Goal: Task Accomplishment & Management: Manage account settings

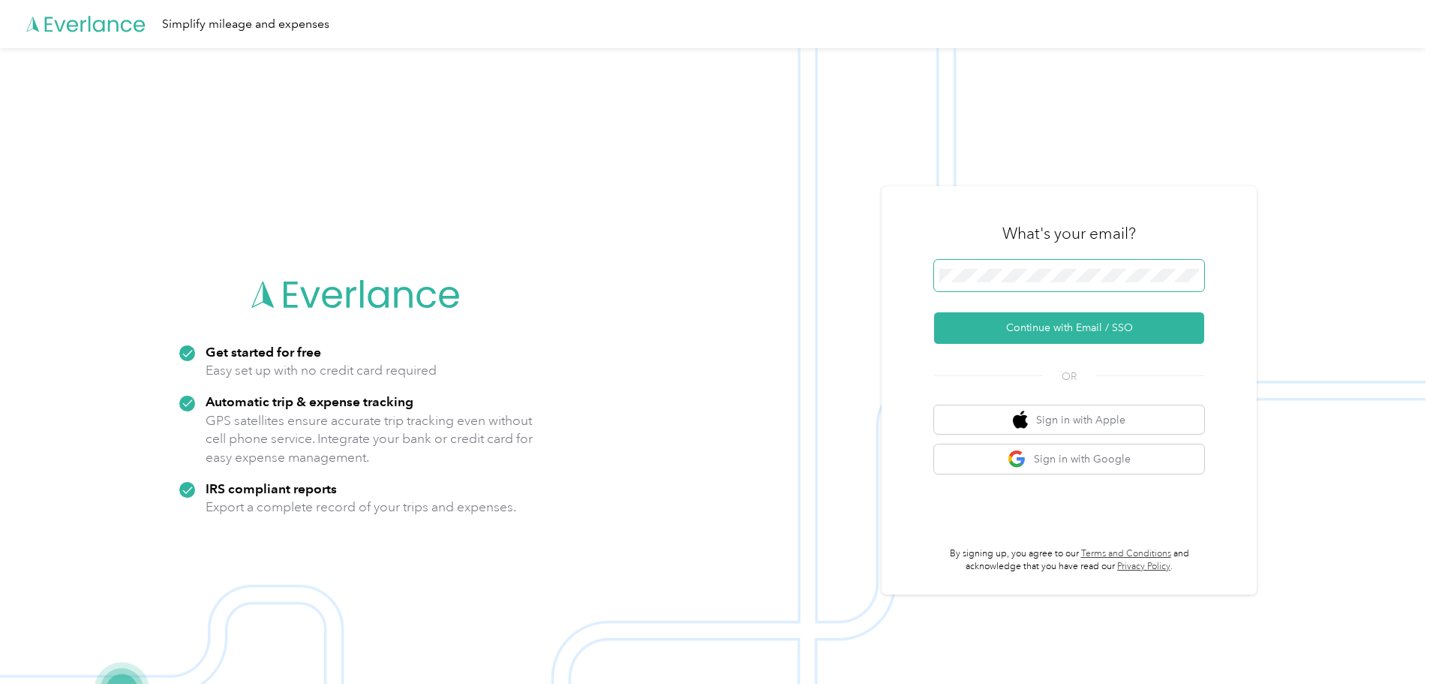
click at [994, 263] on span at bounding box center [1069, 276] width 270 height 32
click at [1117, 329] on button "Continue with Email / SSO" at bounding box center [1069, 328] width 270 height 32
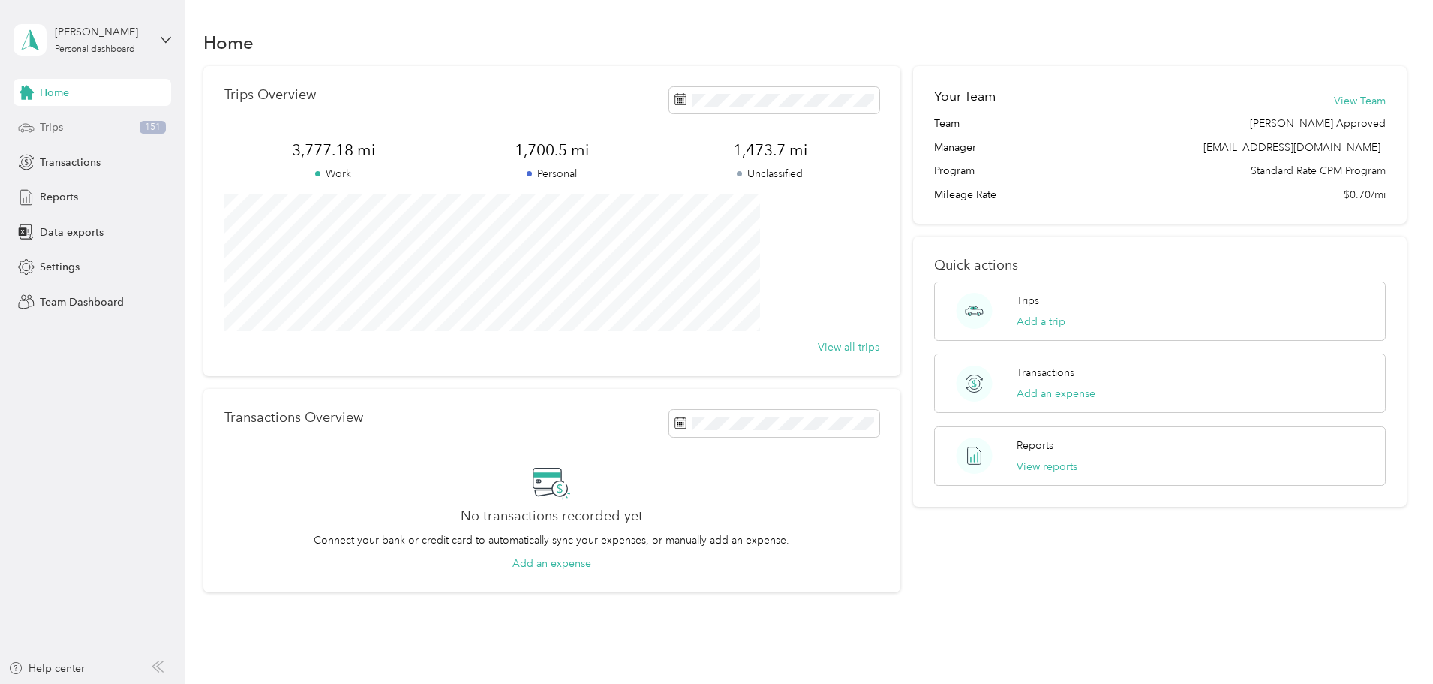
click at [54, 135] on div "Trips 151" at bounding box center [93, 127] width 158 height 27
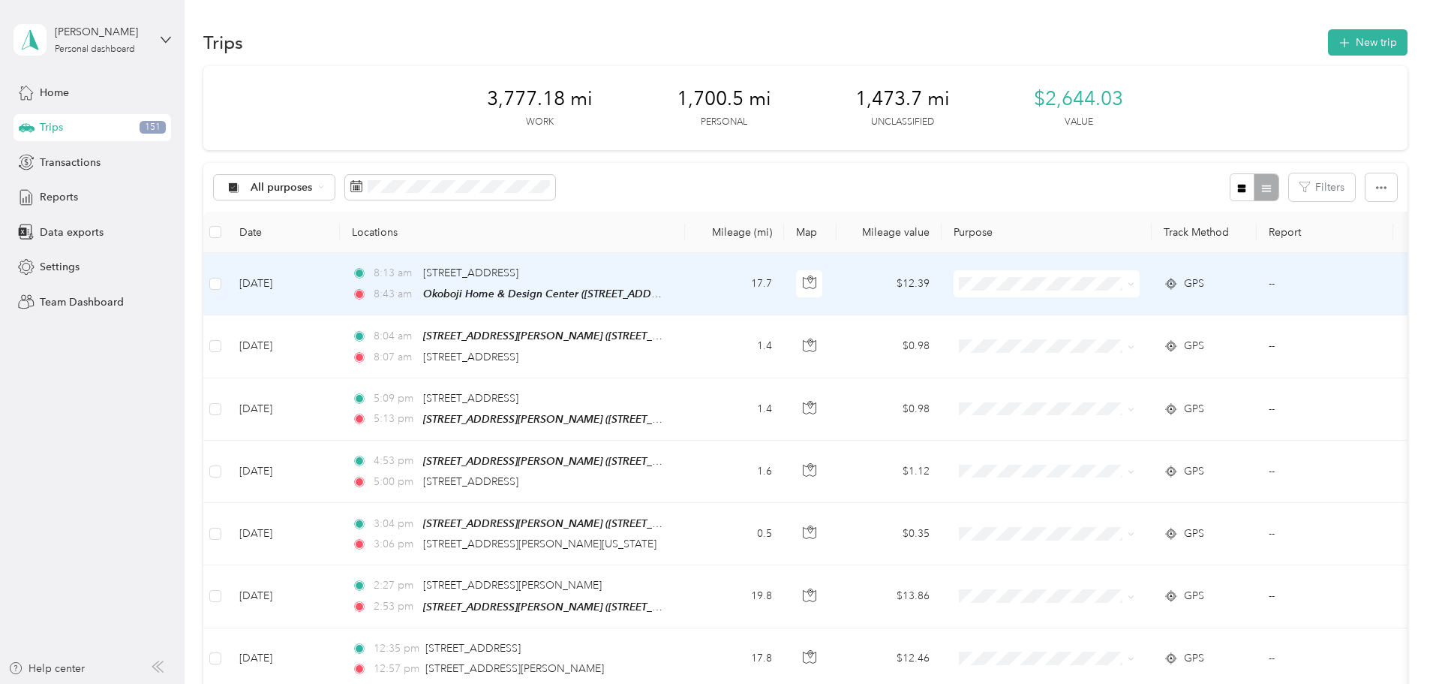
click at [1153, 299] on li "Cooperative Farmers Elevator (CFE)" at bounding box center [1167, 309] width 226 height 26
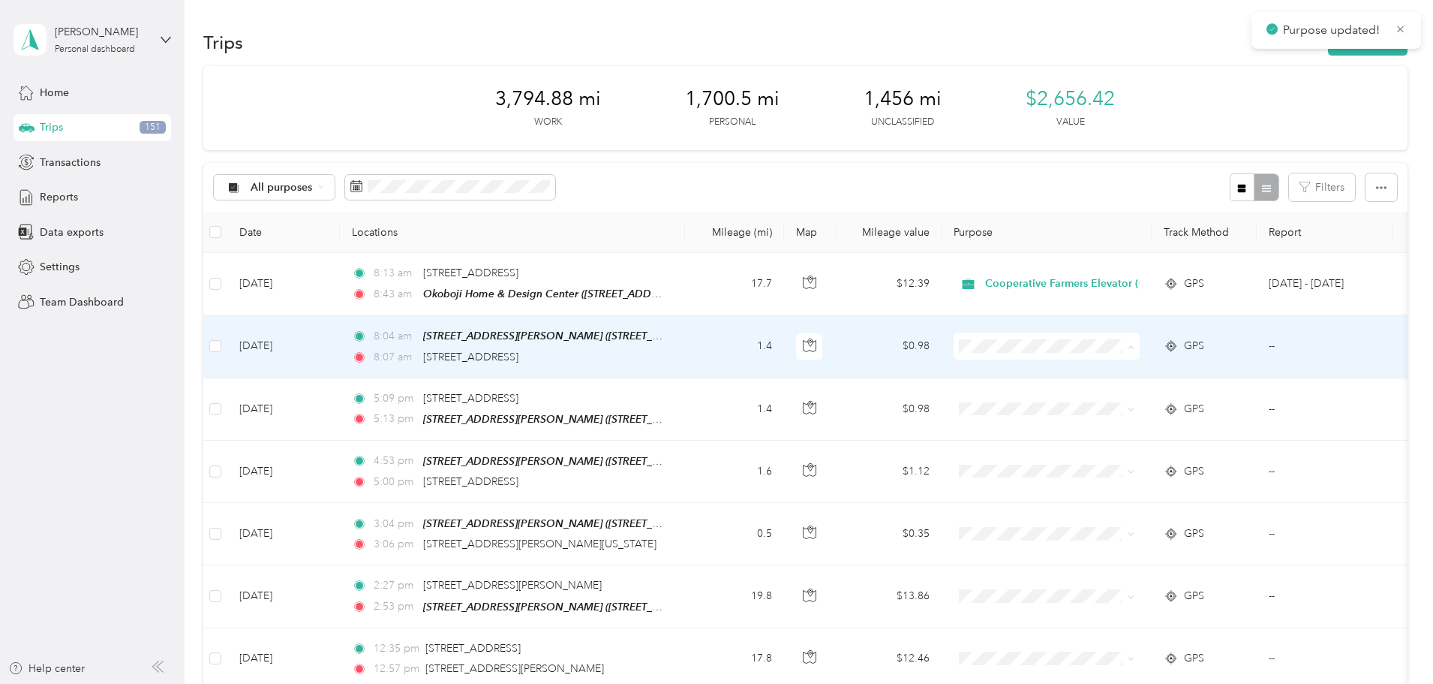
click at [1153, 368] on span "Cooperative Farmers Elevator (CFE)" at bounding box center [1180, 373] width 178 height 16
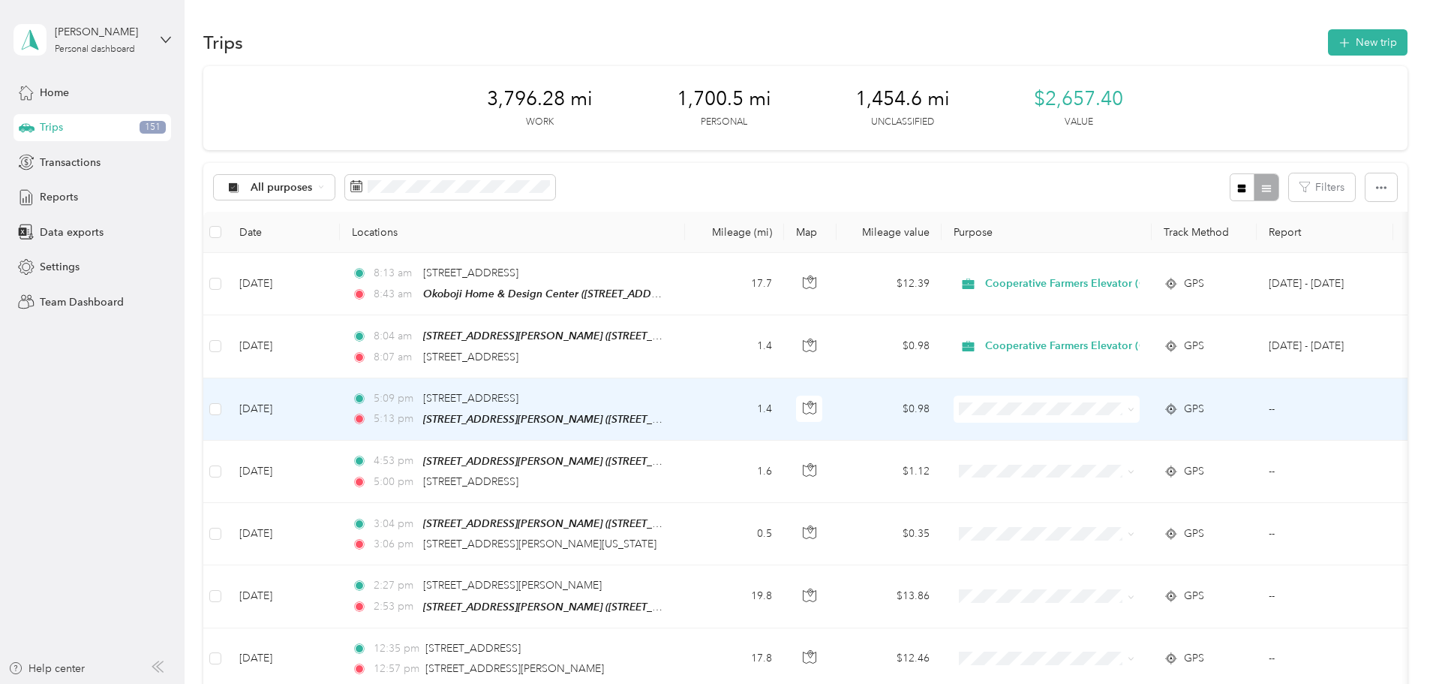
click at [1155, 434] on span "Cooperative Farmers Elevator (CFE)" at bounding box center [1180, 434] width 178 height 16
click at [1163, 401] on span "Cooperative Farmers Elevator (CFE)" at bounding box center [1074, 409] width 178 height 17
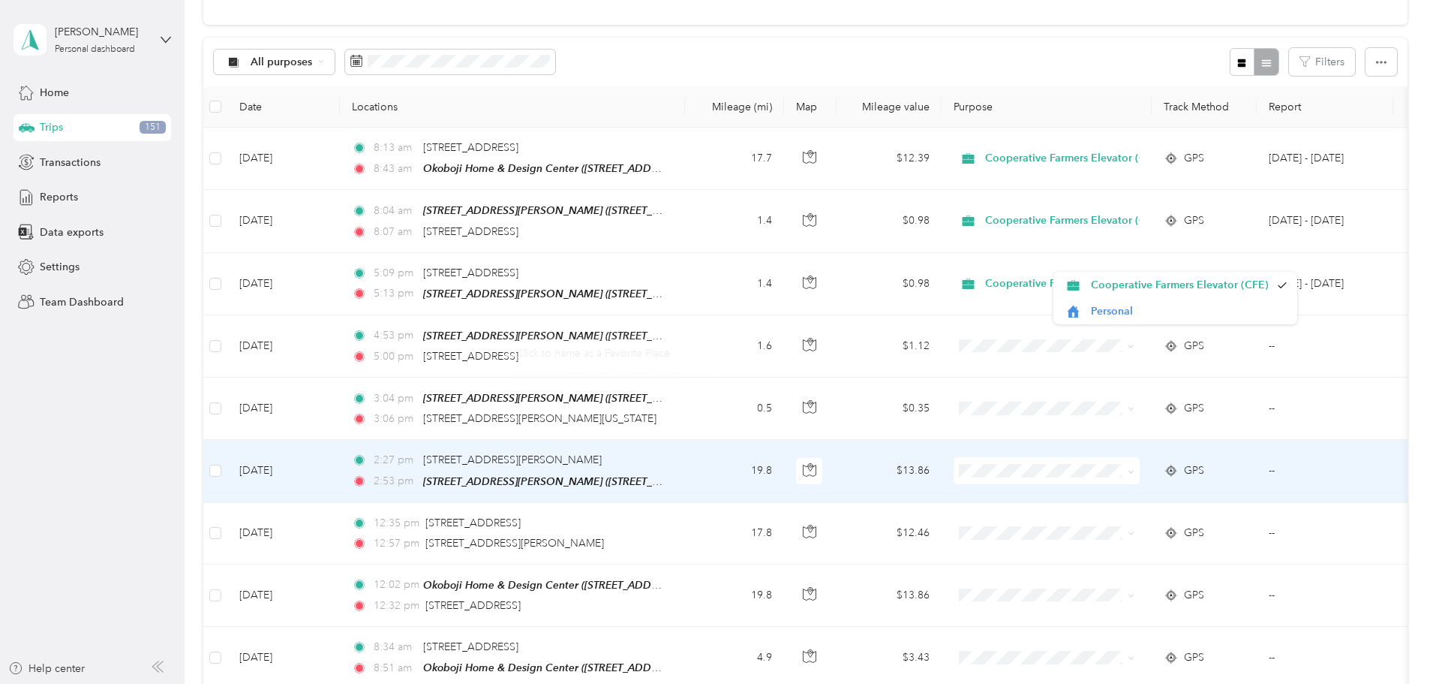
scroll to position [150, 0]
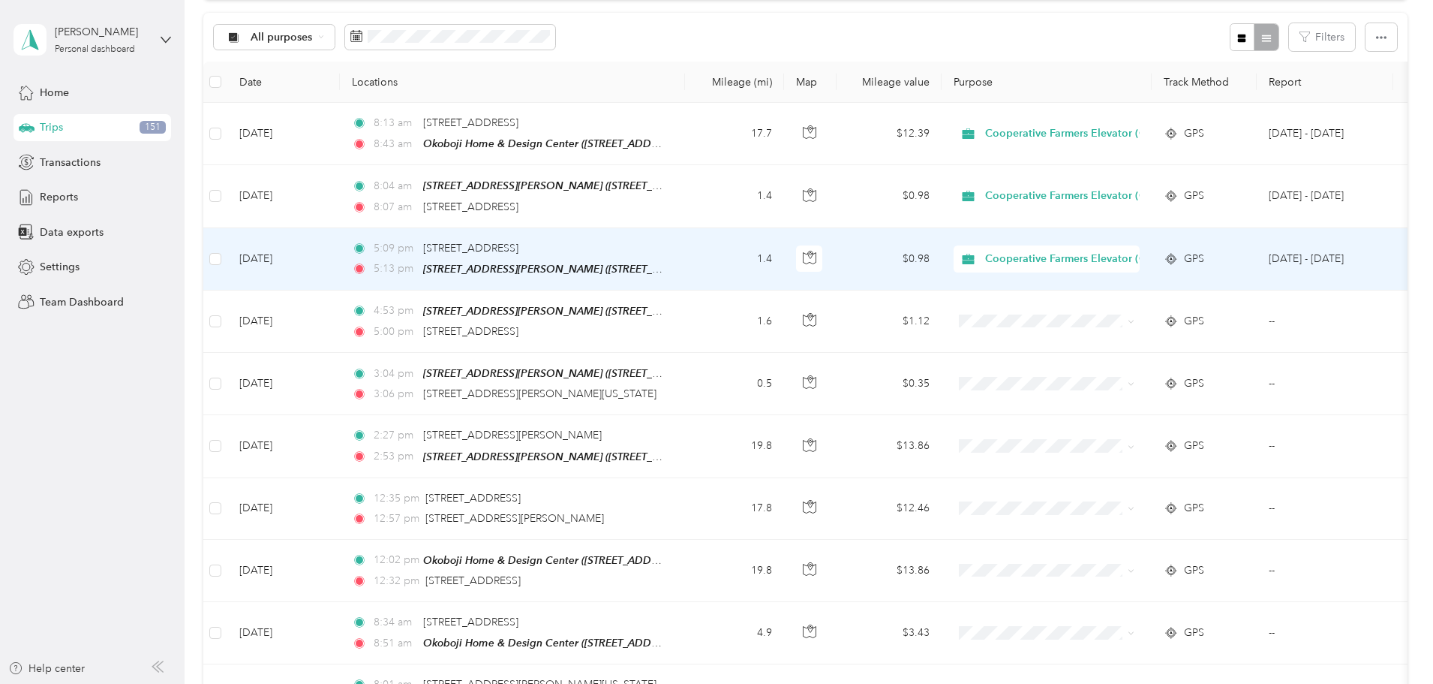
click at [1121, 309] on span "Personal" at bounding box center [1189, 311] width 197 height 16
click at [1105, 253] on span "Personal" at bounding box center [1053, 259] width 137 height 17
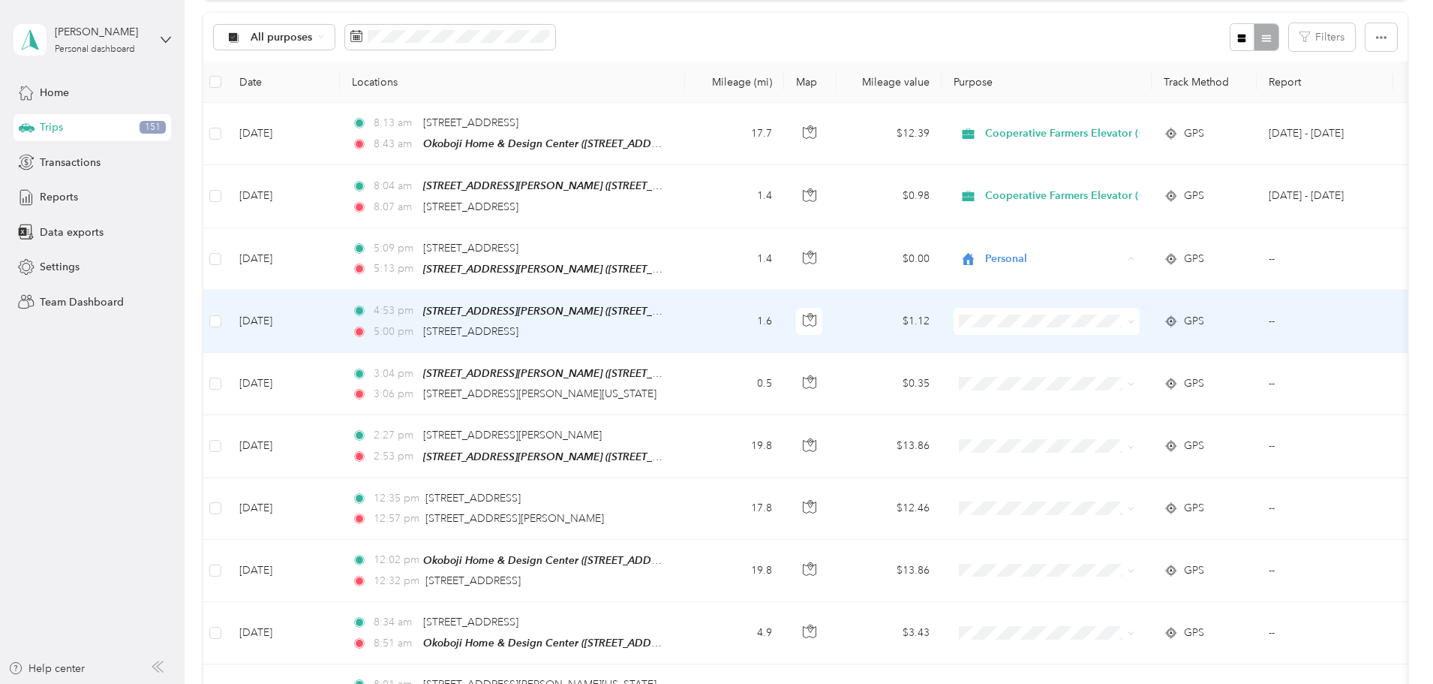
click at [942, 338] on td "$1.12" at bounding box center [889, 321] width 105 height 62
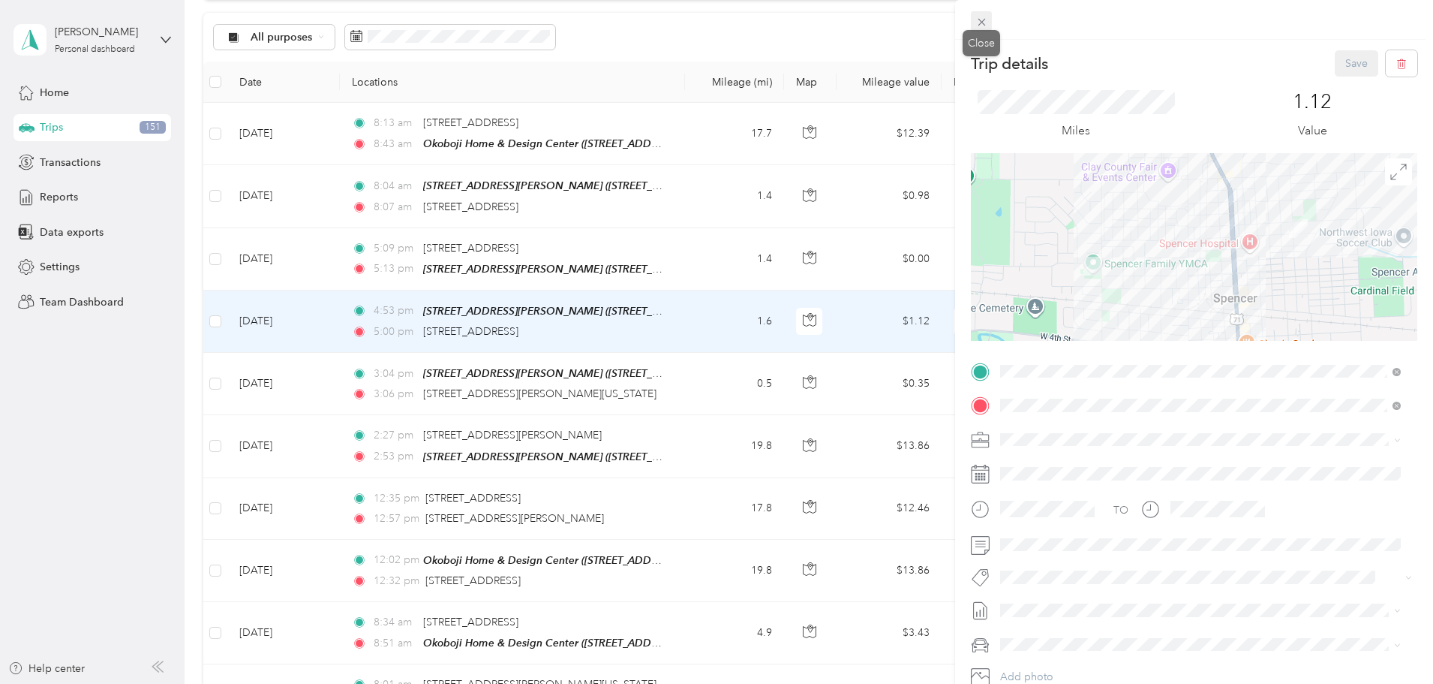
click at [976, 21] on icon at bounding box center [982, 22] width 13 height 13
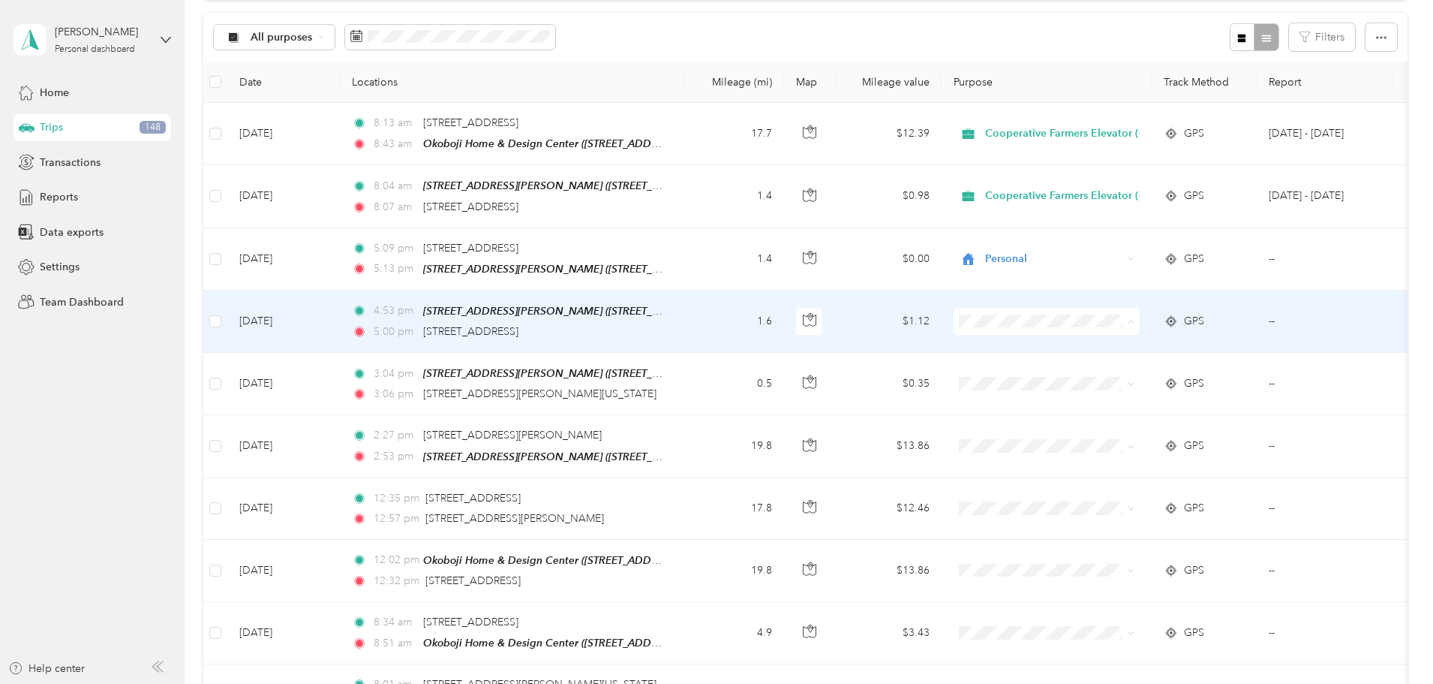
click at [1173, 344] on span "Cooperative Farmers Elevator (CFE)" at bounding box center [1180, 346] width 178 height 16
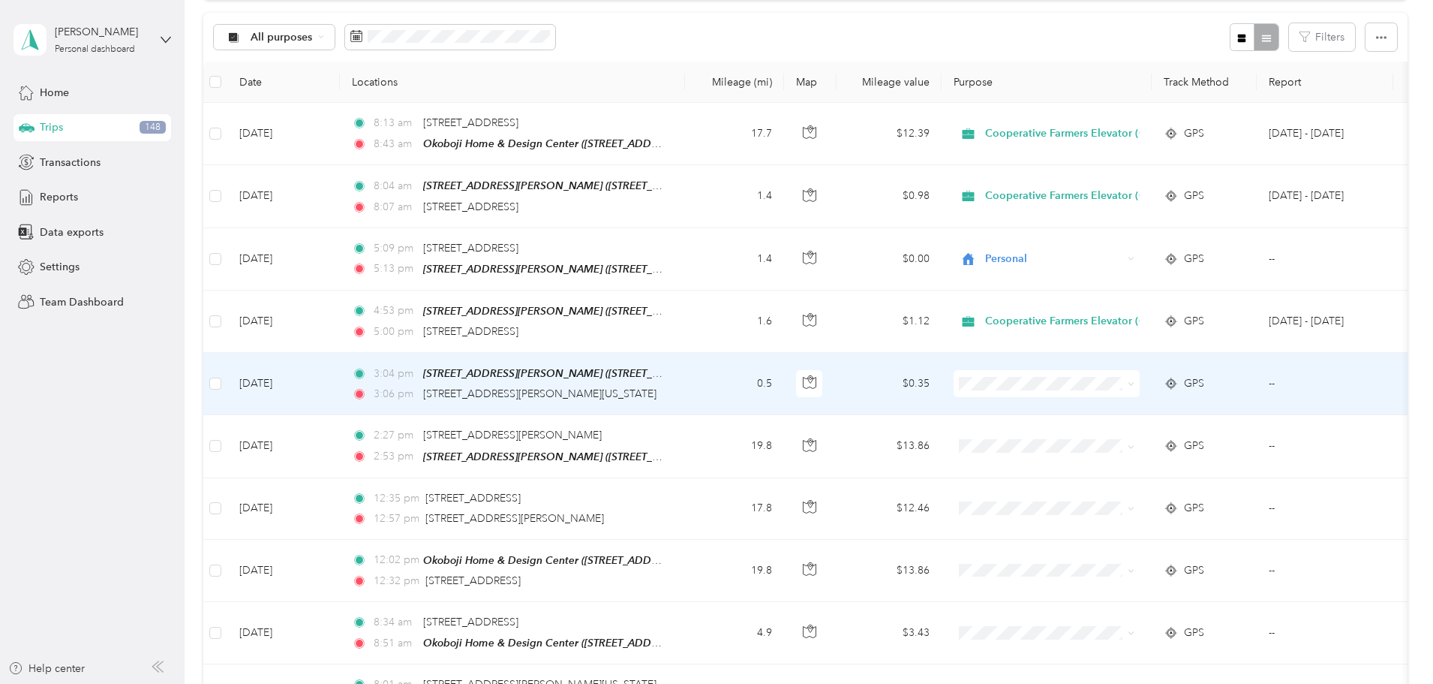
click at [1175, 408] on span "Cooperative Farmers Elevator (CFE)" at bounding box center [1180, 404] width 178 height 16
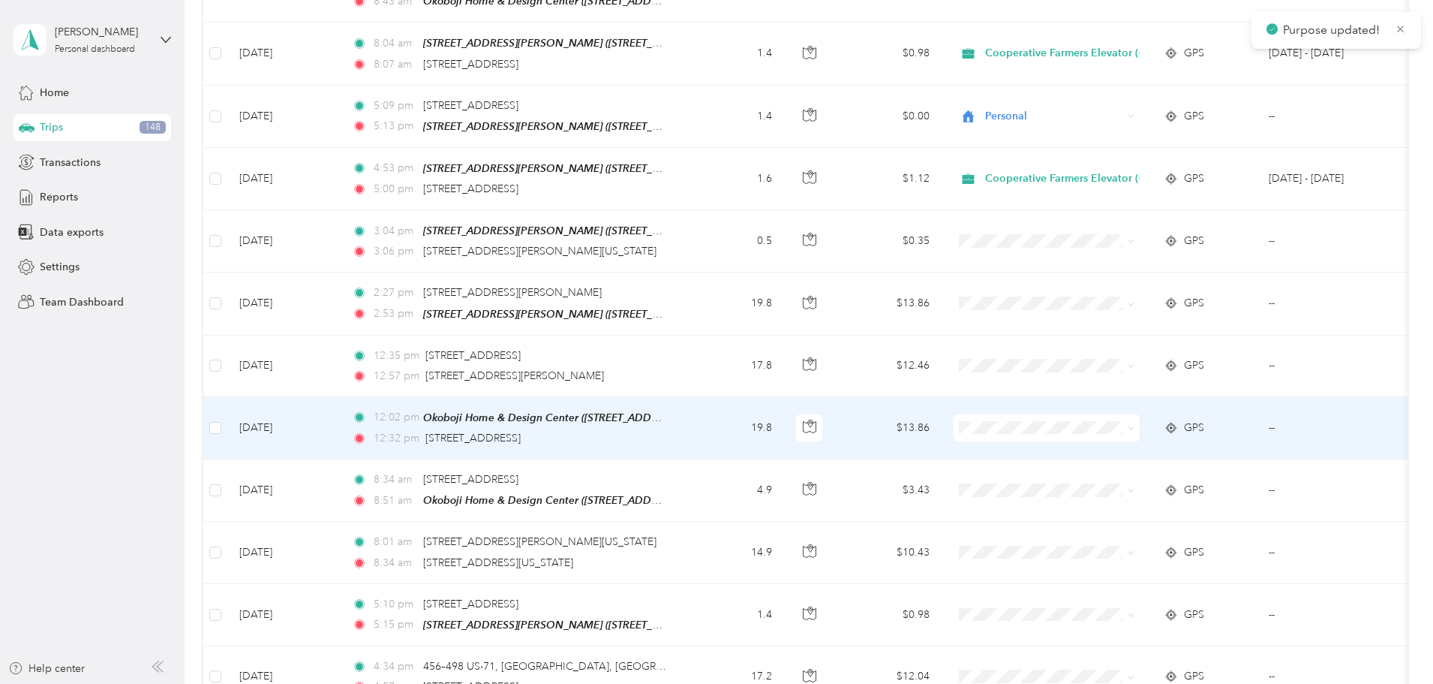
scroll to position [300, 0]
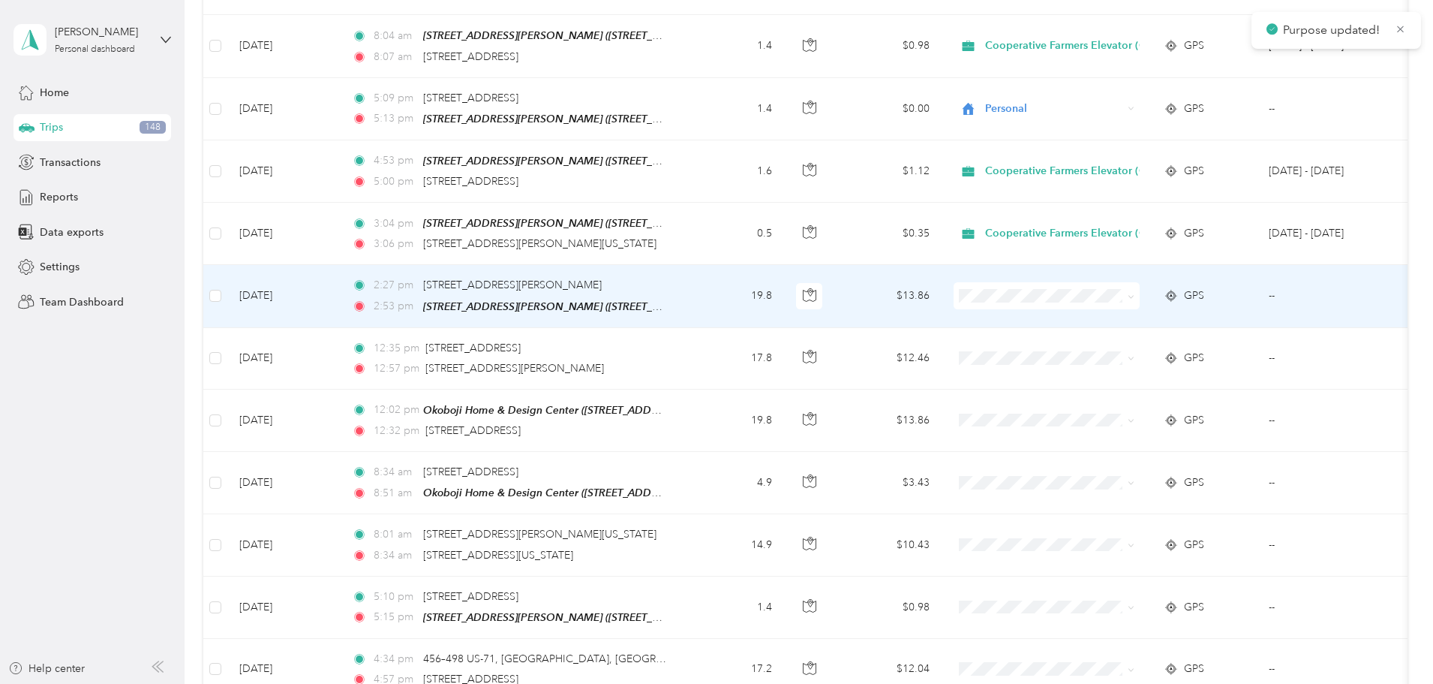
click at [1207, 323] on li "Cooperative Farmers Elevator (CFE)" at bounding box center [1167, 312] width 226 height 26
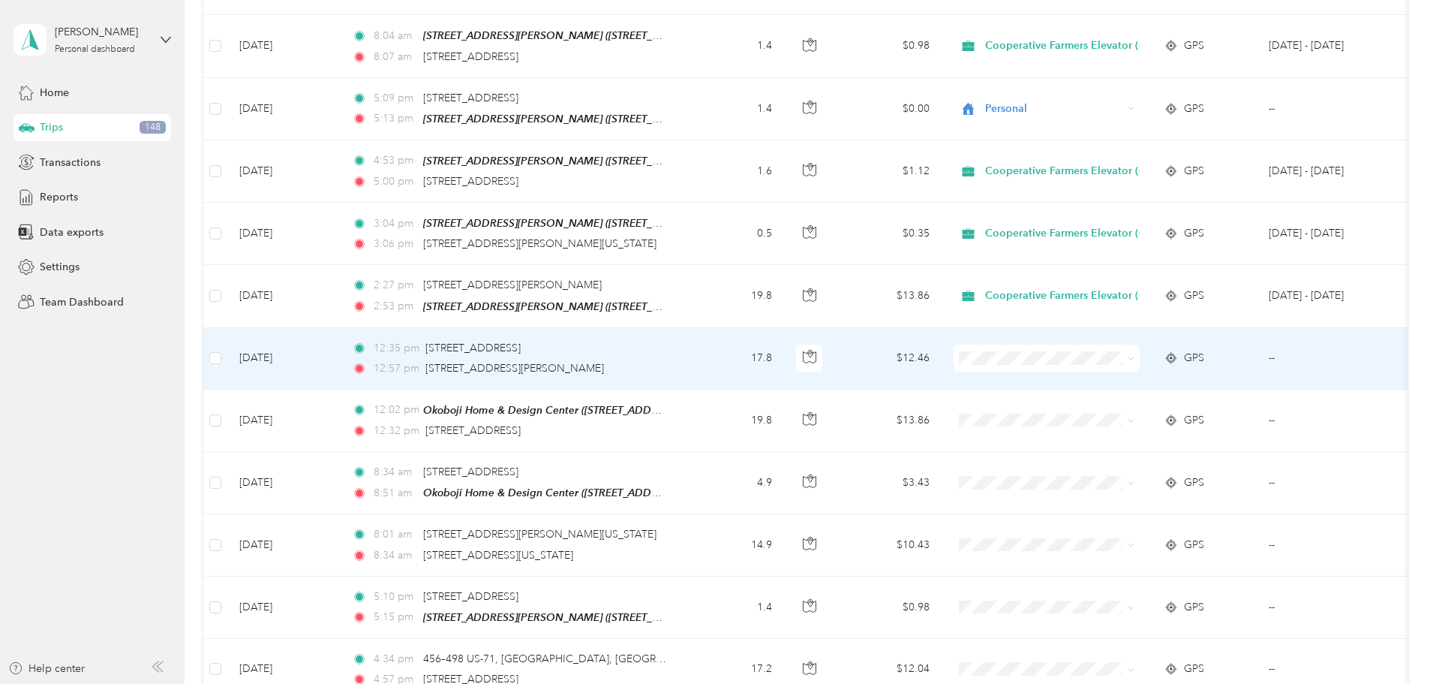
click at [1140, 361] on span at bounding box center [1047, 357] width 186 height 27
click at [1120, 377] on span "Cooperative Farmers Elevator (CFE)" at bounding box center [1180, 382] width 178 height 16
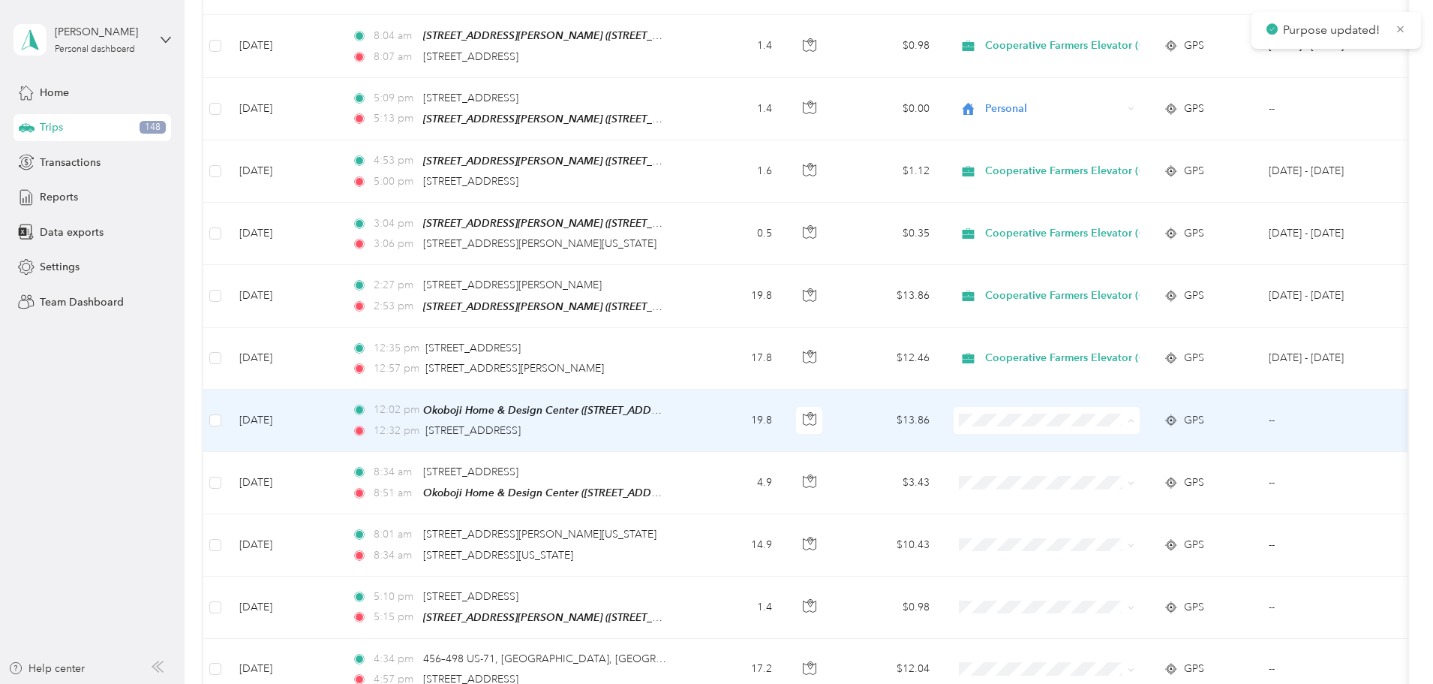
click at [1137, 440] on span "Cooperative Farmers Elevator (CFE)" at bounding box center [1180, 443] width 178 height 16
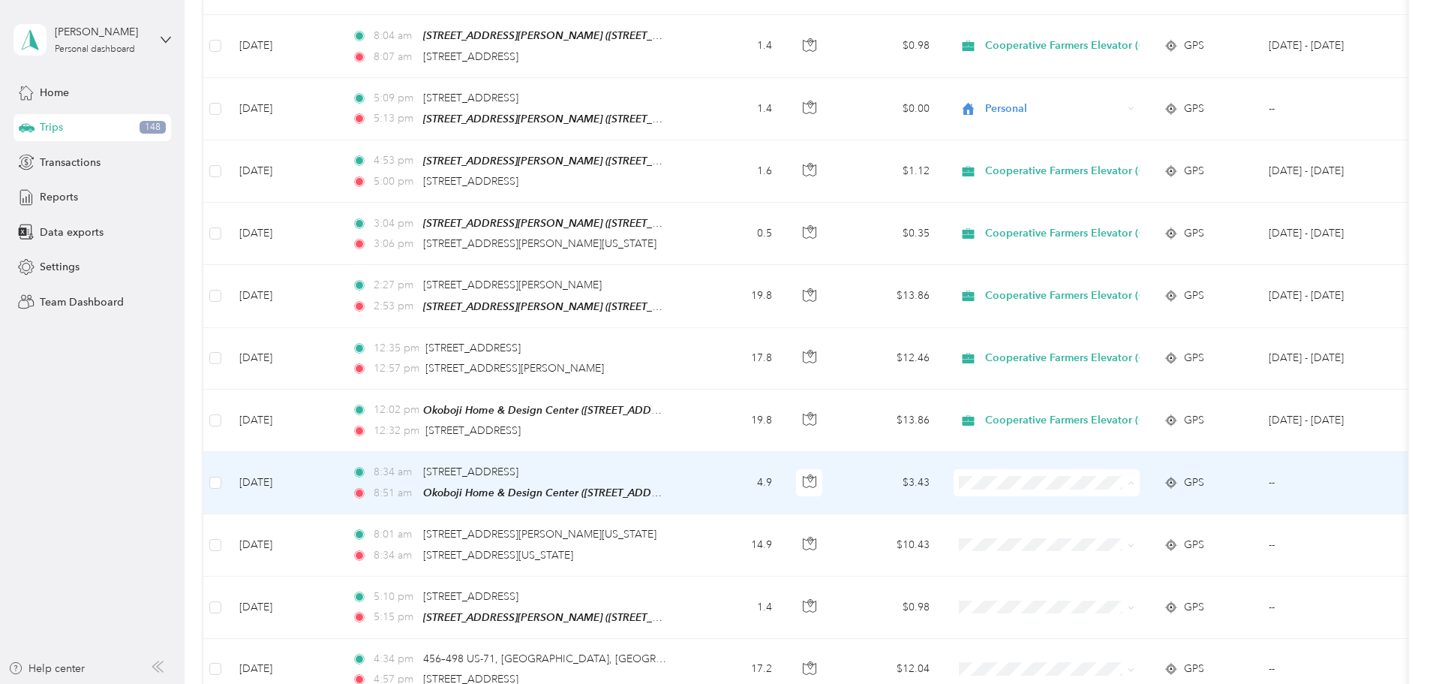
click at [1149, 504] on span "Cooperative Farmers Elevator (CFE)" at bounding box center [1180, 506] width 178 height 16
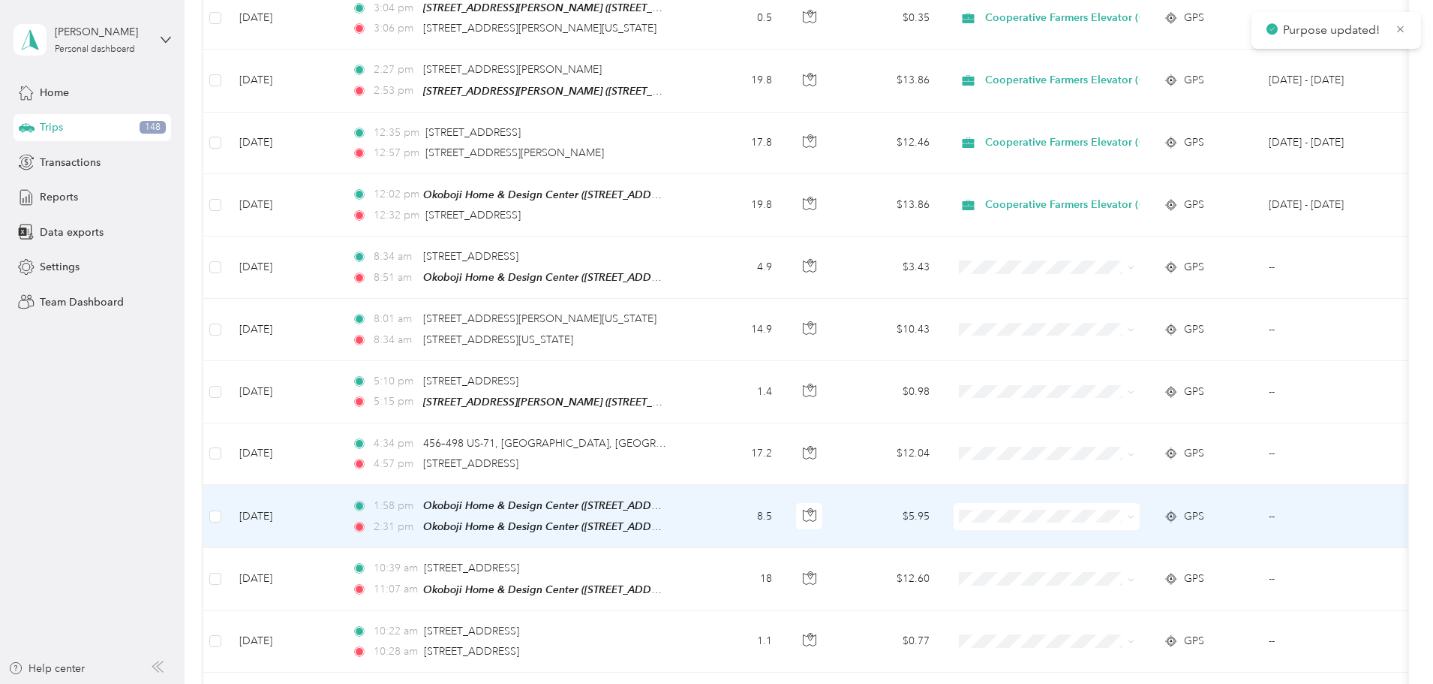
scroll to position [525, 0]
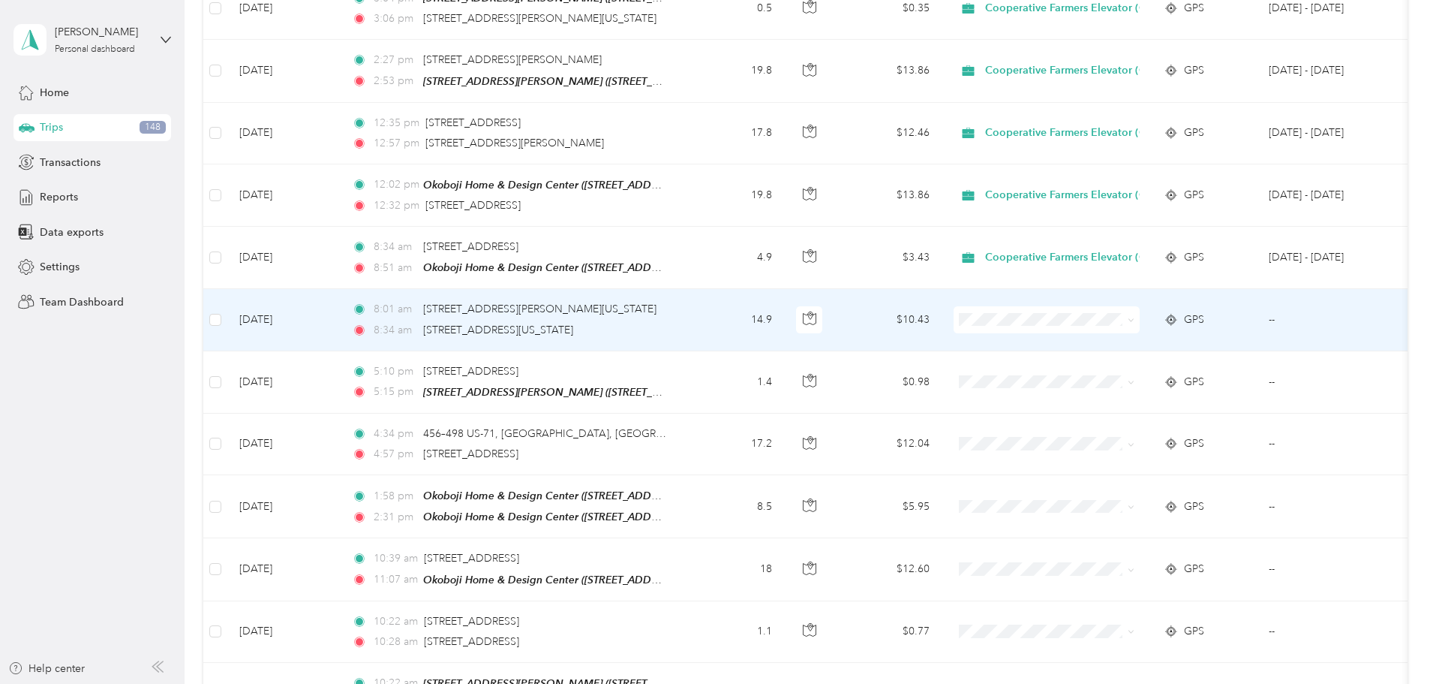
click at [1140, 320] on span at bounding box center [1047, 319] width 186 height 27
click at [1183, 346] on li "Cooperative Farmers Elevator (CFE)" at bounding box center [1167, 342] width 226 height 26
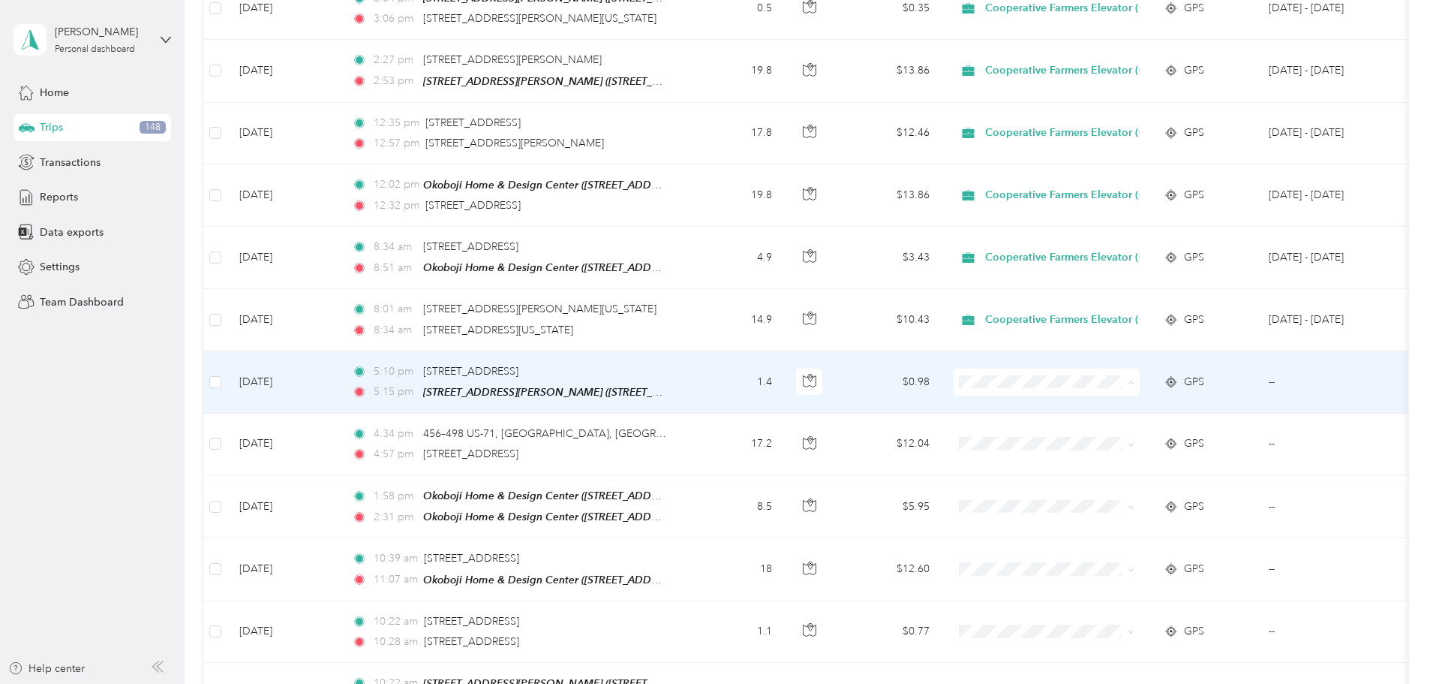
click at [1163, 399] on span "Cooperative Farmers Elevator (CFE)" at bounding box center [1180, 404] width 178 height 16
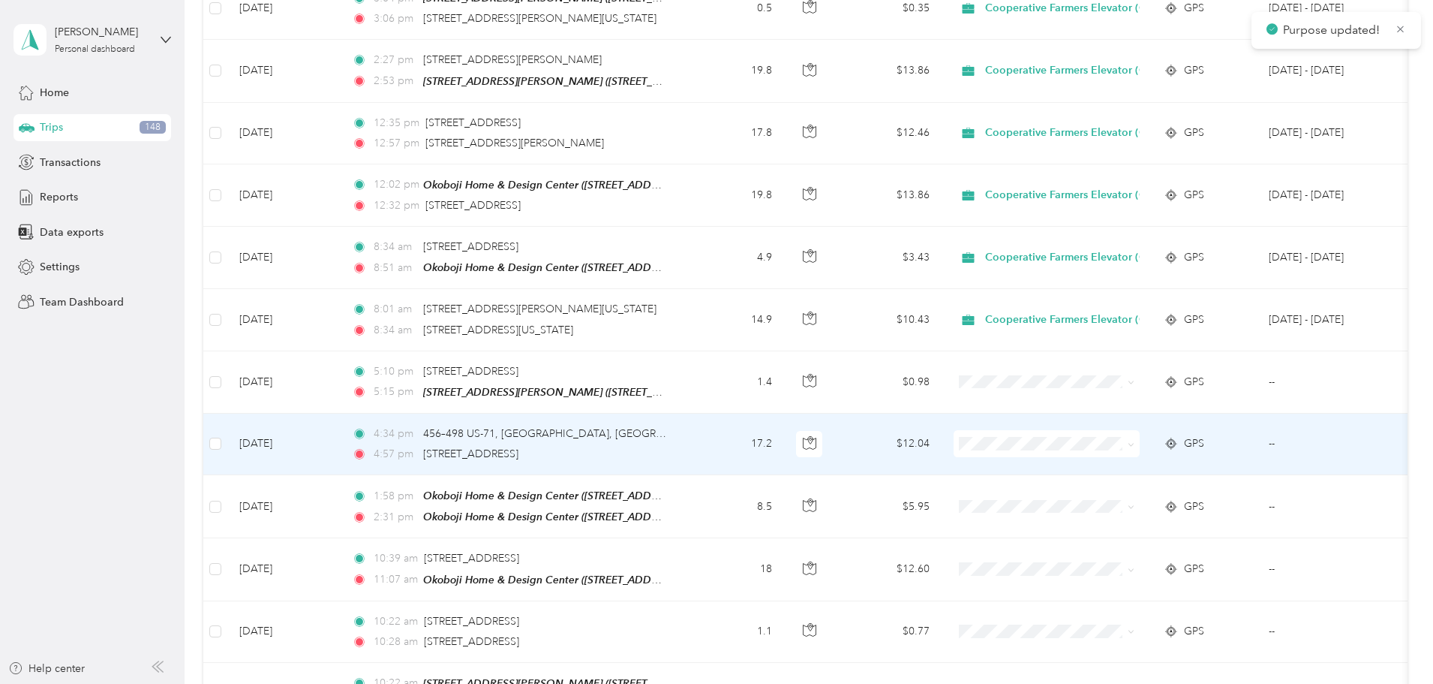
click at [1140, 450] on span at bounding box center [1047, 443] width 186 height 27
click at [1178, 470] on li "Cooperative Farmers Elevator (CFE)" at bounding box center [1167, 465] width 226 height 26
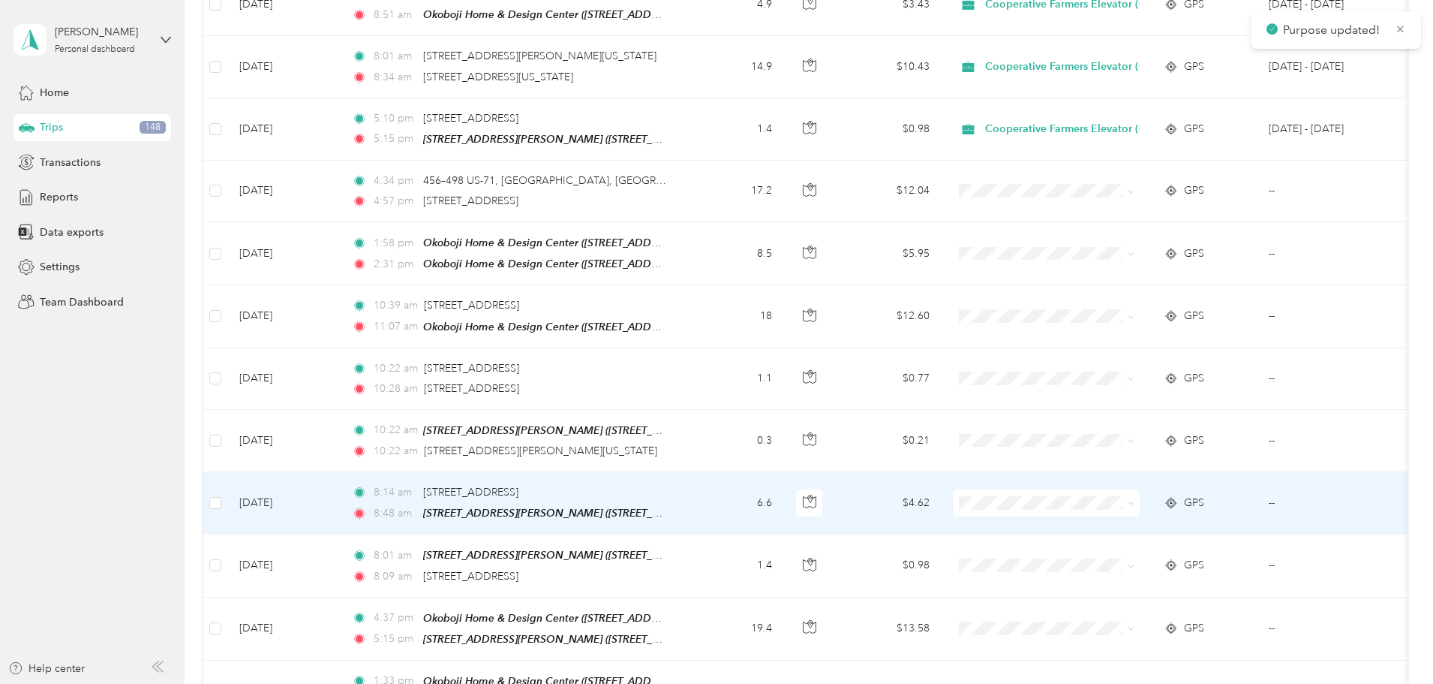
scroll to position [826, 0]
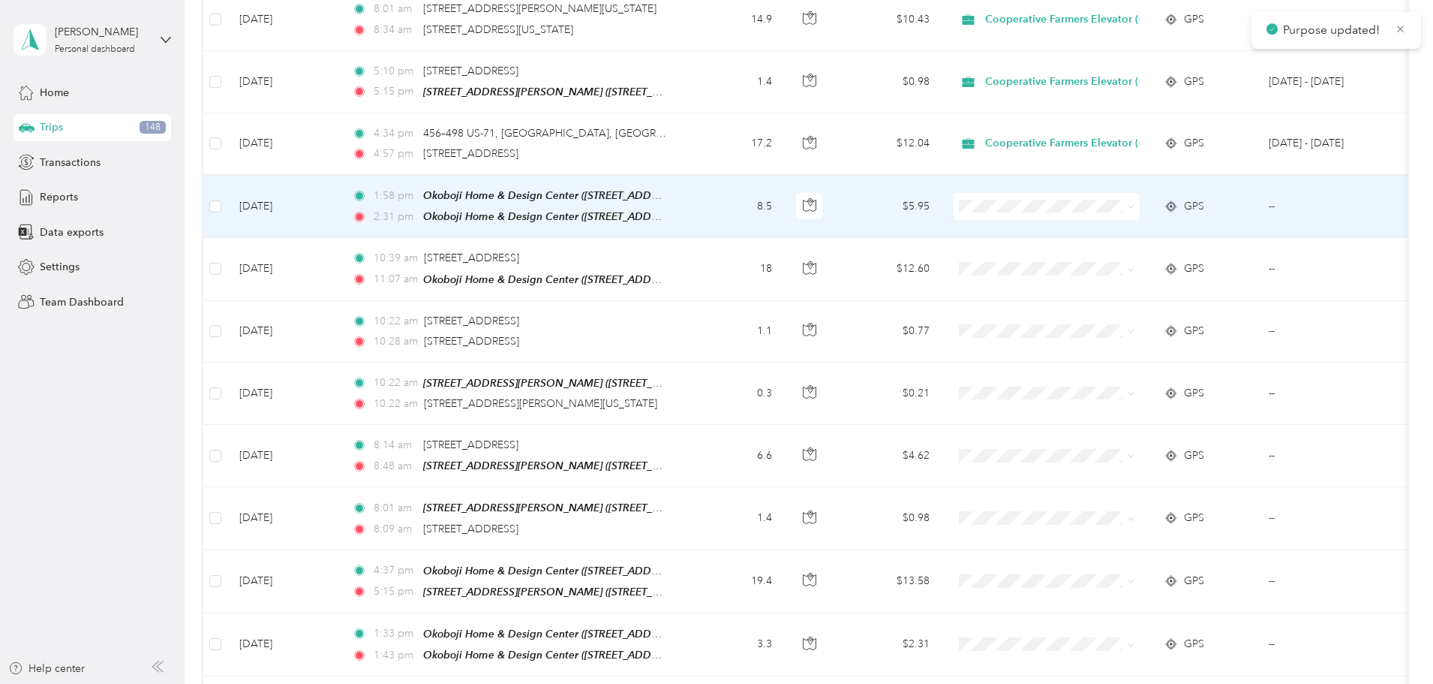
click at [1137, 230] on li "Cooperative Farmers Elevator (CFE)" at bounding box center [1167, 225] width 226 height 26
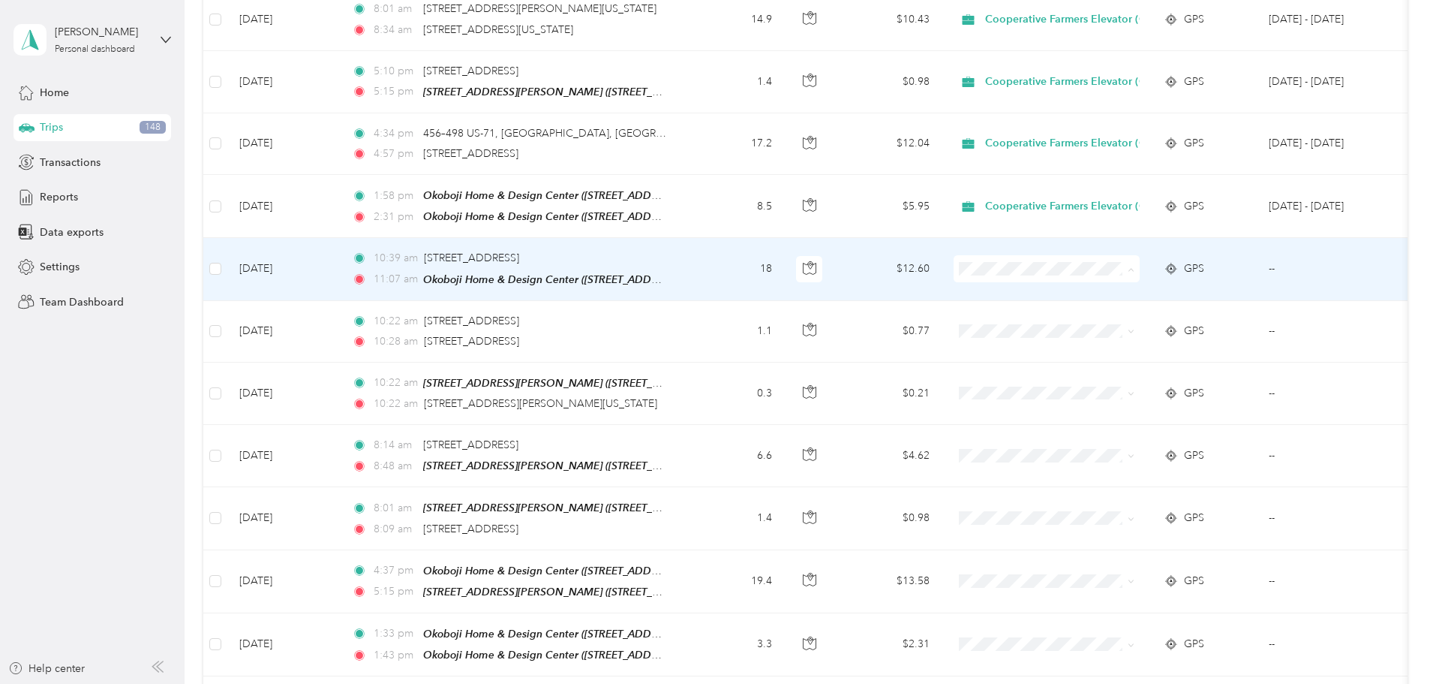
click at [1180, 288] on span "Cooperative Farmers Elevator (CFE)" at bounding box center [1180, 289] width 178 height 16
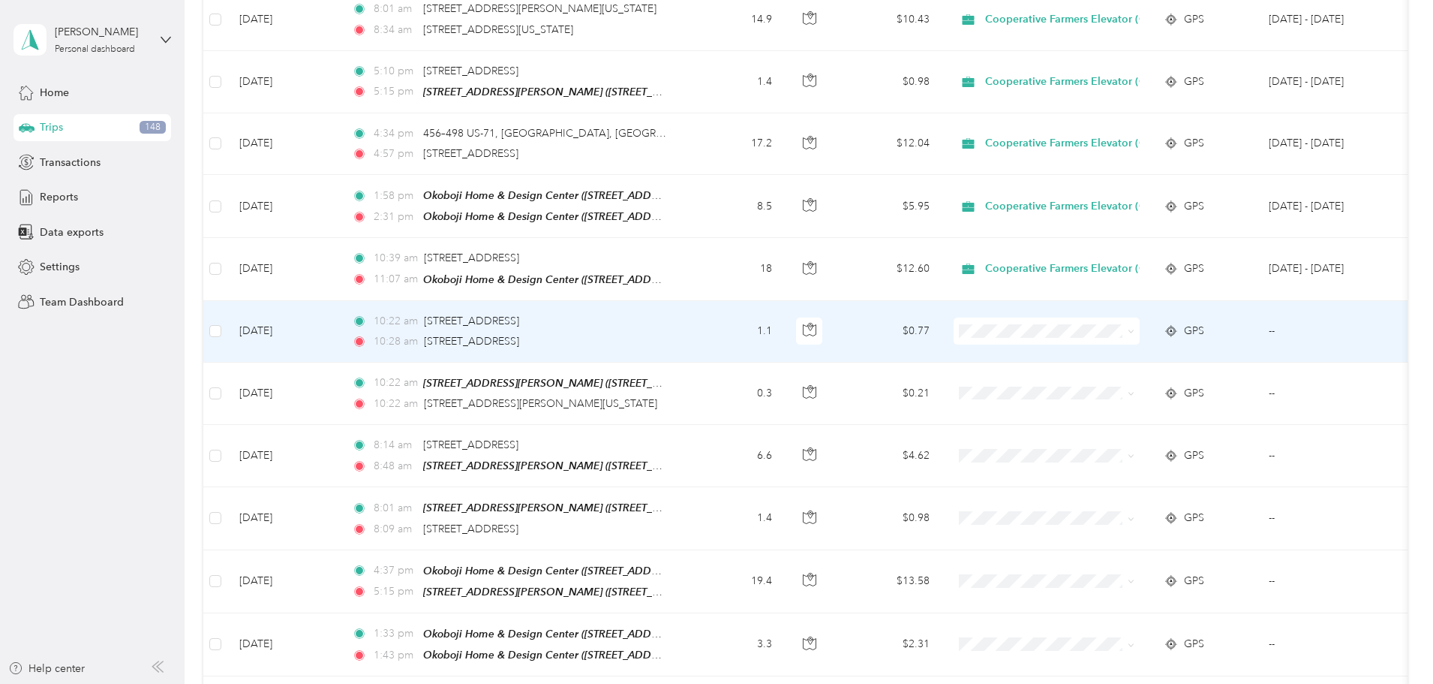
click at [1204, 371] on span "Personal" at bounding box center [1180, 369] width 178 height 16
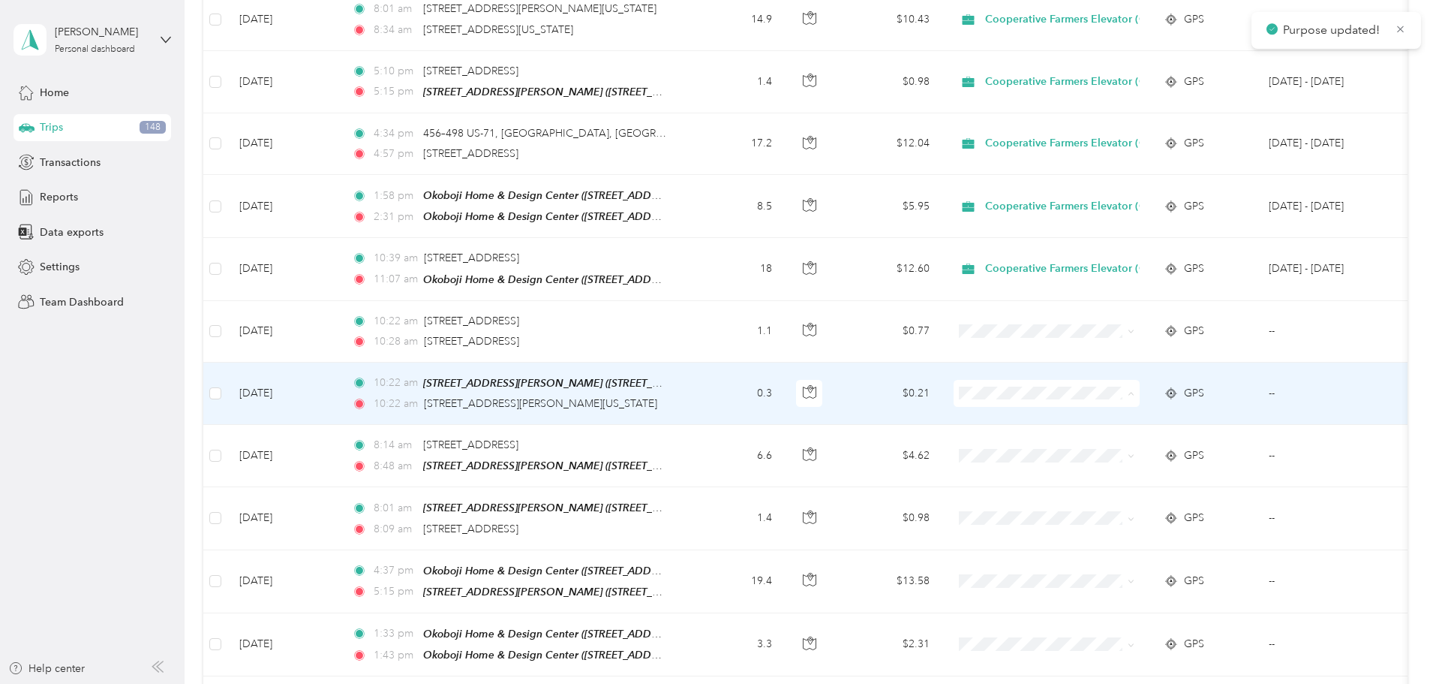
click at [1120, 438] on span "Personal" at bounding box center [1180, 438] width 178 height 16
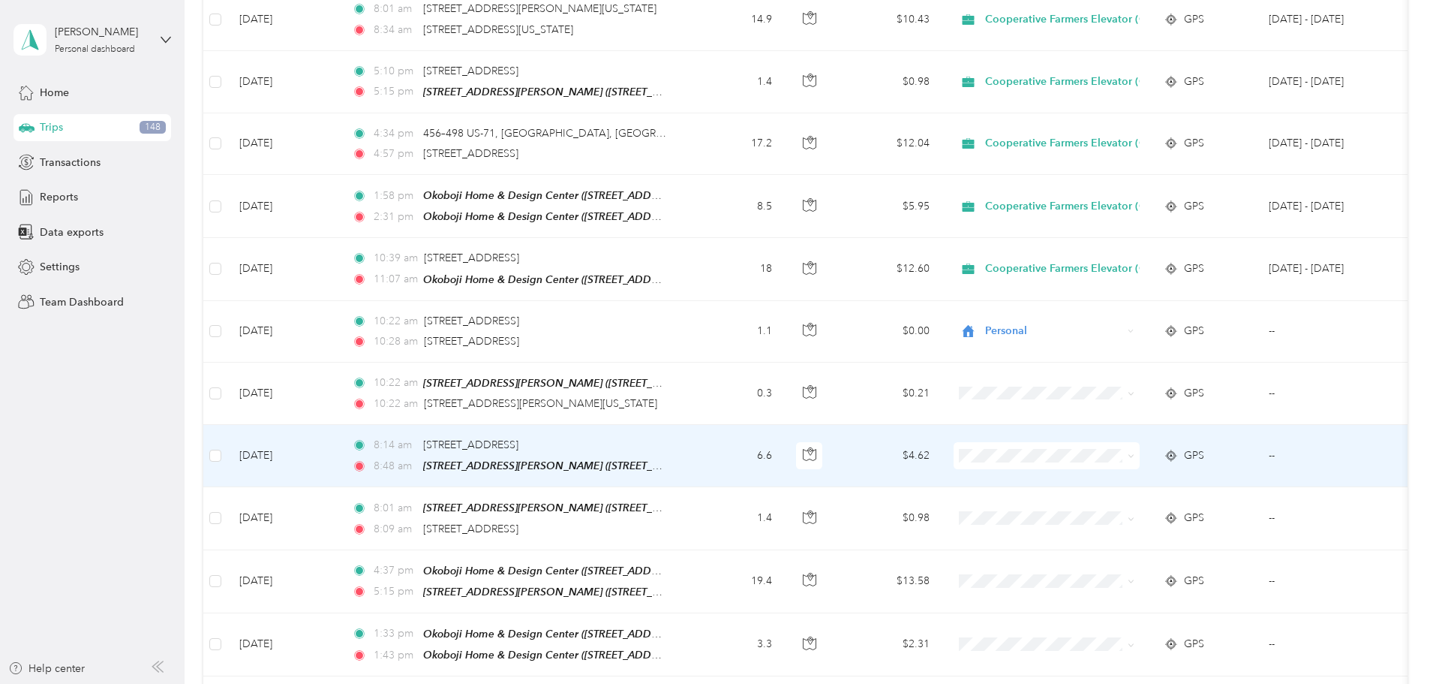
click at [1131, 504] on li "Personal" at bounding box center [1167, 499] width 226 height 26
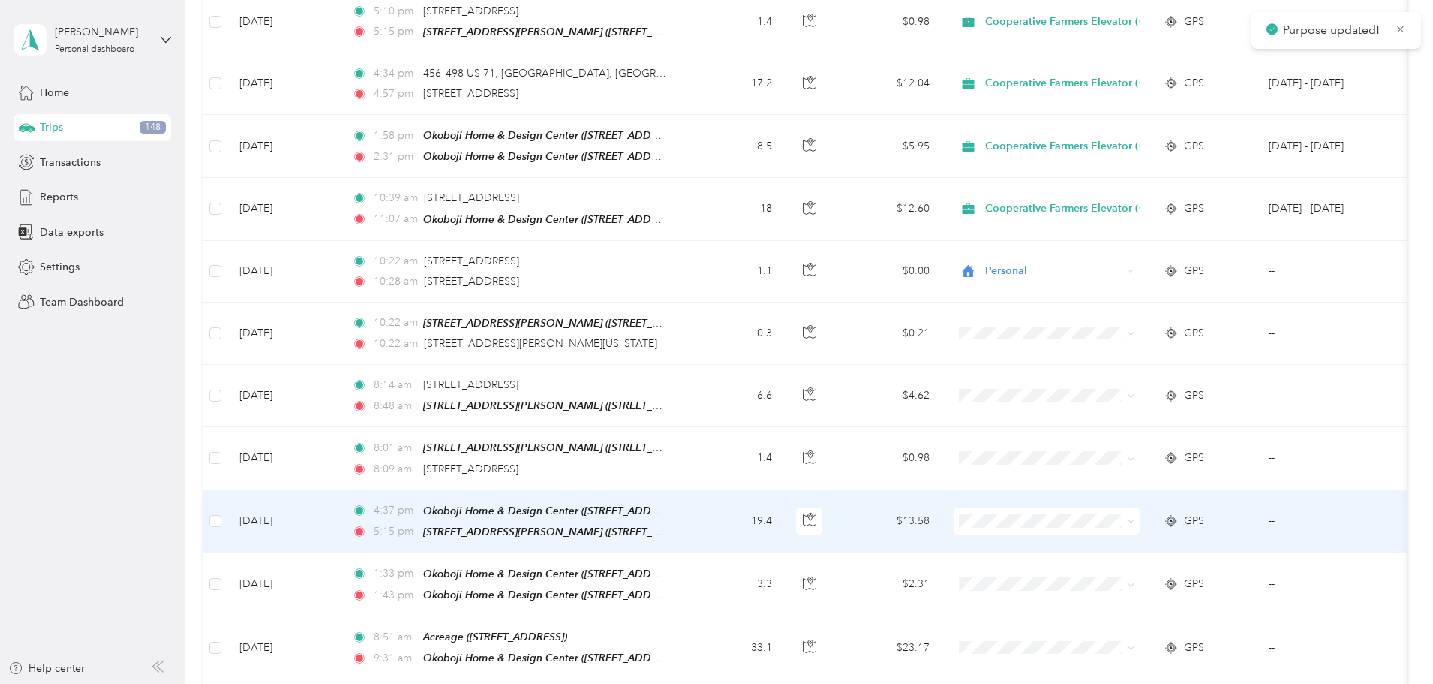
scroll to position [976, 0]
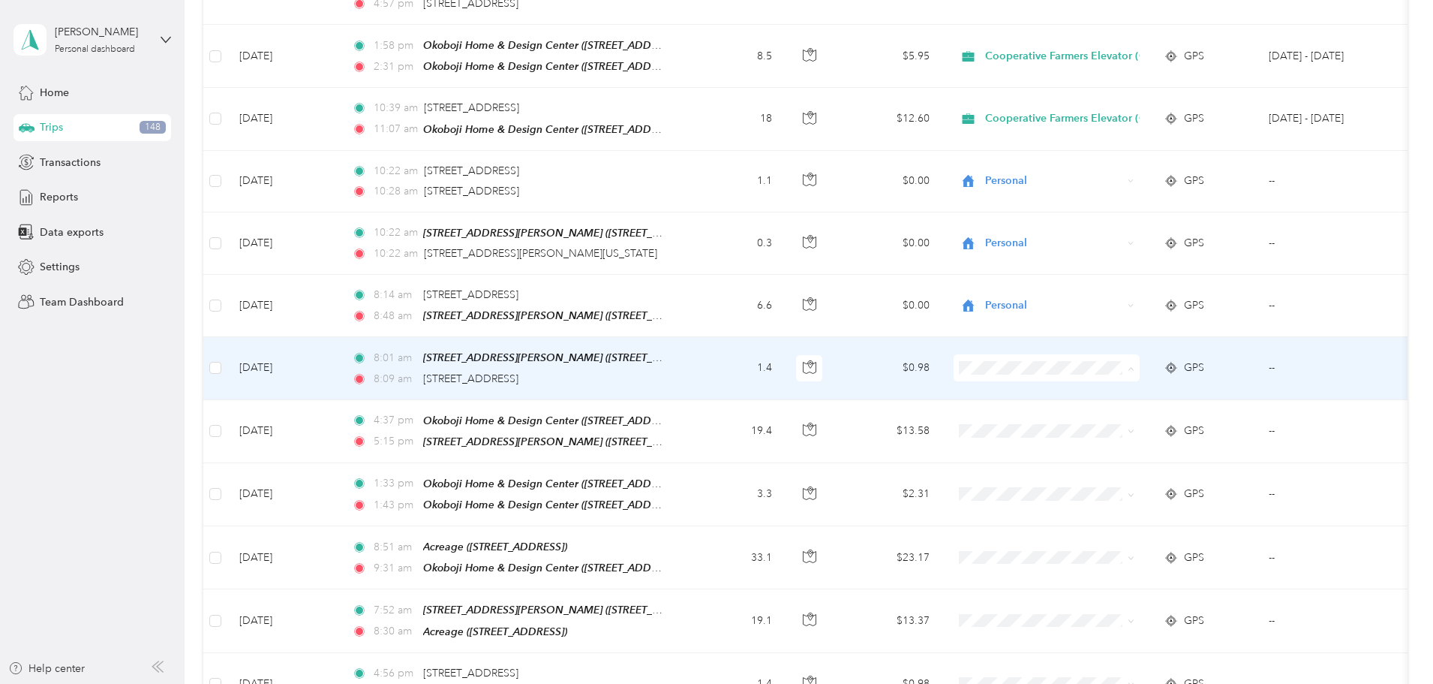
click at [1153, 404] on span "Personal" at bounding box center [1180, 412] width 178 height 16
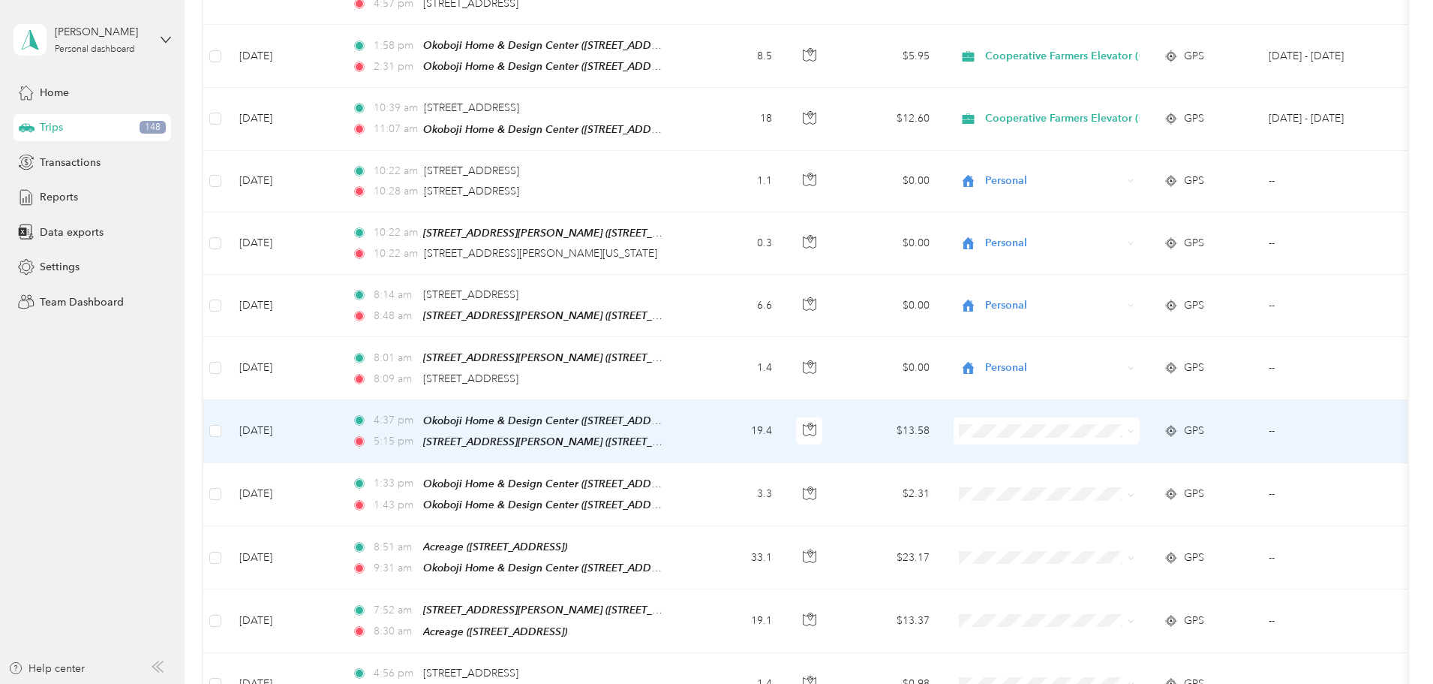
click at [1138, 450] on li "Cooperative Farmers Elevator (CFE)" at bounding box center [1167, 444] width 226 height 26
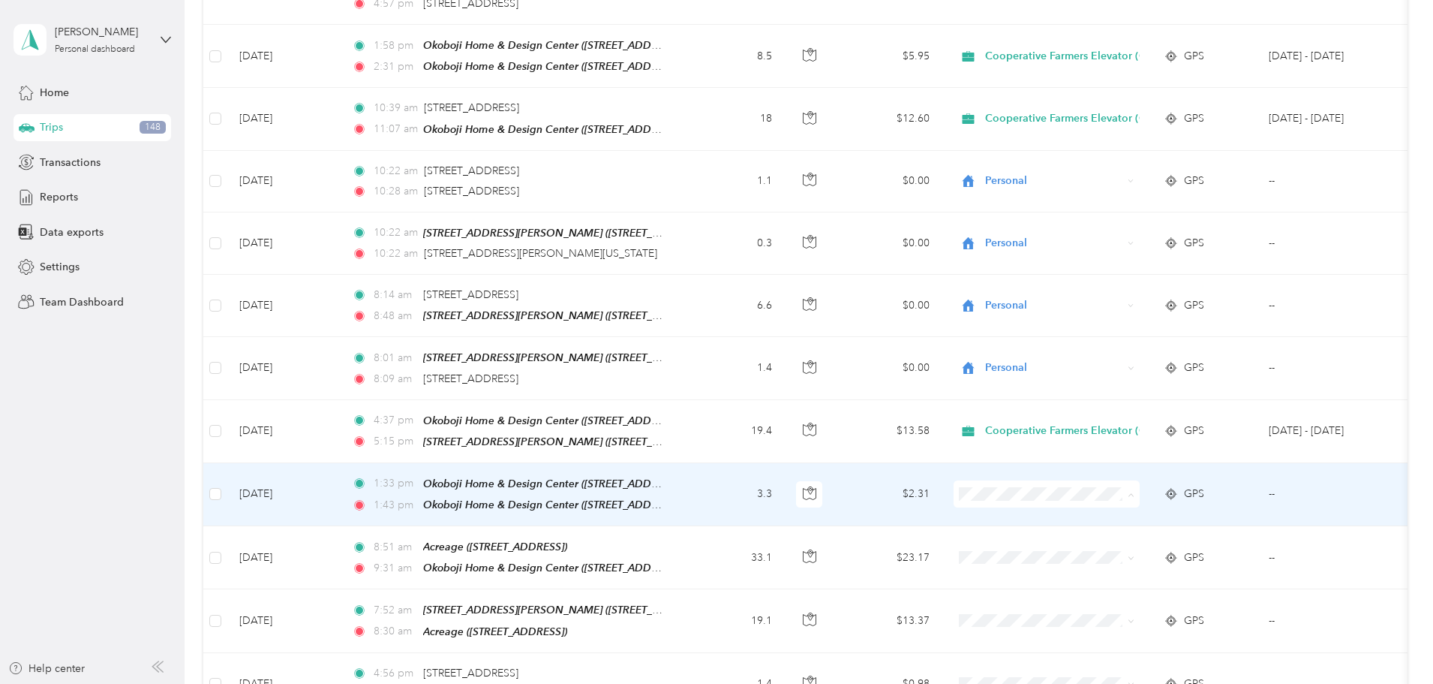
click at [1140, 510] on span "Cooperative Farmers Elevator (CFE)" at bounding box center [1180, 509] width 178 height 16
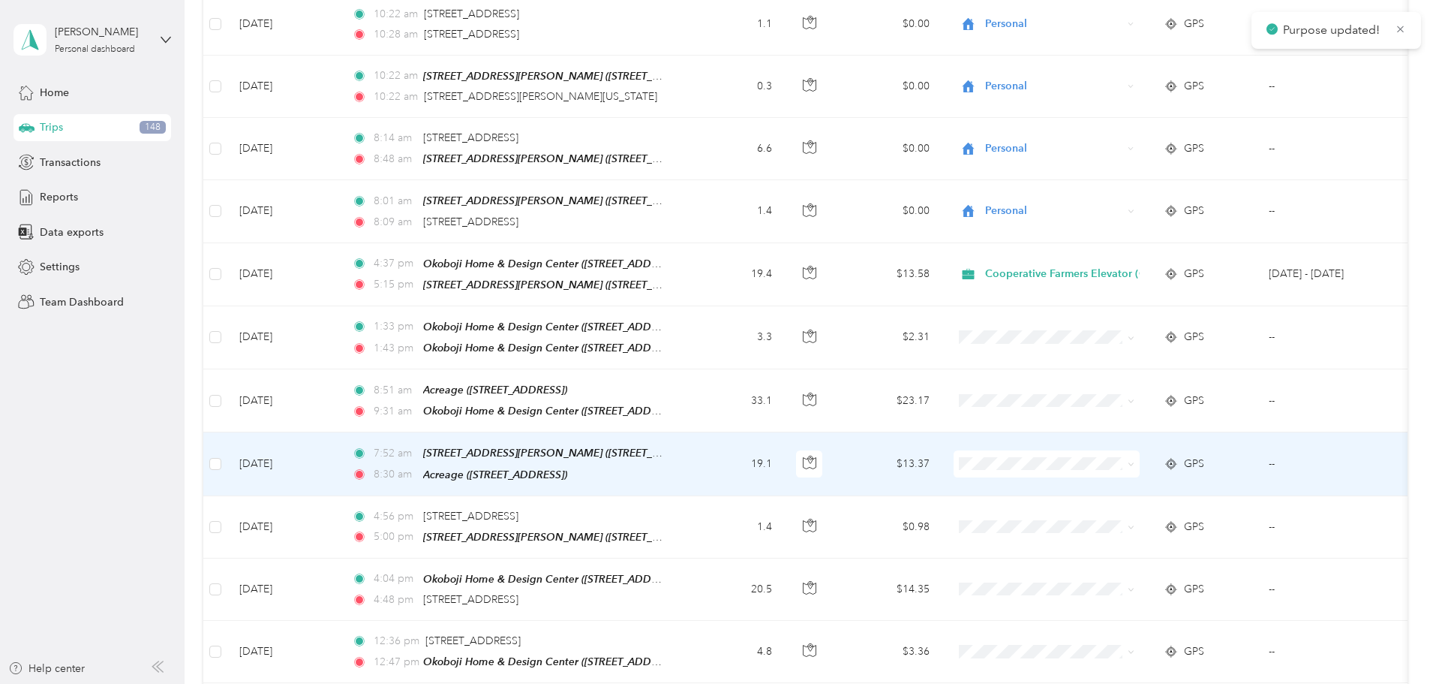
scroll to position [1276, 0]
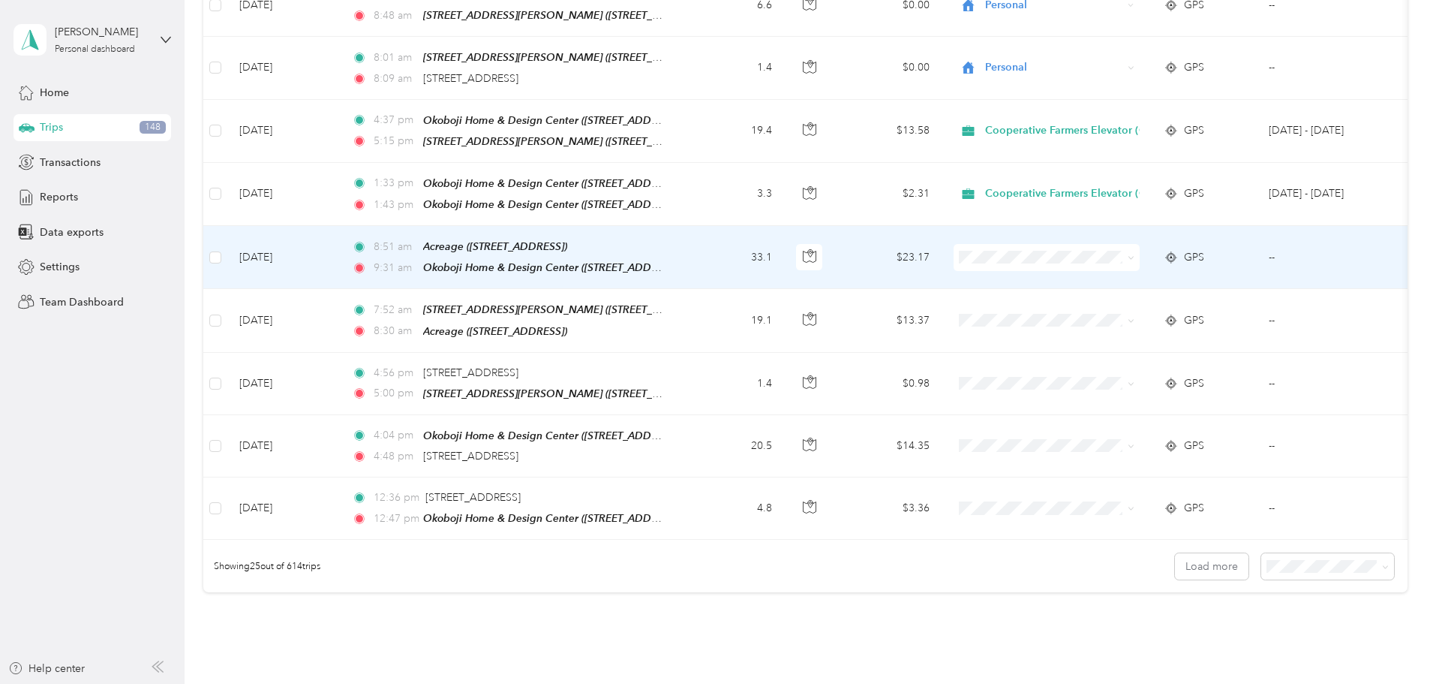
click at [1133, 273] on li "Cooperative Farmers Elevator (CFE)" at bounding box center [1167, 270] width 226 height 26
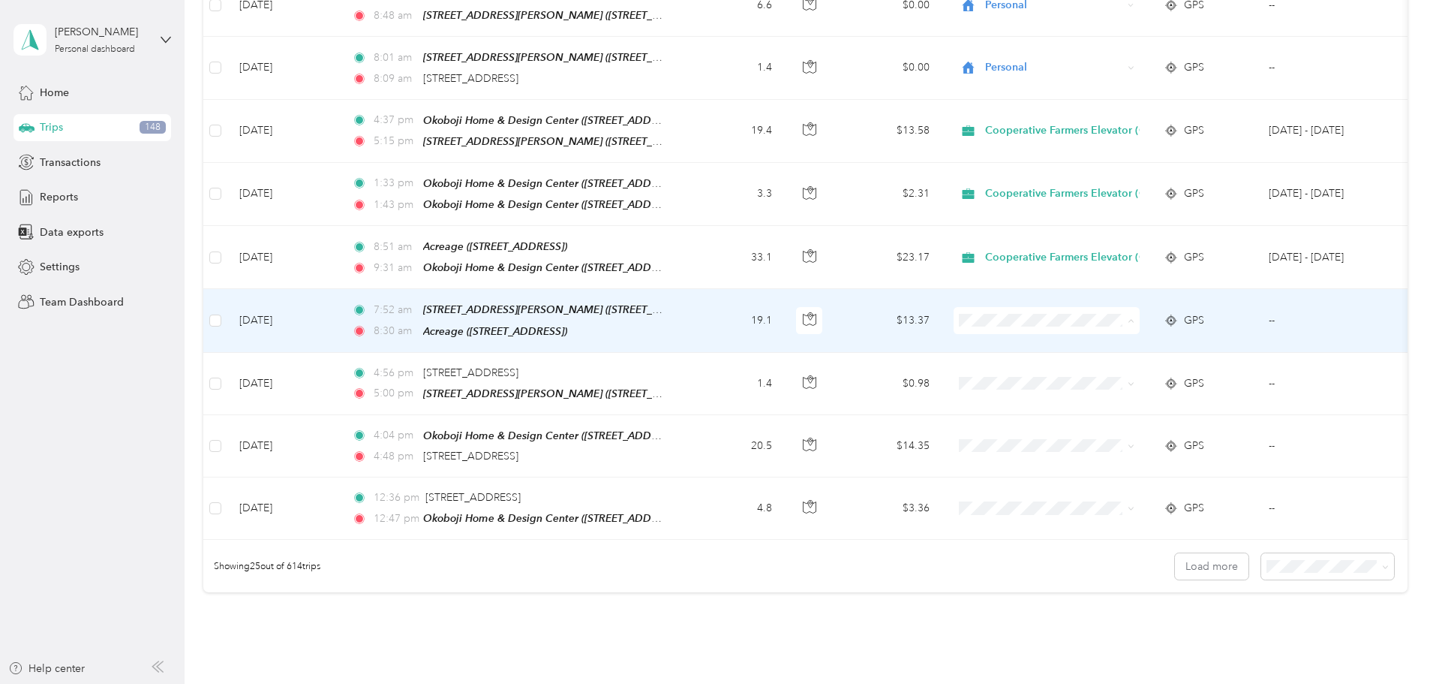
click at [1130, 331] on span "Cooperative Farmers Elevator (CFE)" at bounding box center [1180, 332] width 178 height 16
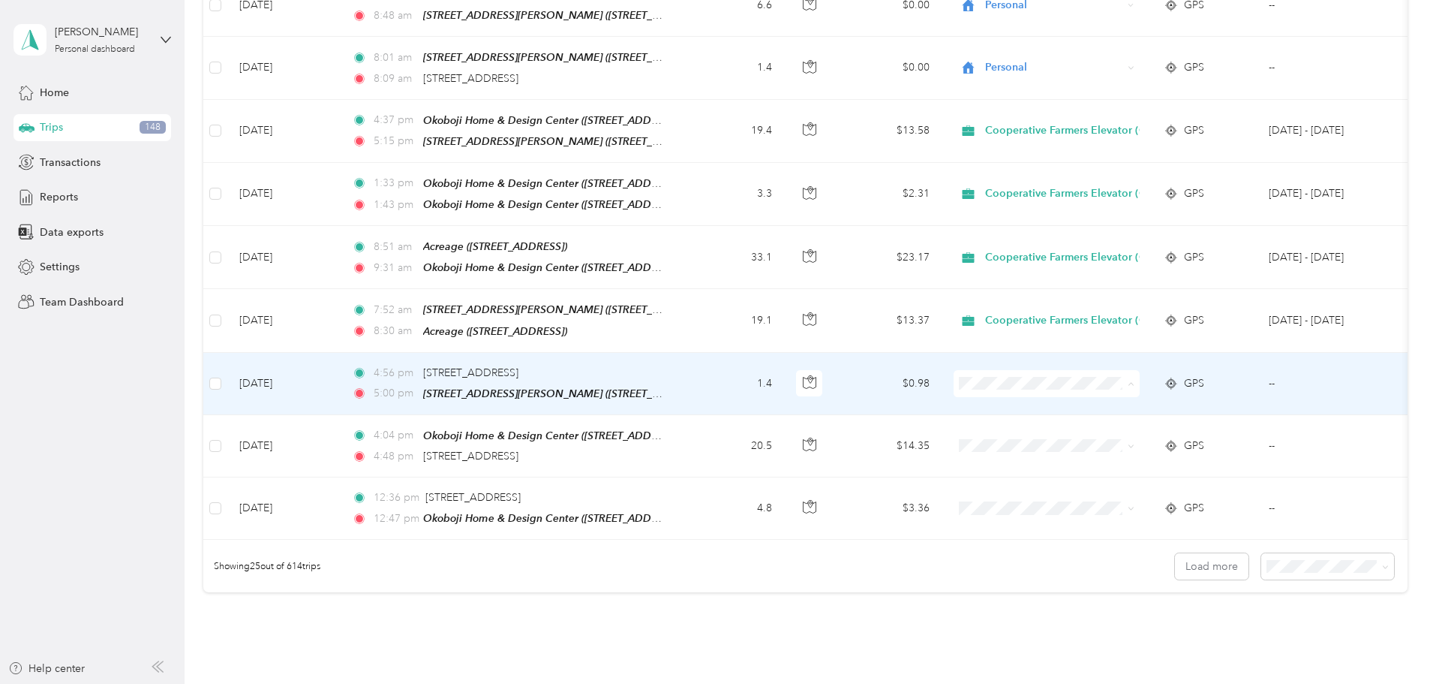
click at [1111, 389] on span "Cooperative Farmers Elevator (CFE)" at bounding box center [1180, 394] width 178 height 16
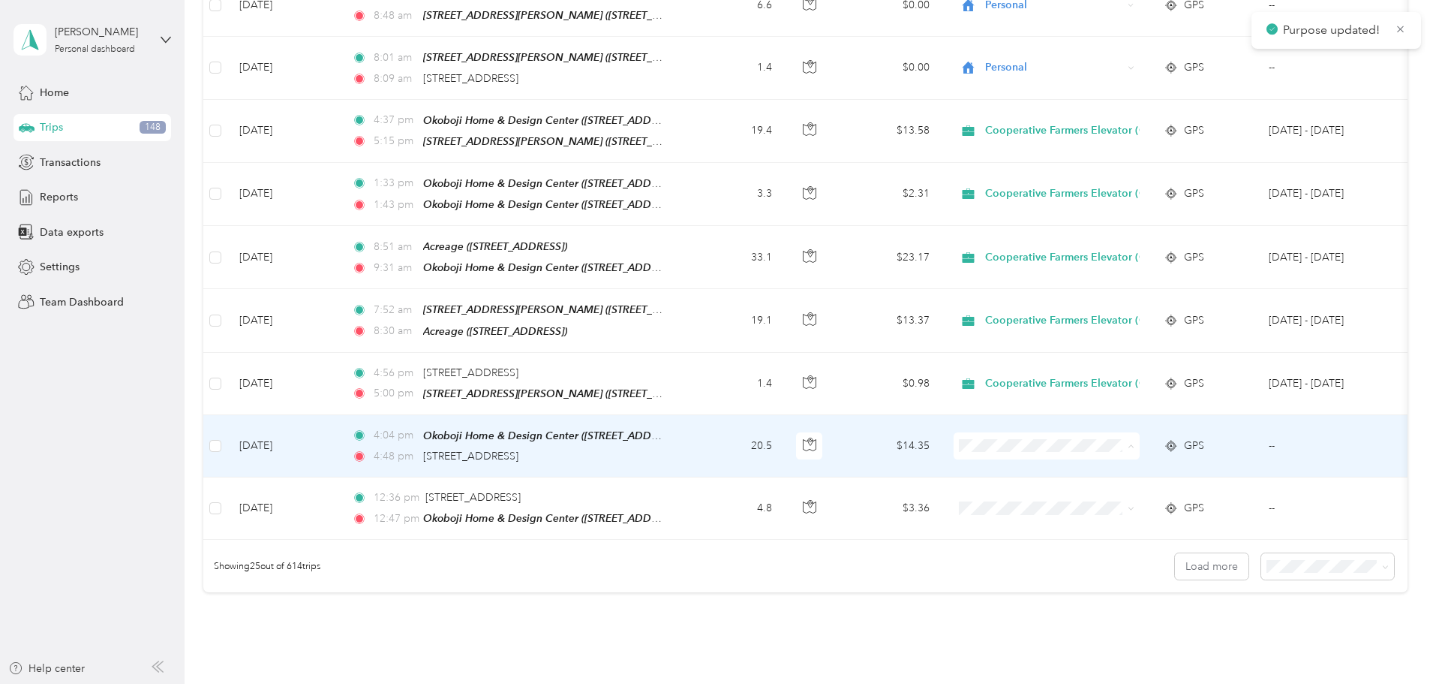
click at [1139, 447] on li "Cooperative Farmers Elevator (CFE)" at bounding box center [1167, 455] width 226 height 26
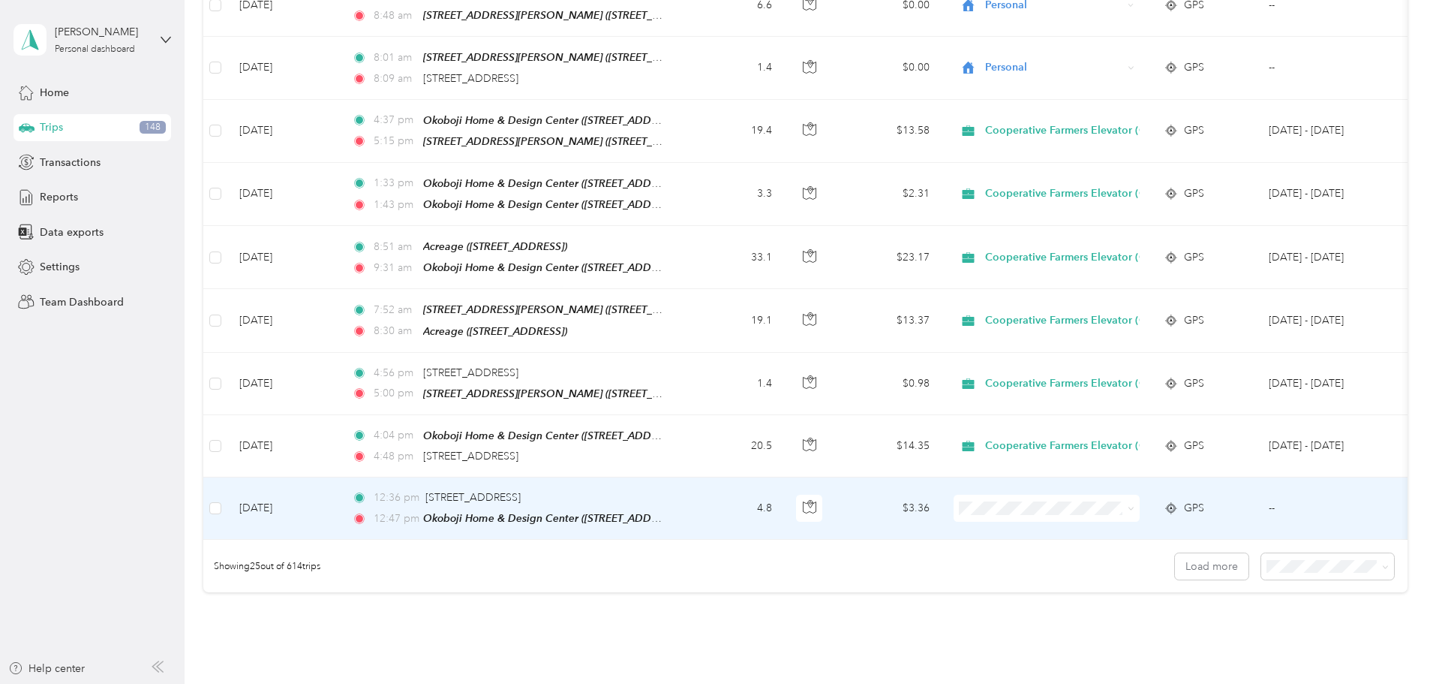
click at [1153, 511] on span "Cooperative Farmers Elevator (CFE)" at bounding box center [1180, 509] width 178 height 16
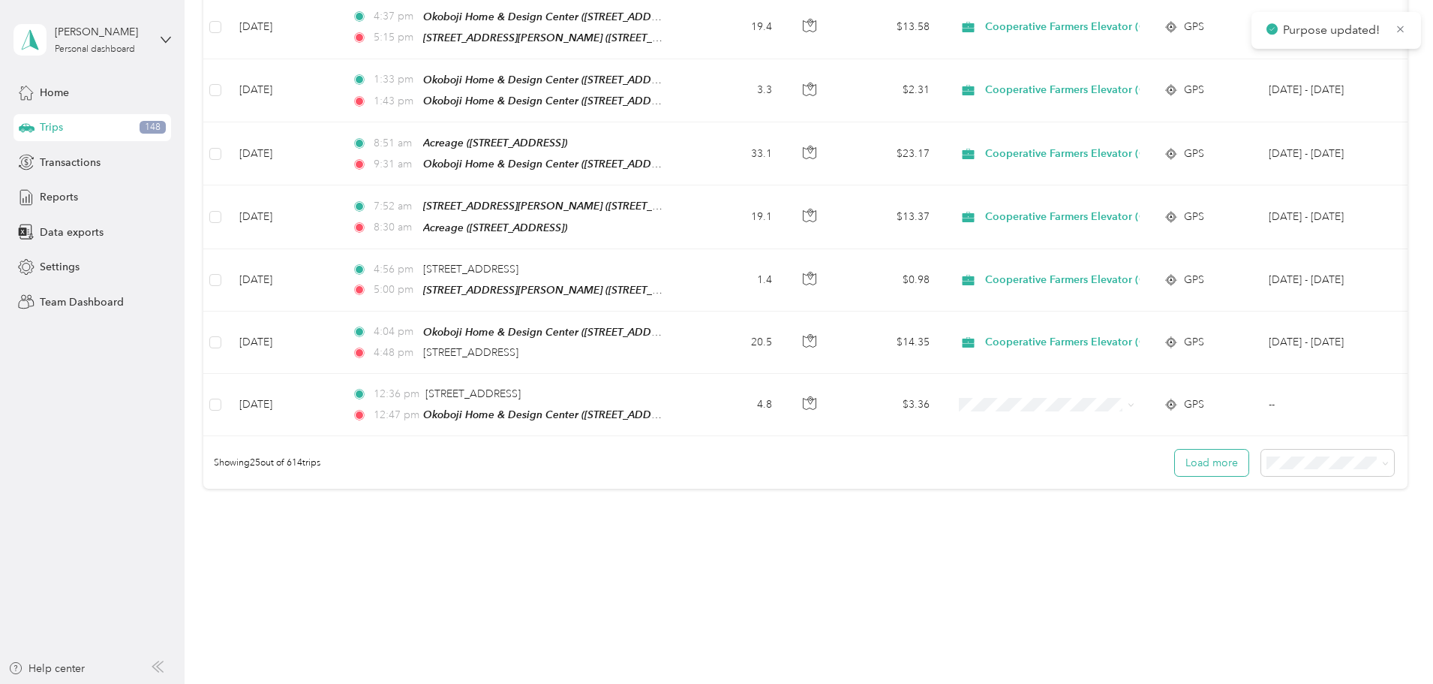
scroll to position [1384, 0]
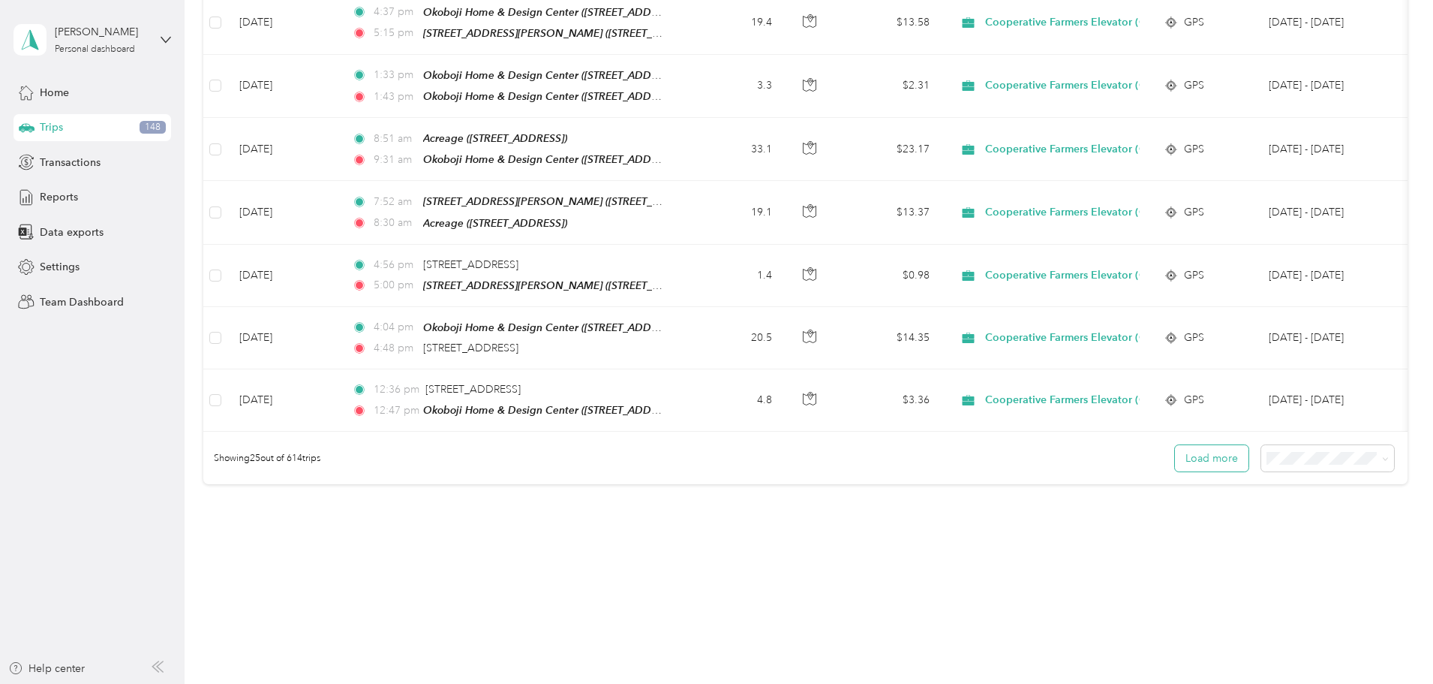
click at [1175, 454] on button "Load more" at bounding box center [1212, 458] width 74 height 26
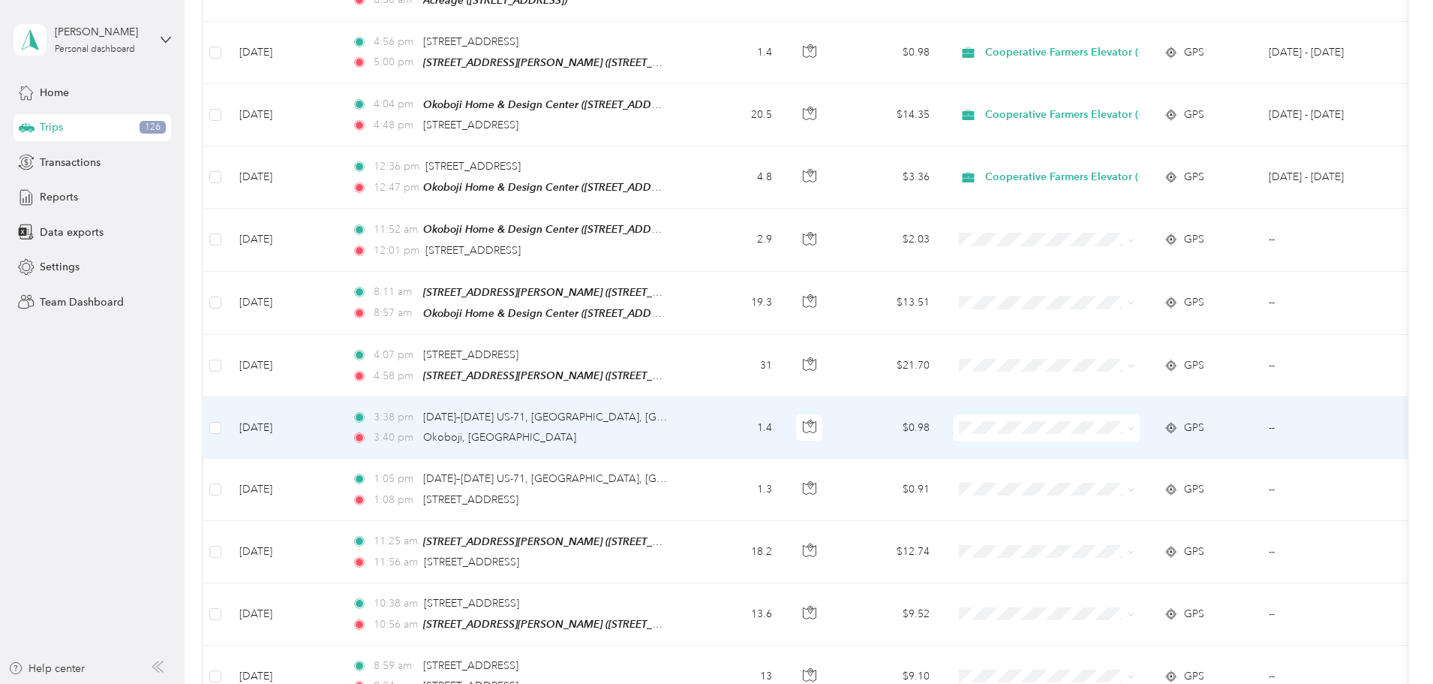
scroll to position [1609, 0]
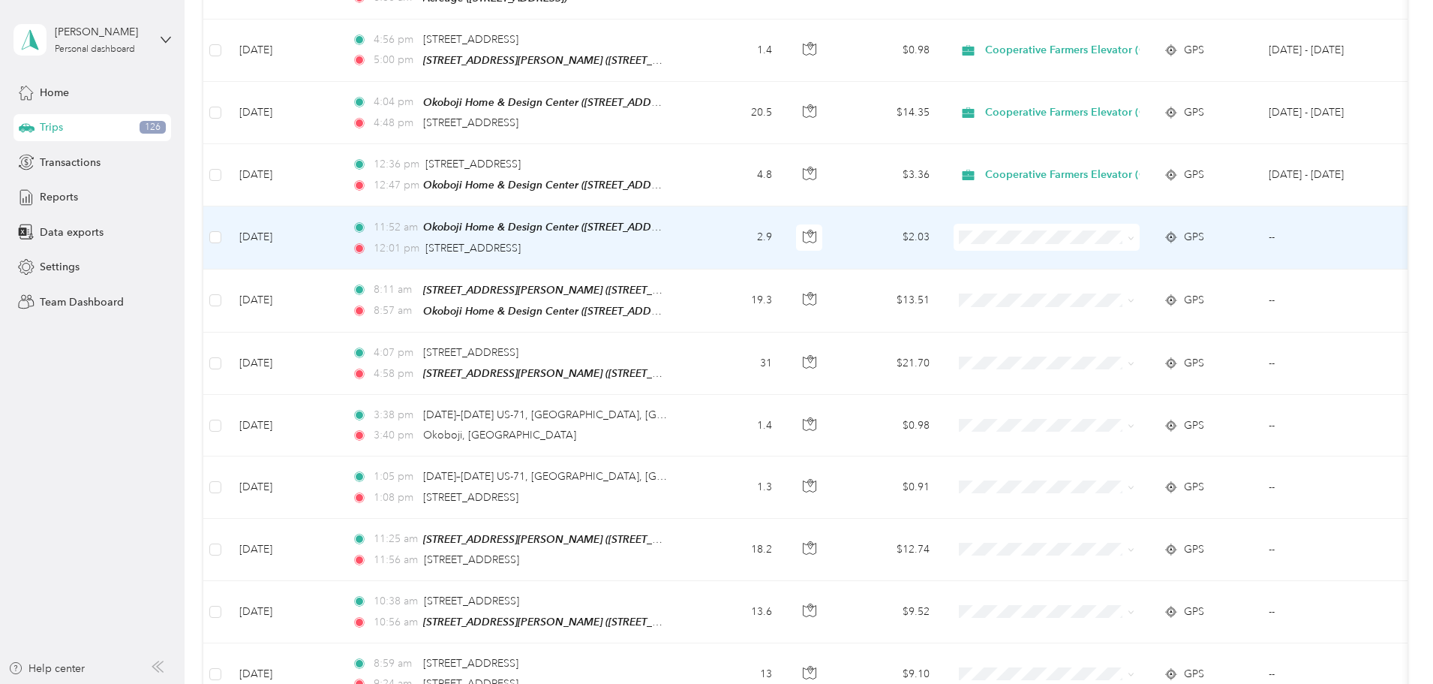
click at [1129, 246] on span "Cooperative Farmers Elevator (CFE)" at bounding box center [1180, 244] width 178 height 16
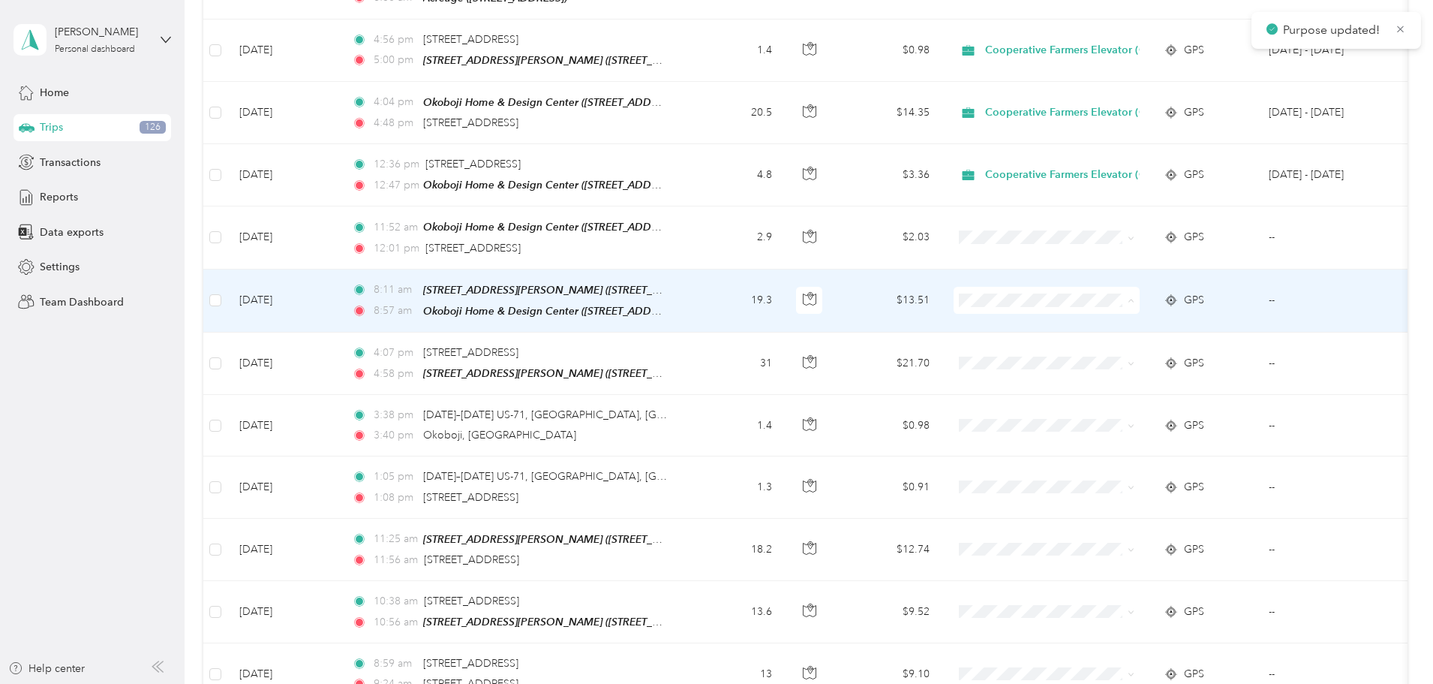
click at [1108, 311] on li "Cooperative Farmers Elevator (CFE)" at bounding box center [1167, 307] width 226 height 26
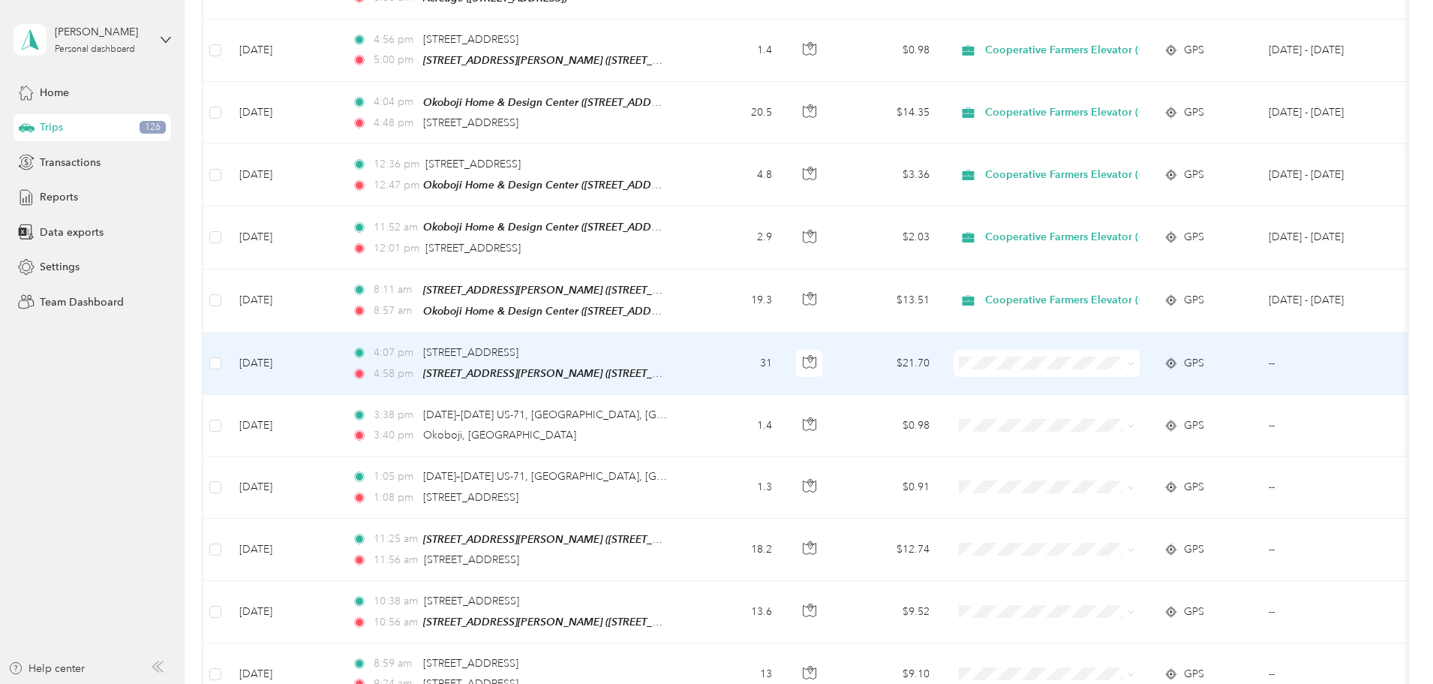
click at [1123, 367] on span "Cooperative Farmers Elevator (CFE)" at bounding box center [1180, 365] width 178 height 16
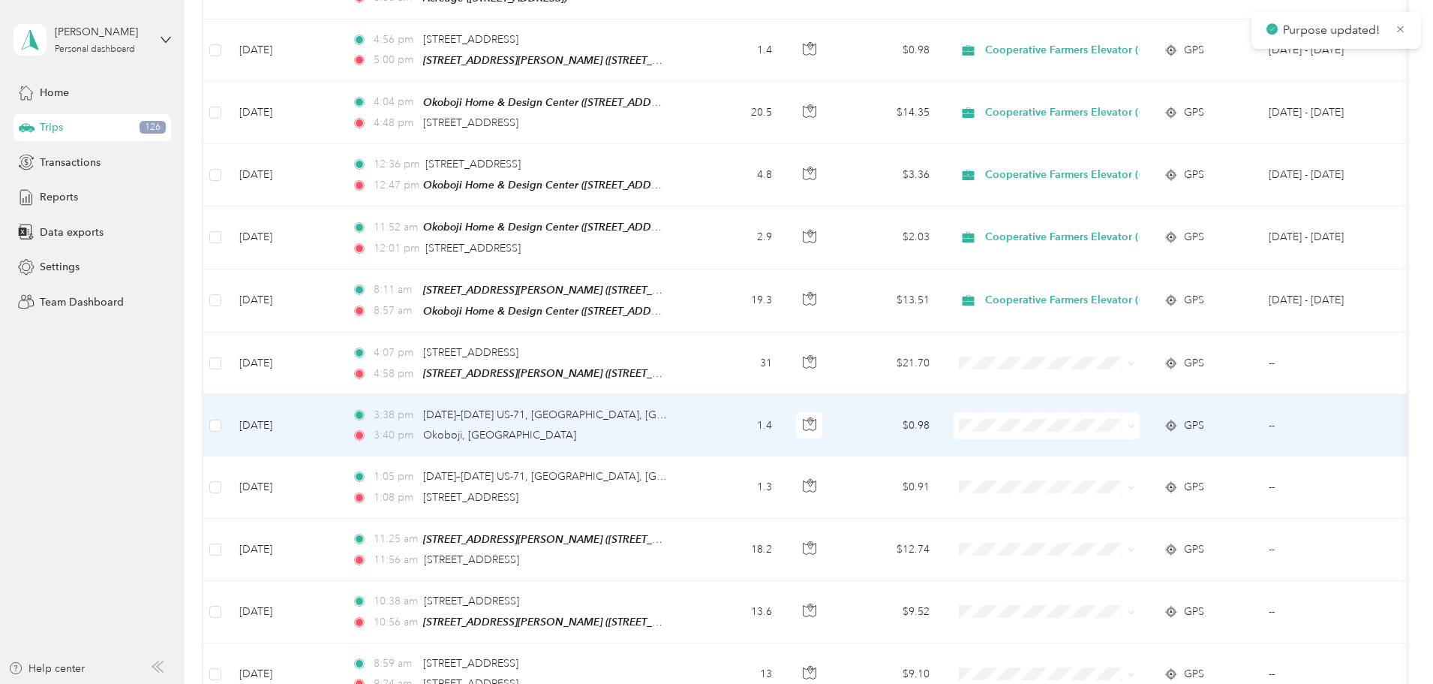
click at [1153, 435] on li "Cooperative Farmers Elevator (CFE)" at bounding box center [1167, 427] width 226 height 26
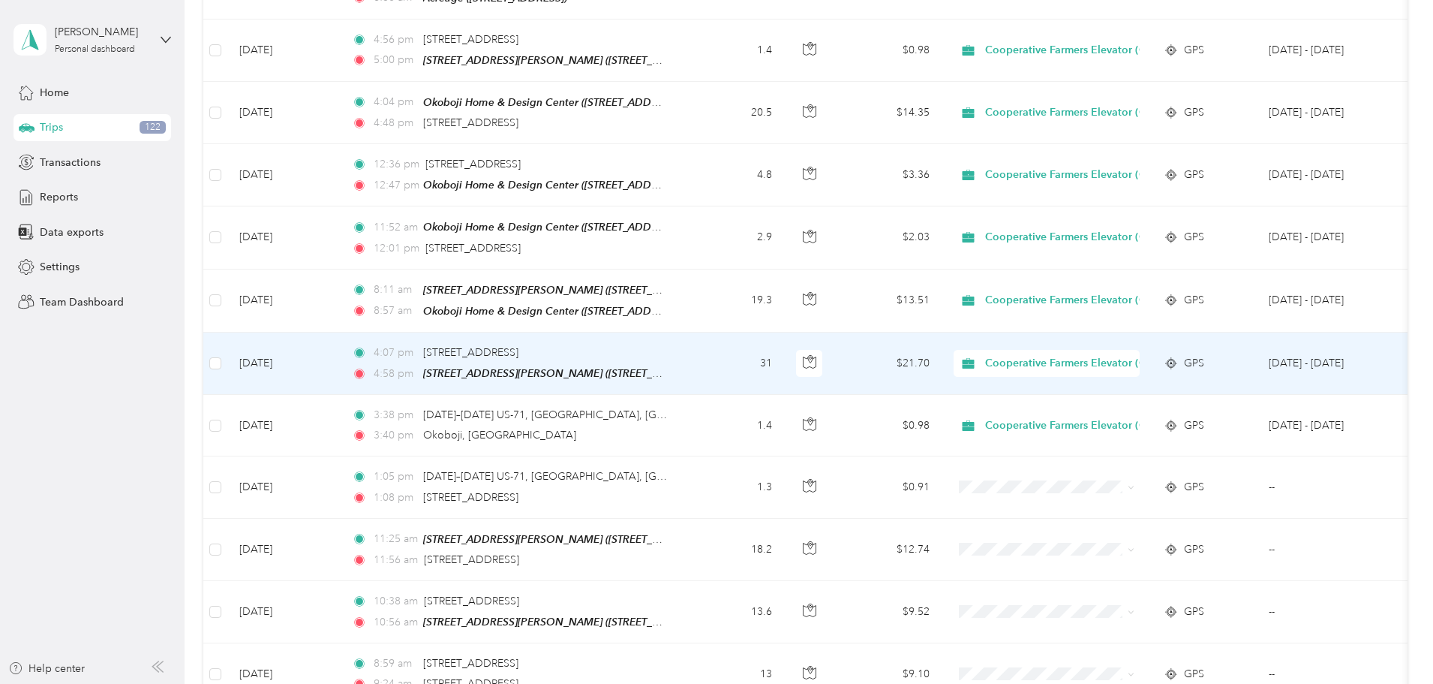
click at [1163, 355] on span "Cooperative Farmers Elevator (CFE)" at bounding box center [1074, 363] width 178 height 17
click at [1138, 383] on li "Personal" at bounding box center [1176, 395] width 244 height 26
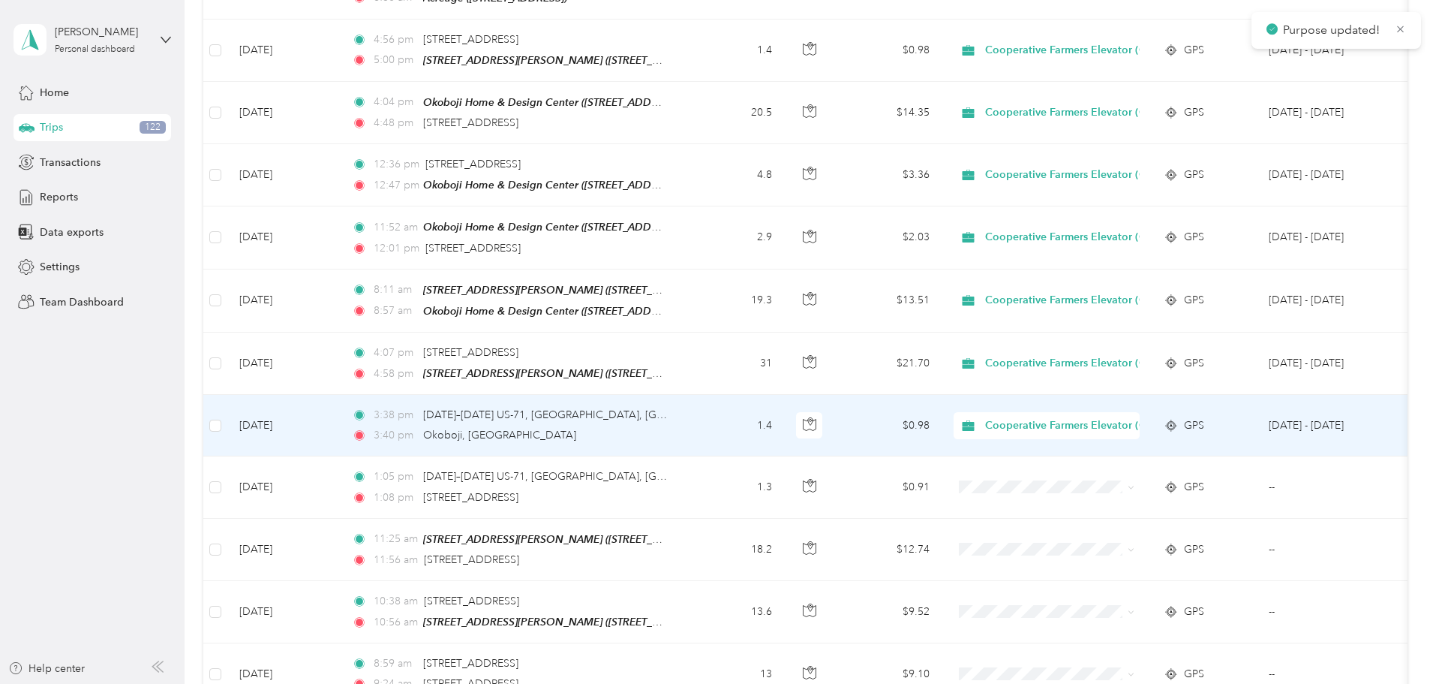
click at [1144, 417] on span "Cooperative Farmers Elevator (CFE)" at bounding box center [1074, 425] width 178 height 17
click at [1135, 445] on li "Personal" at bounding box center [1176, 457] width 244 height 26
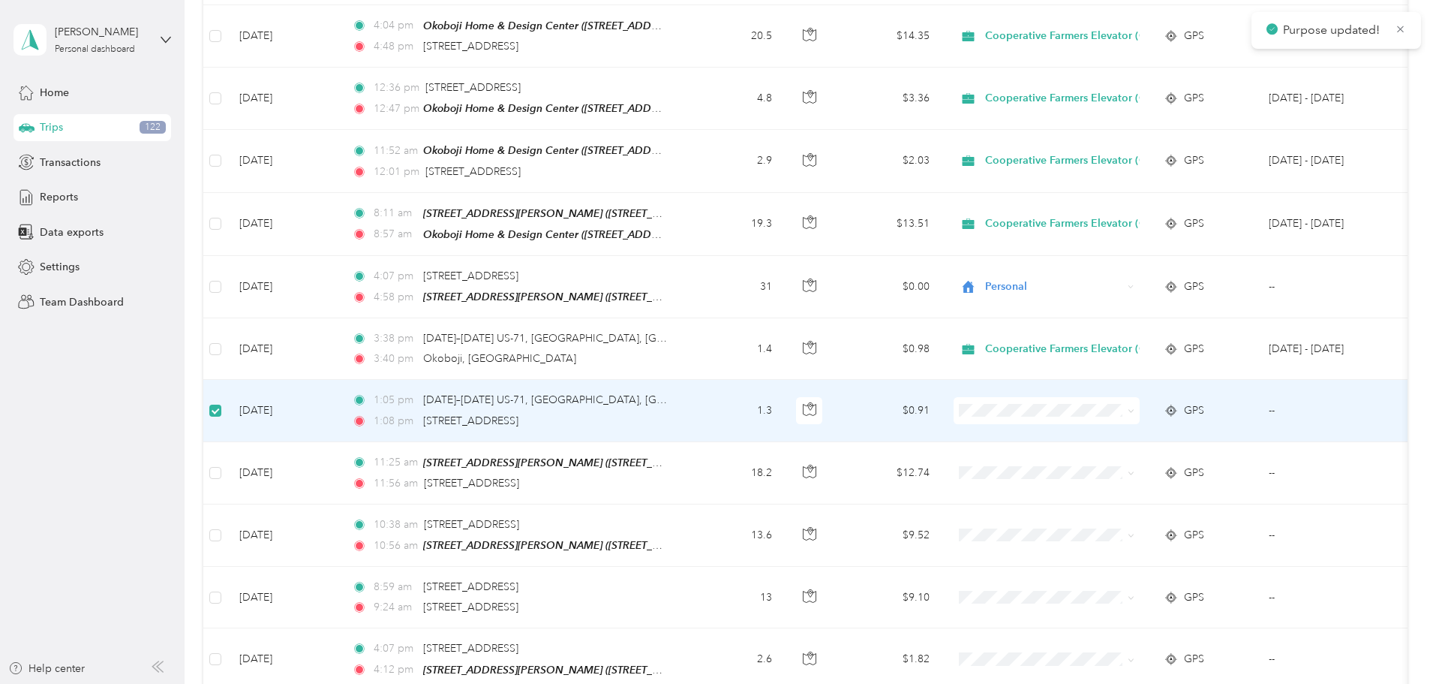
scroll to position [1683, 0]
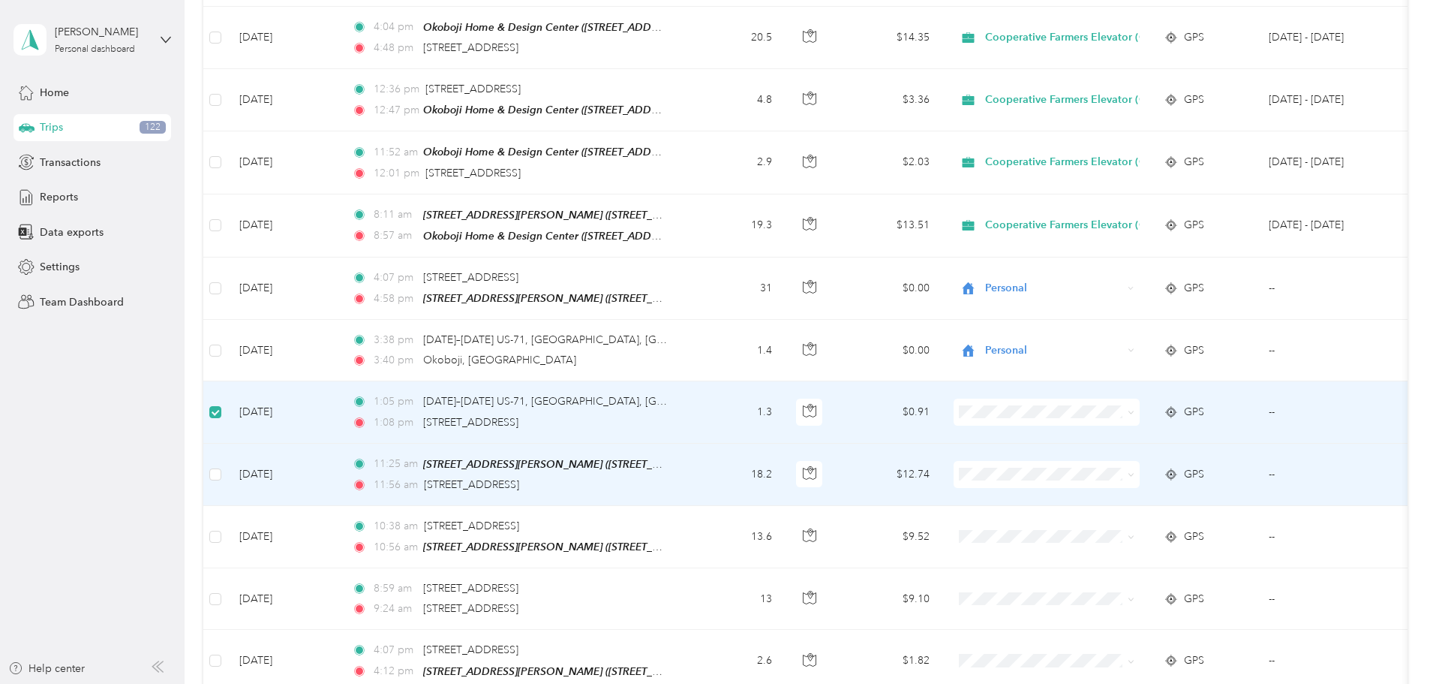
click at [227, 447] on td at bounding box center [215, 475] width 24 height 62
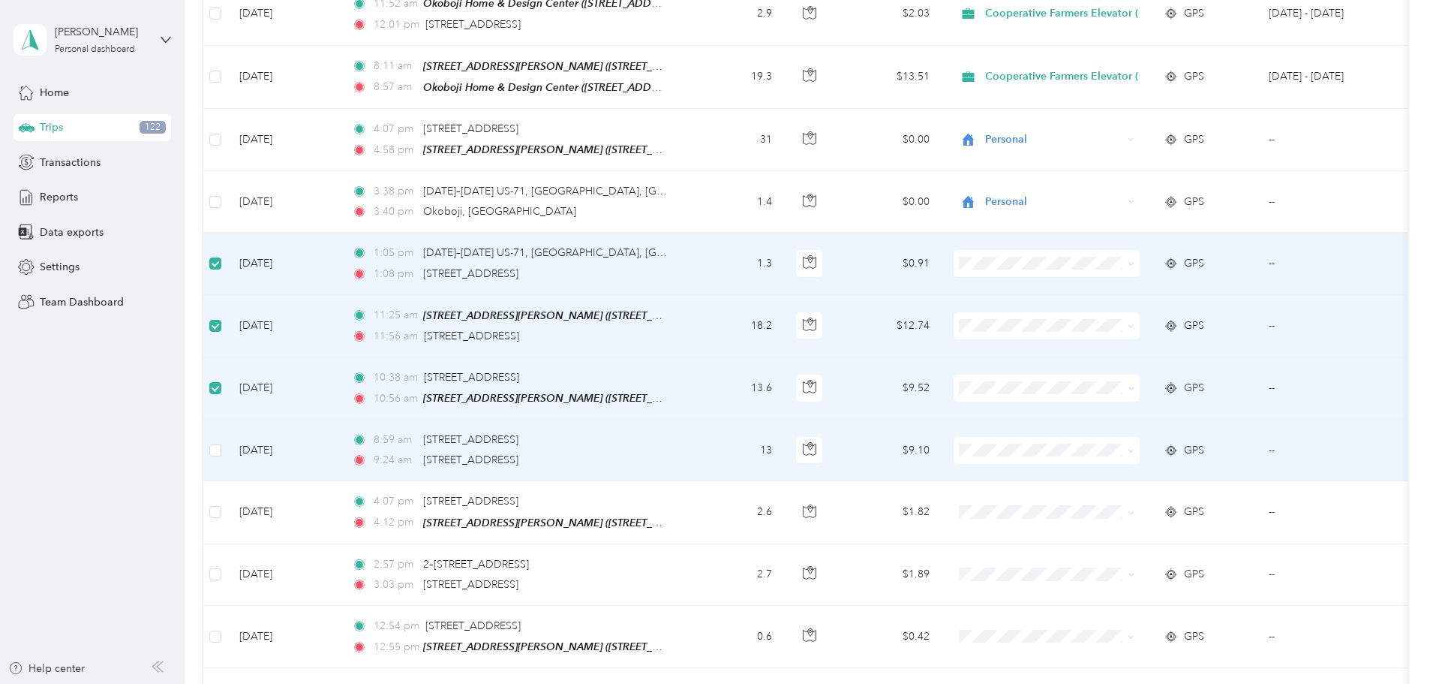
scroll to position [1833, 0]
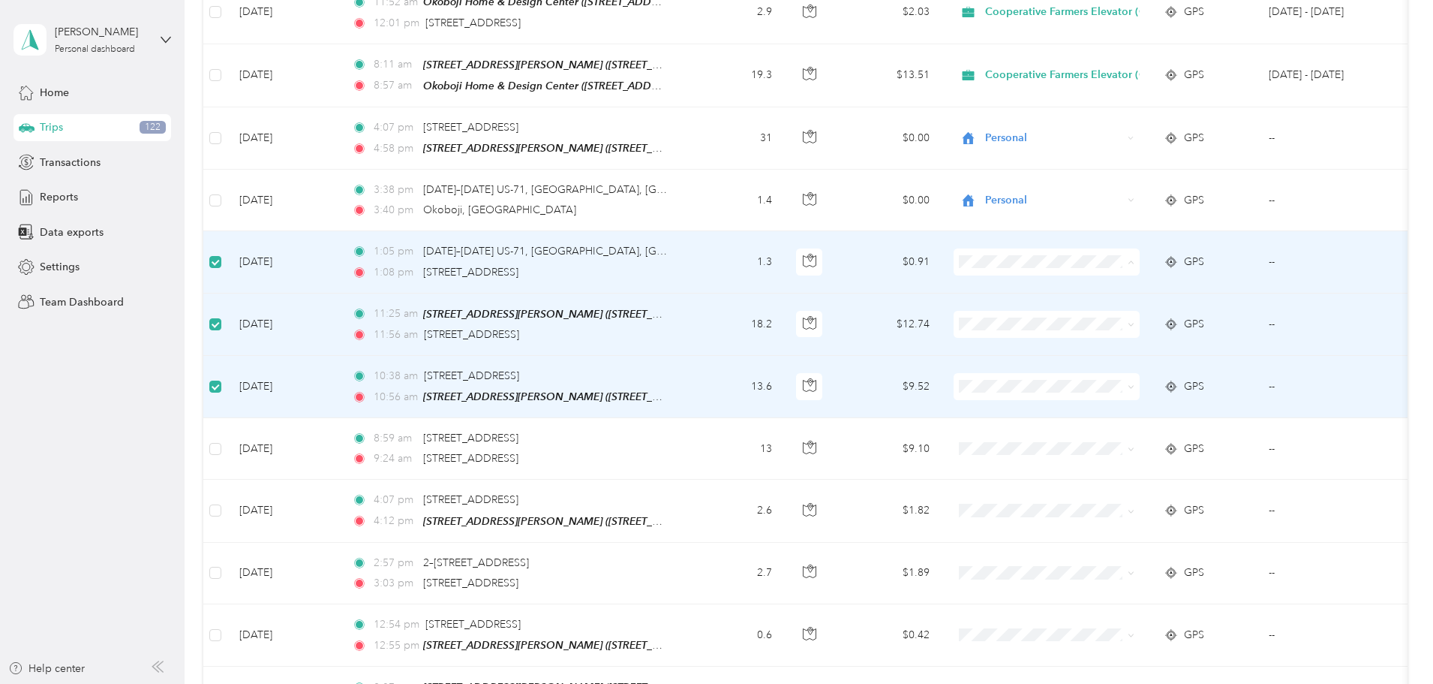
click at [1186, 284] on li "Personal" at bounding box center [1167, 294] width 226 height 26
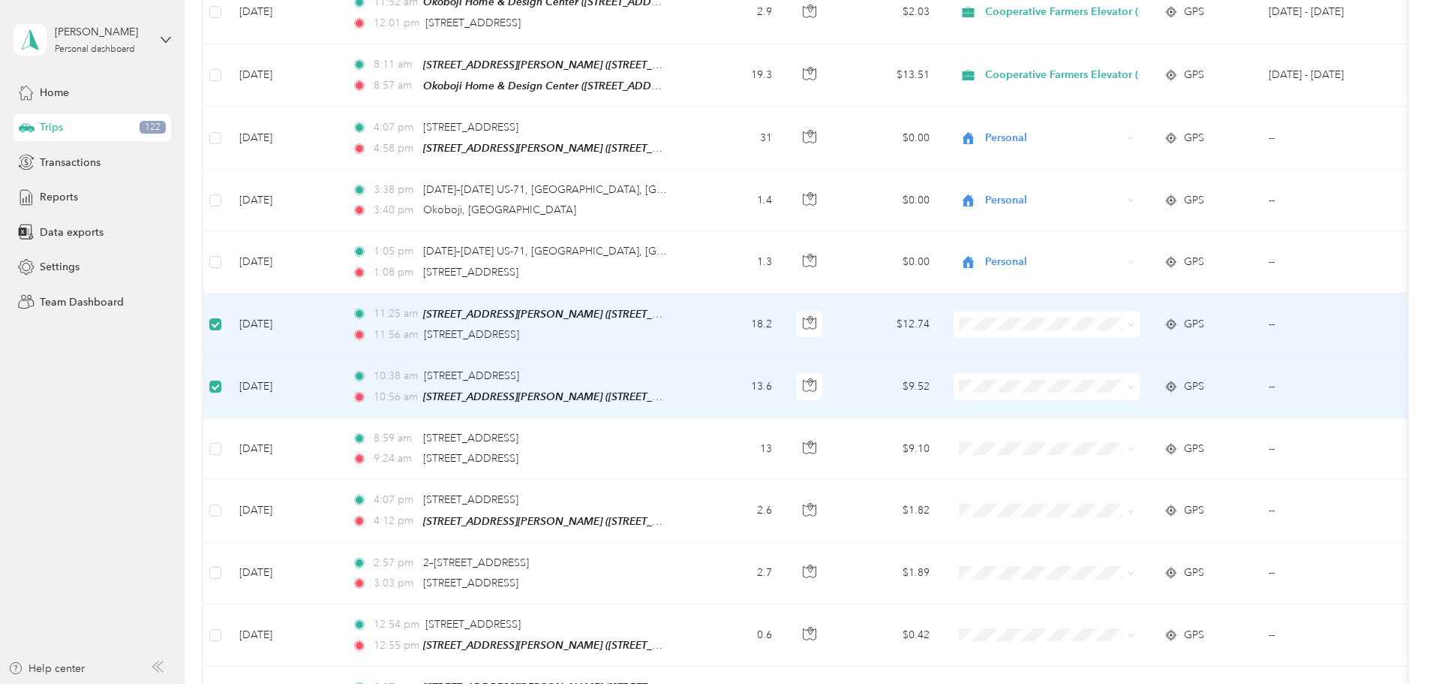
drag, startPoint x: 320, startPoint y: 290, endPoint x: 319, endPoint y: 316, distance: 26.3
click at [227, 293] on td at bounding box center [215, 324] width 24 height 62
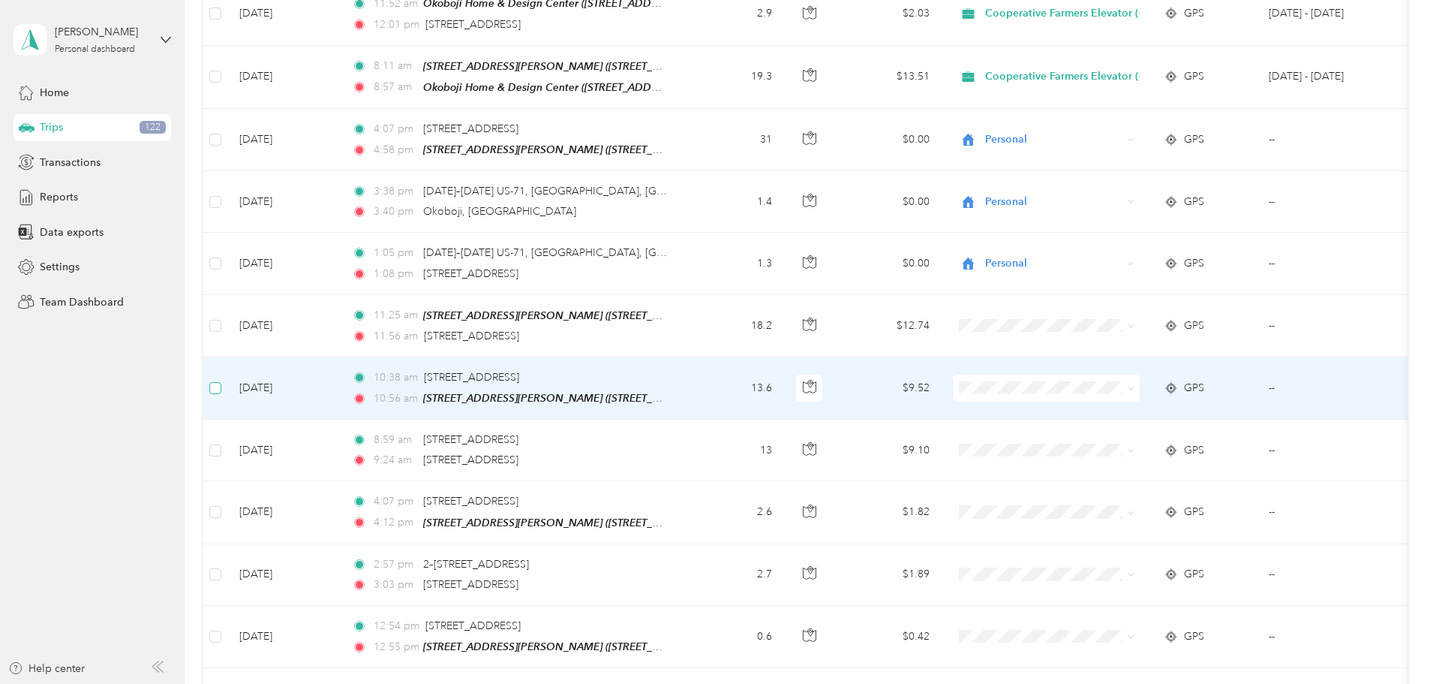
scroll to position [1834, 0]
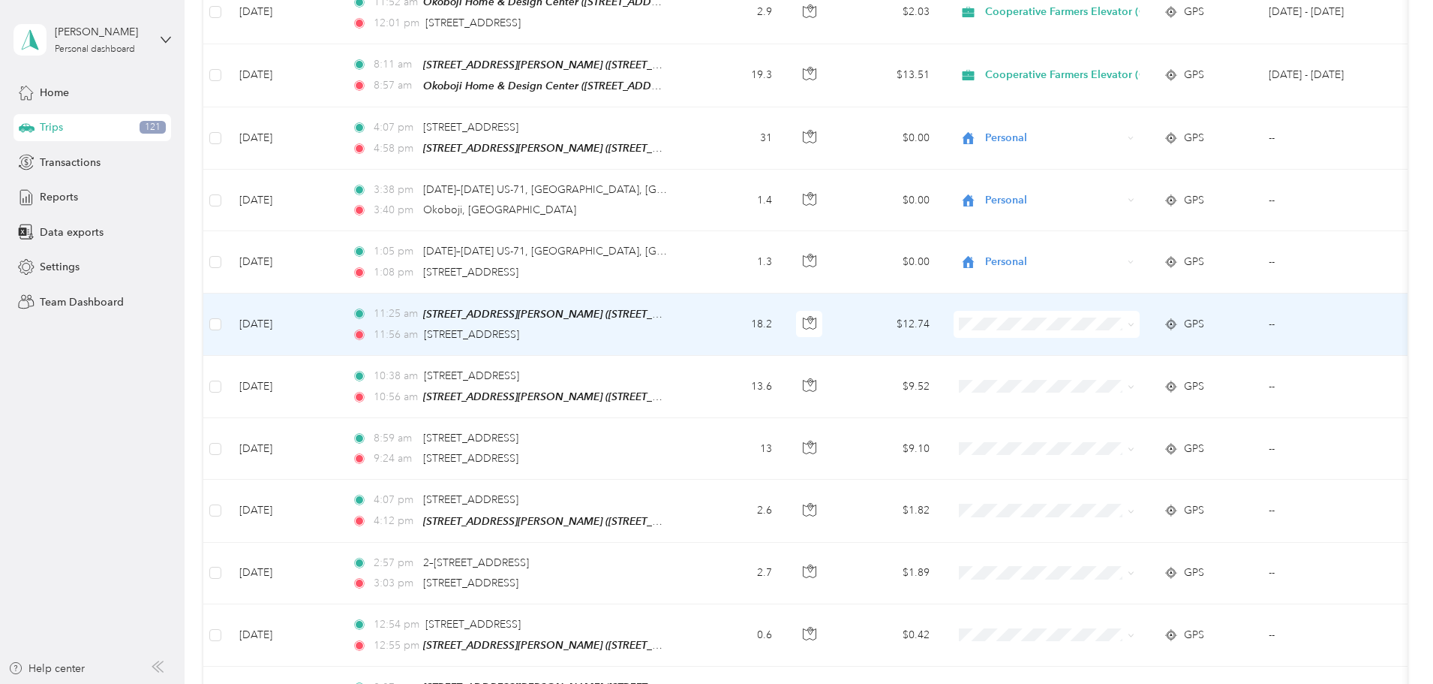
click at [1107, 343] on li "Personal" at bounding box center [1167, 355] width 226 height 26
click at [1114, 314] on span at bounding box center [1047, 324] width 186 height 27
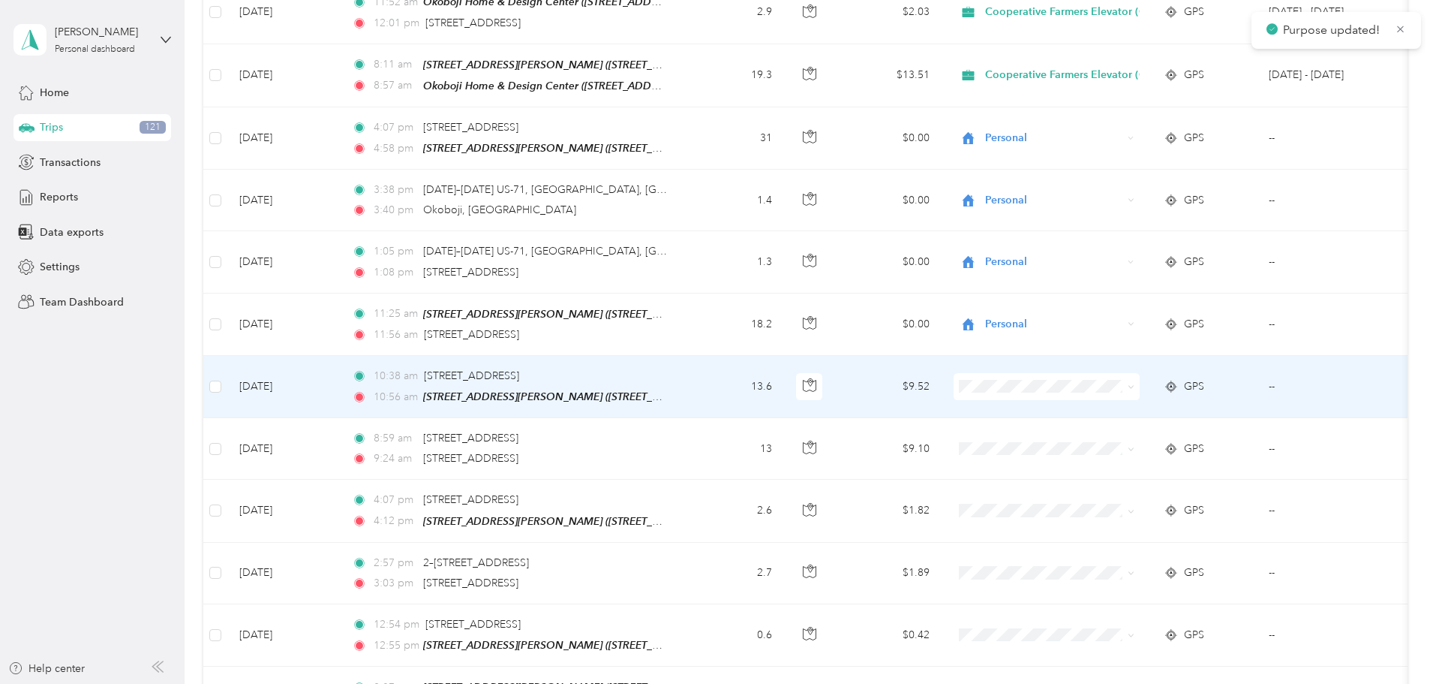
click at [1145, 407] on li "Personal" at bounding box center [1167, 414] width 226 height 26
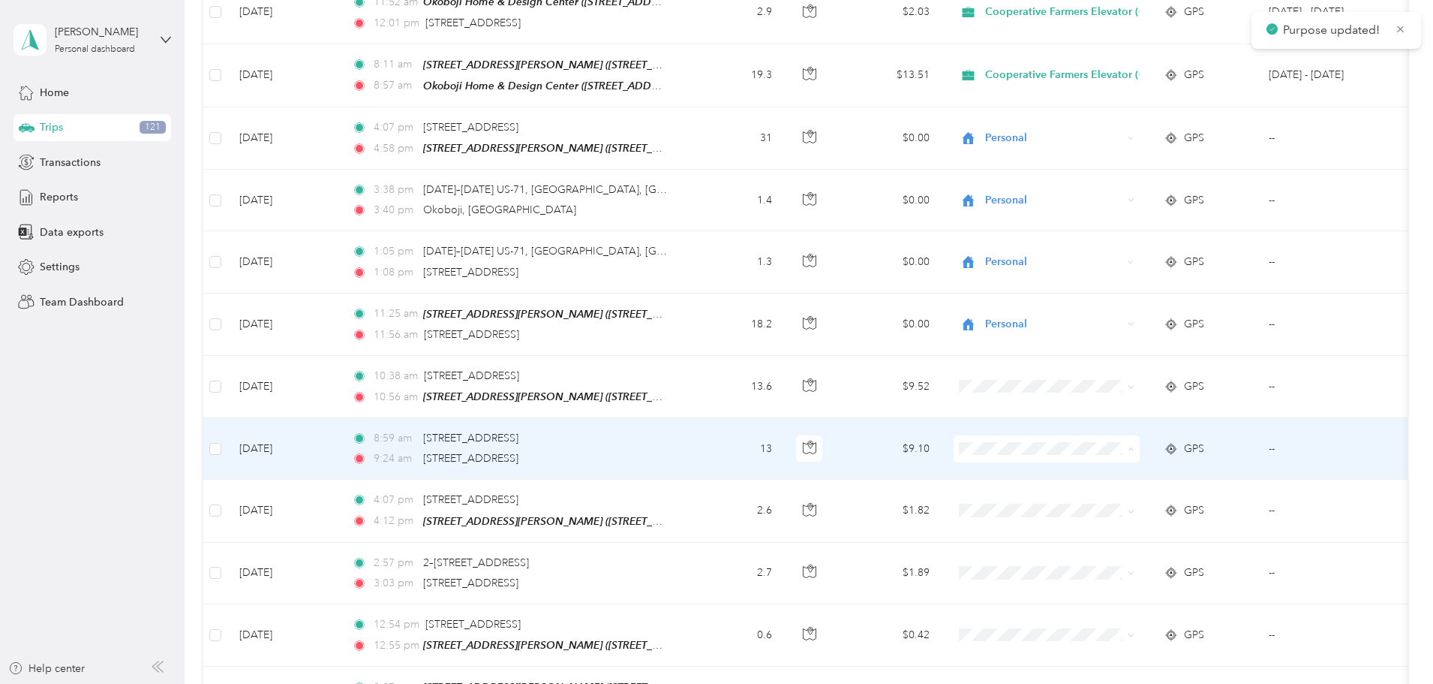
click at [1127, 472] on span "Personal" at bounding box center [1180, 479] width 178 height 16
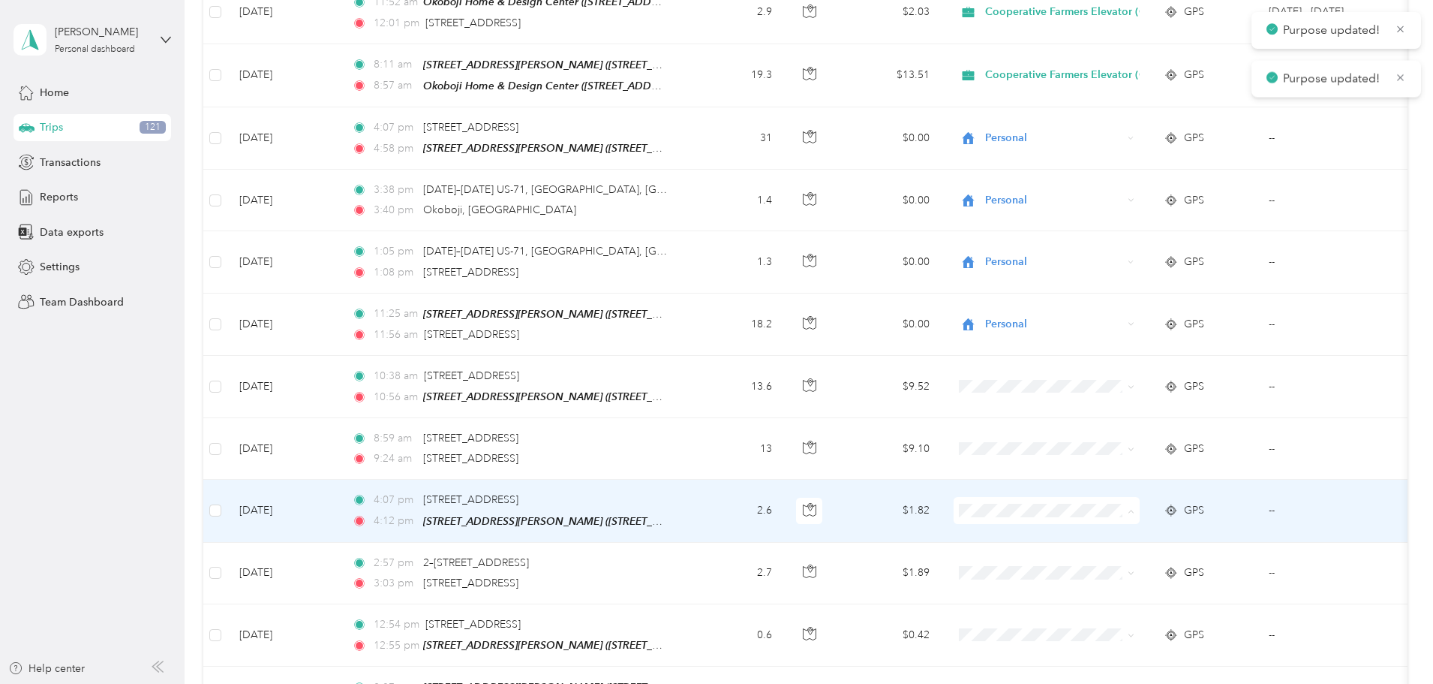
click at [1113, 543] on span "Personal" at bounding box center [1180, 541] width 178 height 16
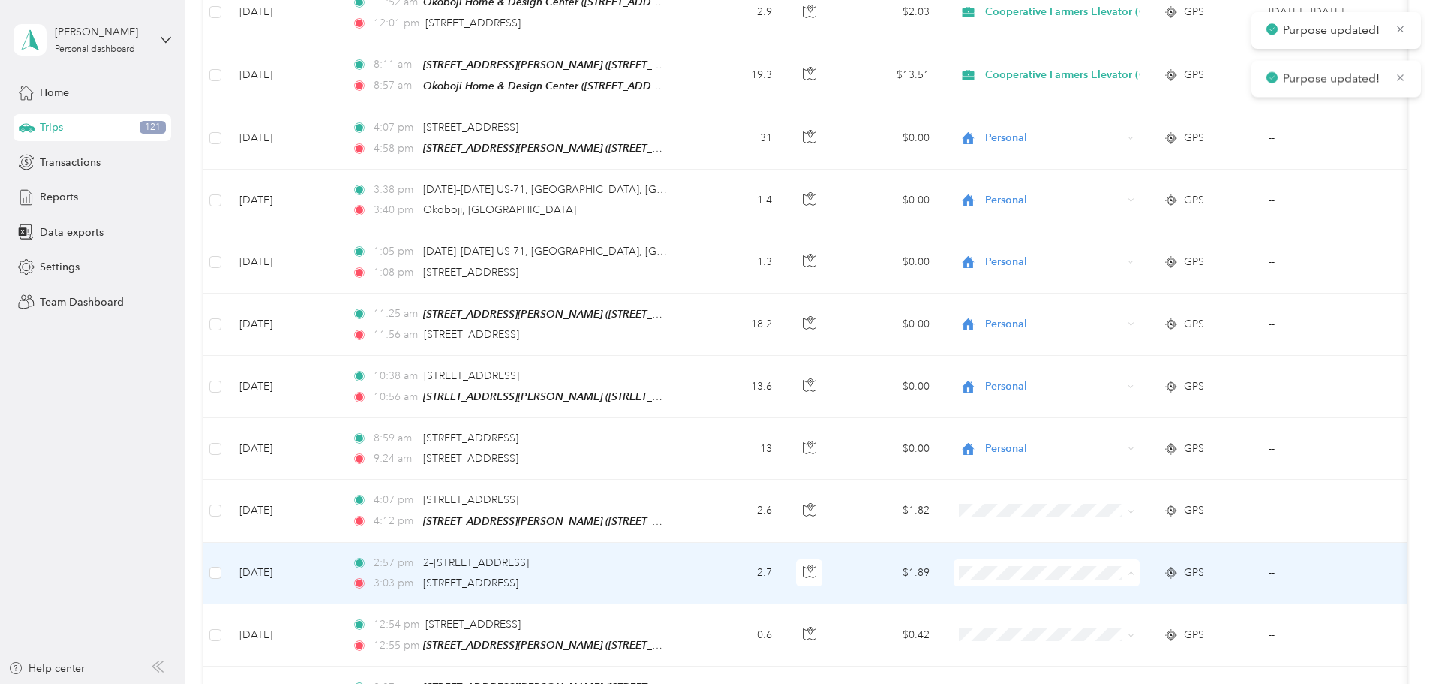
click at [1106, 600] on span "Personal" at bounding box center [1180, 602] width 178 height 16
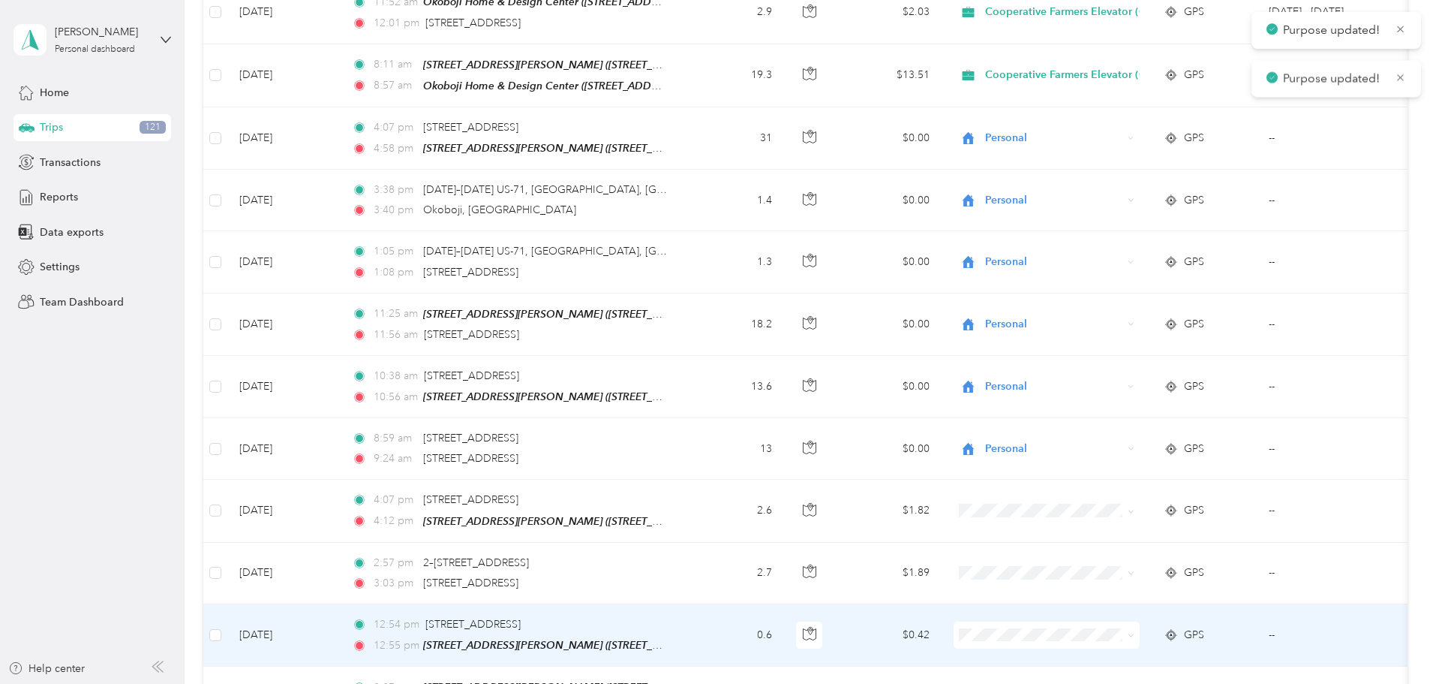
click at [1114, 653] on li "Personal" at bounding box center [1167, 660] width 226 height 26
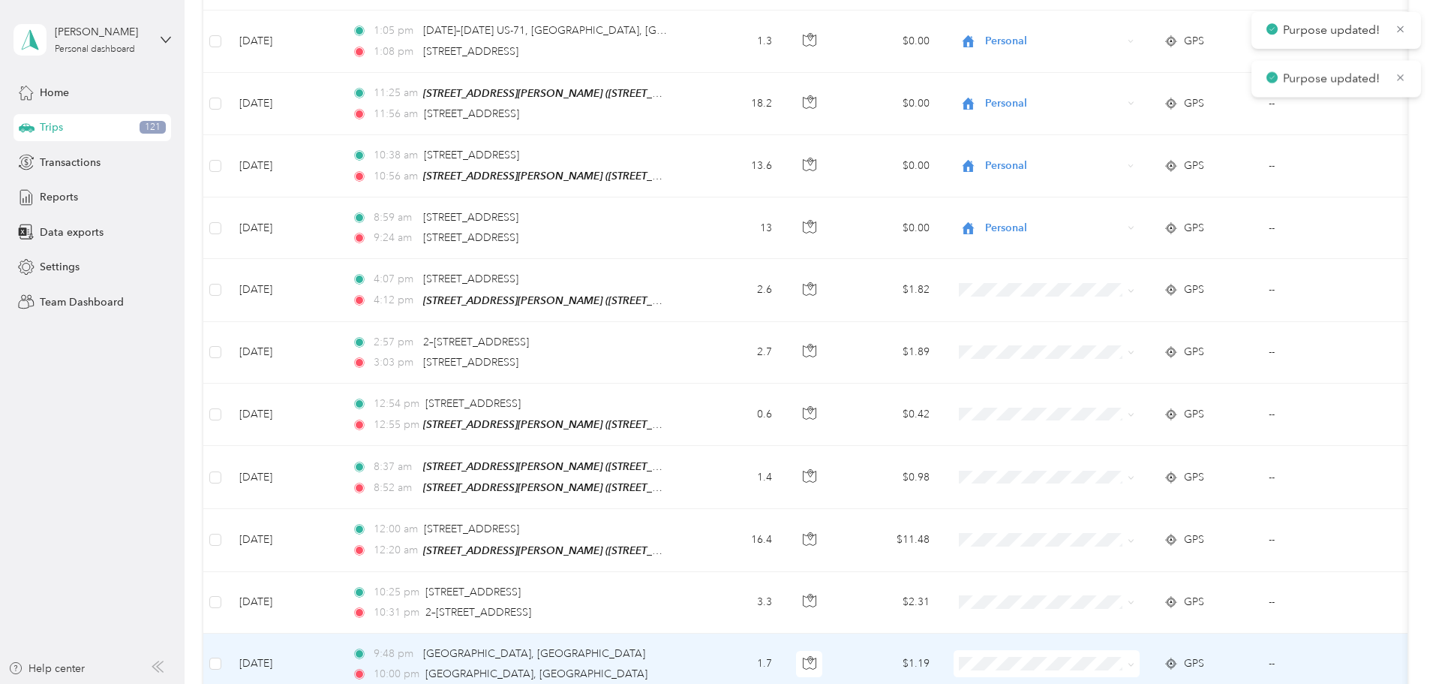
scroll to position [2059, 0]
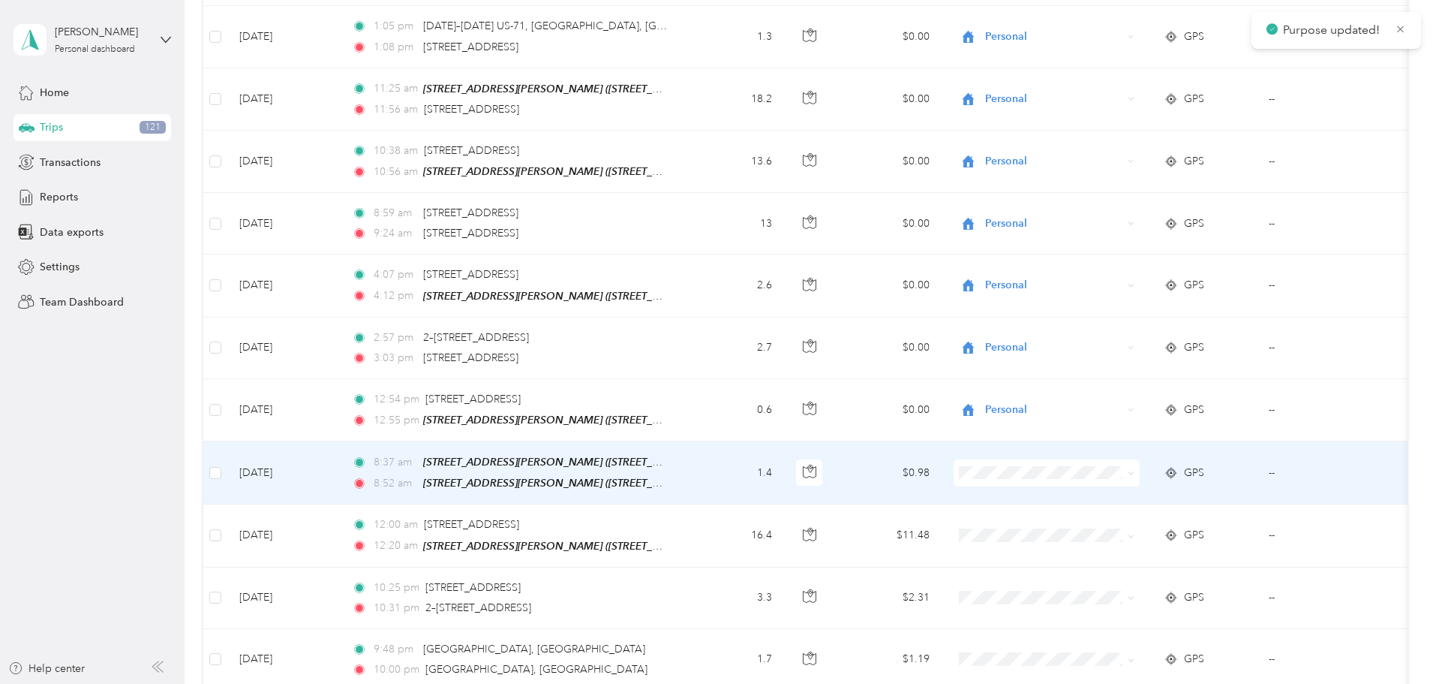
click at [1083, 489] on li "Personal" at bounding box center [1167, 496] width 226 height 26
click at [1082, 522] on span at bounding box center [1047, 535] width 186 height 27
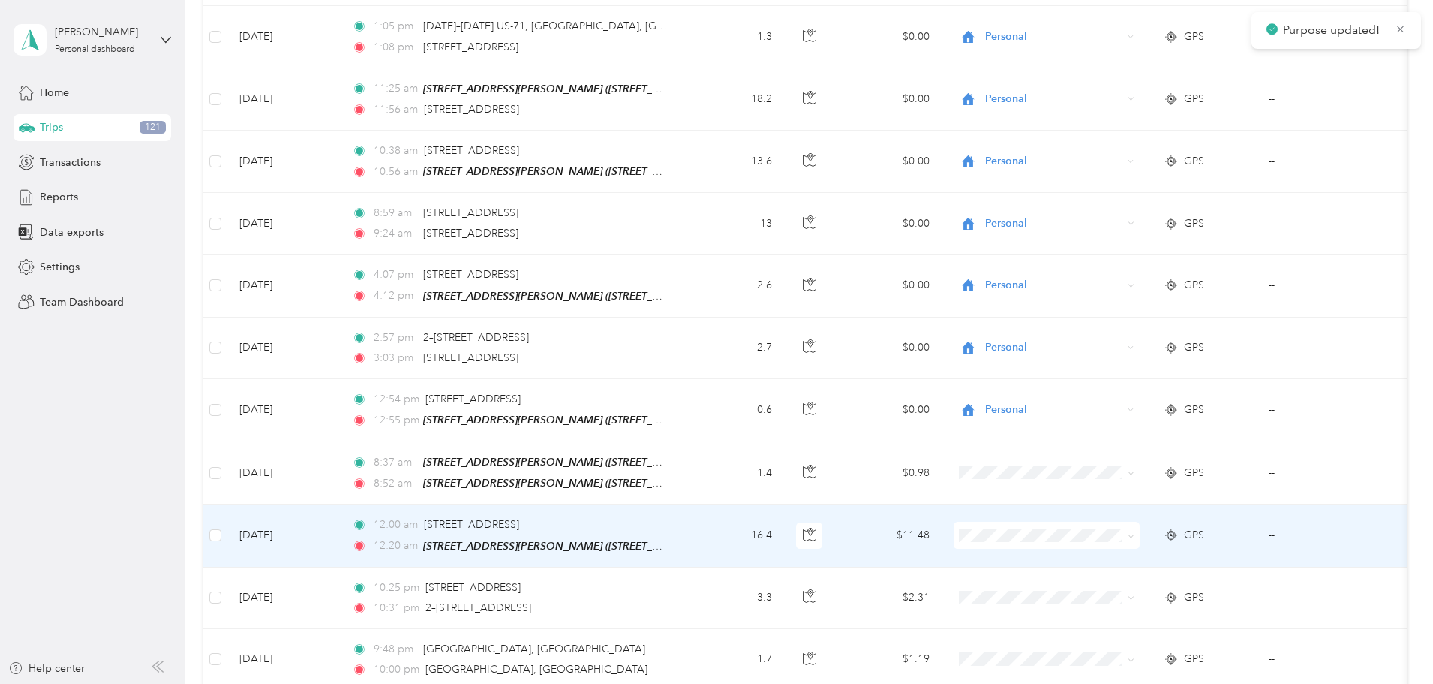
click at [1088, 560] on span "Personal" at bounding box center [1166, 561] width 205 height 16
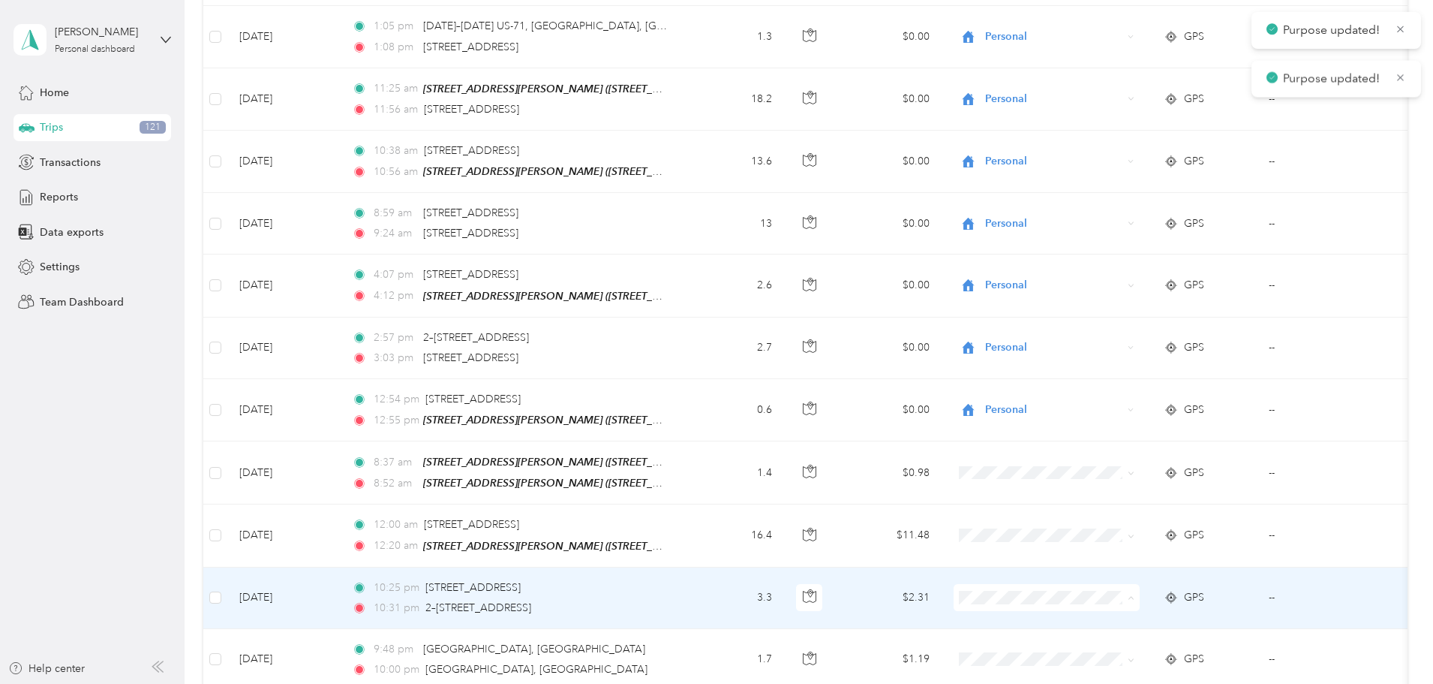
click at [1094, 618] on span "Personal" at bounding box center [1180, 624] width 178 height 16
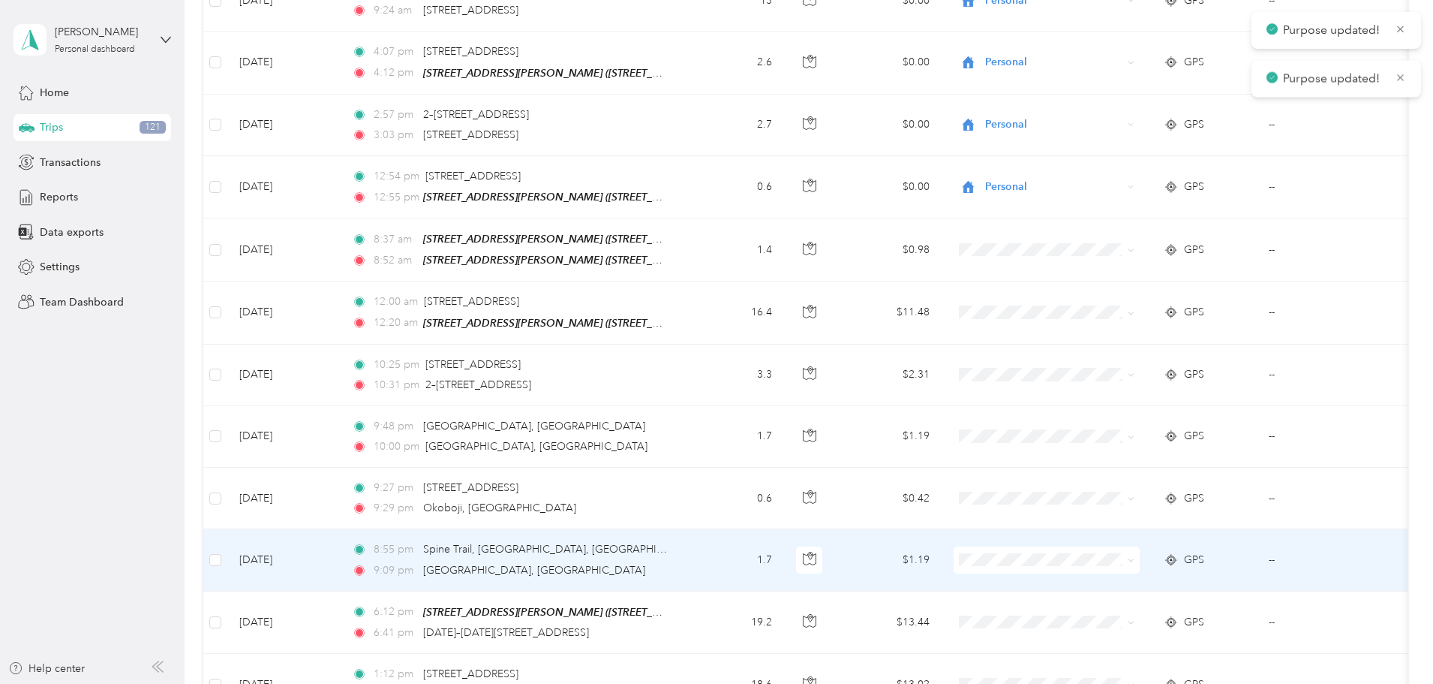
scroll to position [2285, 0]
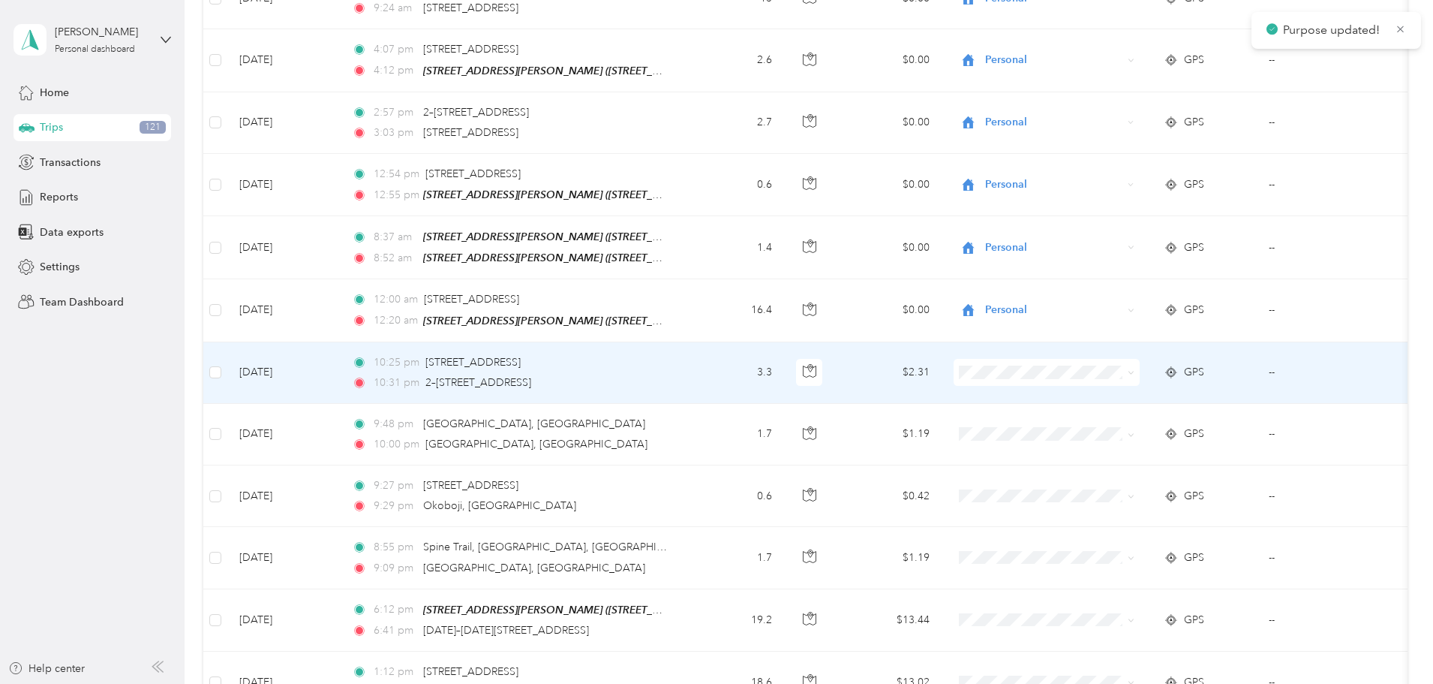
click at [1090, 359] on span at bounding box center [1047, 372] width 186 height 27
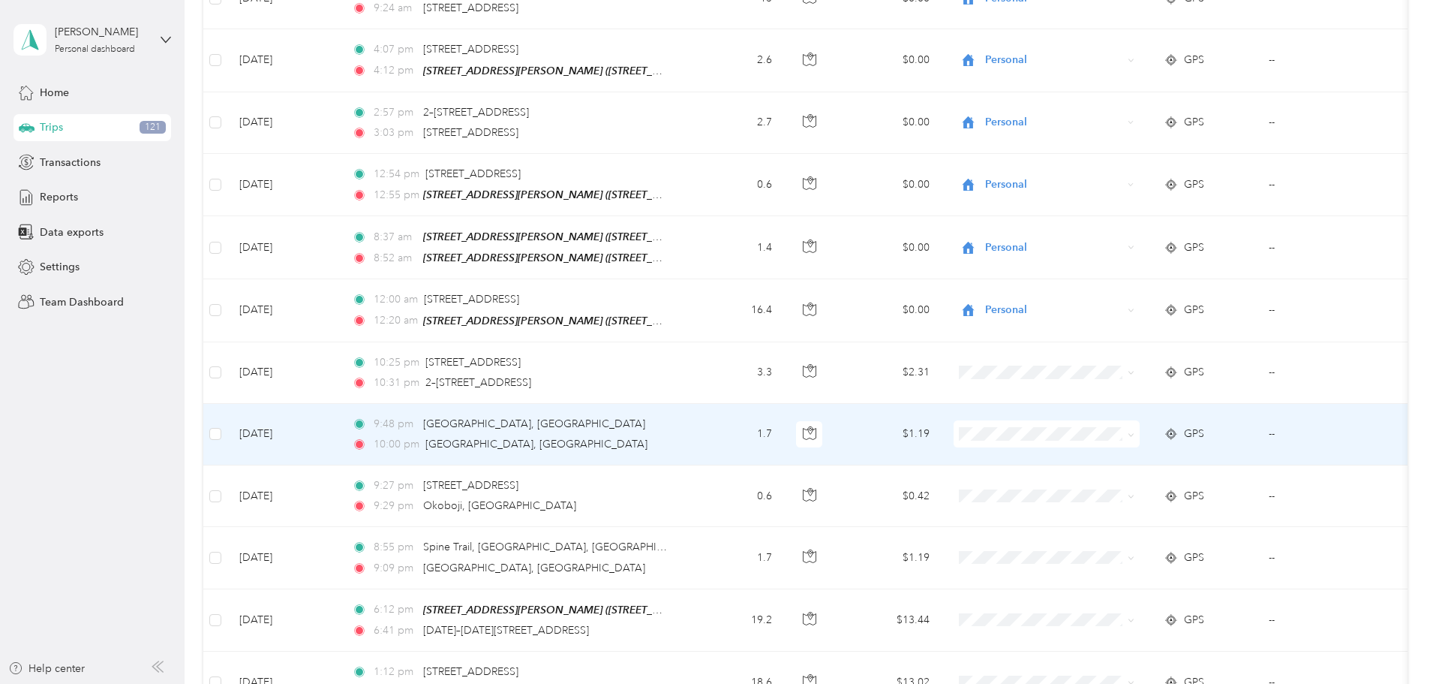
click at [1103, 450] on li "Personal" at bounding box center [1167, 454] width 226 height 26
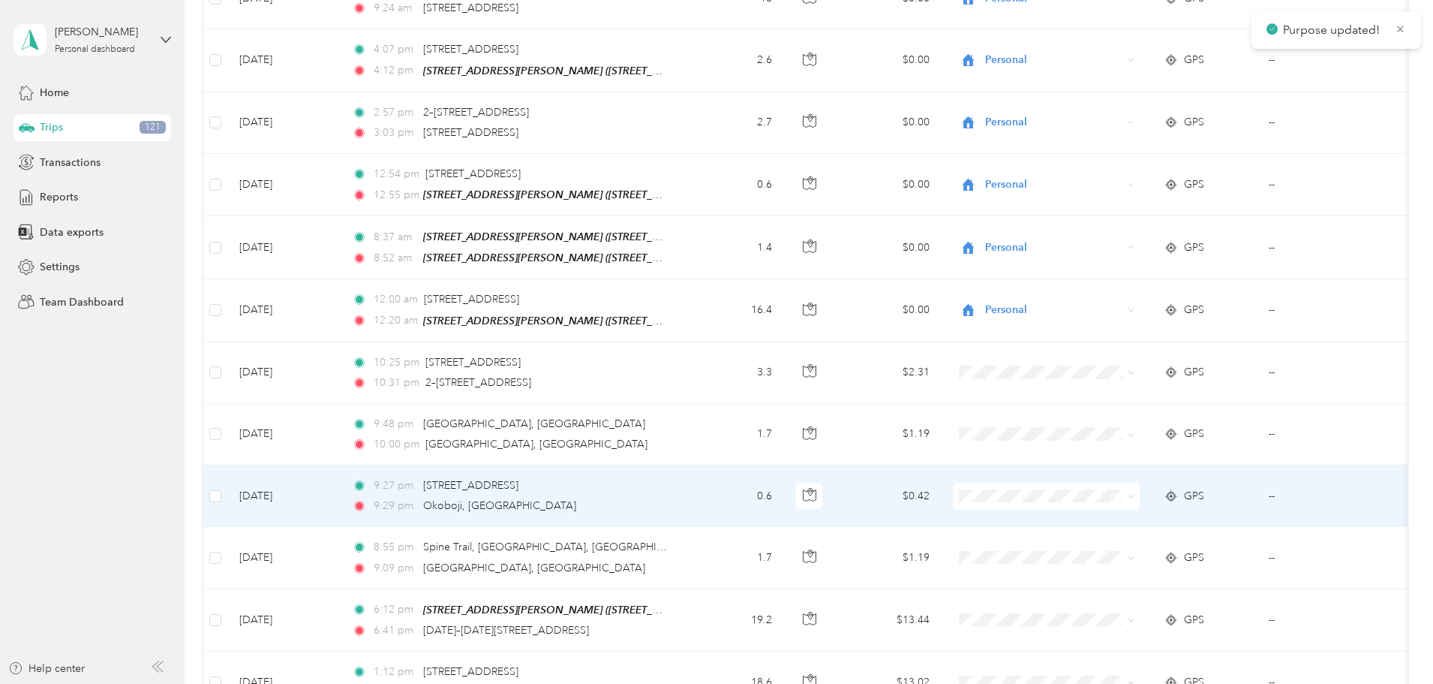
click at [1105, 512] on li "Personal" at bounding box center [1167, 518] width 226 height 26
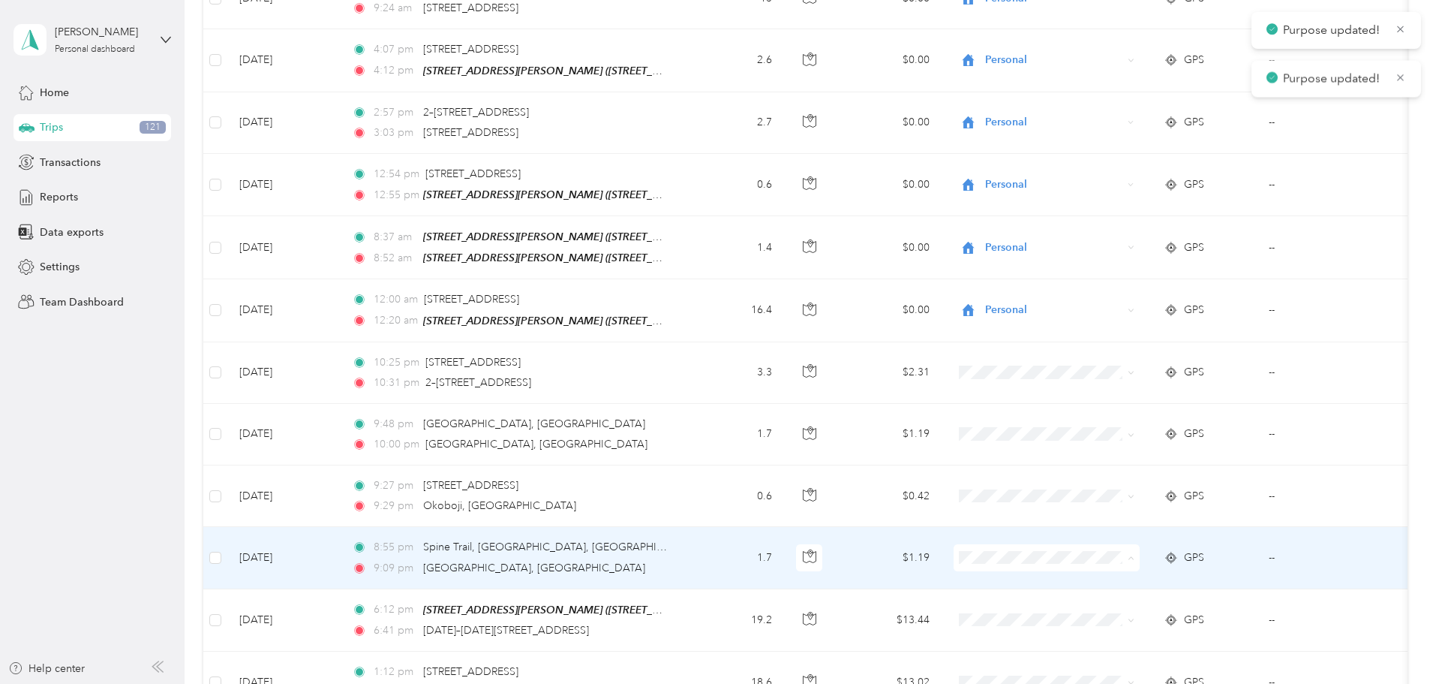
click at [1105, 577] on span "Personal" at bounding box center [1180, 584] width 178 height 16
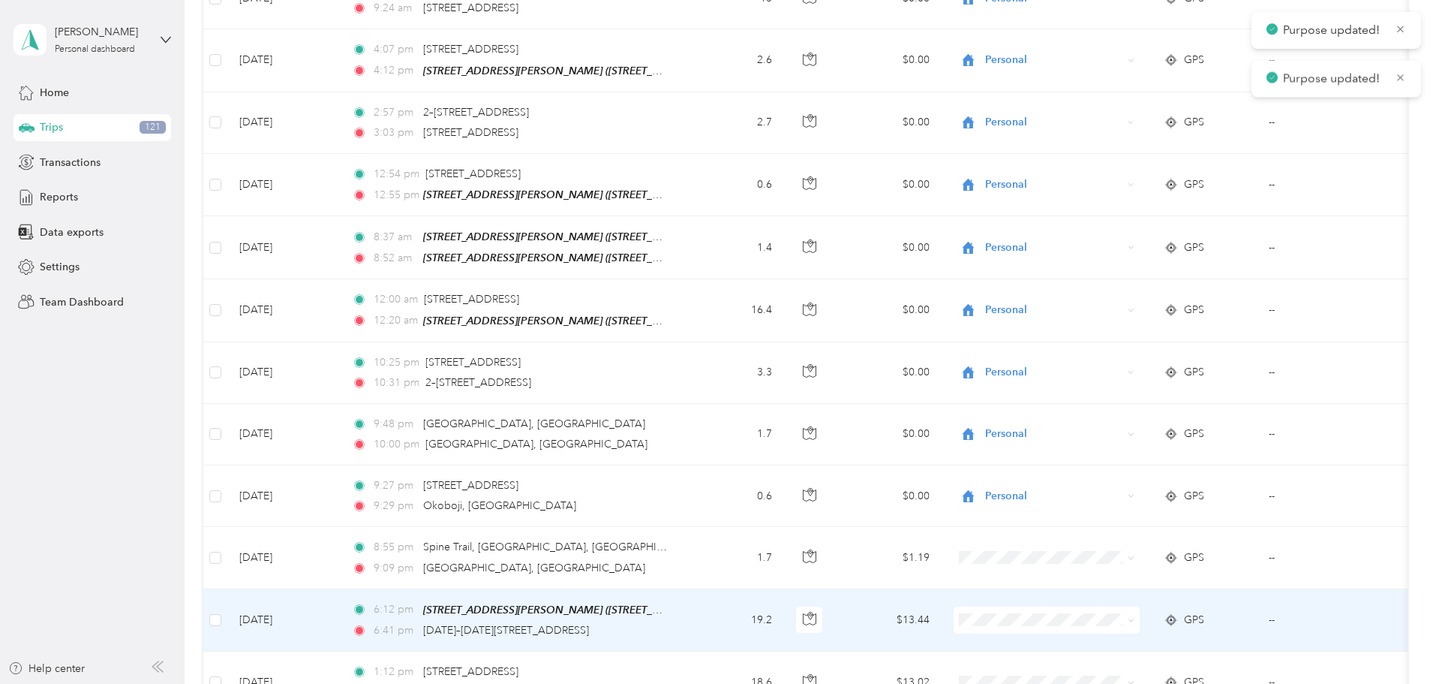
click at [1123, 643] on span "Personal" at bounding box center [1180, 641] width 178 height 16
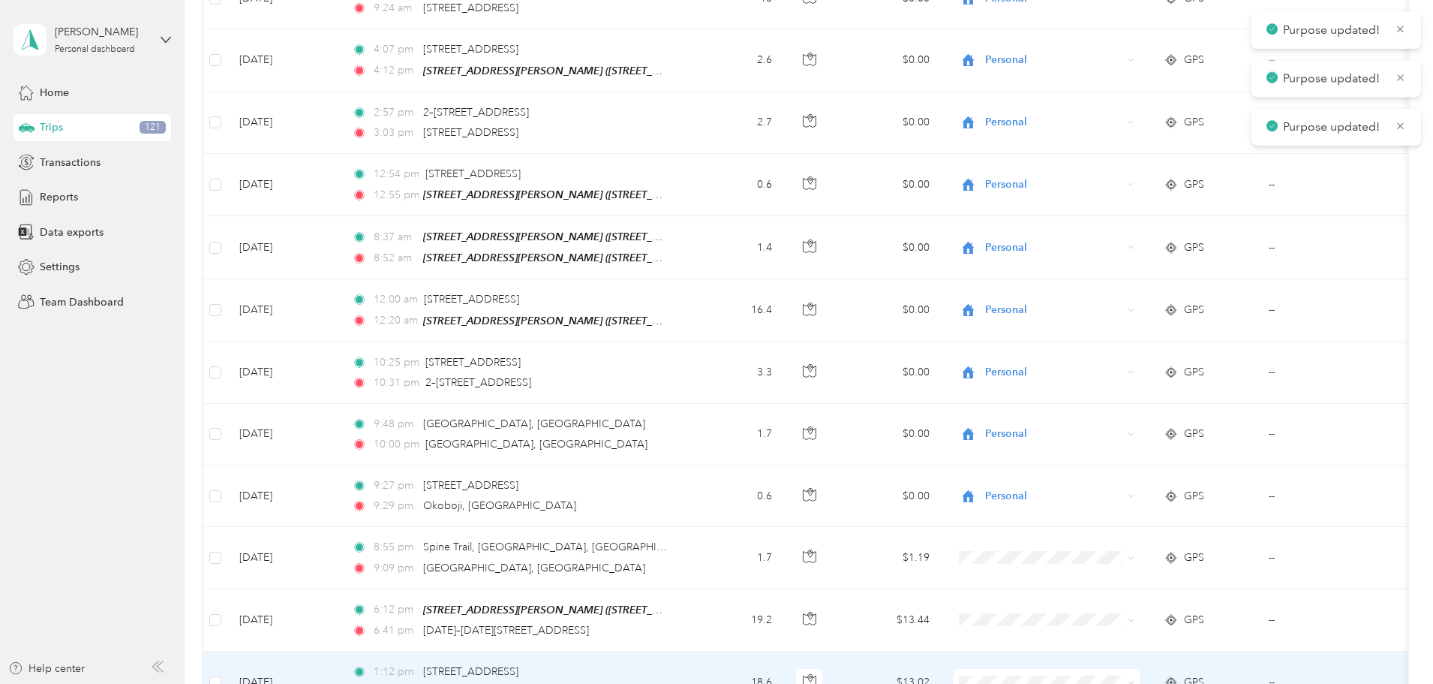
click at [1108, 669] on span at bounding box center [1047, 682] width 186 height 27
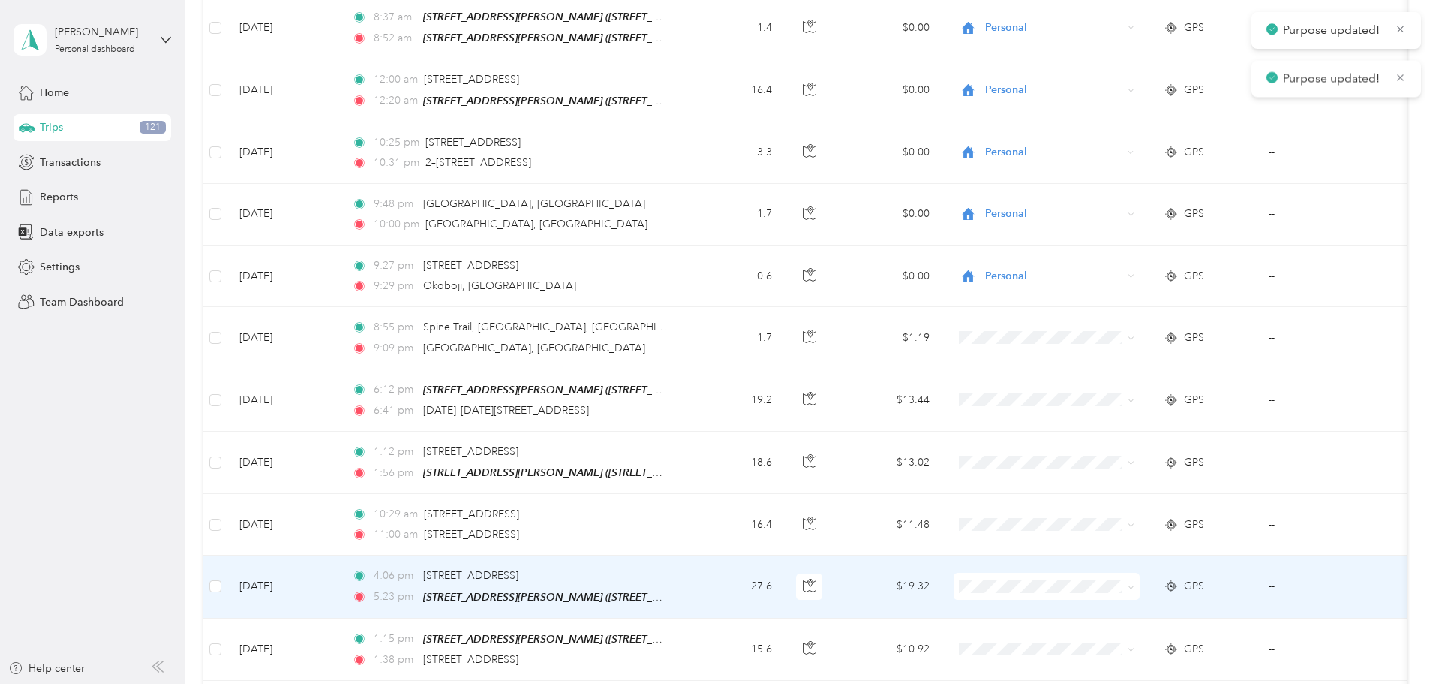
scroll to position [2510, 0]
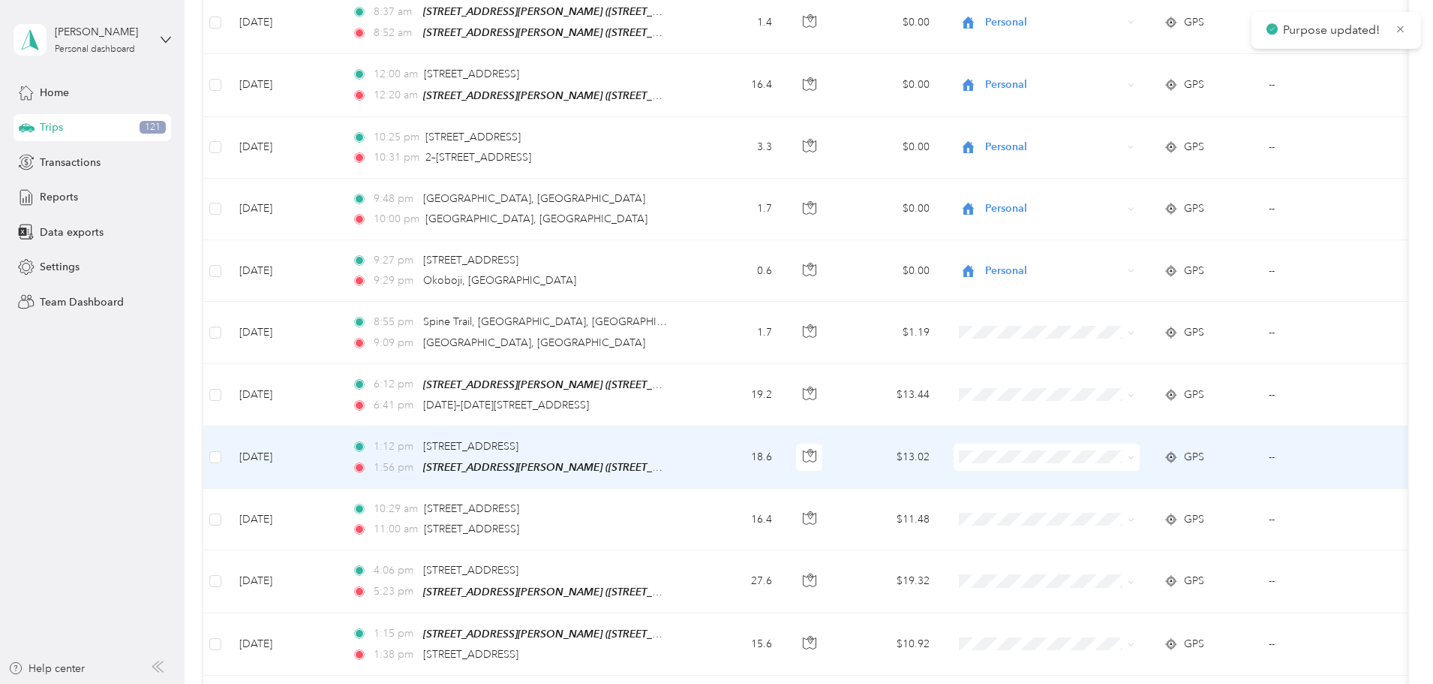
click at [1095, 479] on span "Personal" at bounding box center [1180, 479] width 178 height 16
click at [1095, 506] on span at bounding box center [1047, 519] width 186 height 27
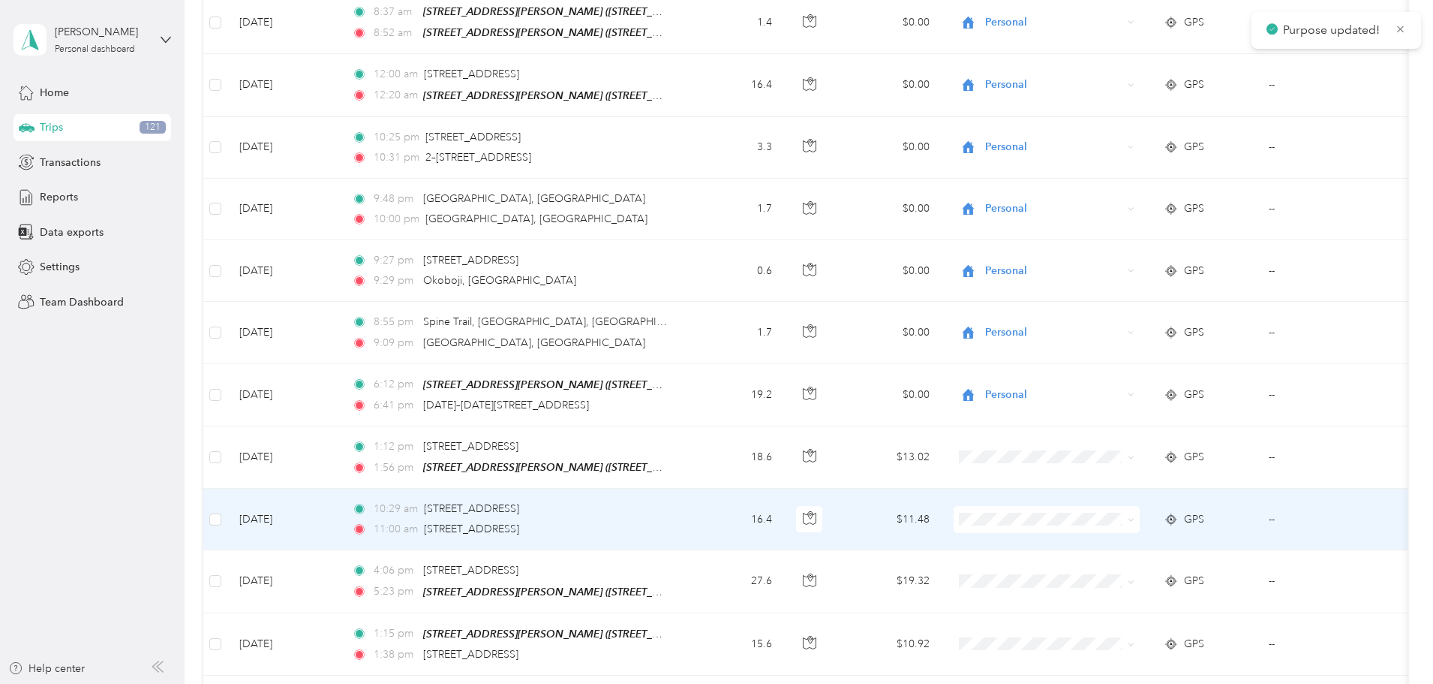
click at [1094, 506] on span at bounding box center [1047, 519] width 186 height 27
click at [1096, 537] on span "Personal" at bounding box center [1180, 545] width 178 height 16
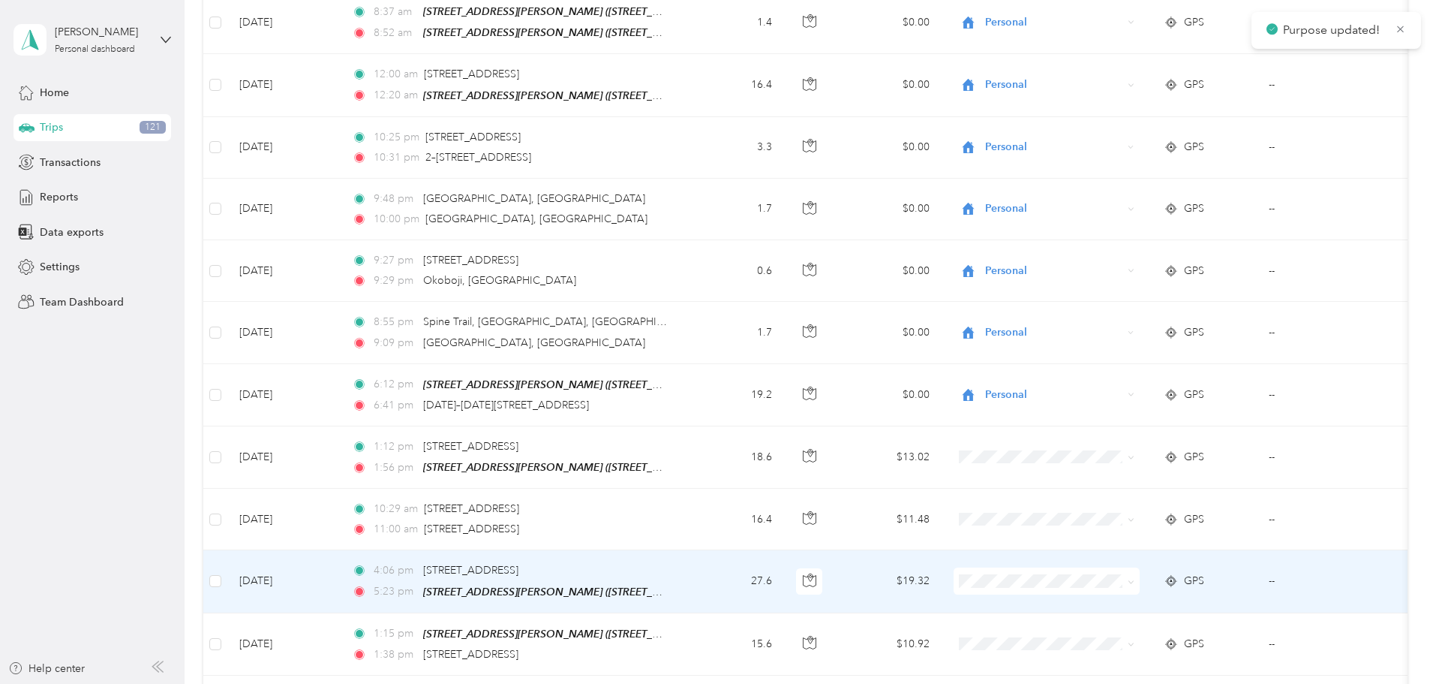
click at [1108, 598] on span "Personal" at bounding box center [1180, 606] width 178 height 16
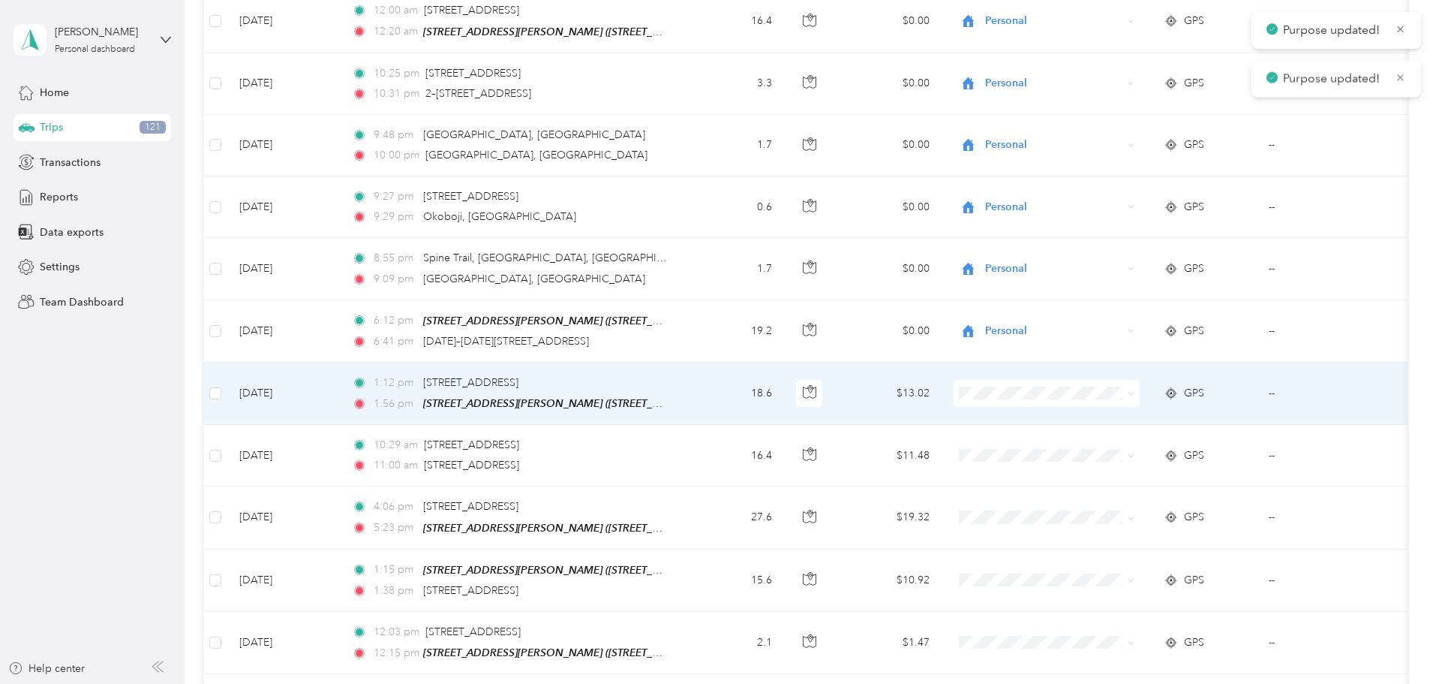
scroll to position [2660, 0]
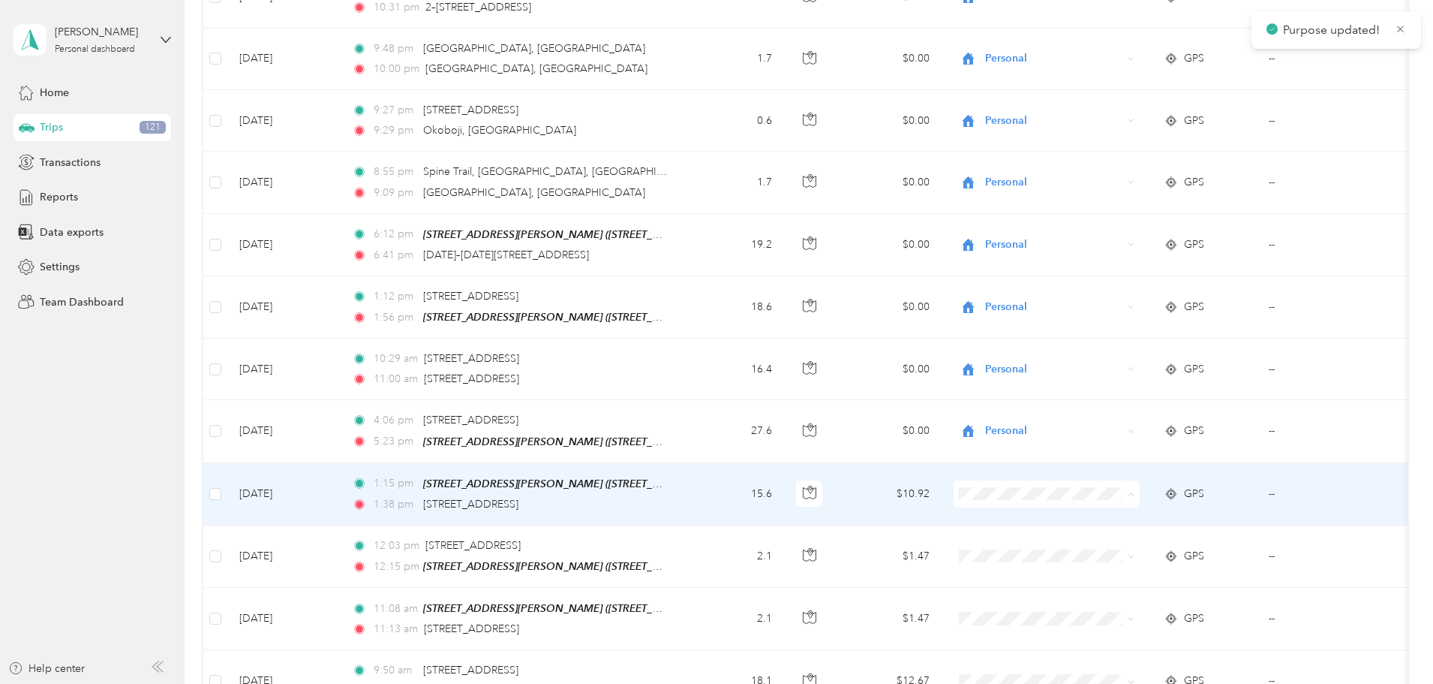
click at [1115, 513] on span "Personal" at bounding box center [1180, 518] width 178 height 16
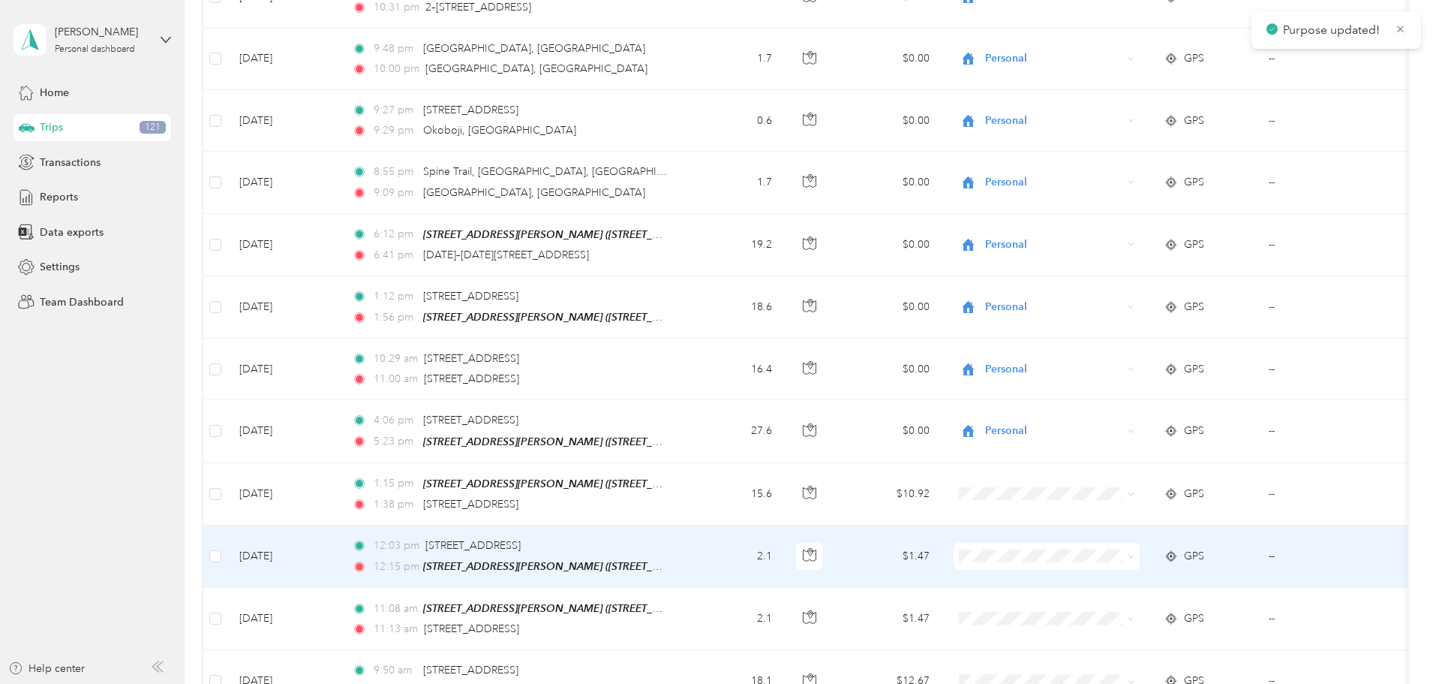
click at [1096, 543] on span at bounding box center [1047, 556] width 186 height 27
click at [1105, 575] on span "Personal" at bounding box center [1180, 579] width 178 height 16
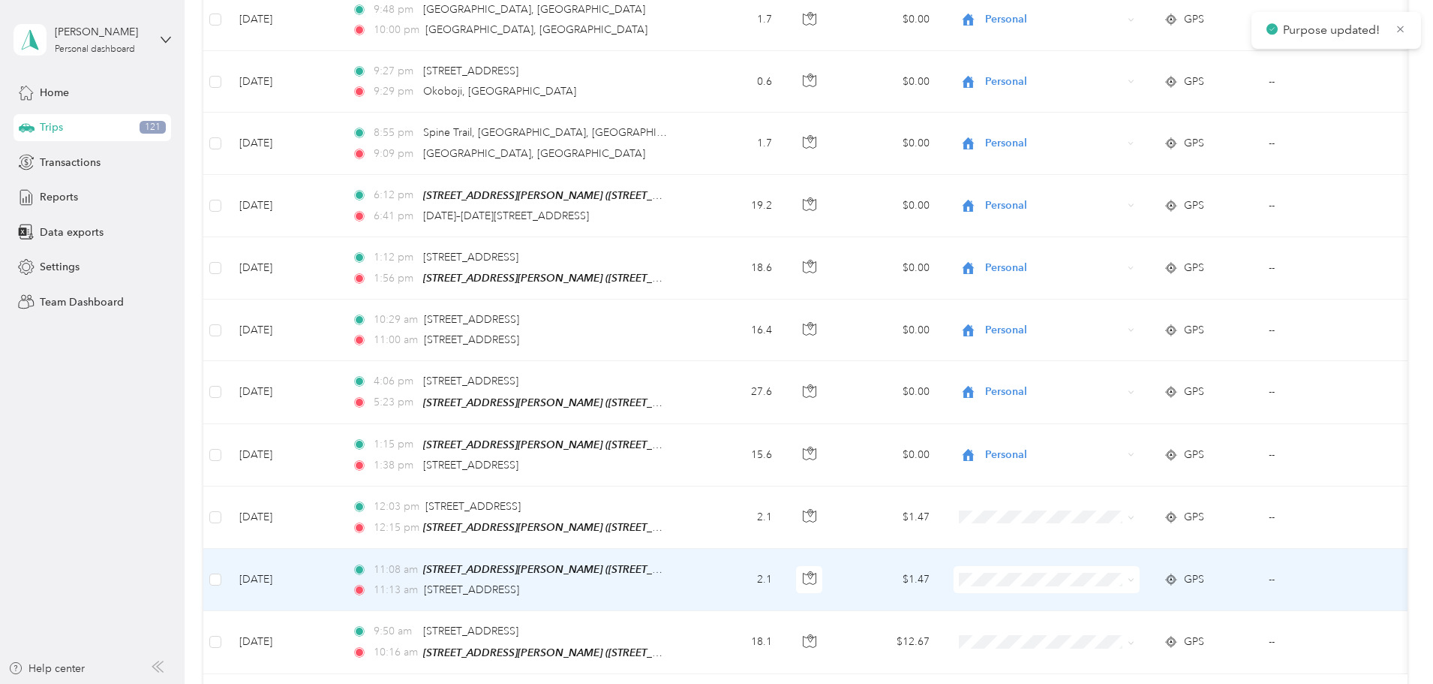
scroll to position [2810, 0]
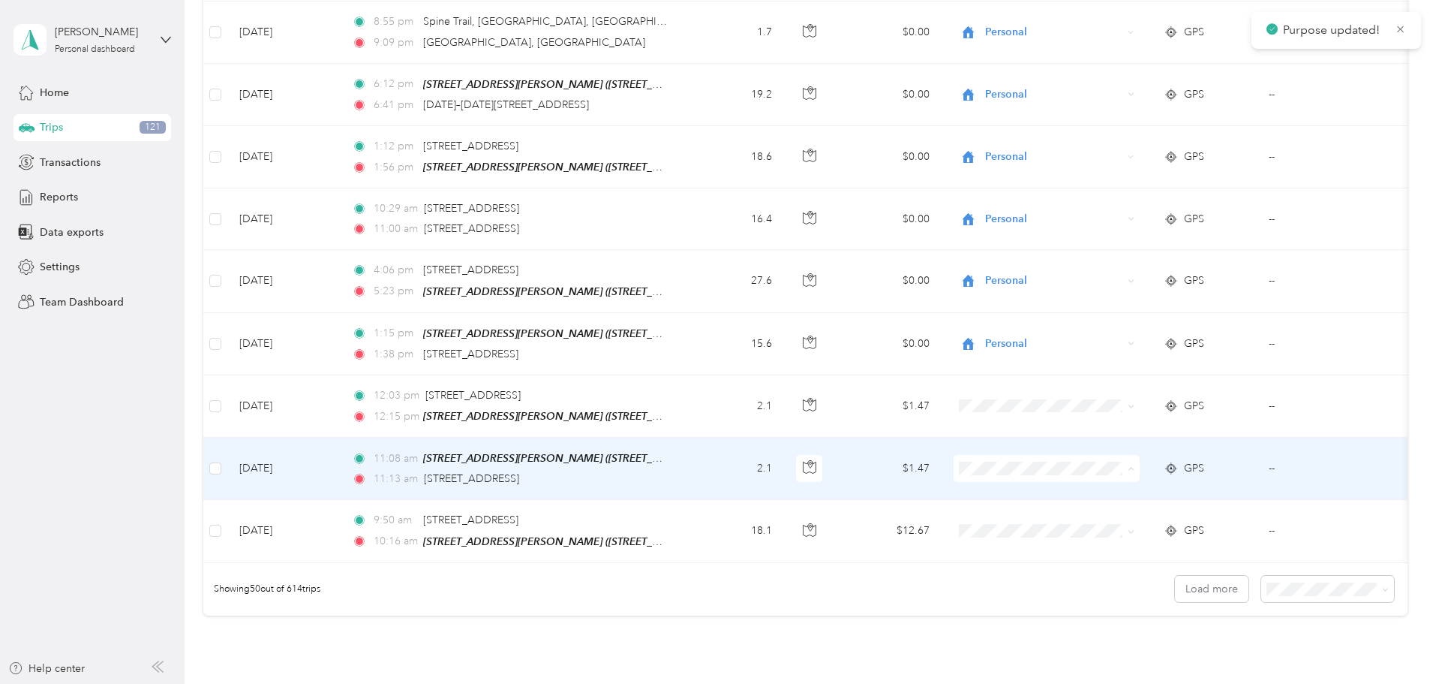
click at [1106, 489] on span "Personal" at bounding box center [1180, 491] width 178 height 16
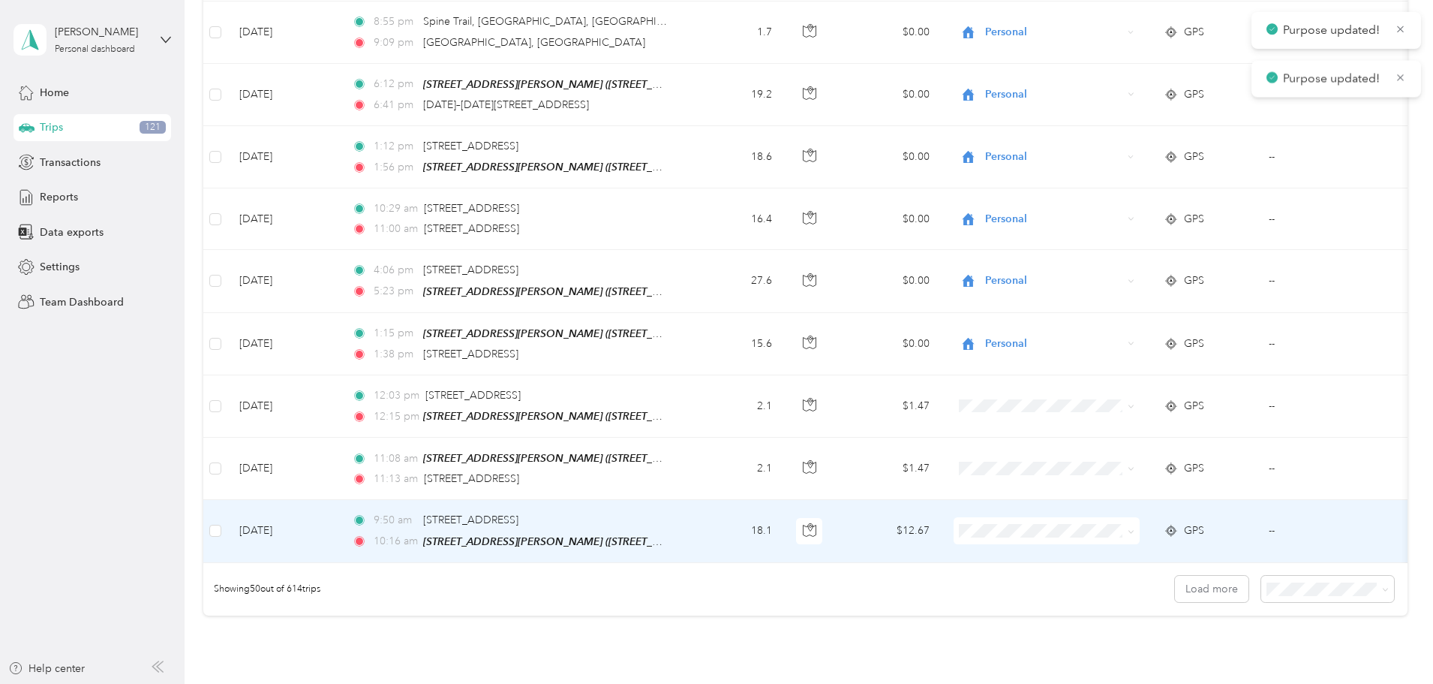
click at [1104, 517] on span at bounding box center [1047, 530] width 186 height 27
click at [1111, 555] on li "Personal" at bounding box center [1167, 553] width 226 height 26
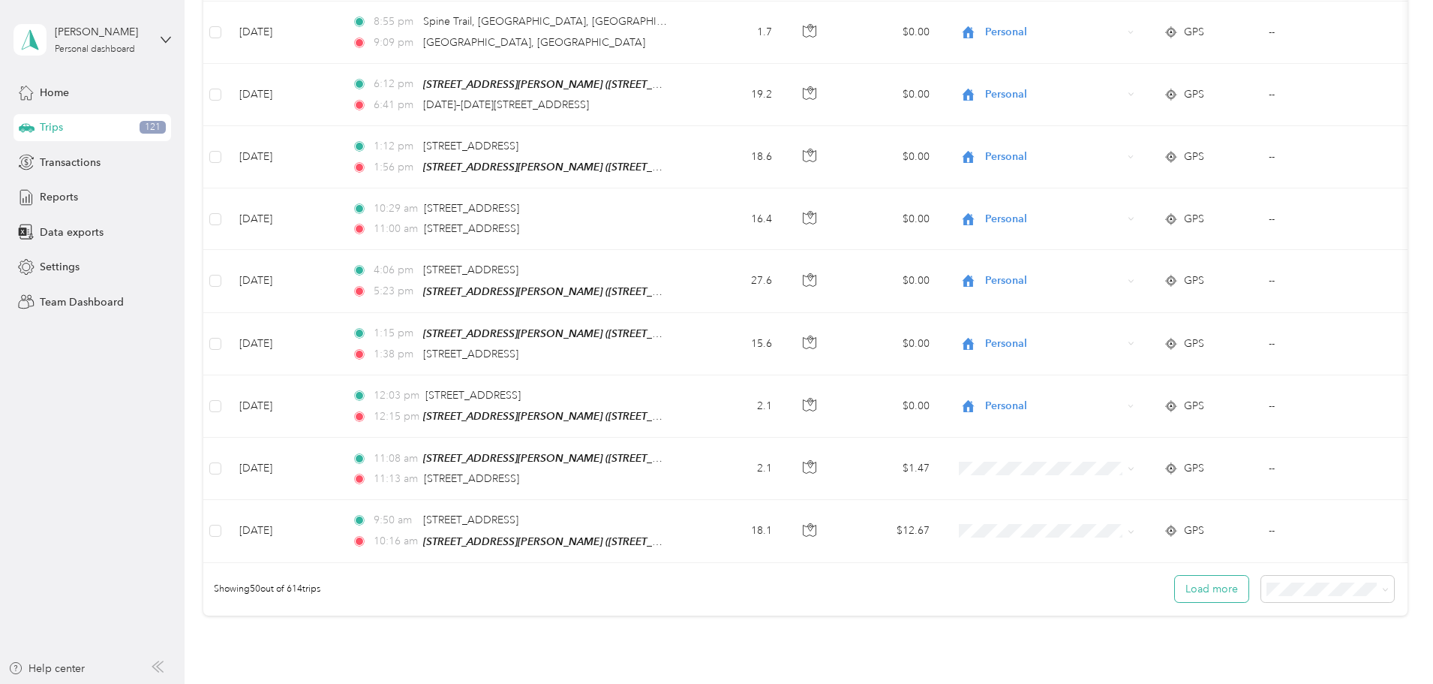
click at [1175, 576] on button "Load more" at bounding box center [1212, 589] width 74 height 26
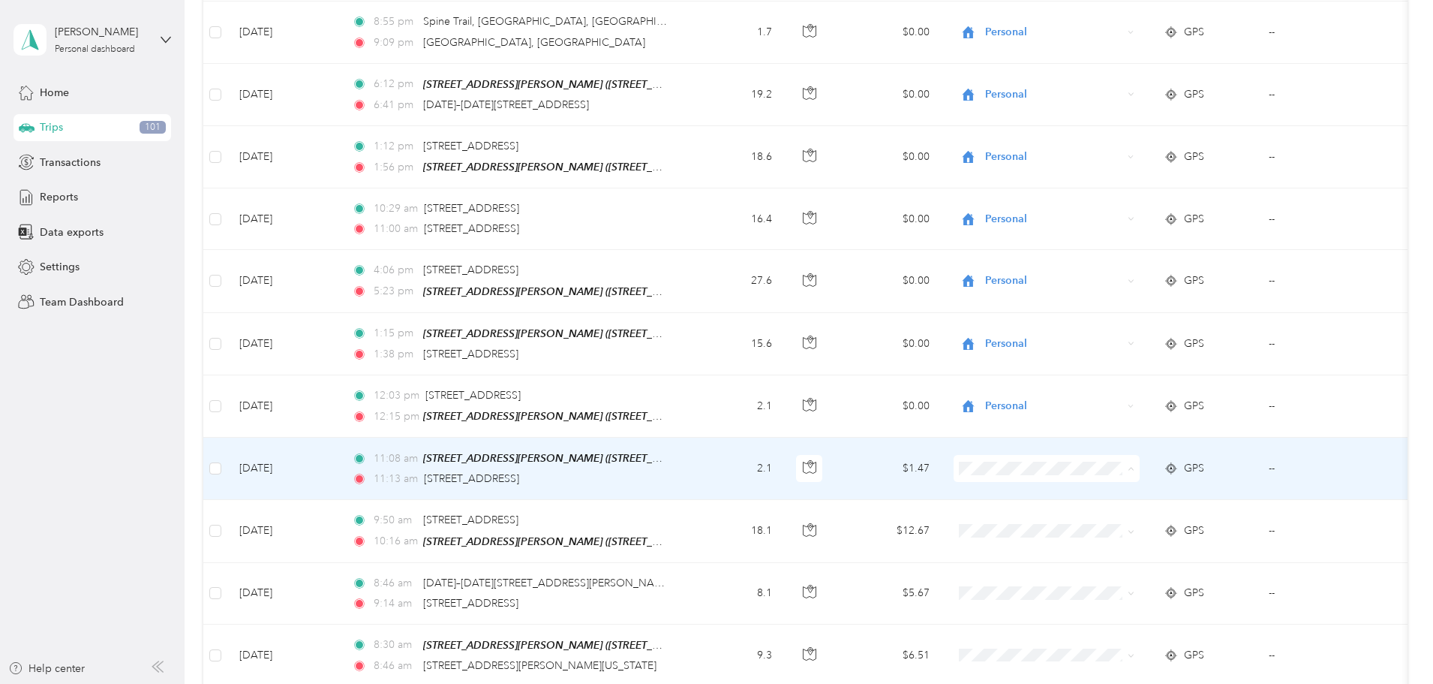
click at [1095, 486] on span "Personal" at bounding box center [1180, 491] width 178 height 16
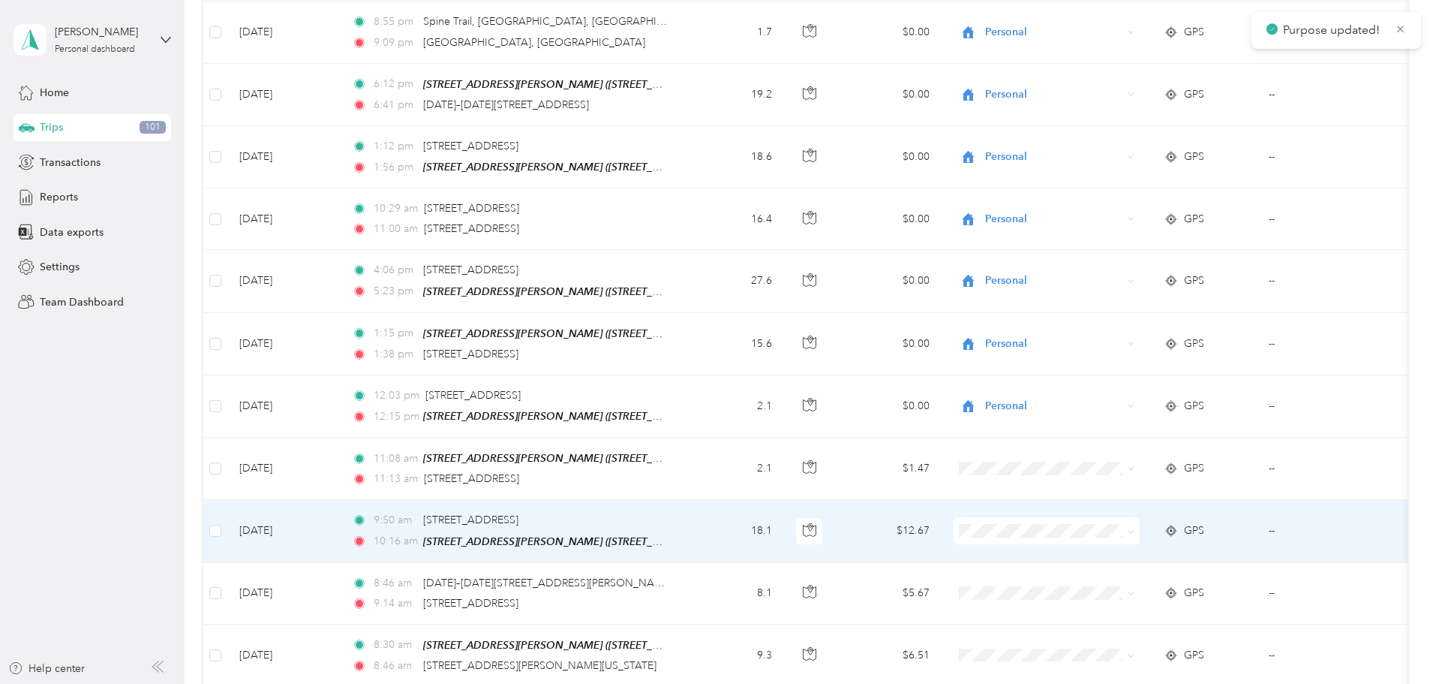
click at [1095, 517] on span at bounding box center [1047, 530] width 186 height 27
click at [1103, 522] on span "Personal" at bounding box center [1053, 530] width 137 height 17
click at [1111, 547] on span "Personal" at bounding box center [1171, 551] width 161 height 16
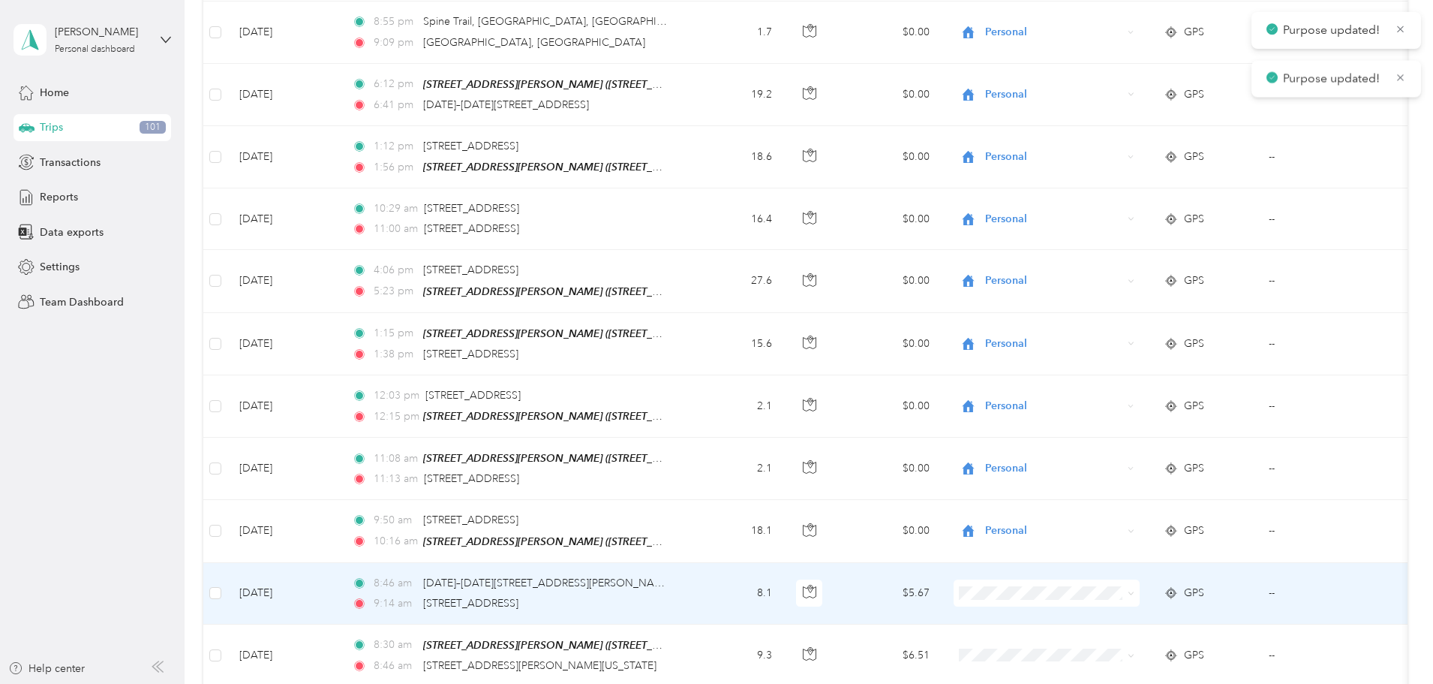
click at [1111, 609] on span "Personal" at bounding box center [1180, 611] width 178 height 16
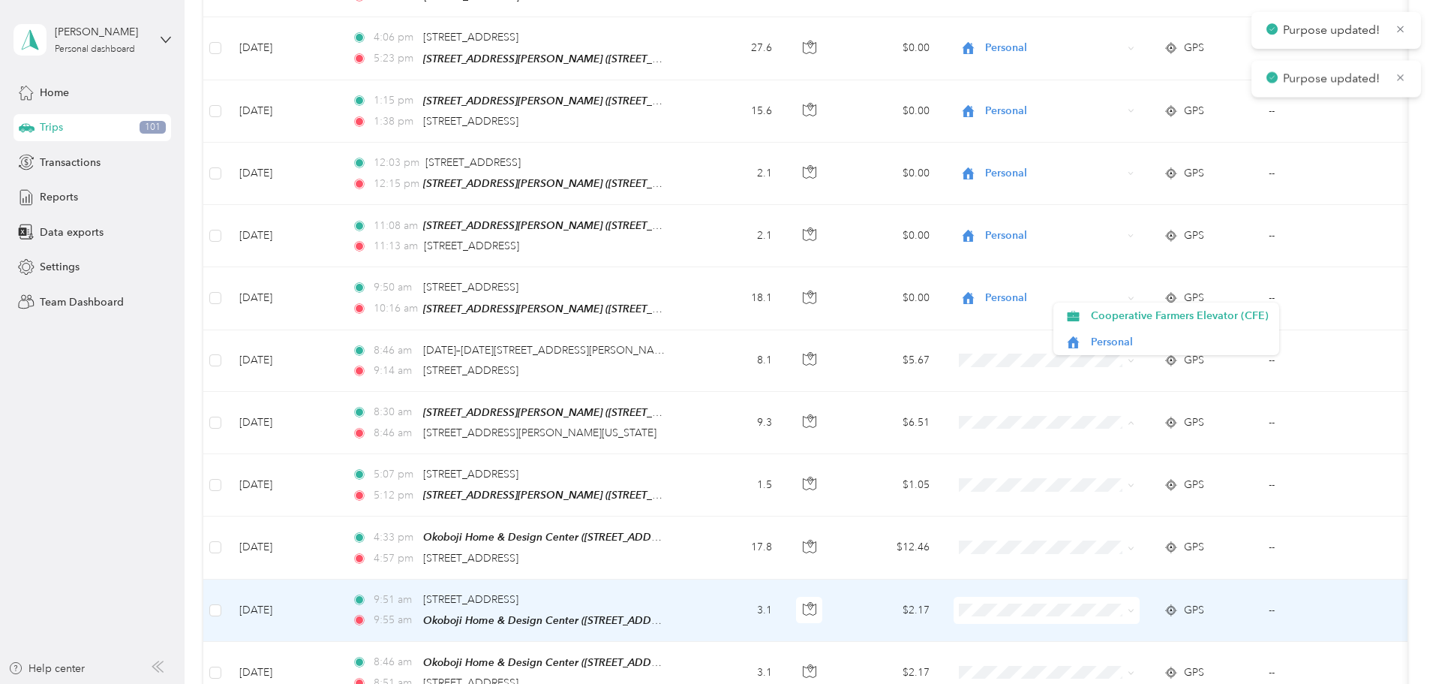
scroll to position [3185, 0]
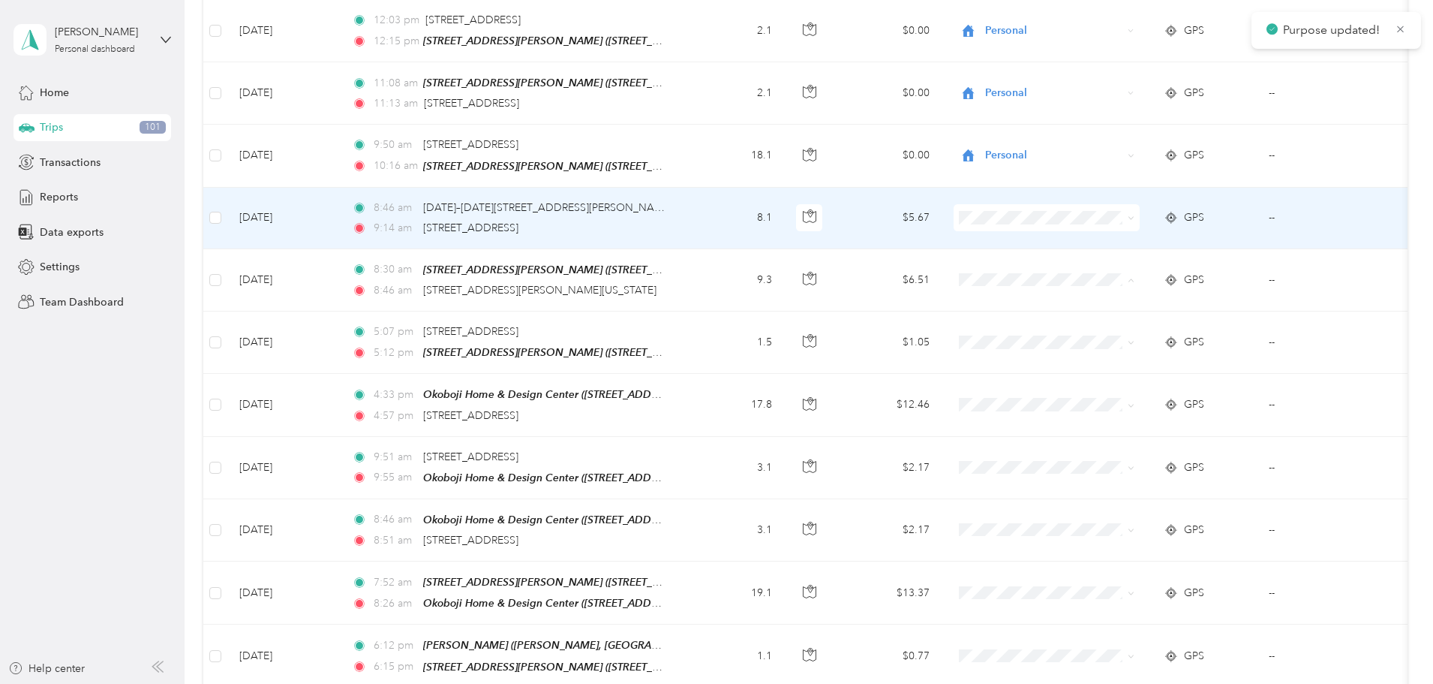
click at [1096, 204] on span at bounding box center [1047, 217] width 186 height 27
click at [1096, 209] on span "Personal" at bounding box center [1053, 217] width 137 height 17
click at [1109, 241] on span "Personal" at bounding box center [1171, 239] width 161 height 16
click at [1104, 249] on td at bounding box center [1047, 280] width 210 height 62
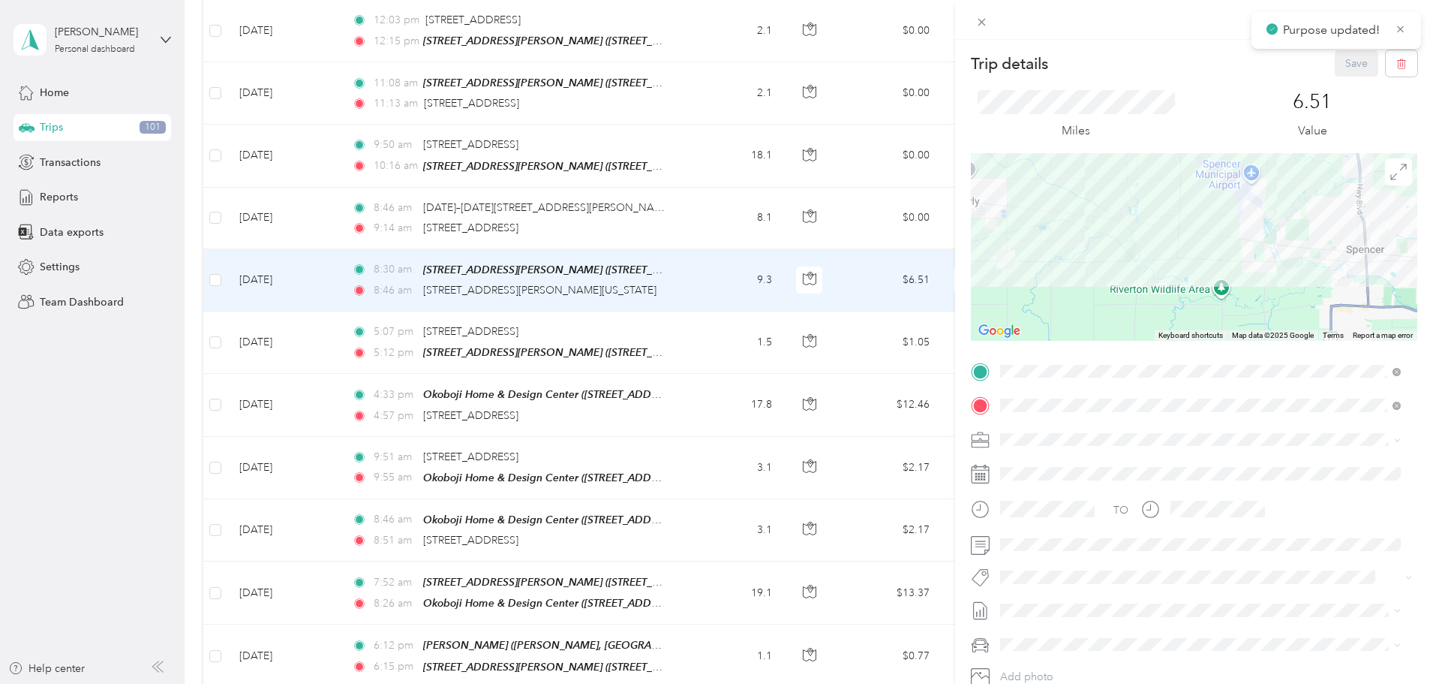
click at [822, 183] on div "Trip details Save This trip cannot be edited because it is either under review,…" at bounding box center [716, 342] width 1433 height 684
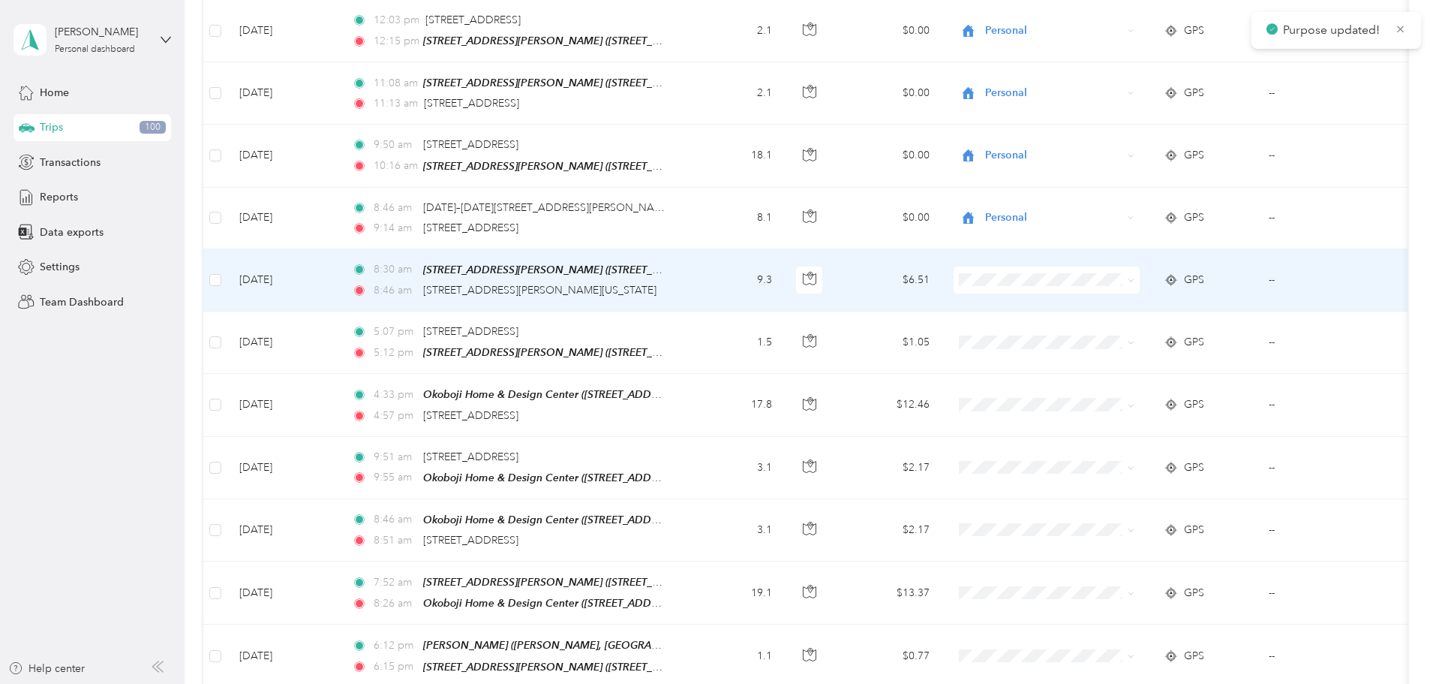
click at [1095, 266] on span at bounding box center [1047, 279] width 186 height 27
click at [1105, 266] on span at bounding box center [1047, 279] width 186 height 27
click at [1113, 266] on span at bounding box center [1047, 279] width 186 height 27
click at [1127, 293] on span "Personal" at bounding box center [1180, 301] width 178 height 16
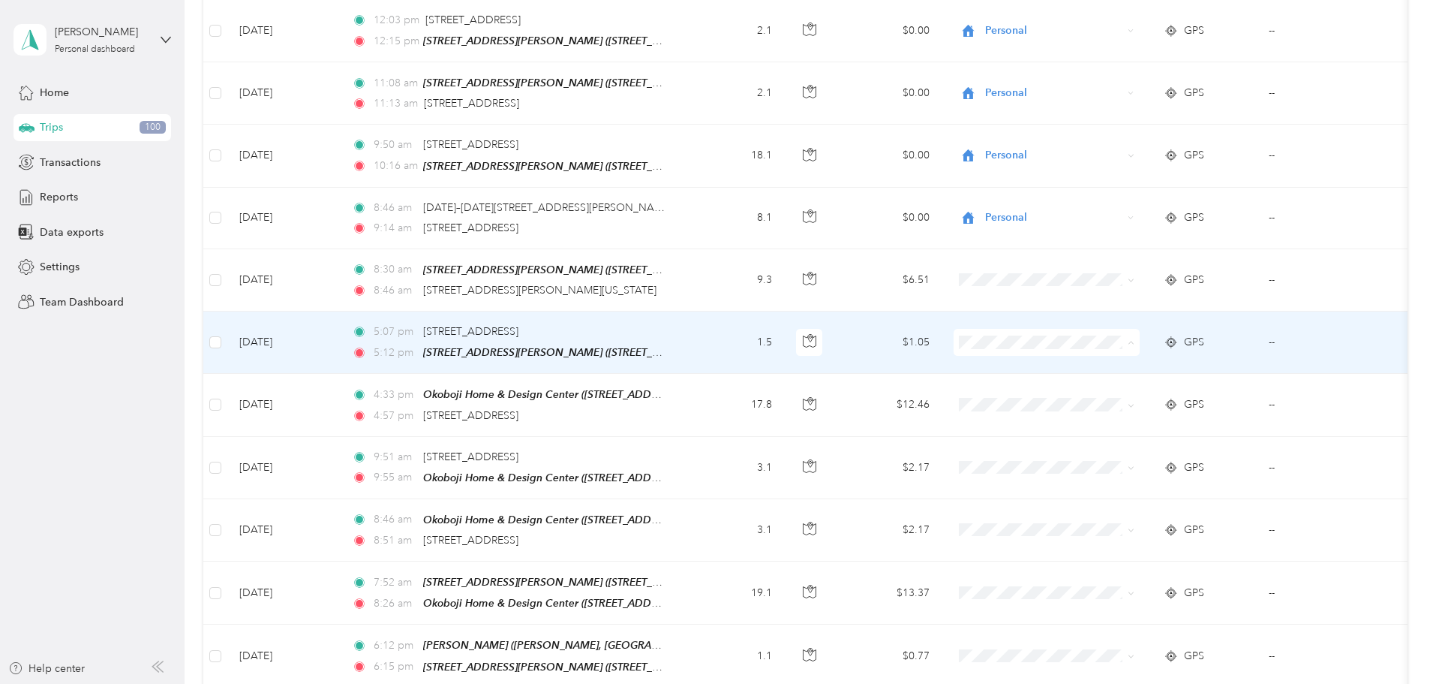
click at [1115, 344] on ol "Cooperative Farmers Elevator (CFE) Personal" at bounding box center [1167, 349] width 226 height 53
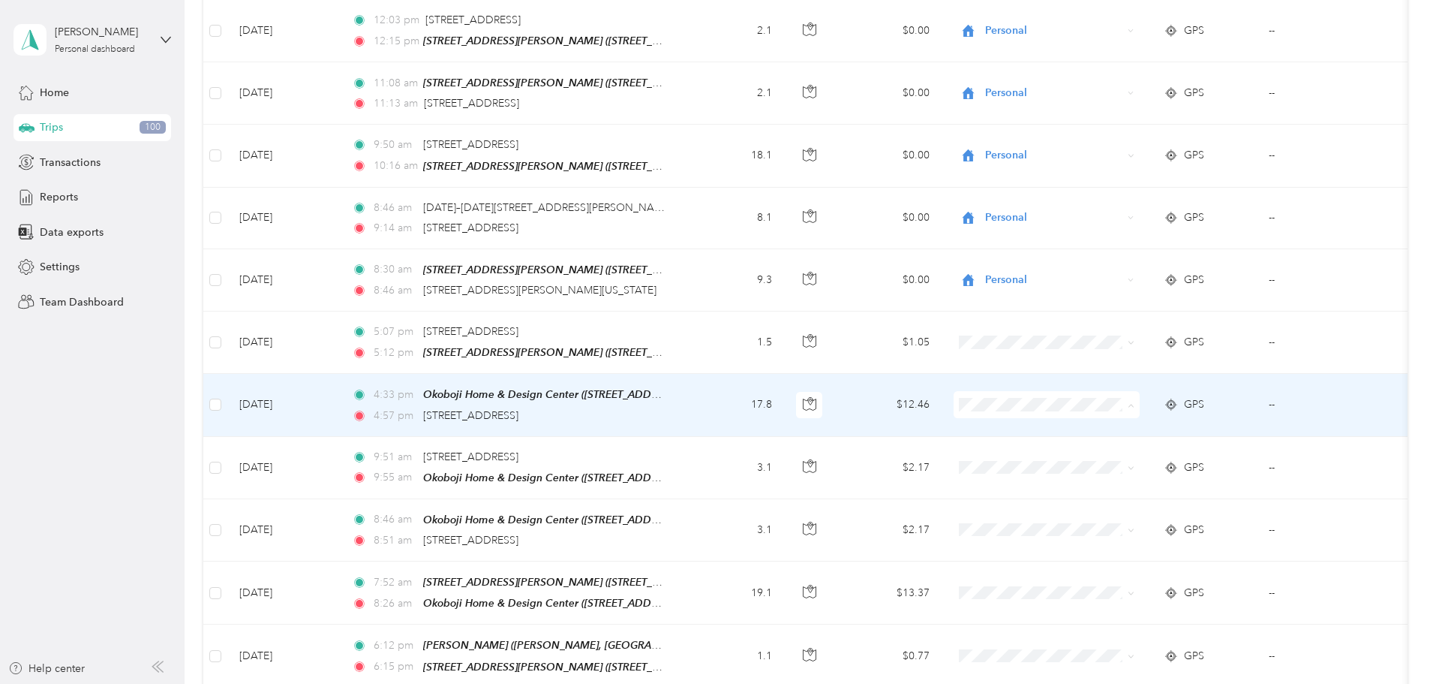
click at [1106, 396] on span "Cooperative Farmers Elevator (CFE)" at bounding box center [1180, 398] width 178 height 16
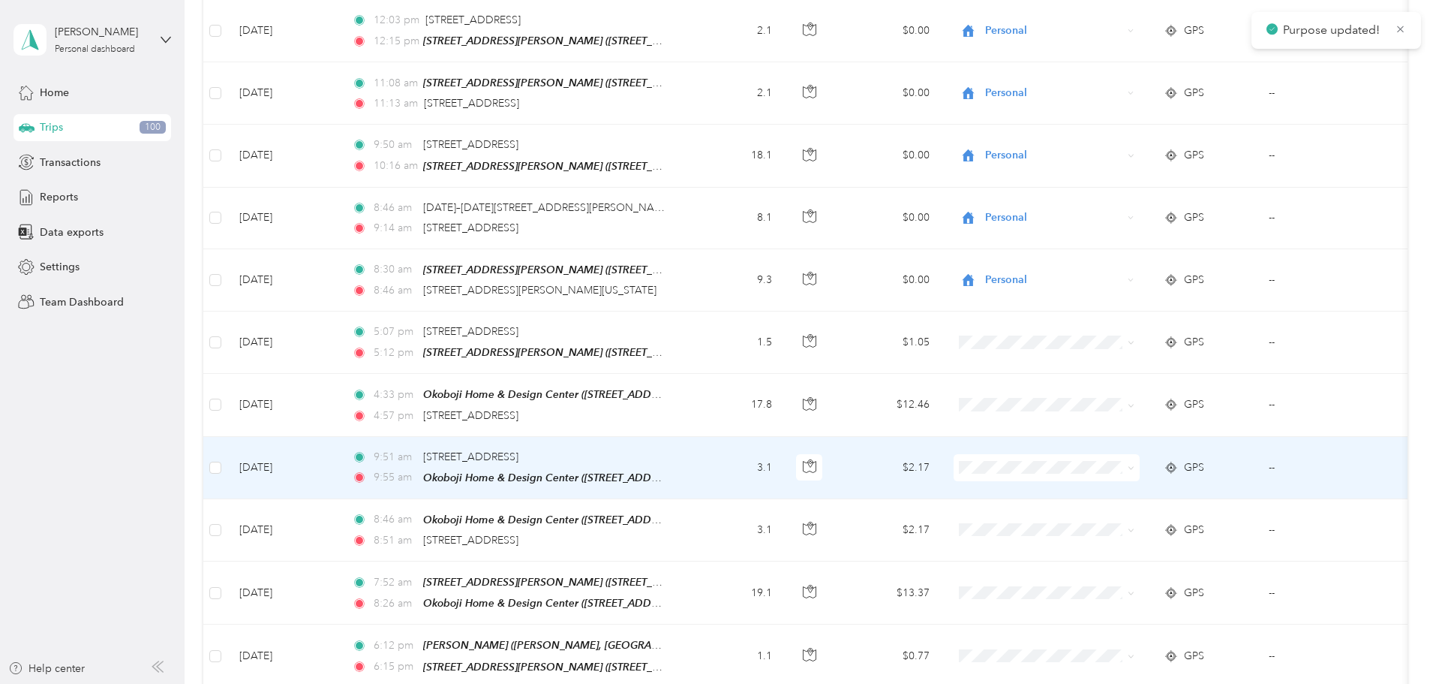
click at [1090, 454] on span at bounding box center [1047, 467] width 186 height 27
click at [1151, 462] on span "Cooperative Farmers Elevator (CFE)" at bounding box center [1180, 460] width 178 height 16
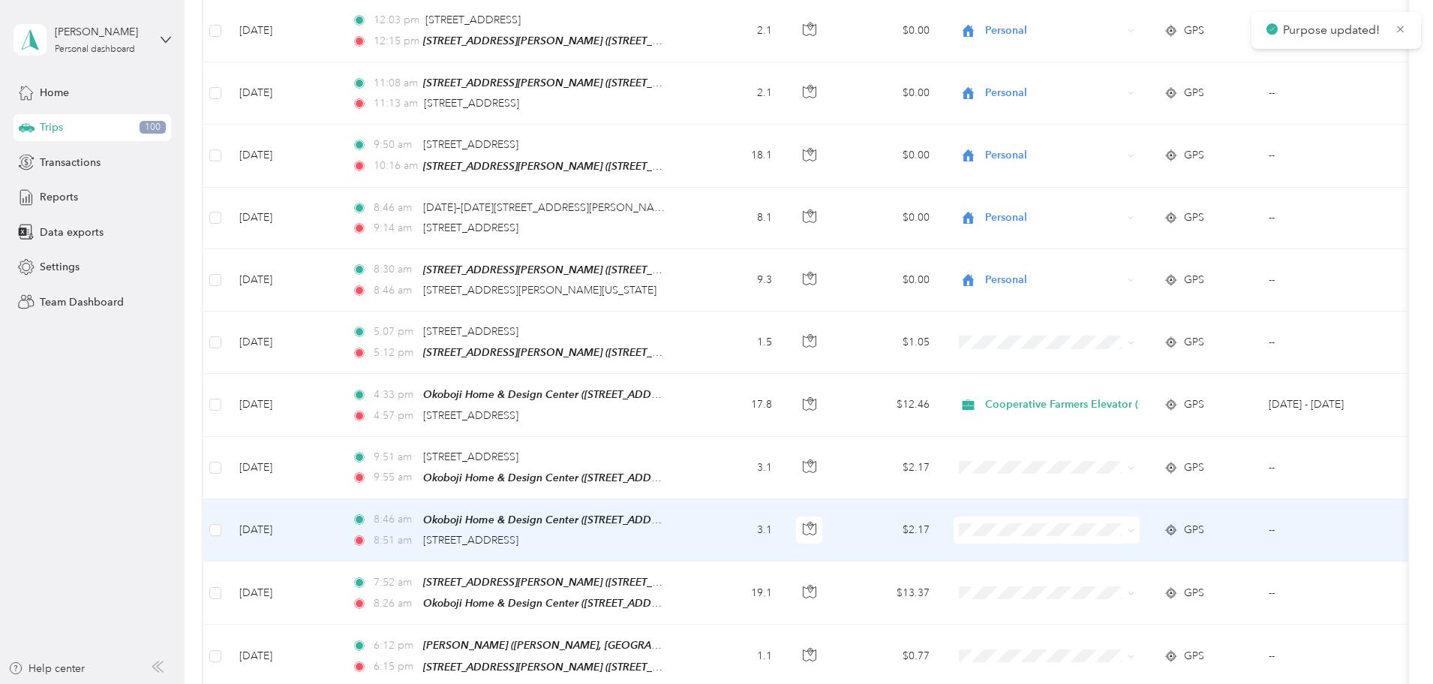
click at [1122, 515] on span "Cooperative Farmers Elevator (CFE)" at bounding box center [1180, 518] width 178 height 16
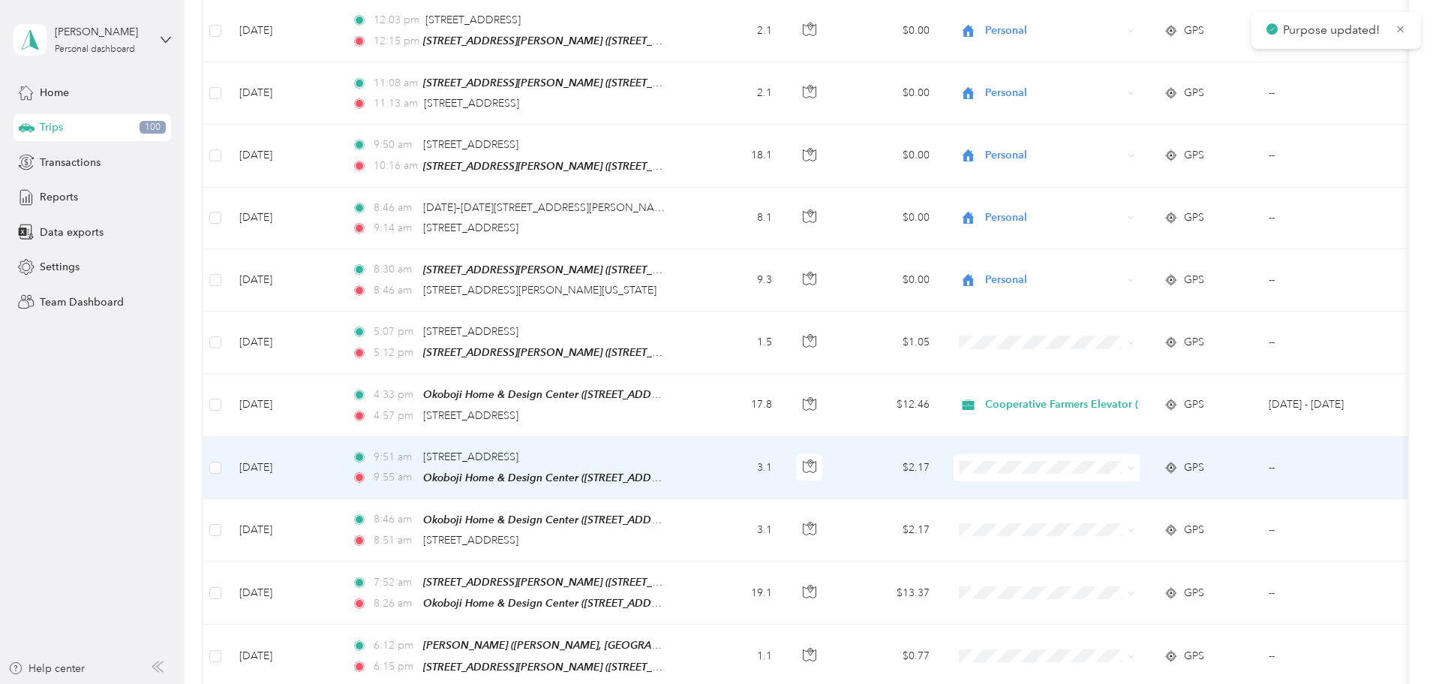
click at [1121, 456] on span "Cooperative Farmers Elevator (CFE)" at bounding box center [1180, 457] width 178 height 16
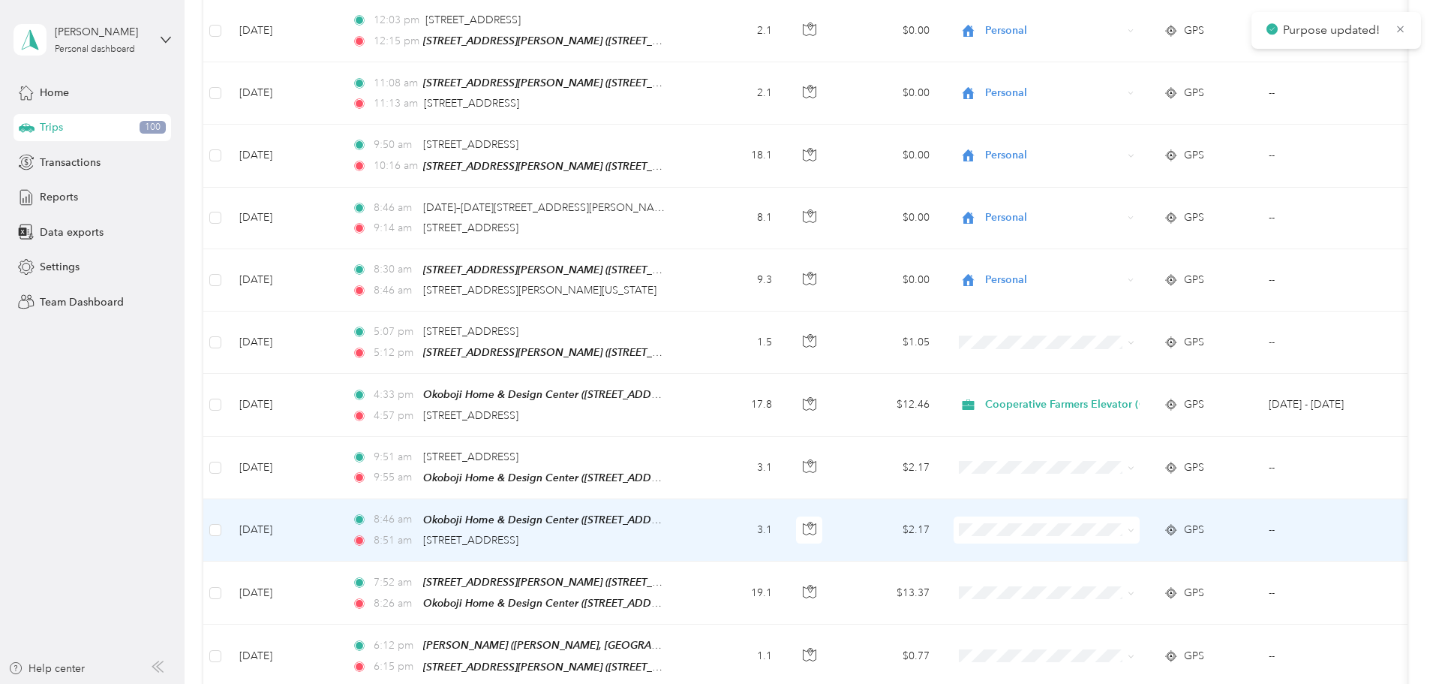
click at [1129, 519] on span "Cooperative Farmers Elevator (CFE)" at bounding box center [1180, 515] width 178 height 16
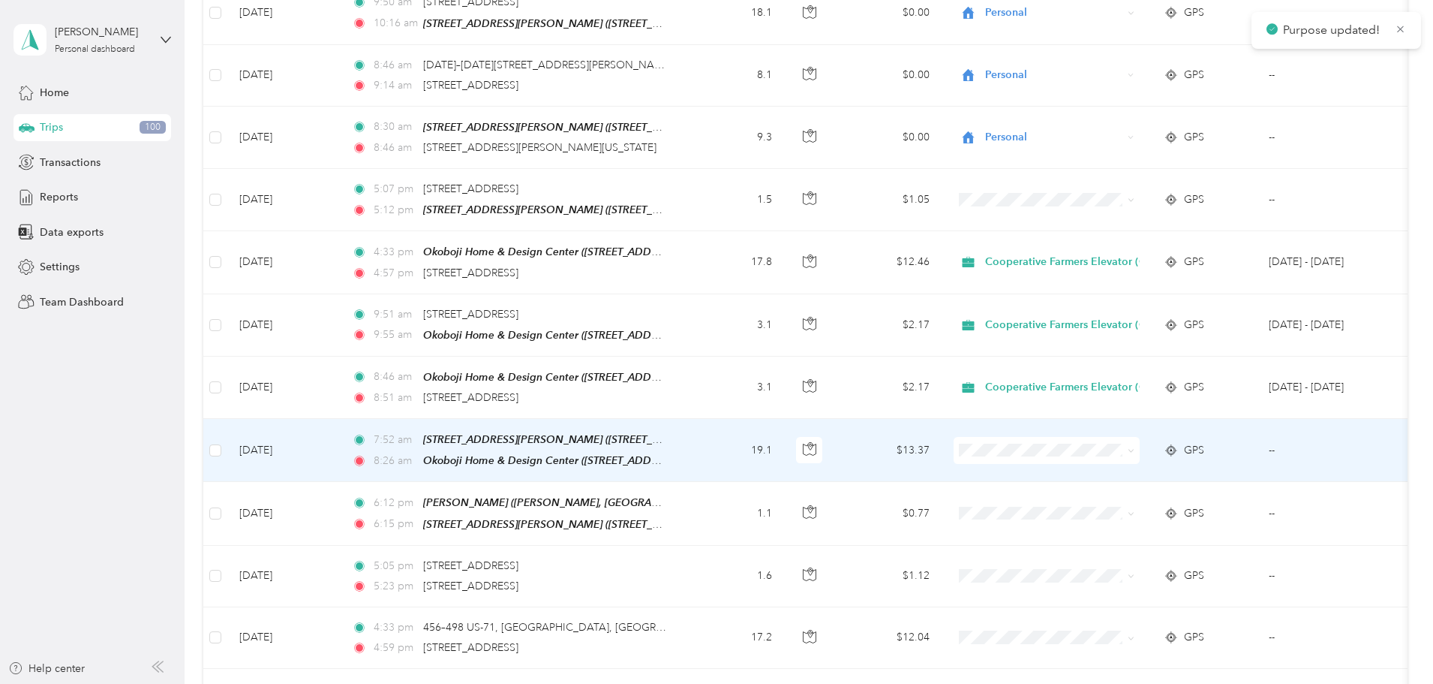
scroll to position [3335, 0]
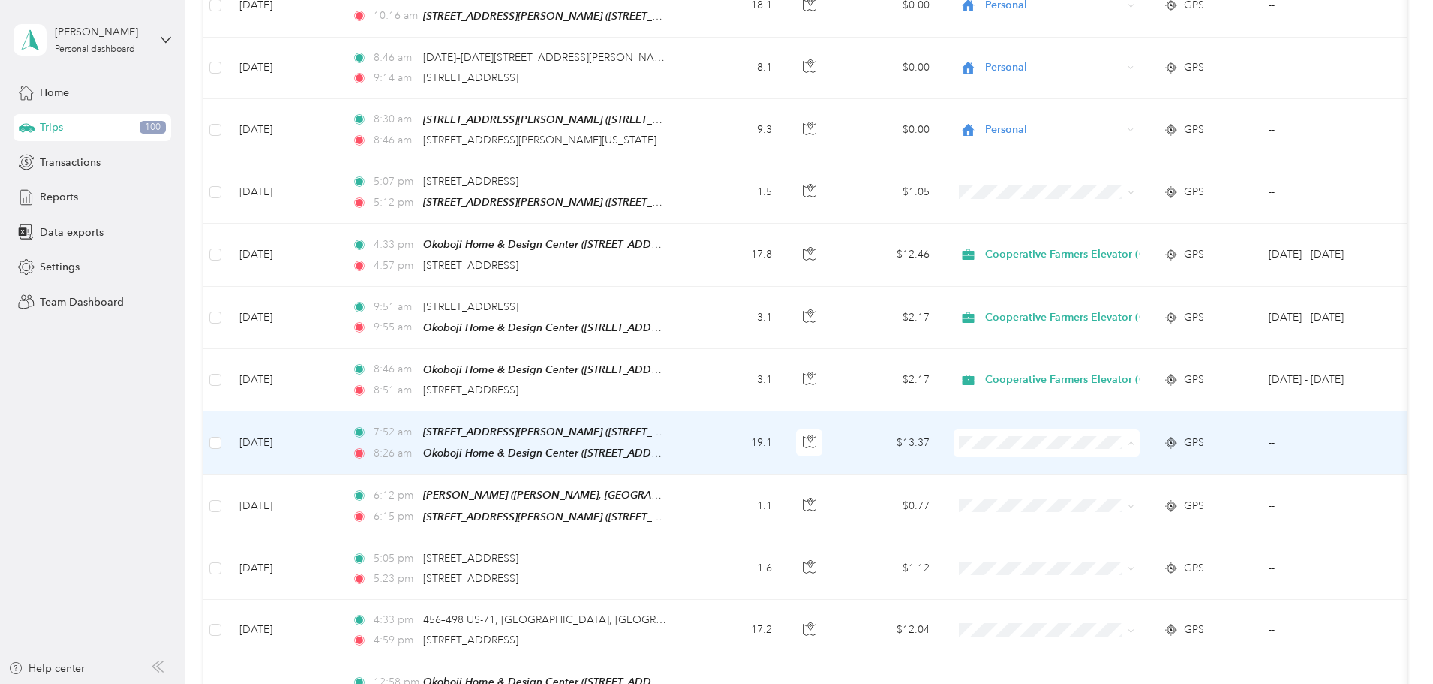
click at [1134, 433] on span "Cooperative Farmers Elevator (CFE)" at bounding box center [1180, 434] width 178 height 16
click at [1163, 435] on span "Cooperative Farmers Elevator (CFE)" at bounding box center [1074, 443] width 178 height 17
click at [1179, 432] on span "Cooperative Farmers Elevator (CFE)" at bounding box center [1180, 434] width 179 height 16
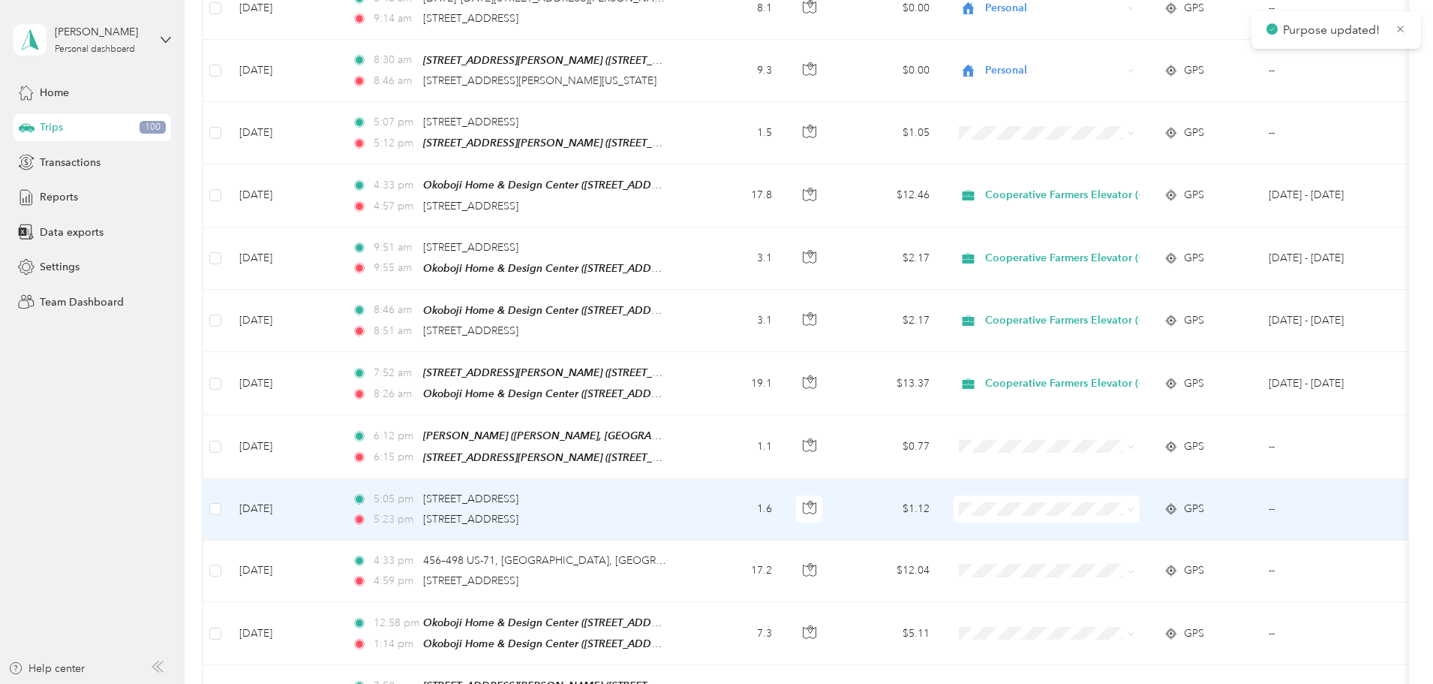
scroll to position [3410, 0]
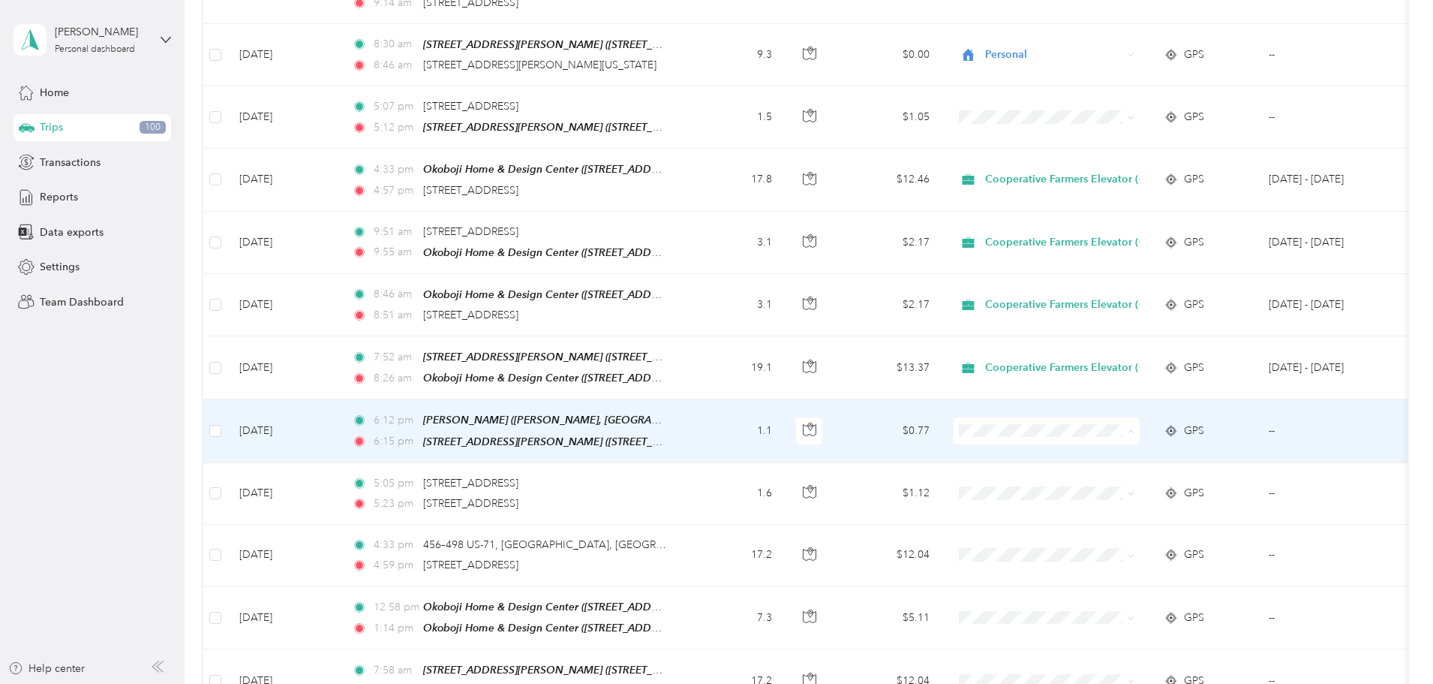
click at [1132, 442] on span "Personal" at bounding box center [1180, 446] width 178 height 16
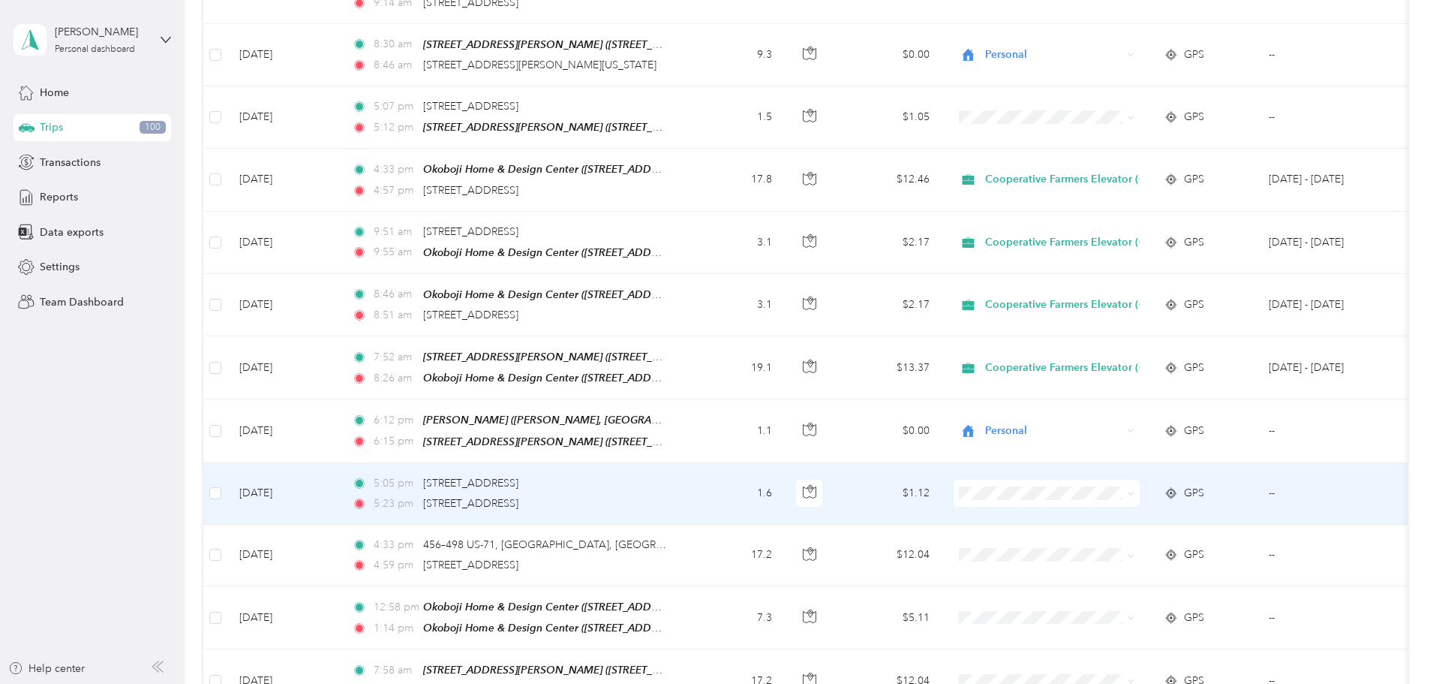
click at [1108, 499] on li "Personal" at bounding box center [1167, 506] width 226 height 26
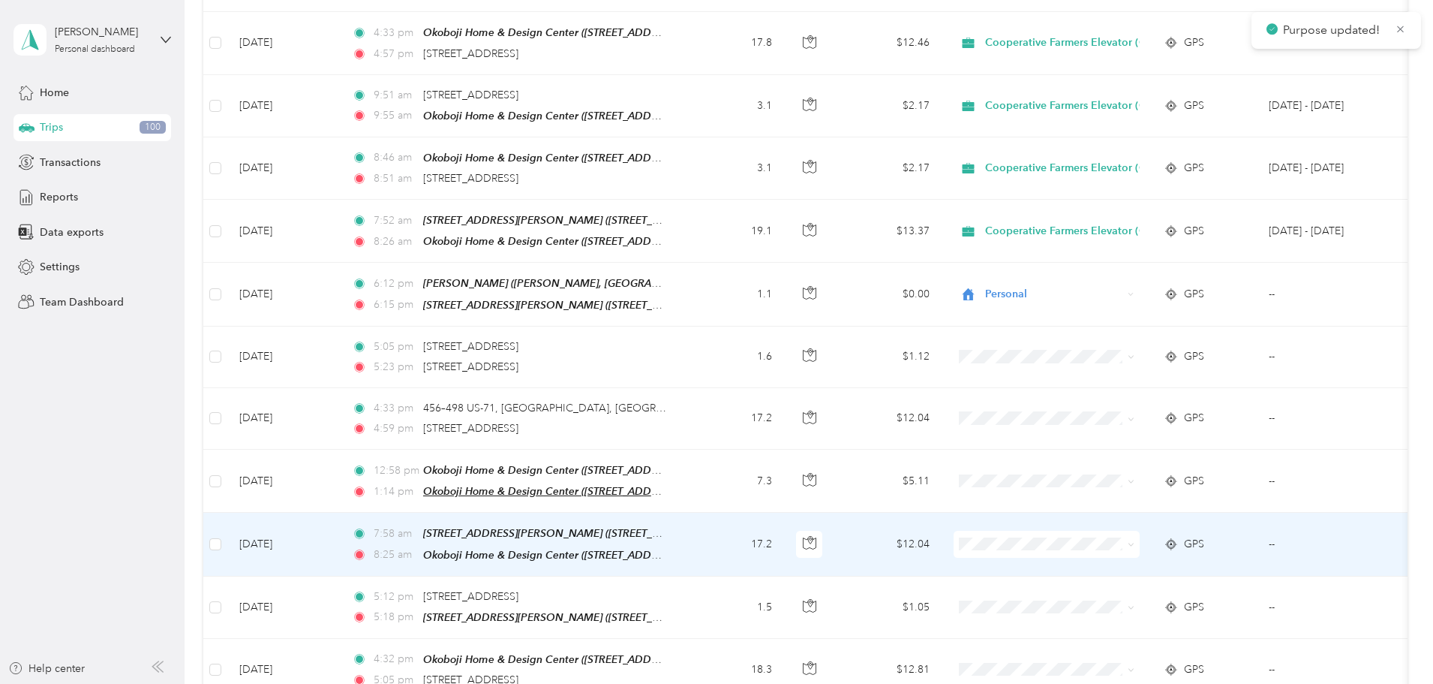
scroll to position [3560, 0]
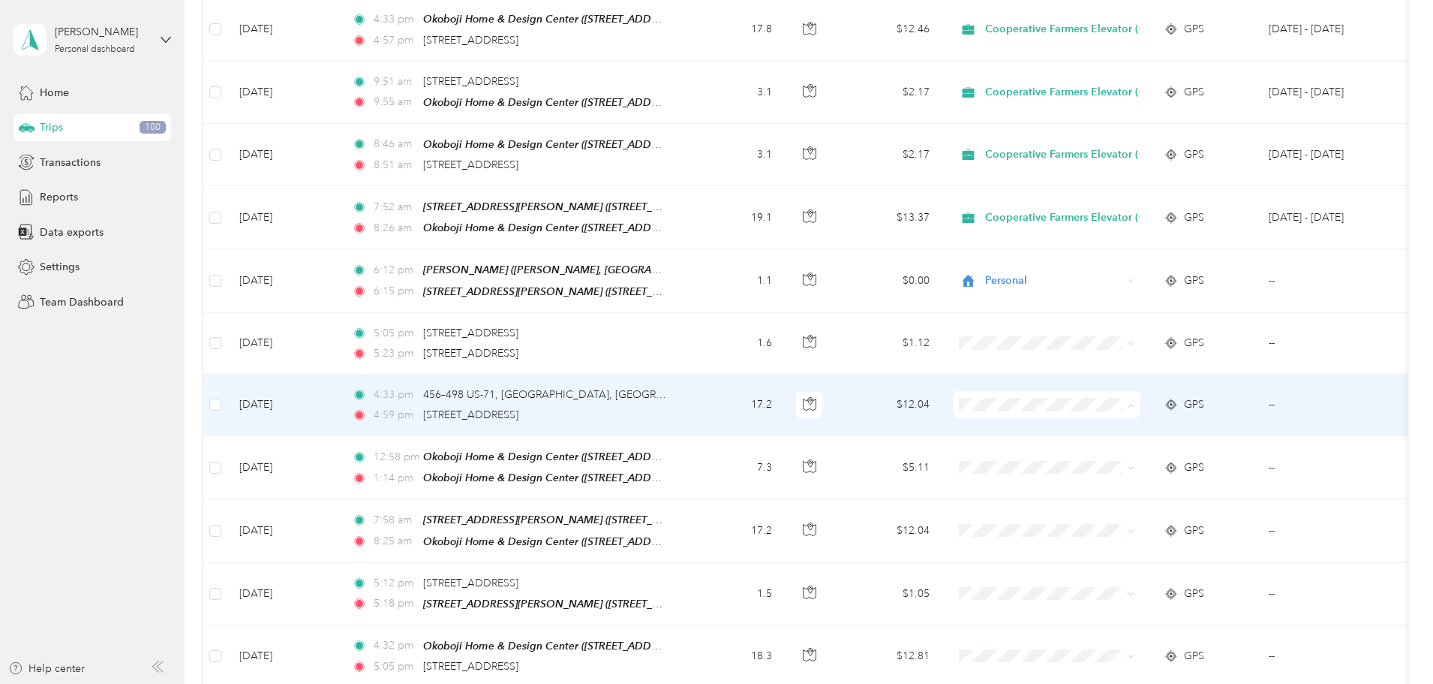
click at [1123, 393] on span "Cooperative Farmers Elevator (CFE)" at bounding box center [1180, 393] width 178 height 16
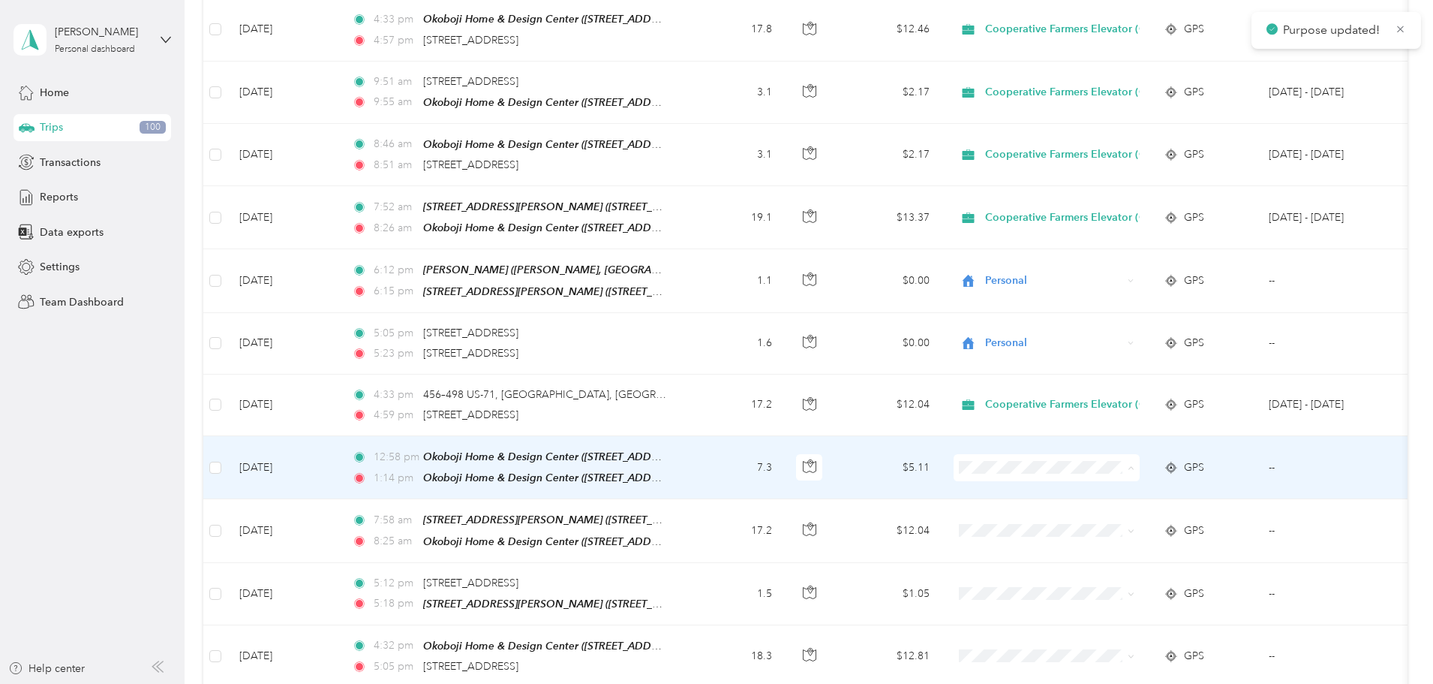
click at [1139, 453] on span "Cooperative Farmers Elevator (CFE)" at bounding box center [1180, 455] width 178 height 16
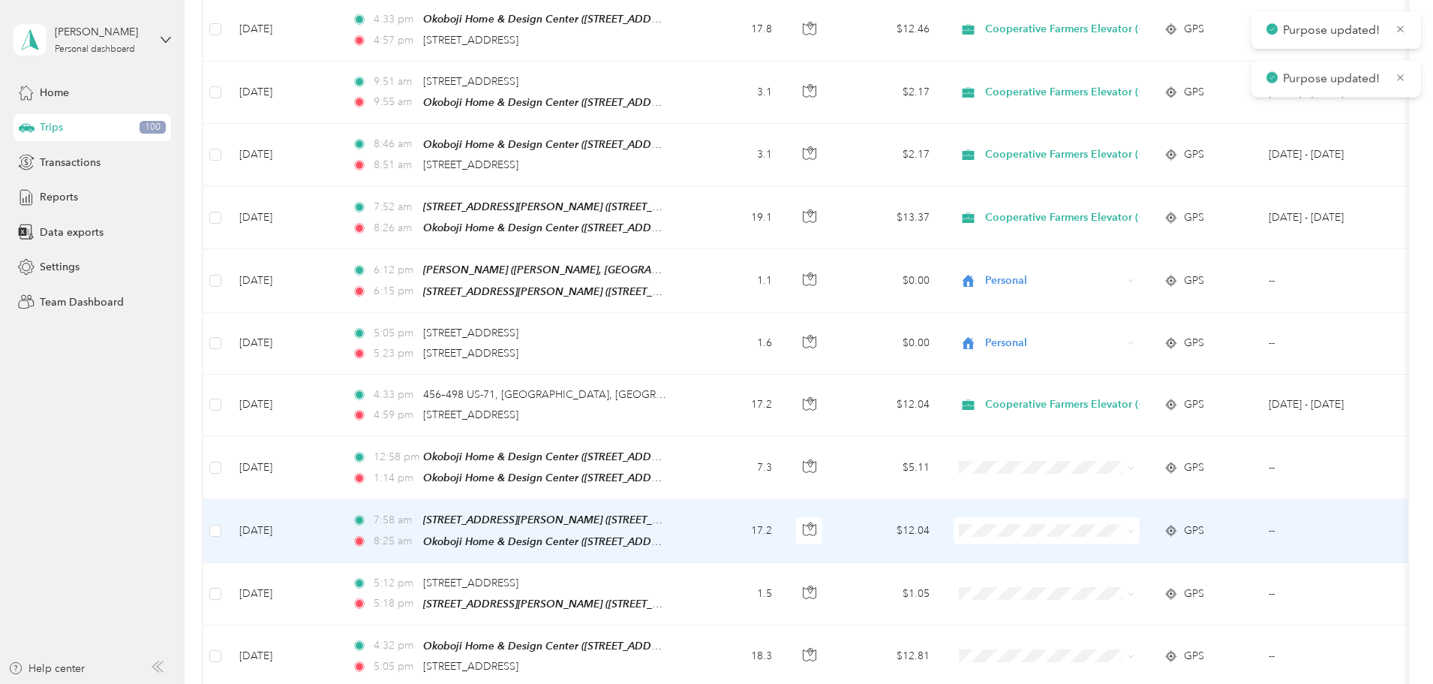
click at [1094, 517] on span at bounding box center [1047, 530] width 186 height 27
click at [1096, 517] on span at bounding box center [1047, 530] width 186 height 27
click at [1136, 516] on span "Cooperative Farmers Elevator (CFE)" at bounding box center [1180, 517] width 178 height 16
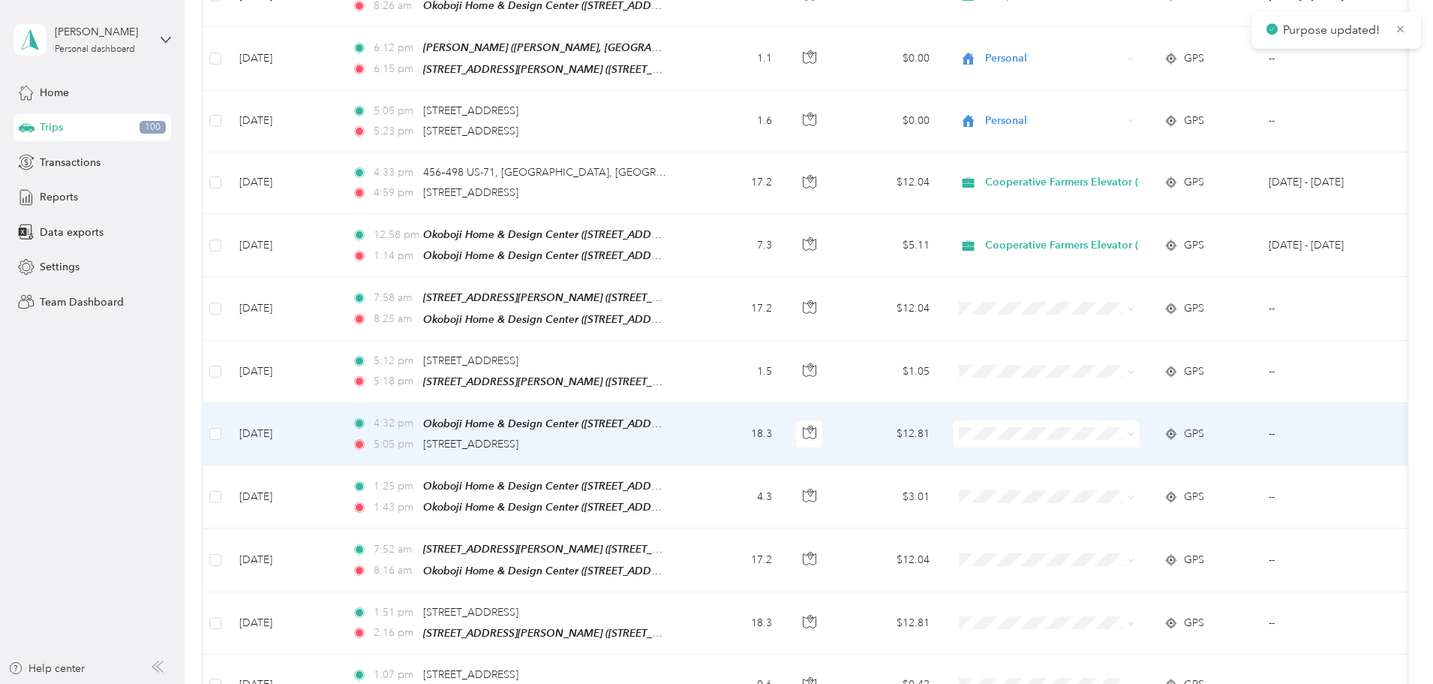
scroll to position [3786, 0]
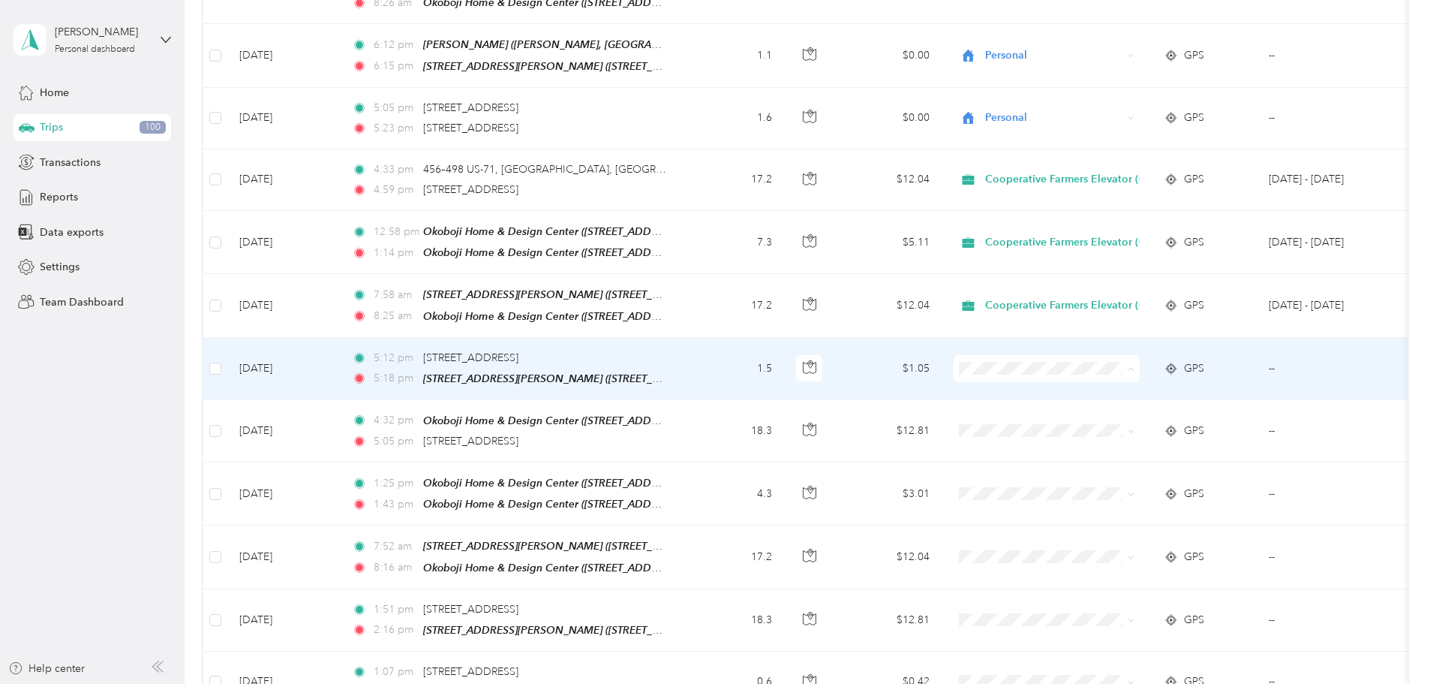
click at [1123, 348] on span "Cooperative Farmers Elevator (CFE)" at bounding box center [1180, 353] width 178 height 16
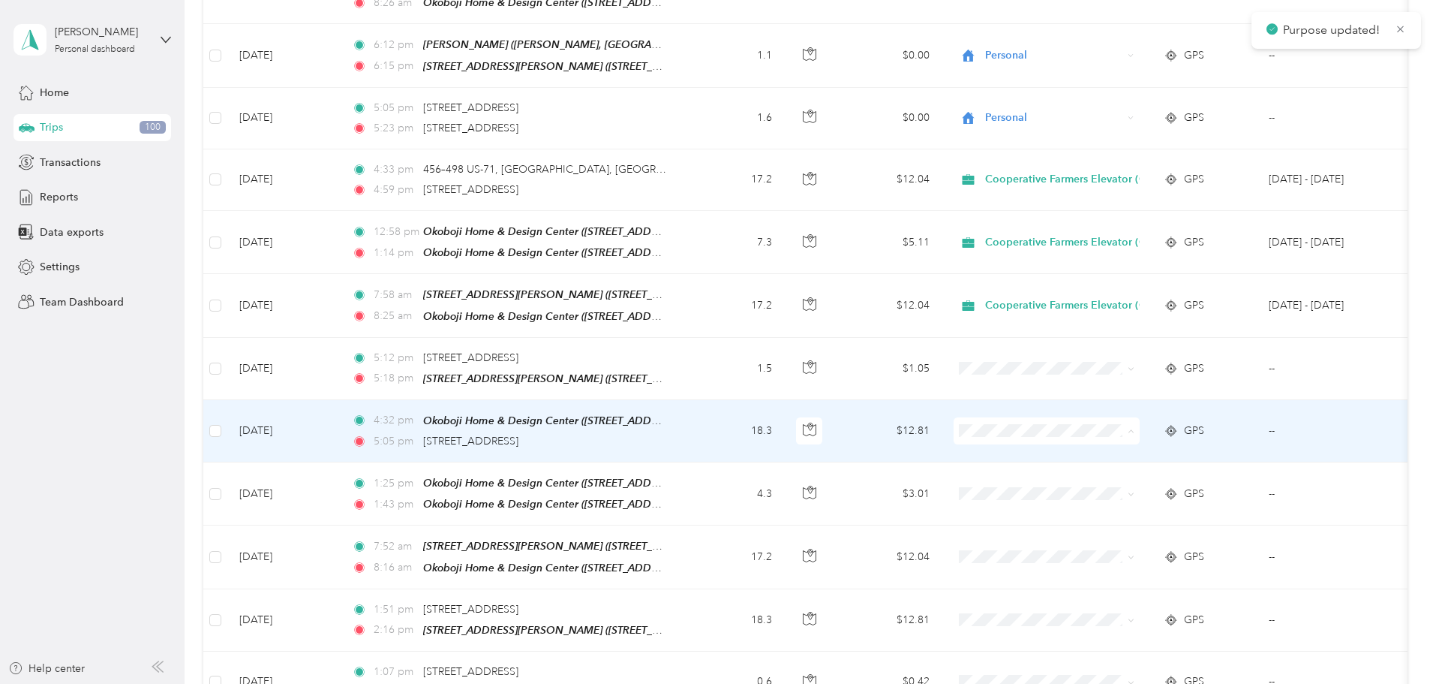
click at [1123, 415] on span "Cooperative Farmers Elevator (CFE)" at bounding box center [1180, 415] width 178 height 16
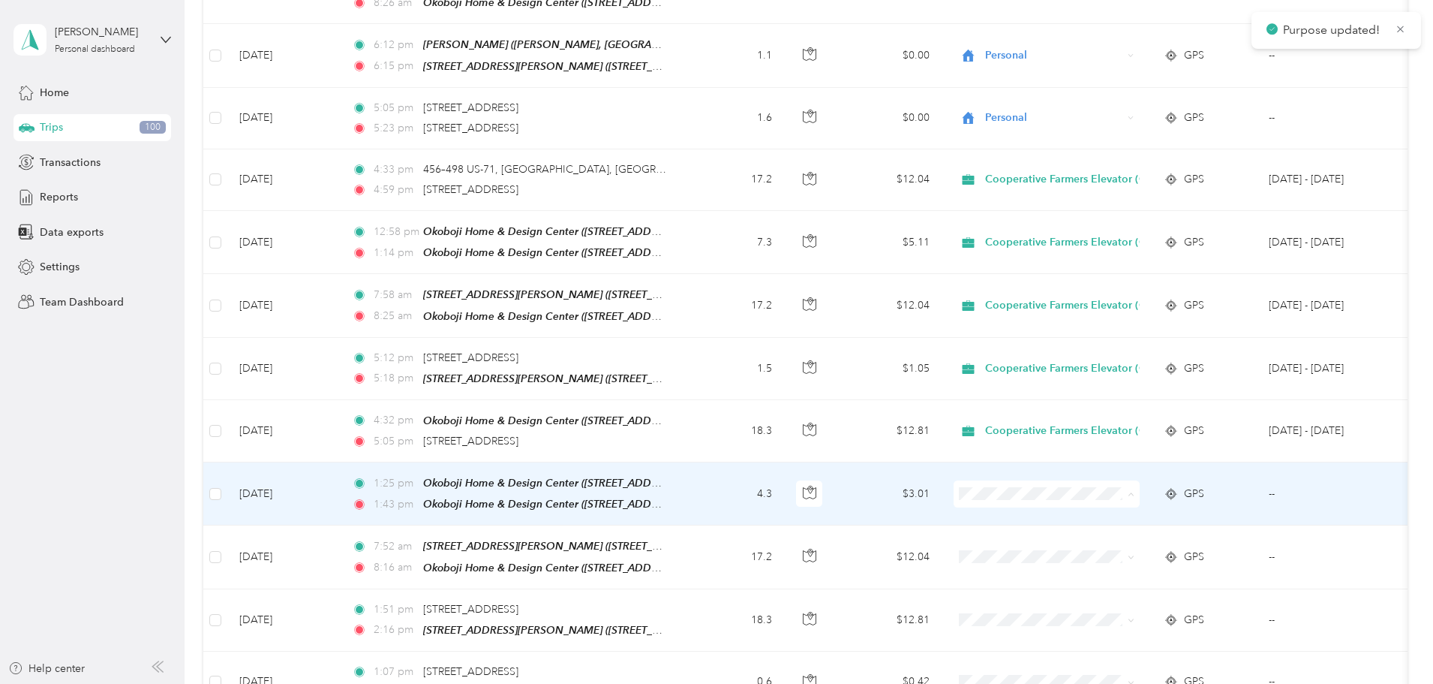
click at [1169, 482] on li "Cooperative Farmers Elevator (CFE)" at bounding box center [1167, 477] width 226 height 26
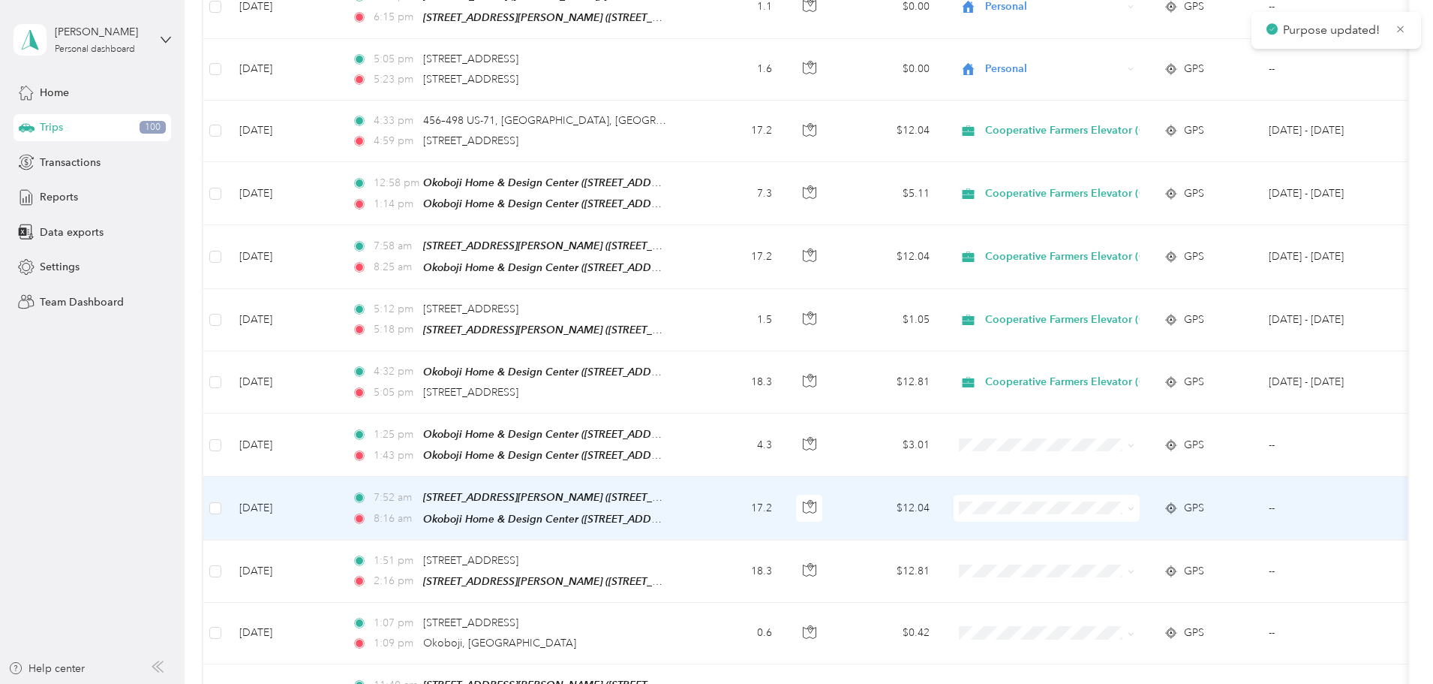
scroll to position [3861, 0]
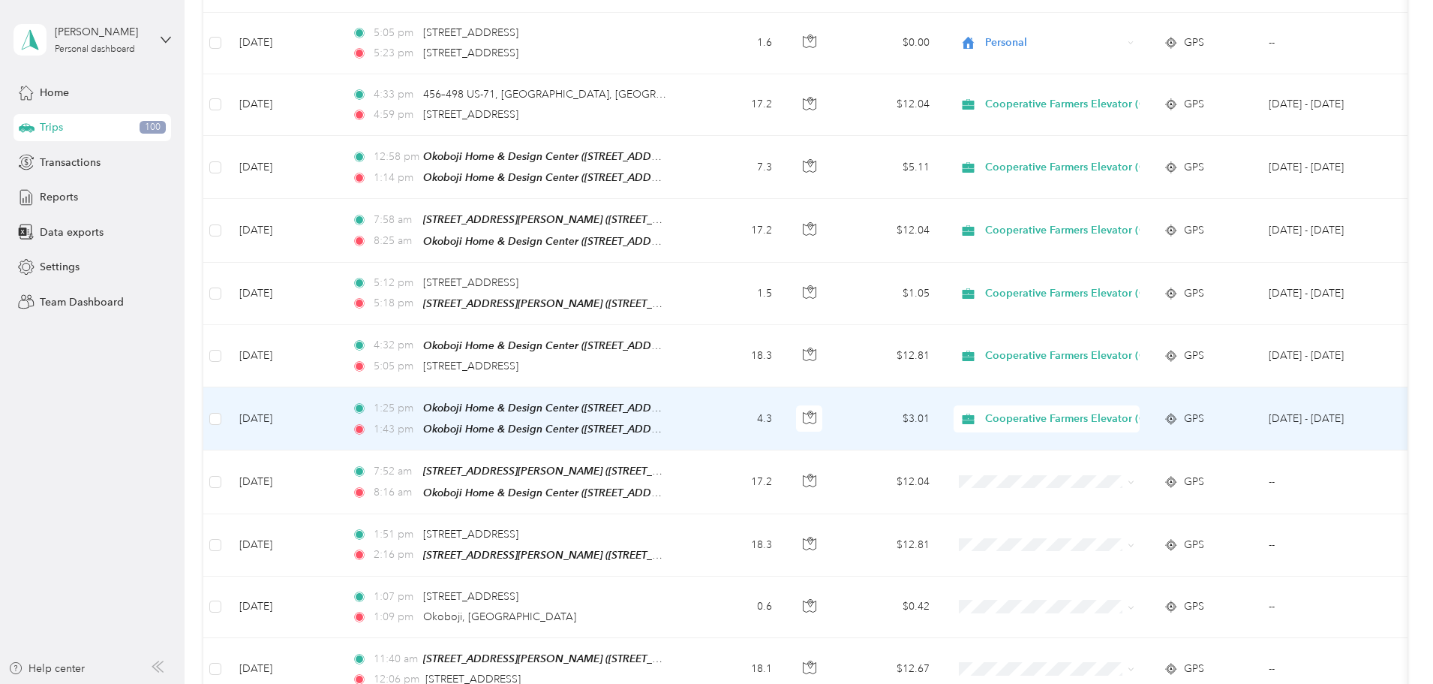
click at [1126, 411] on span "Cooperative Farmers Elevator (CFE)" at bounding box center [1074, 419] width 178 height 17
click at [1133, 399] on span "Cooperative Farmers Elevator (CFE)" at bounding box center [1180, 402] width 179 height 16
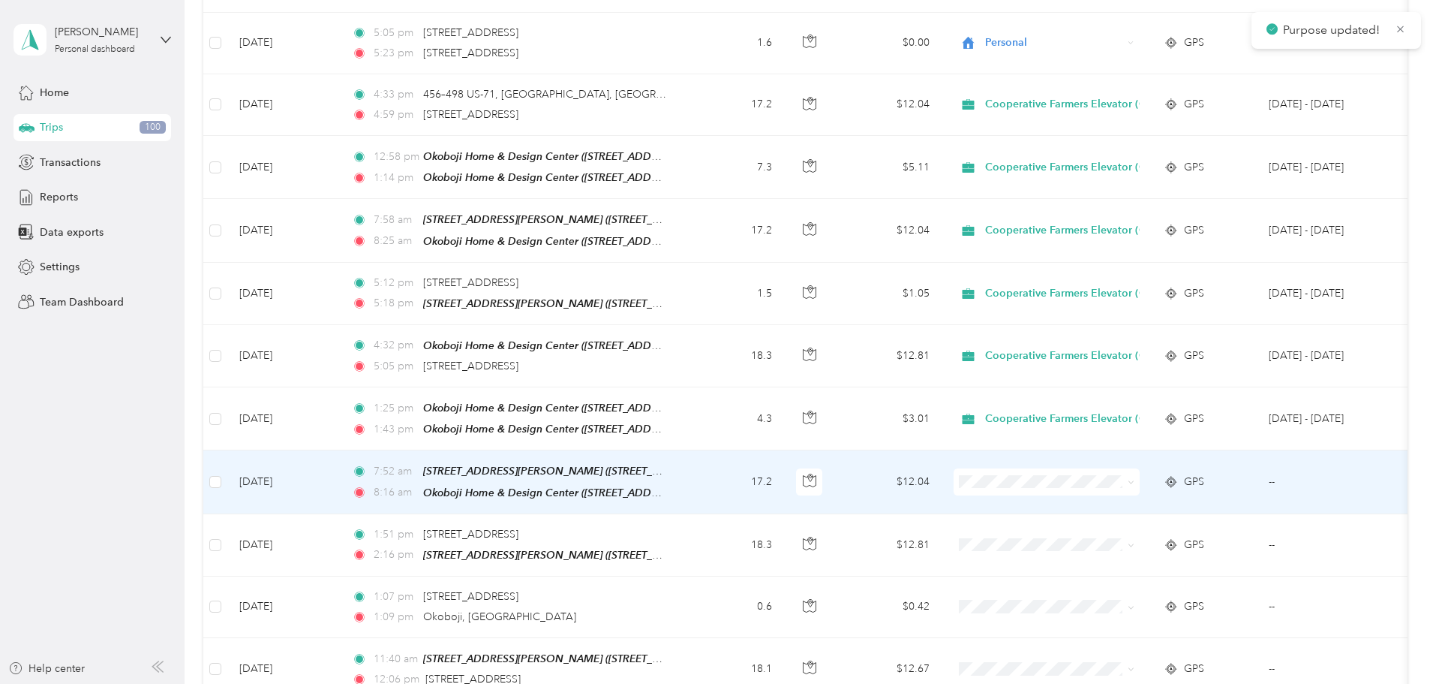
click at [1123, 450] on td at bounding box center [1047, 481] width 210 height 63
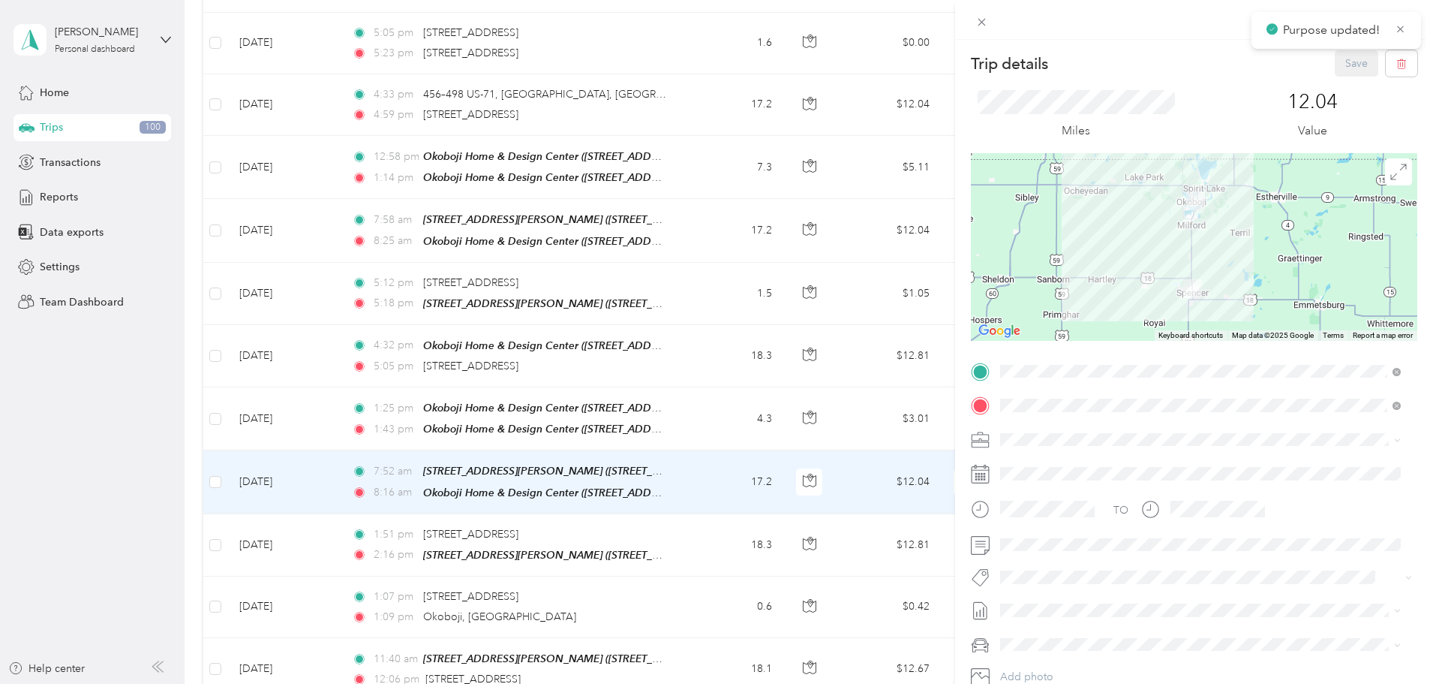
drag, startPoint x: 833, startPoint y: 501, endPoint x: 924, endPoint y: 485, distance: 92.3
click at [834, 502] on div "Trip details Save This trip cannot be edited because it is either under review,…" at bounding box center [716, 342] width 1433 height 684
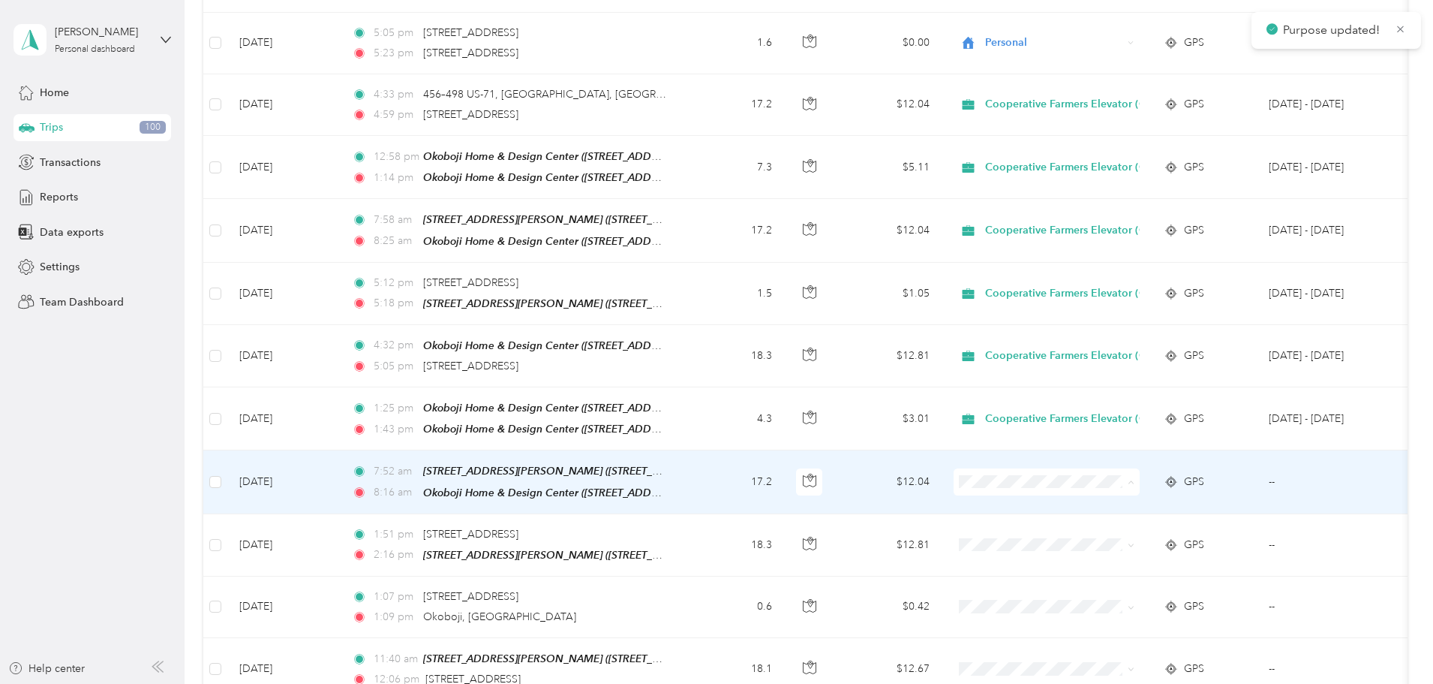
click at [1091, 465] on li "Cooperative Farmers Elevator (CFE)" at bounding box center [1167, 463] width 226 height 26
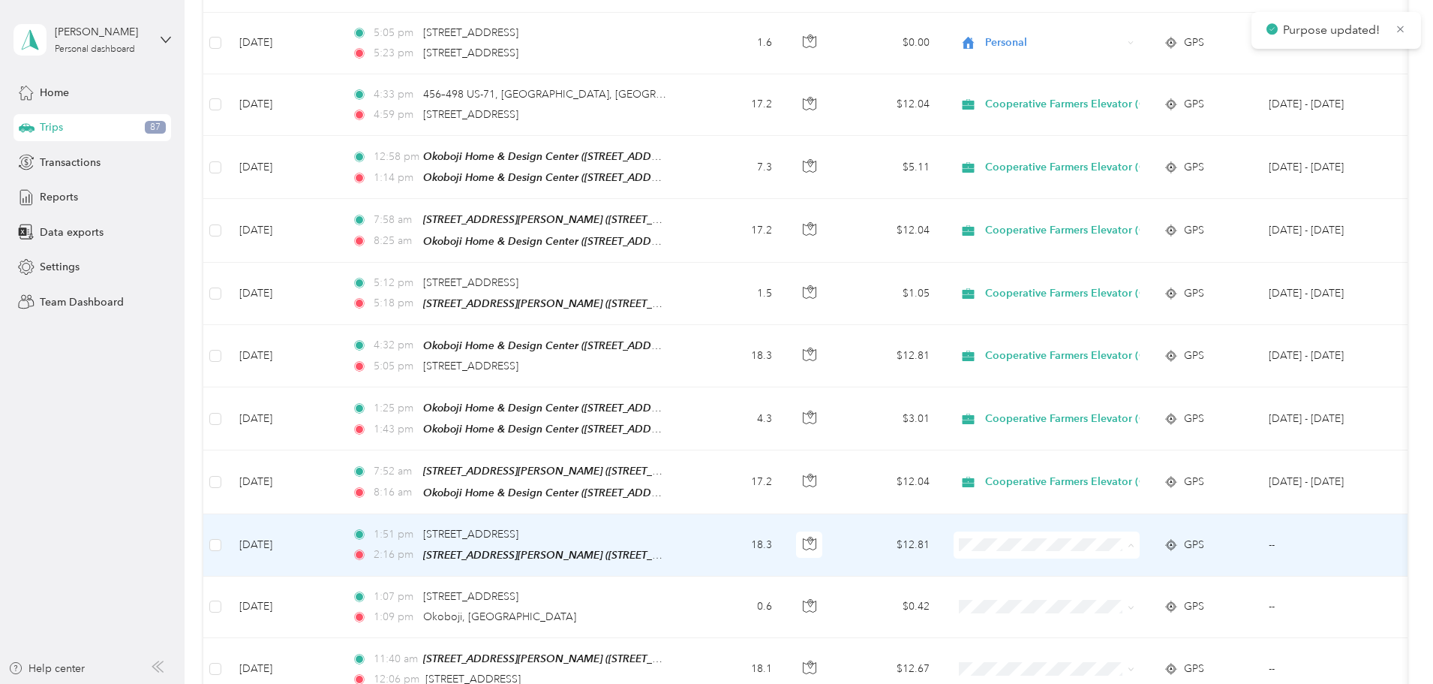
click at [1119, 544] on span "Personal" at bounding box center [1180, 551] width 178 height 16
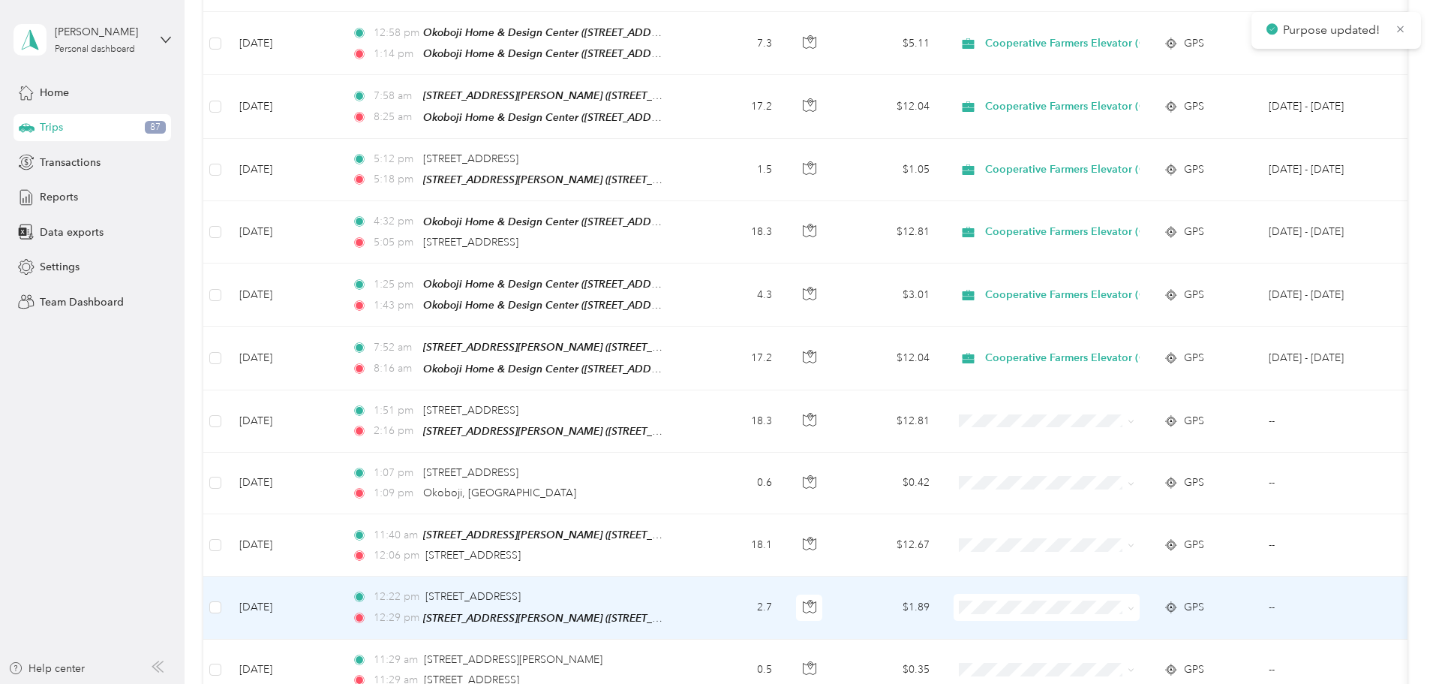
scroll to position [4011, 0]
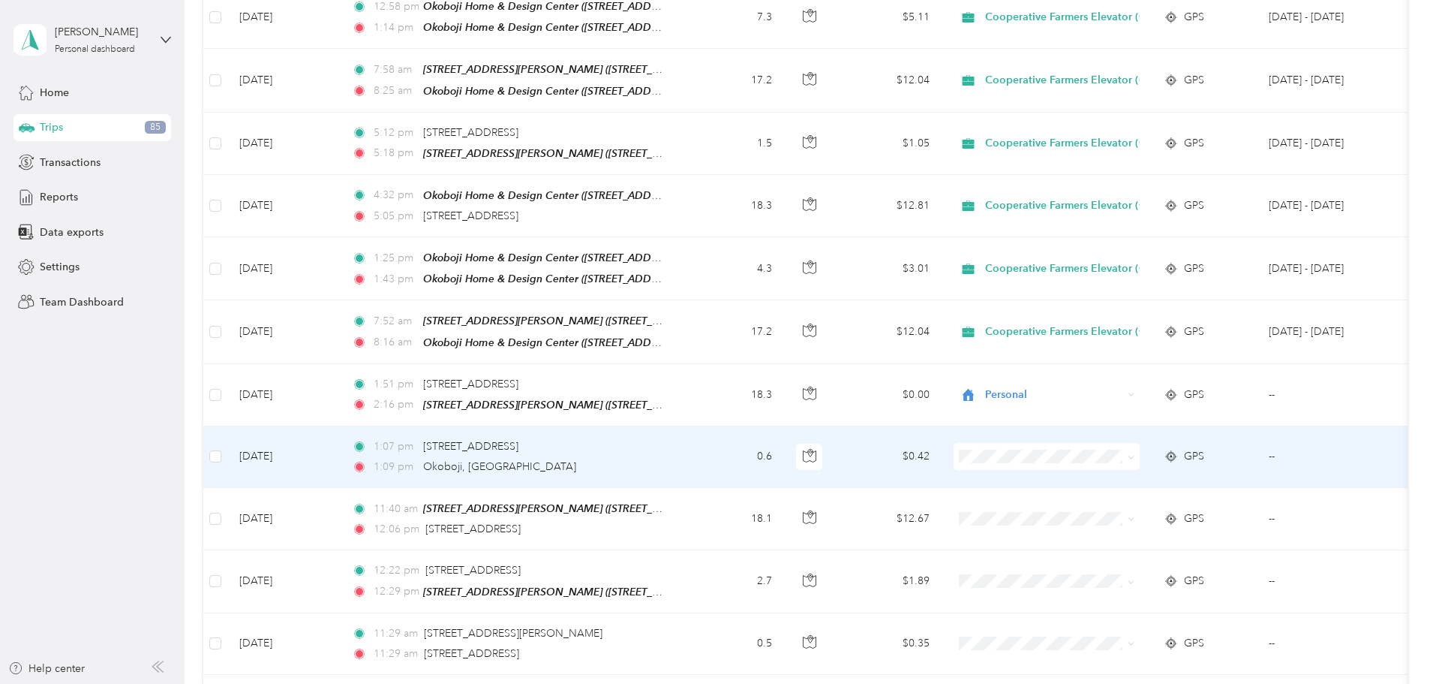
click at [1166, 451] on li "Personal" at bounding box center [1167, 463] width 226 height 26
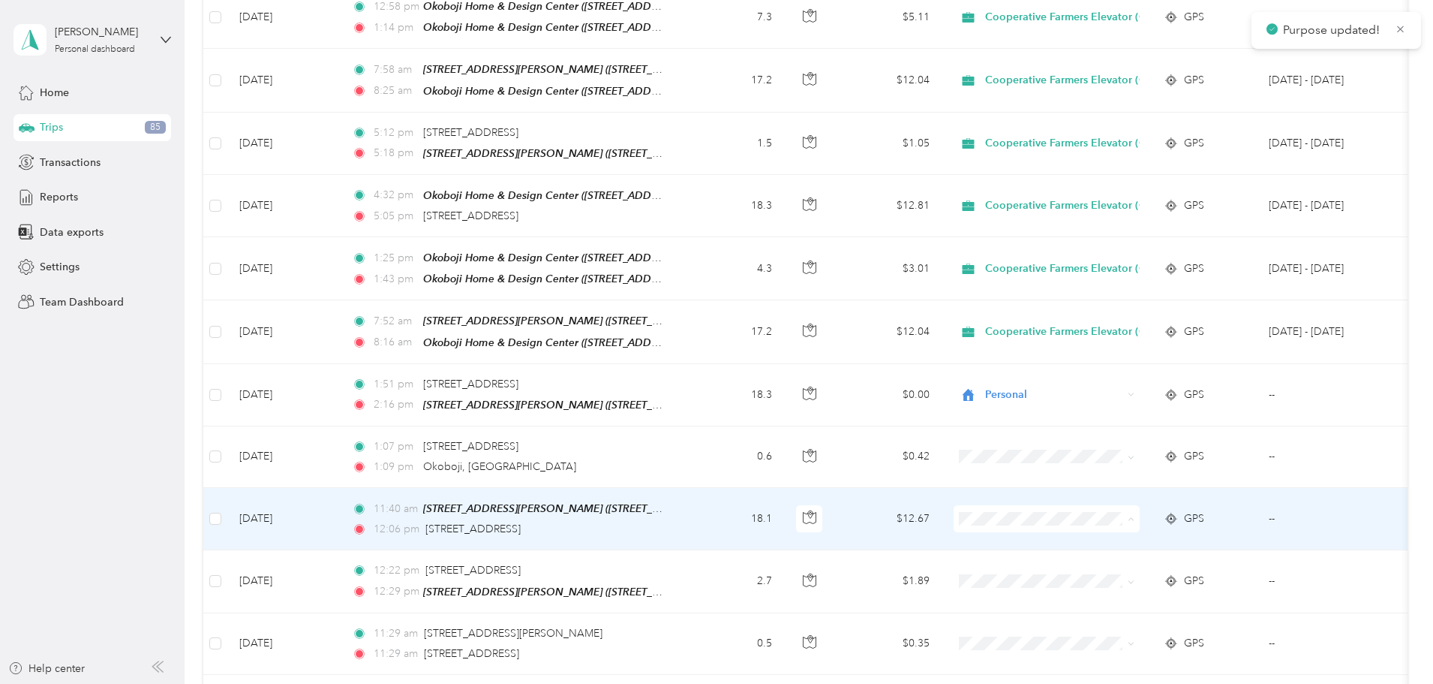
click at [1123, 520] on span "Personal" at bounding box center [1180, 525] width 178 height 16
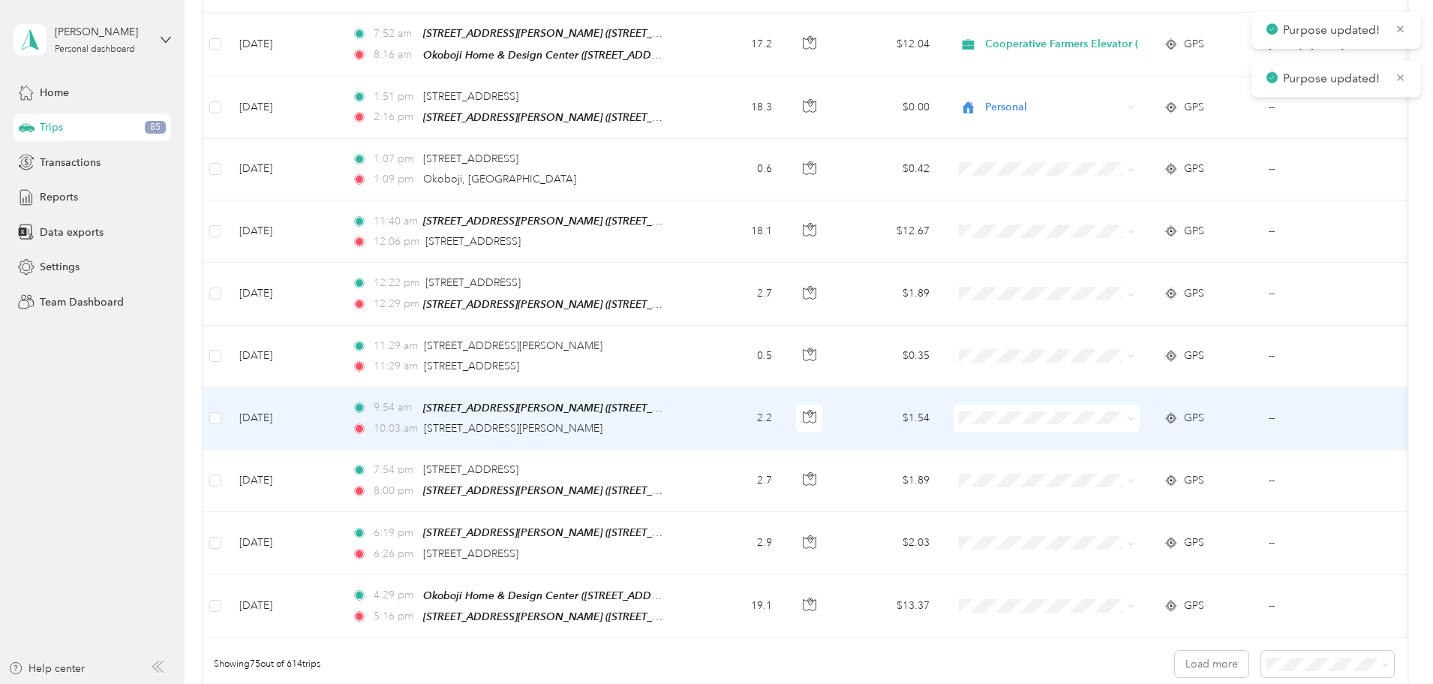
scroll to position [4311, 0]
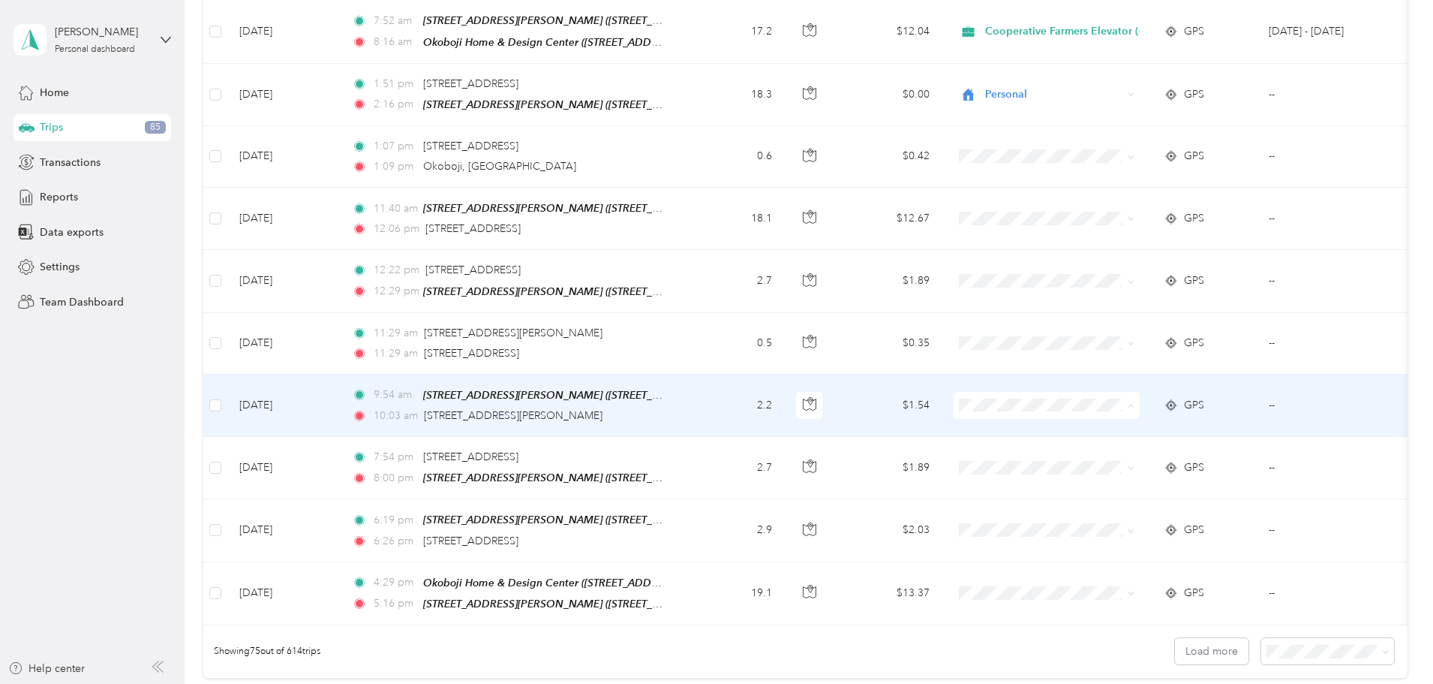
click at [1133, 405] on span "Personal" at bounding box center [1180, 410] width 178 height 16
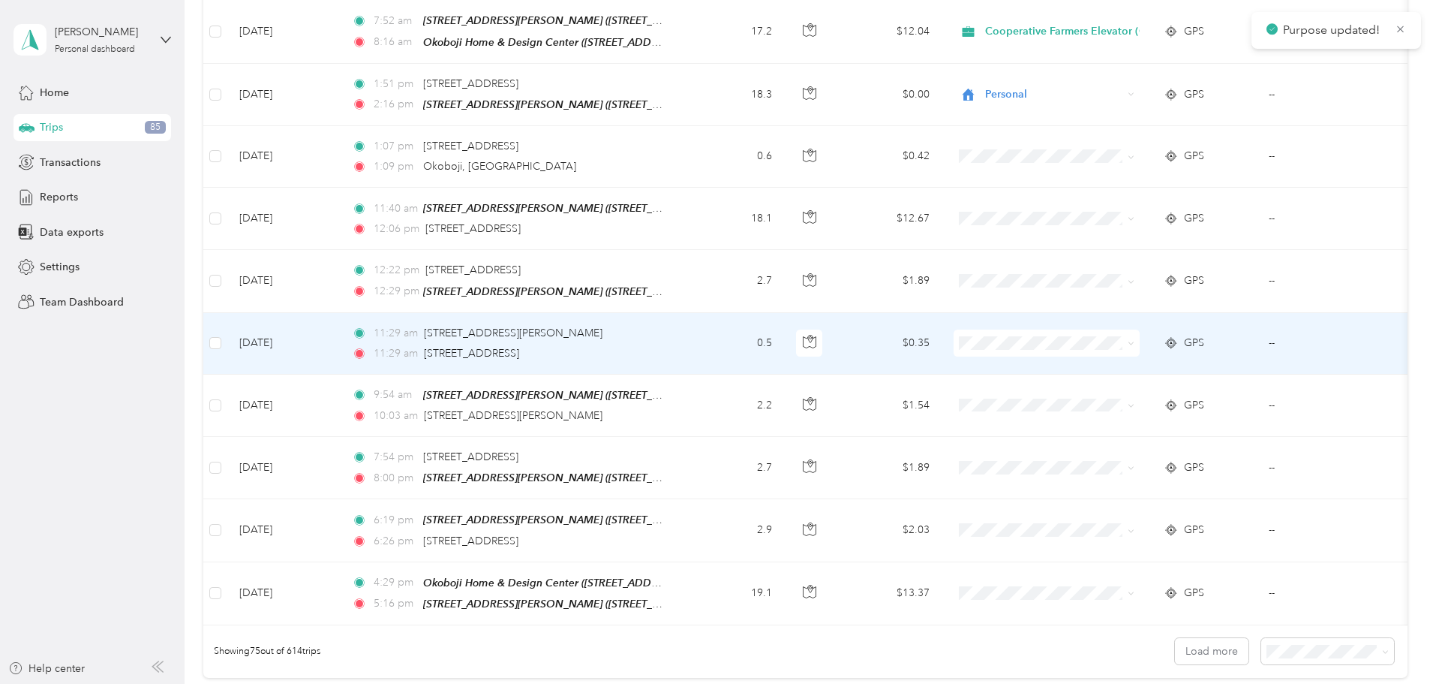
click at [1137, 343] on span "Personal" at bounding box center [1180, 345] width 178 height 16
click at [1123, 267] on span at bounding box center [1047, 280] width 186 height 27
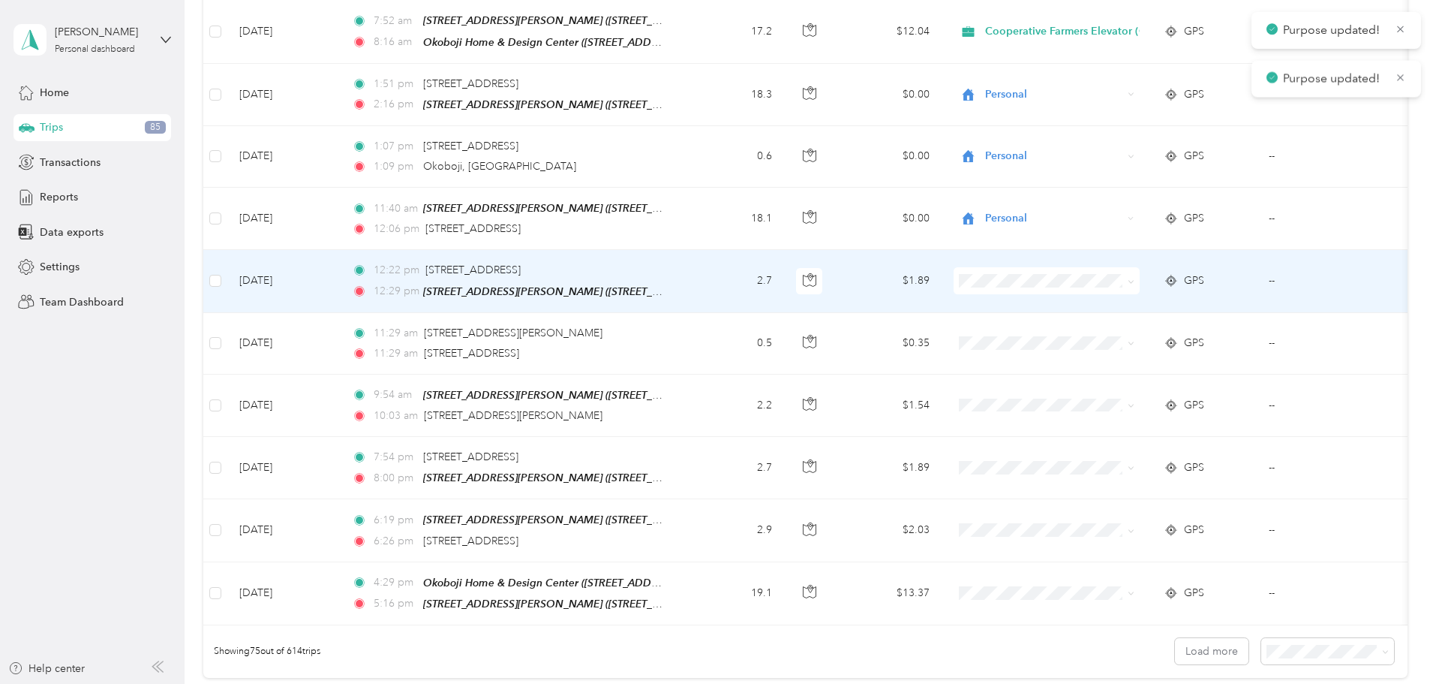
click at [1108, 267] on span at bounding box center [1047, 280] width 186 height 27
click at [1159, 284] on span "Personal" at bounding box center [1180, 281] width 178 height 16
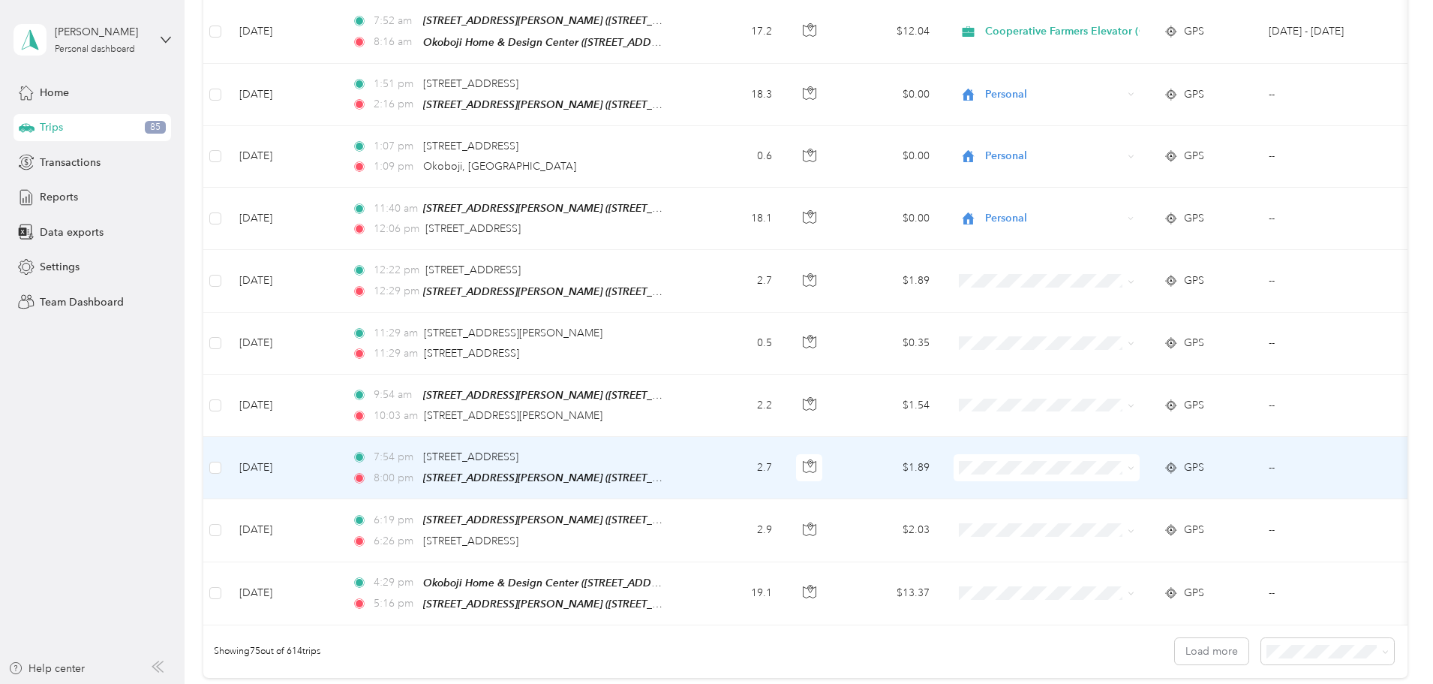
click at [1149, 468] on span "Personal" at bounding box center [1180, 467] width 178 height 16
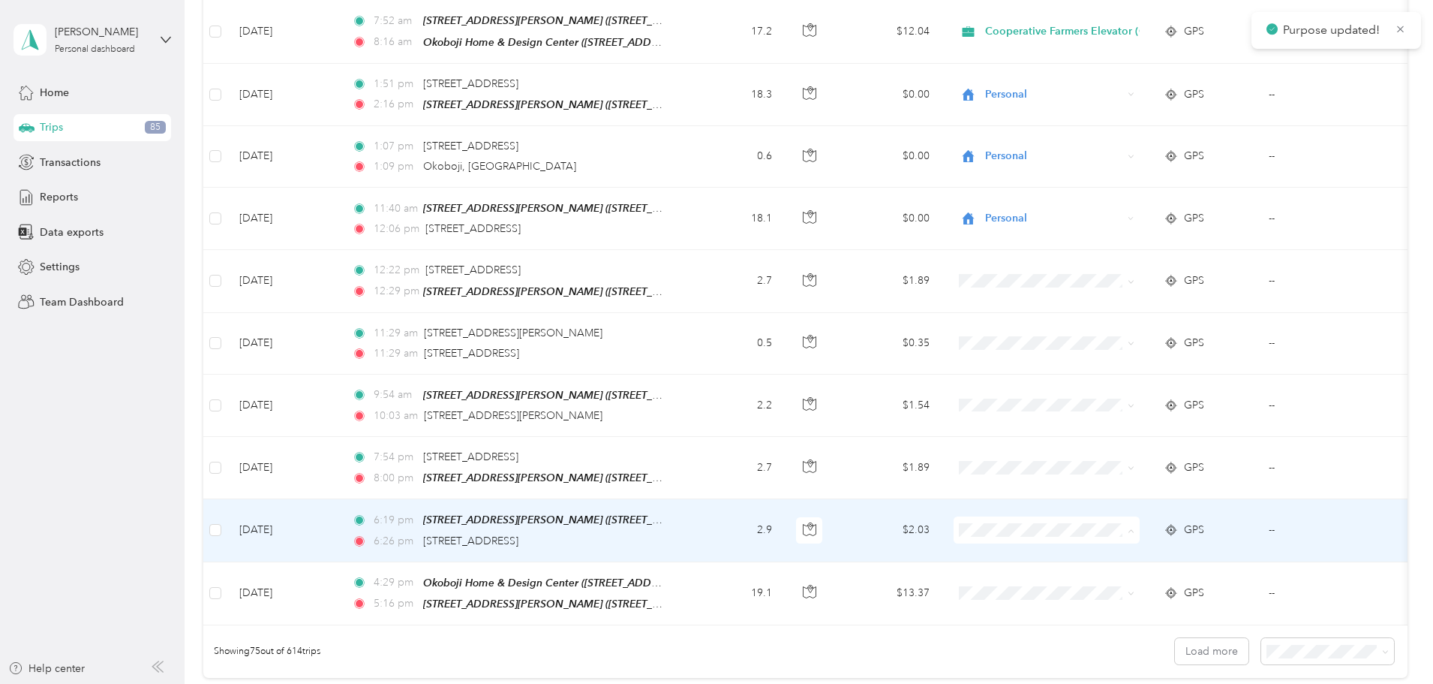
click at [1133, 532] on span "Personal" at bounding box center [1180, 533] width 178 height 16
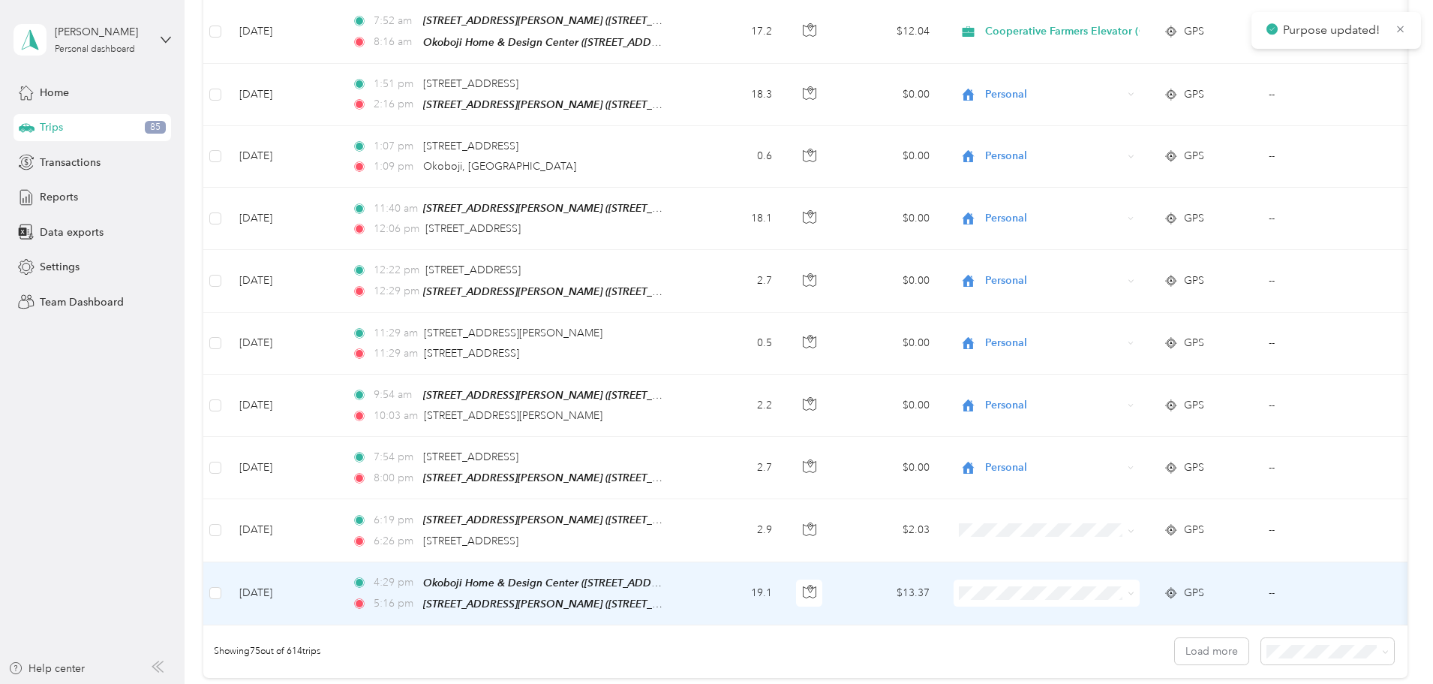
click at [1126, 573] on li "Cooperative Farmers Elevator (CFE)" at bounding box center [1167, 566] width 226 height 26
click at [1175, 638] on button "Load more" at bounding box center [1212, 651] width 74 height 26
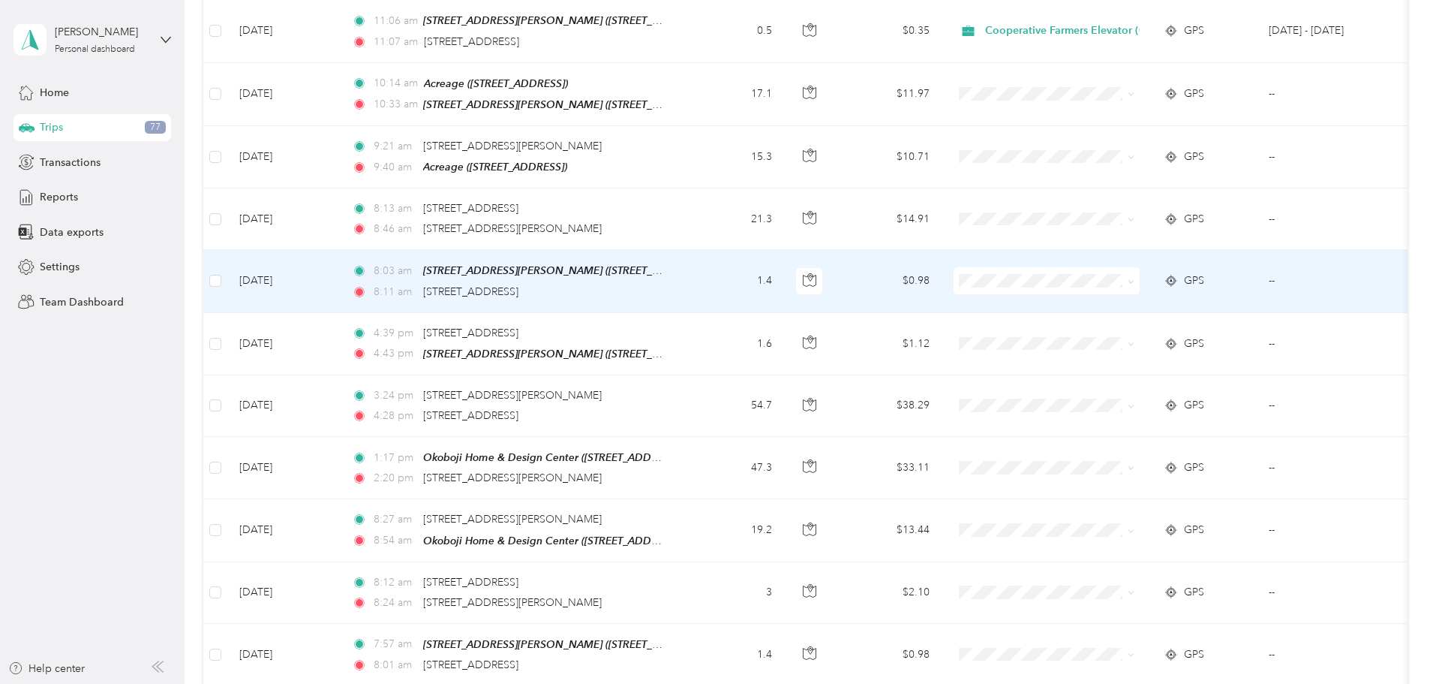
scroll to position [6014, 0]
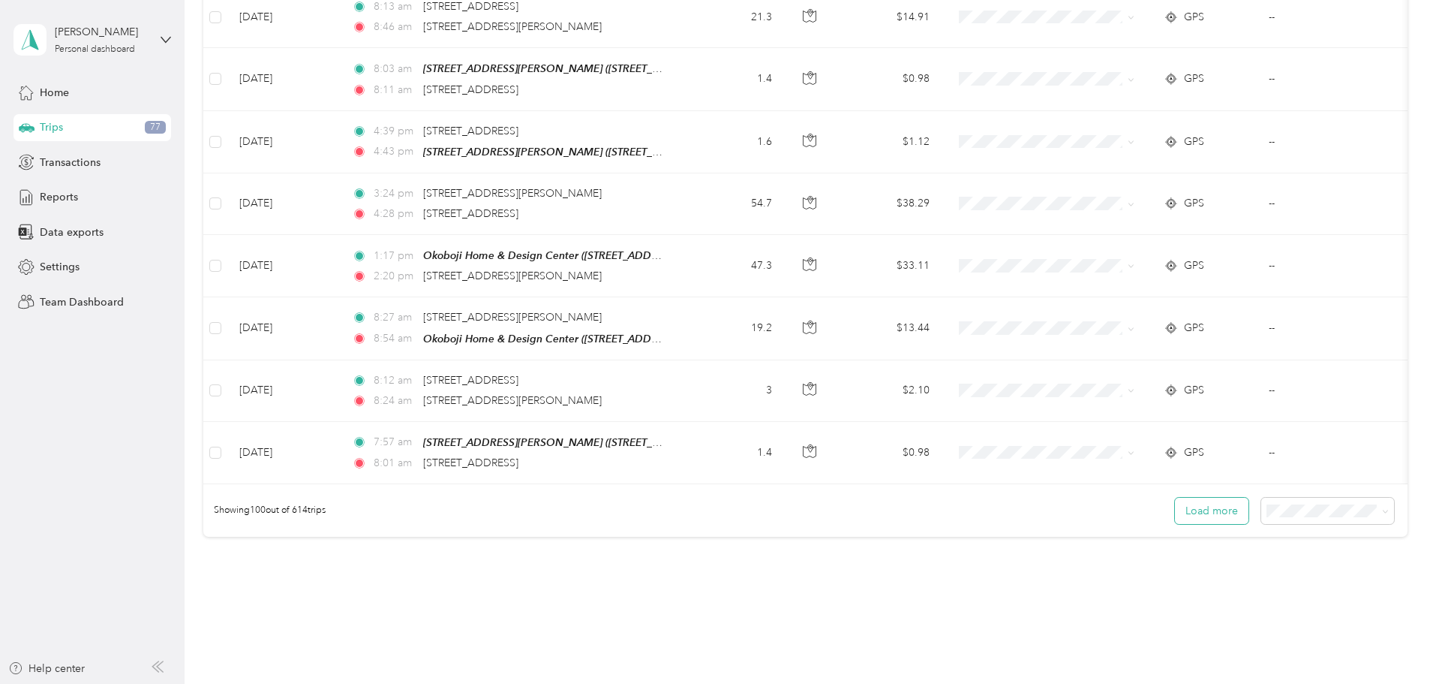
click at [1175, 498] on button "Load more" at bounding box center [1212, 511] width 74 height 26
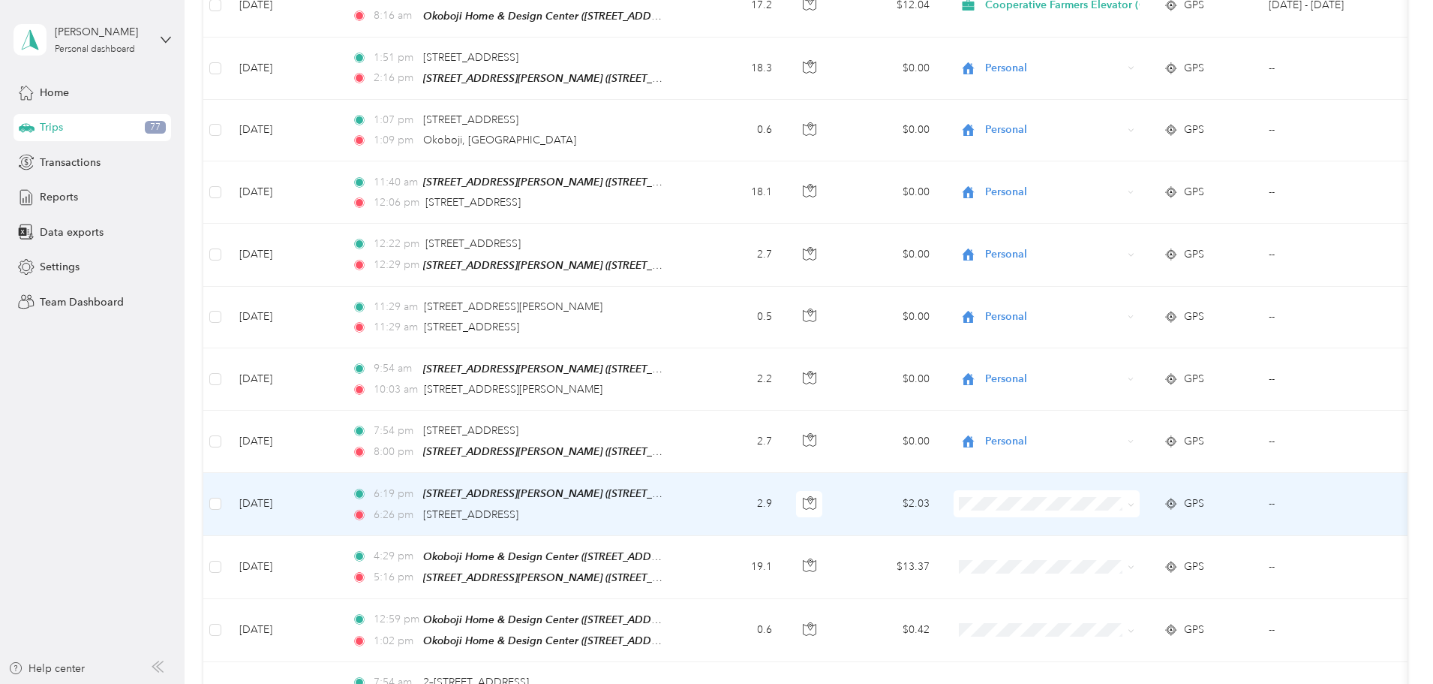
scroll to position [4363, 0]
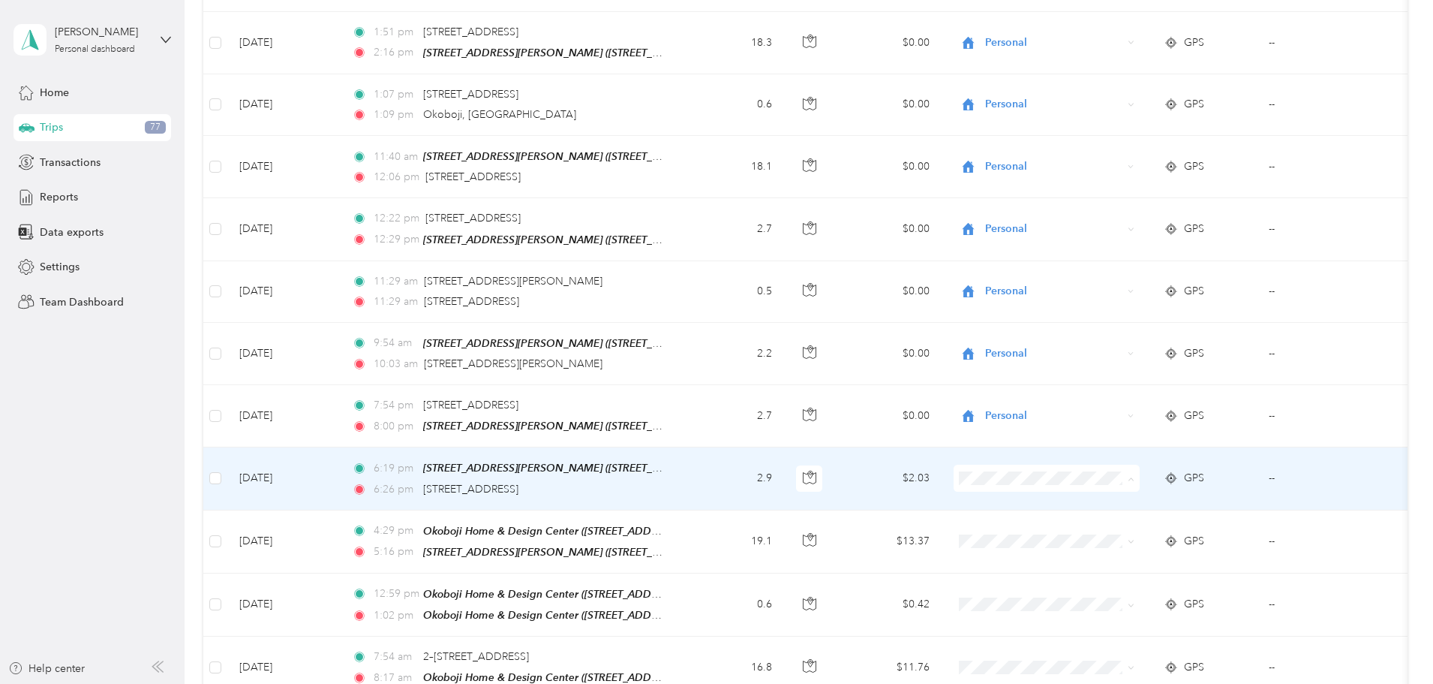
click at [1114, 476] on span "Personal" at bounding box center [1180, 482] width 178 height 16
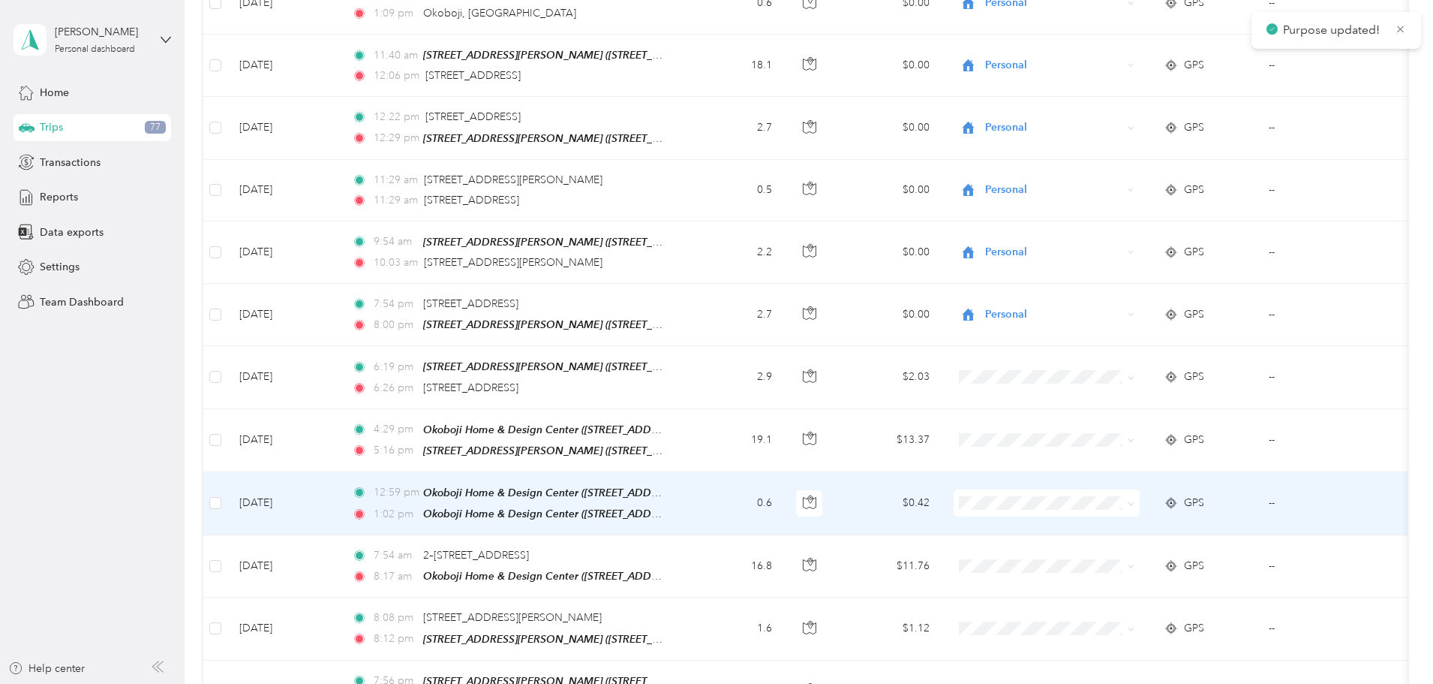
scroll to position [4663, 0]
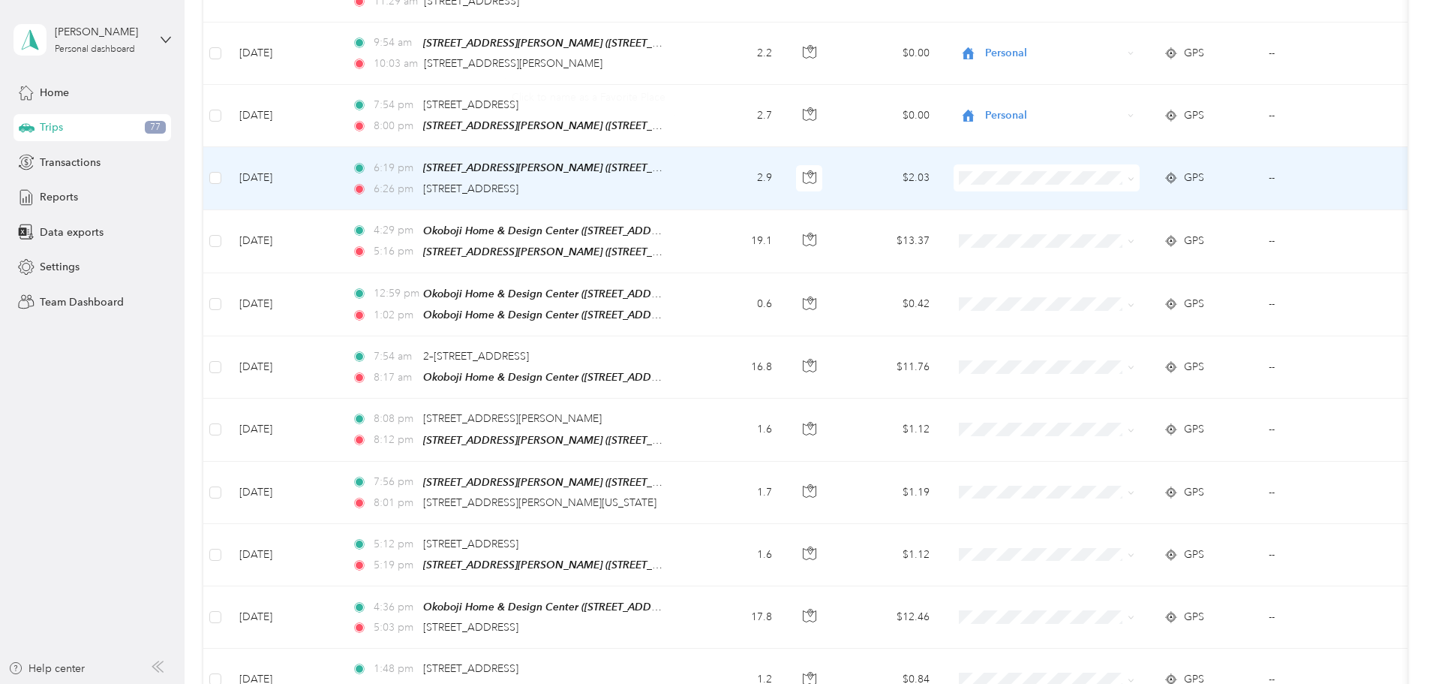
click at [1056, 164] on span at bounding box center [1047, 177] width 186 height 27
click at [1092, 173] on span "Personal" at bounding box center [1171, 181] width 161 height 16
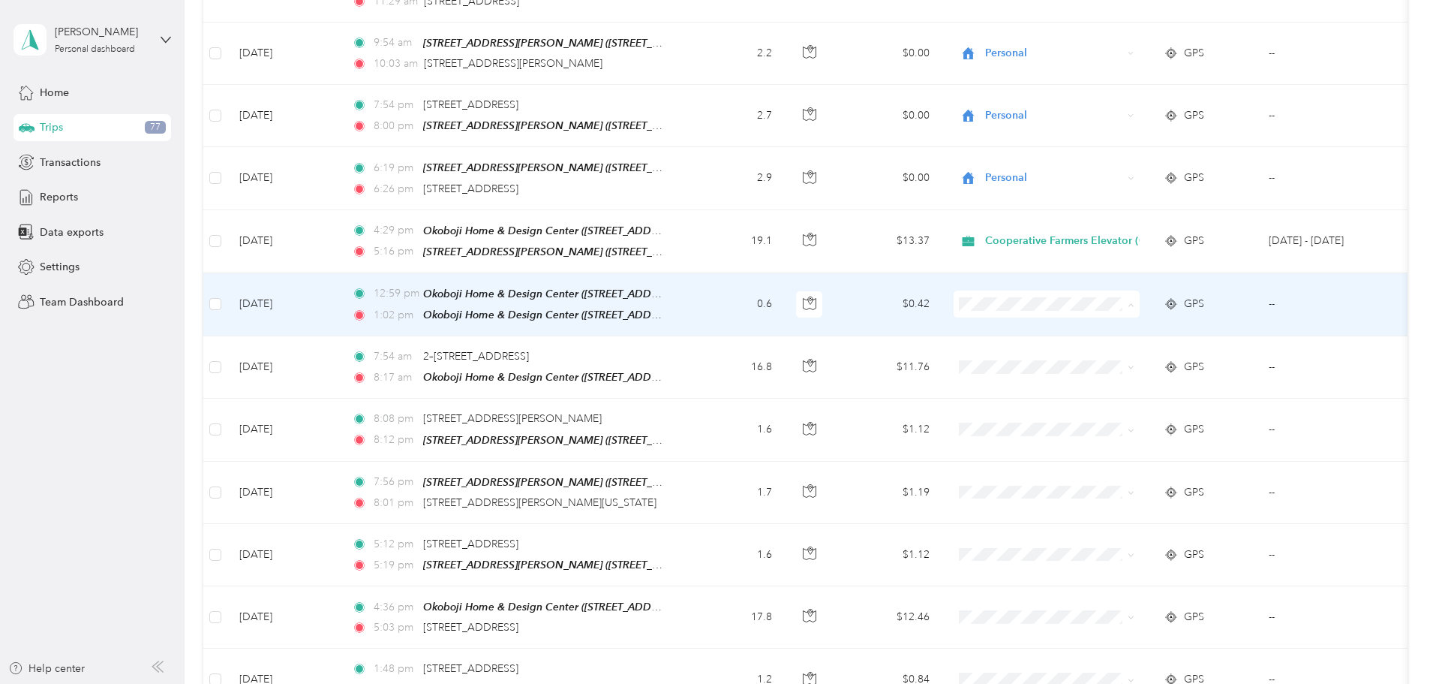
click at [1123, 281] on span "Cooperative Farmers Elevator (CFE)" at bounding box center [1180, 278] width 178 height 16
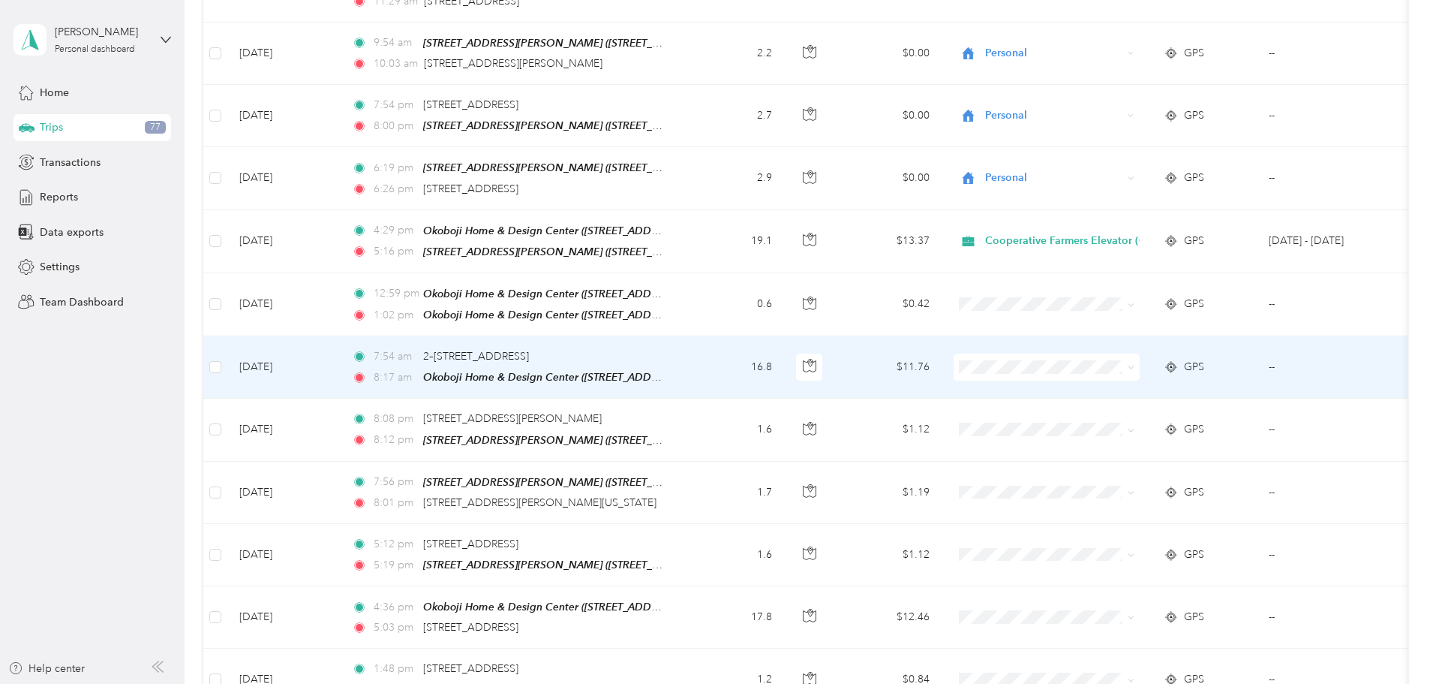
click at [1119, 335] on span "Cooperative Farmers Elevator (CFE)" at bounding box center [1180, 340] width 178 height 16
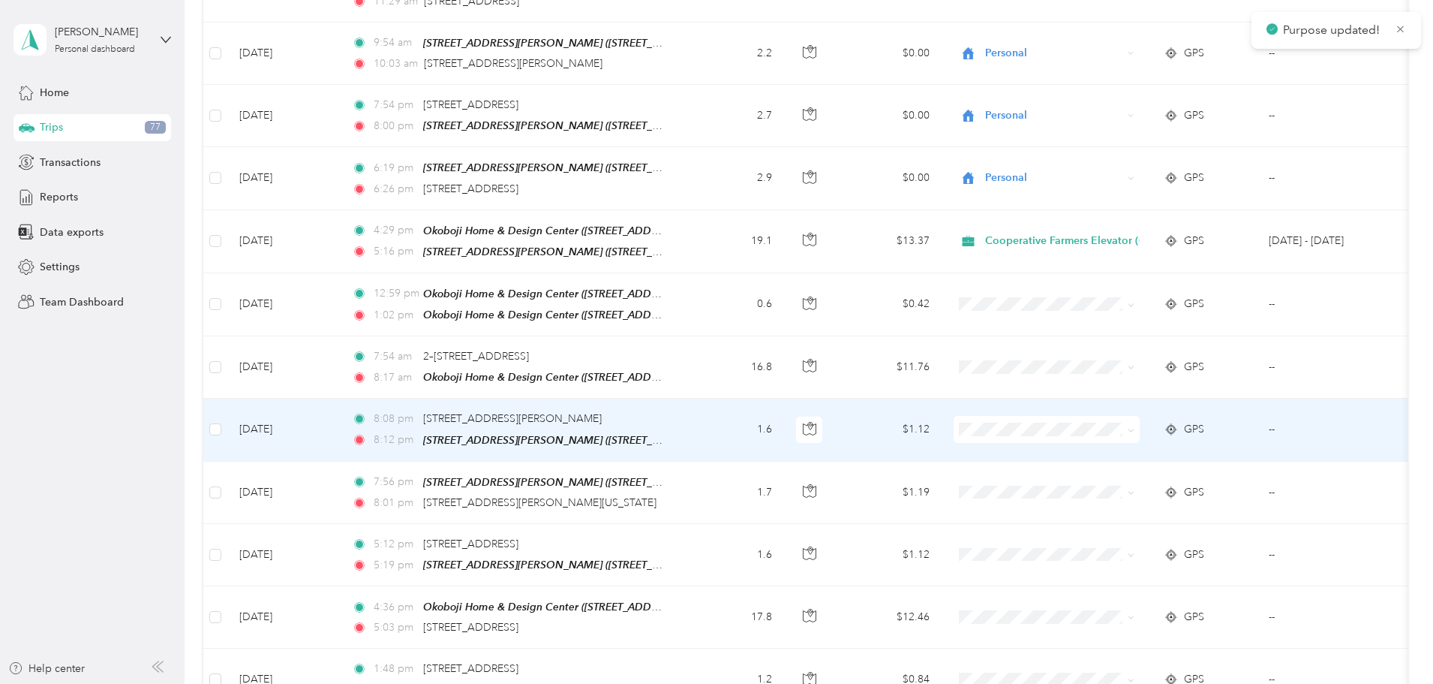
click at [1115, 398] on span "Cooperative Farmers Elevator (CFE)" at bounding box center [1180, 401] width 178 height 16
click at [1093, 399] on span "Cooperative Farmers Elevator (CFE)" at bounding box center [1180, 402] width 178 height 16
click at [1109, 421] on span "Cooperative Farmers Elevator (CFE)" at bounding box center [1074, 429] width 178 height 17
click at [1119, 423] on span "Personal" at bounding box center [1189, 428] width 197 height 16
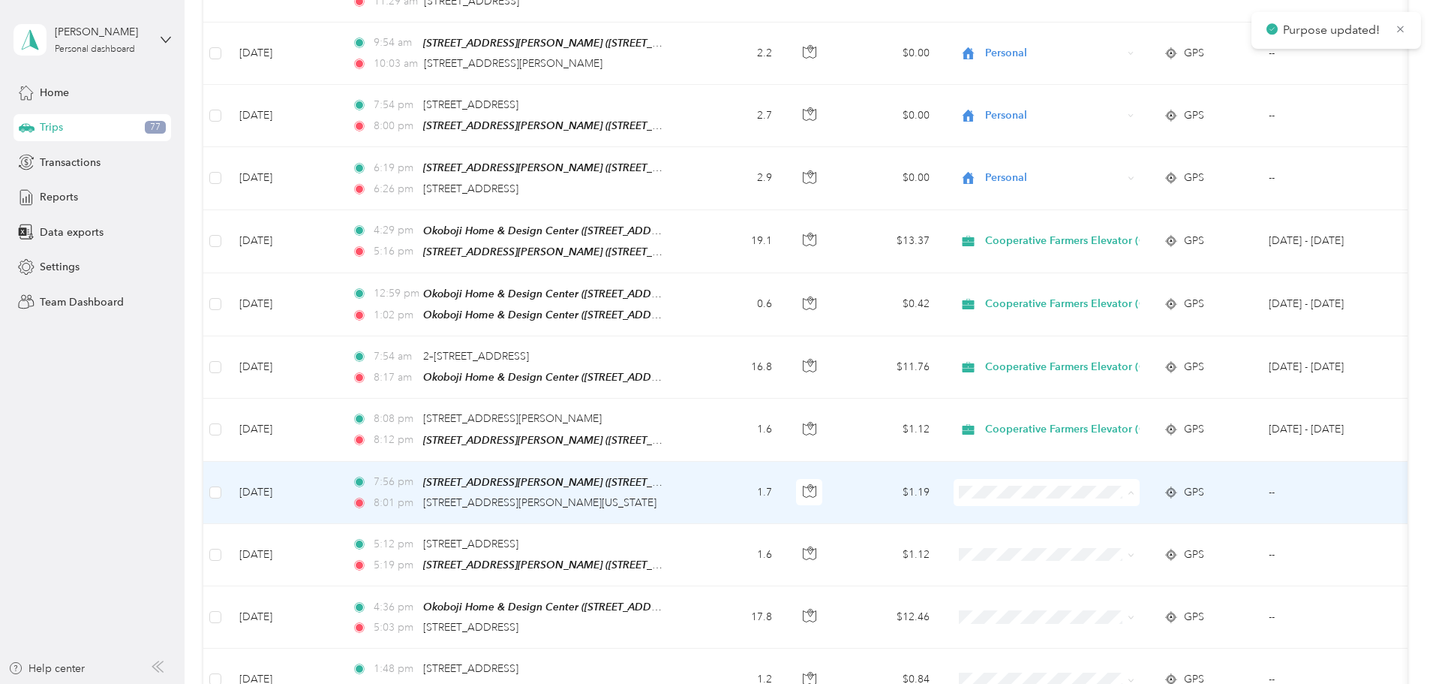
click at [1126, 486] on span "Personal" at bounding box center [1180, 490] width 178 height 16
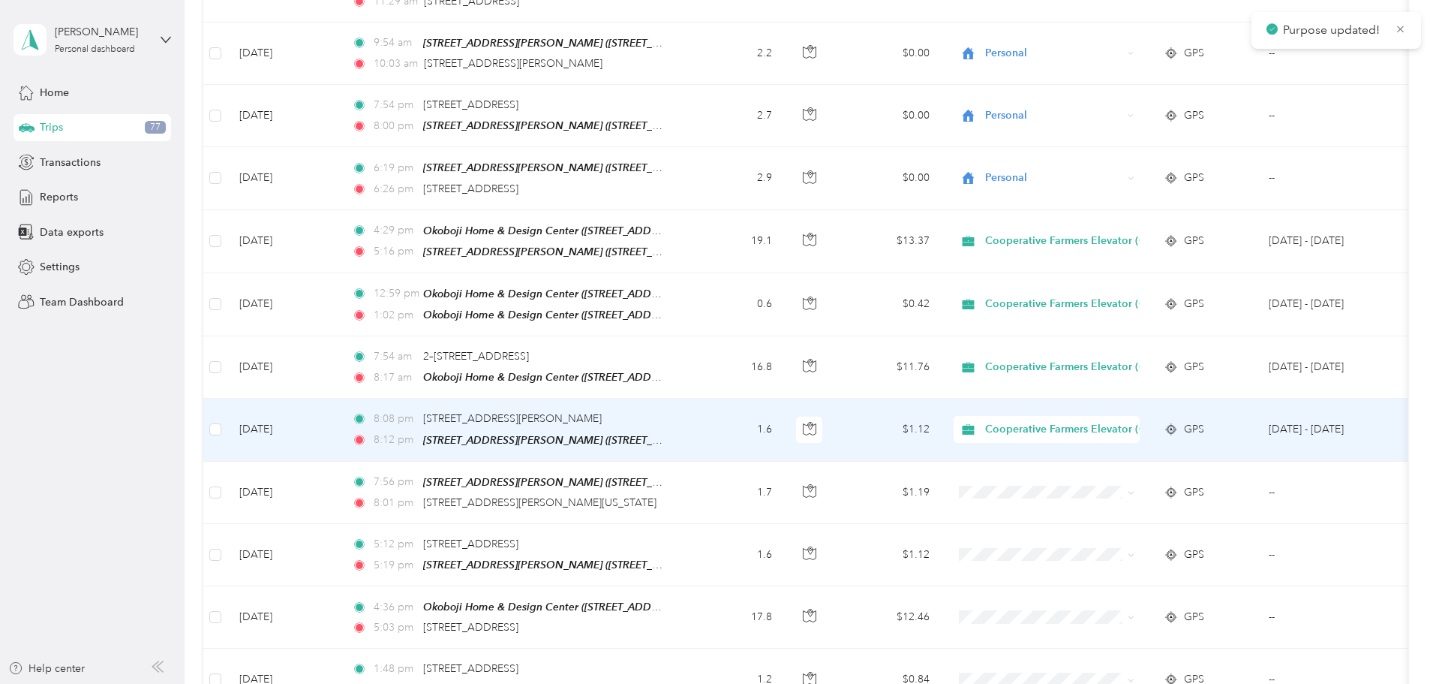
click at [1140, 416] on div "Cooperative Farmers Elevator (CFE)" at bounding box center [1047, 429] width 186 height 27
click at [1153, 421] on span "Personal" at bounding box center [1189, 425] width 197 height 16
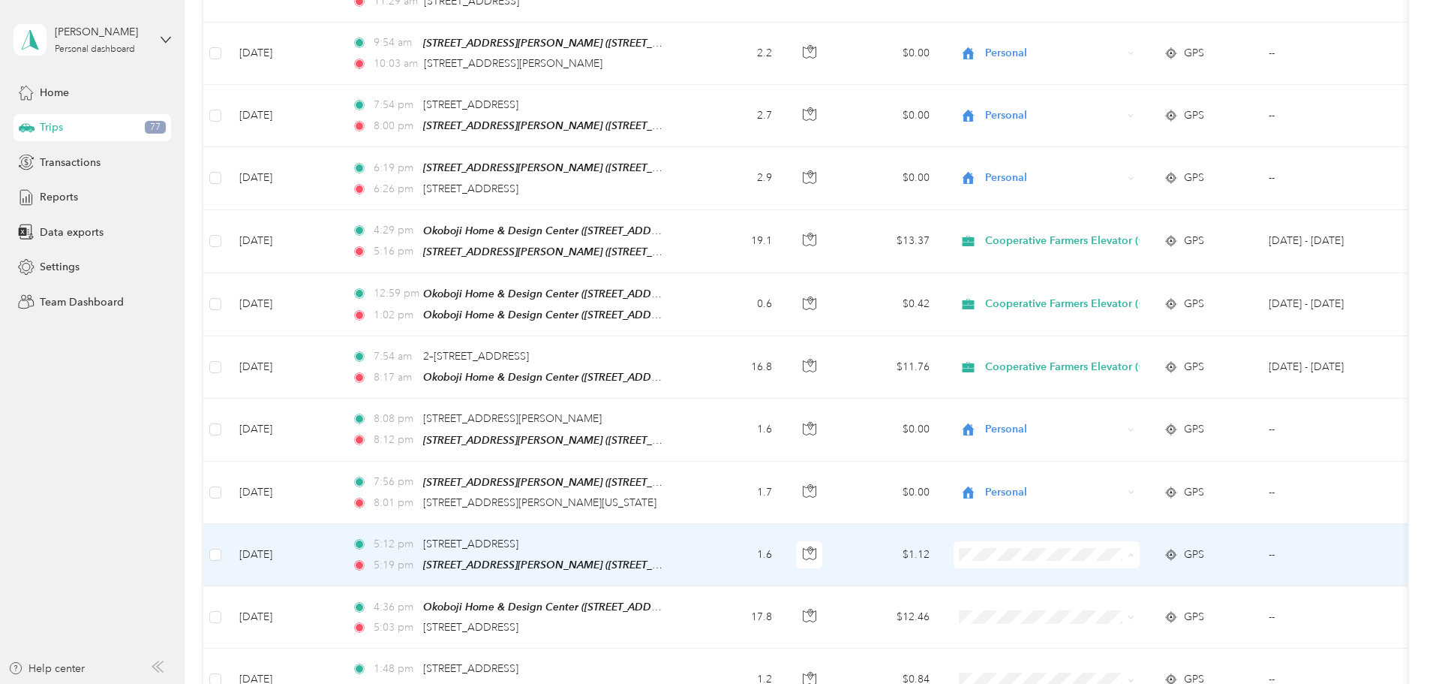
click at [1109, 524] on span "Cooperative Farmers Elevator (CFE)" at bounding box center [1180, 525] width 178 height 16
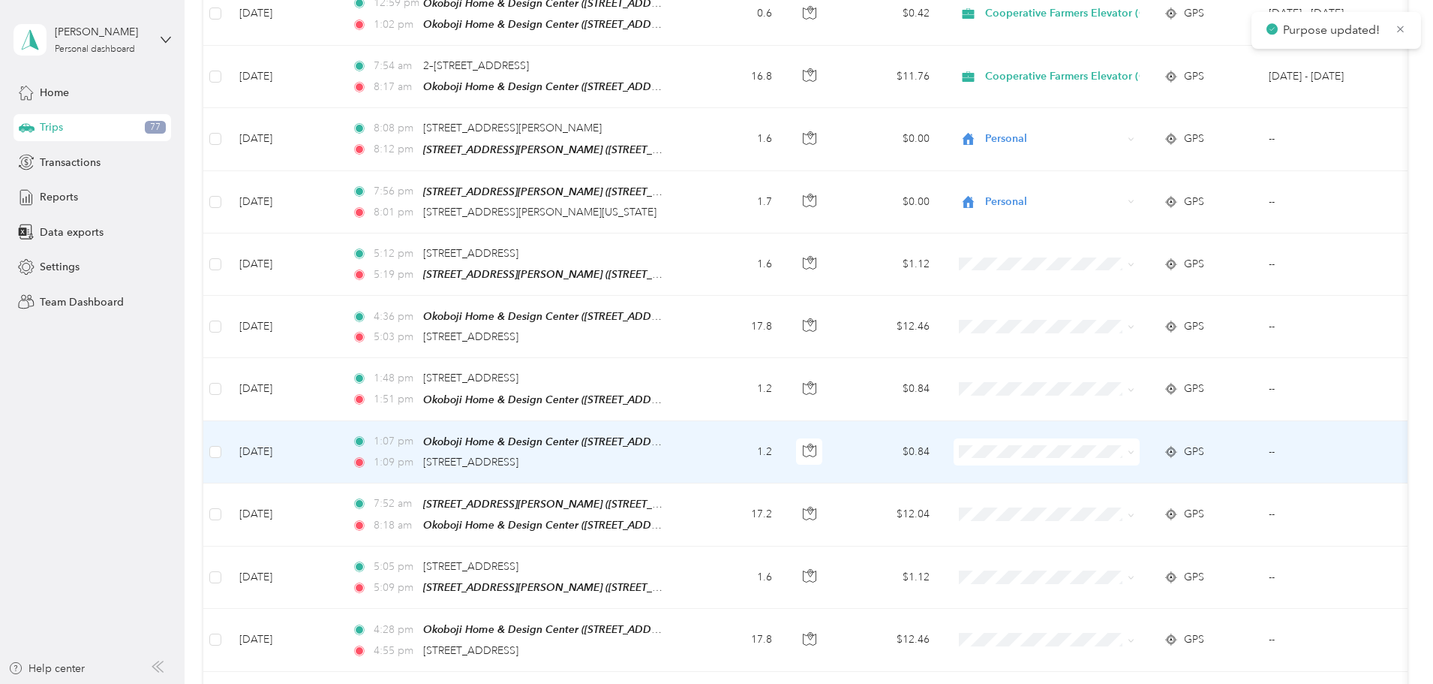
scroll to position [5038, 0]
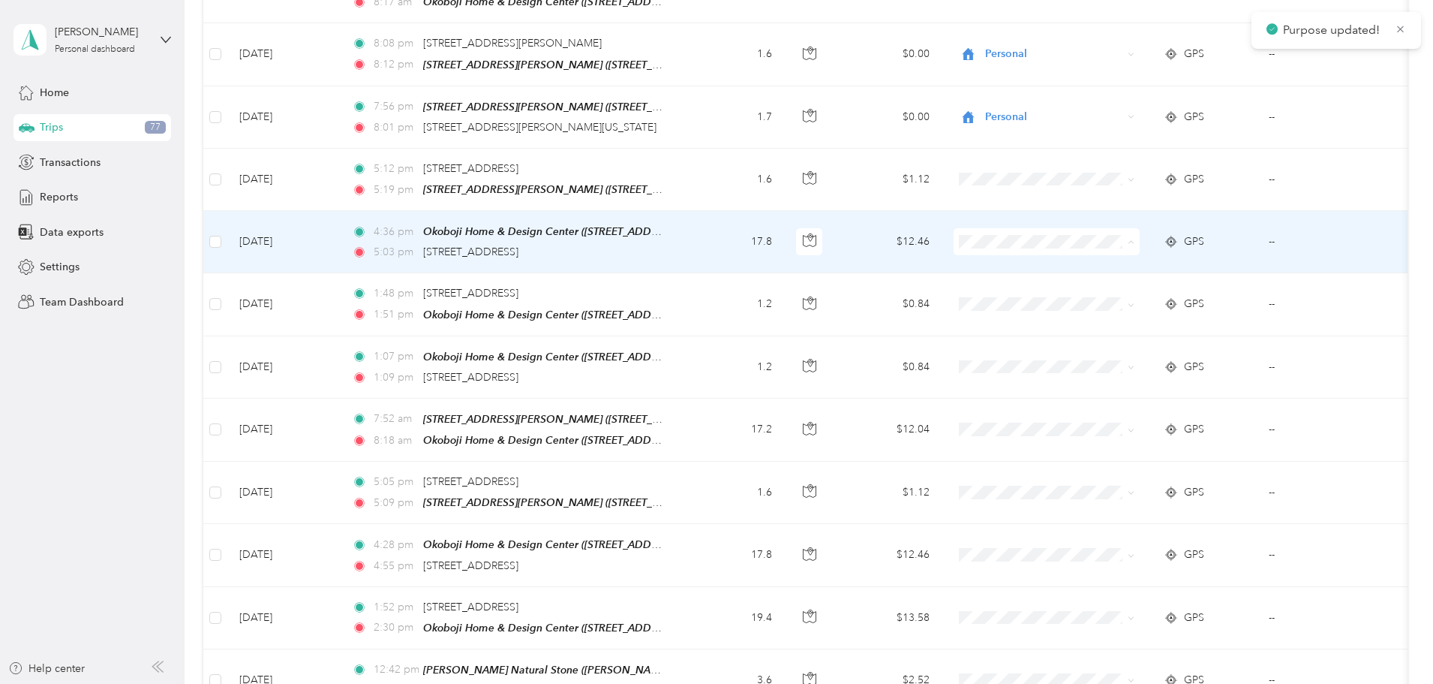
click at [1111, 208] on span "Cooperative Farmers Elevator (CFE)" at bounding box center [1180, 212] width 178 height 16
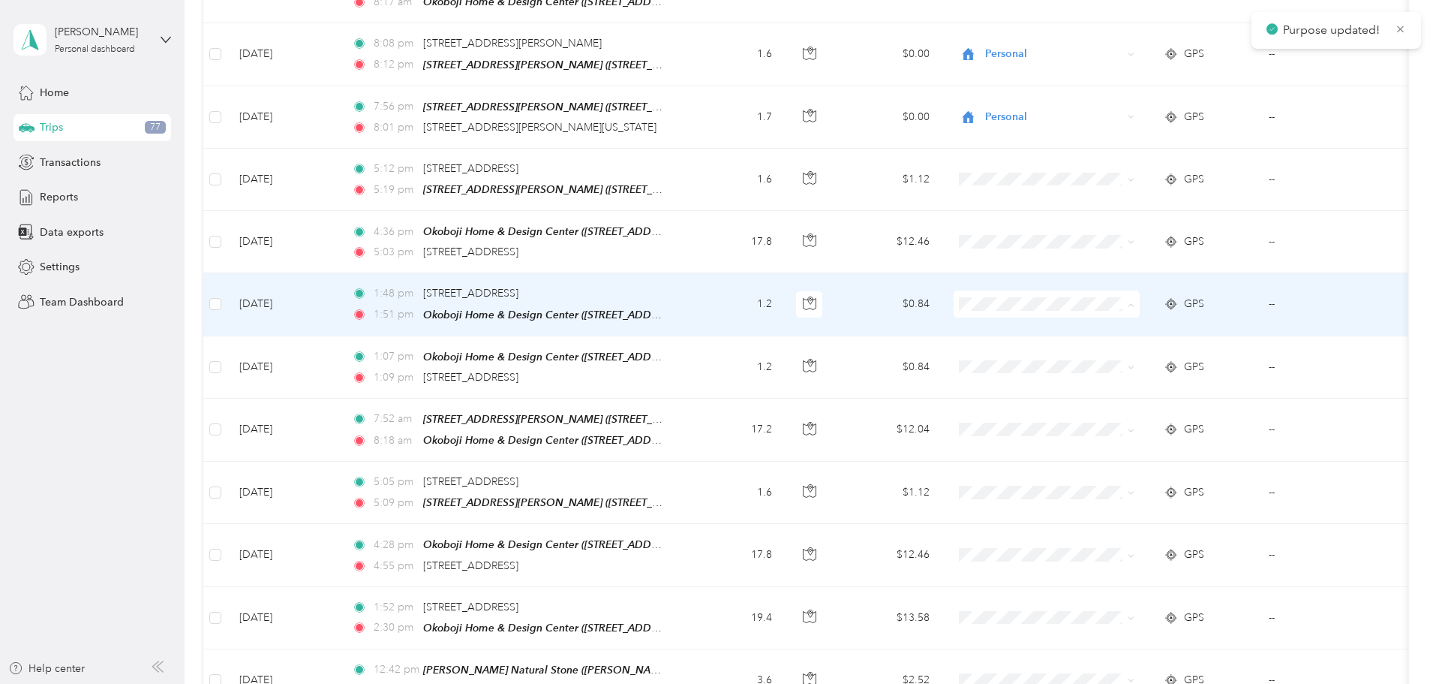
click at [1116, 263] on li "Cooperative Farmers Elevator (CFE)" at bounding box center [1167, 273] width 226 height 26
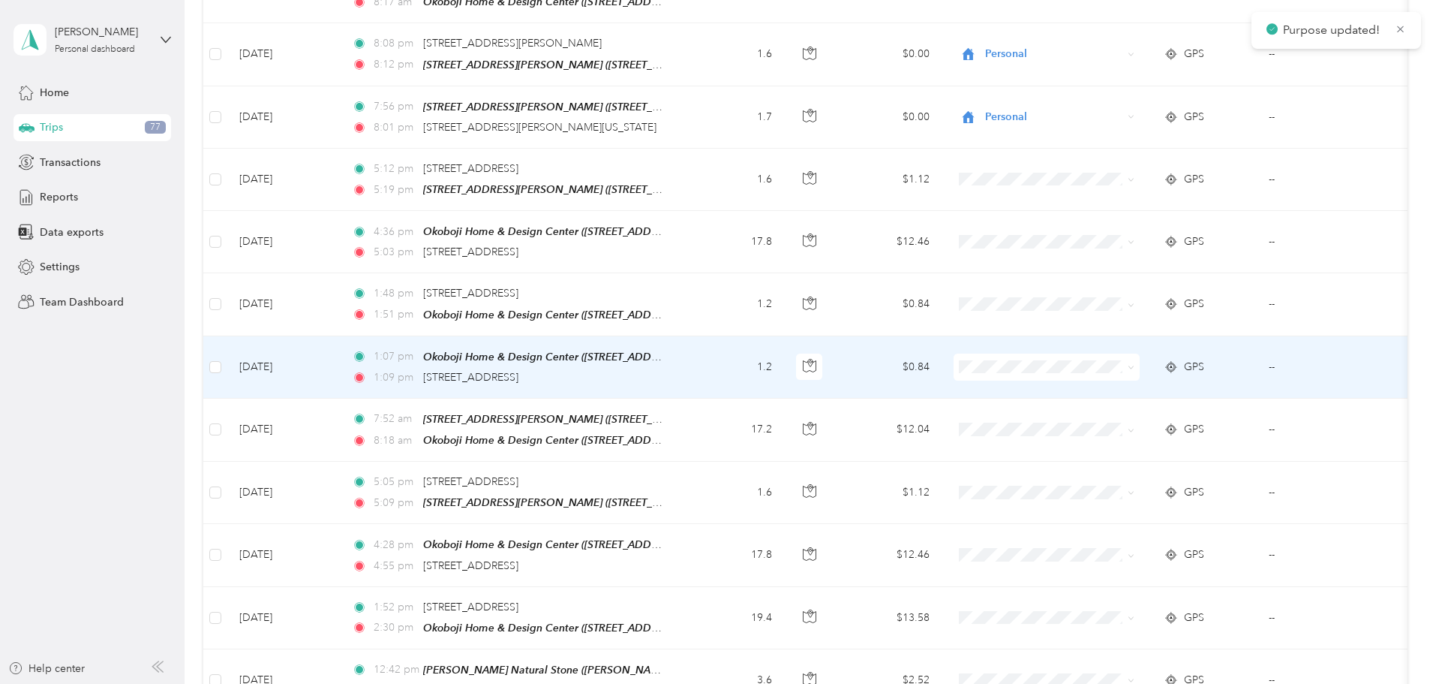
click at [1094, 335] on span "Cooperative Farmers Elevator (CFE)" at bounding box center [1180, 331] width 178 height 16
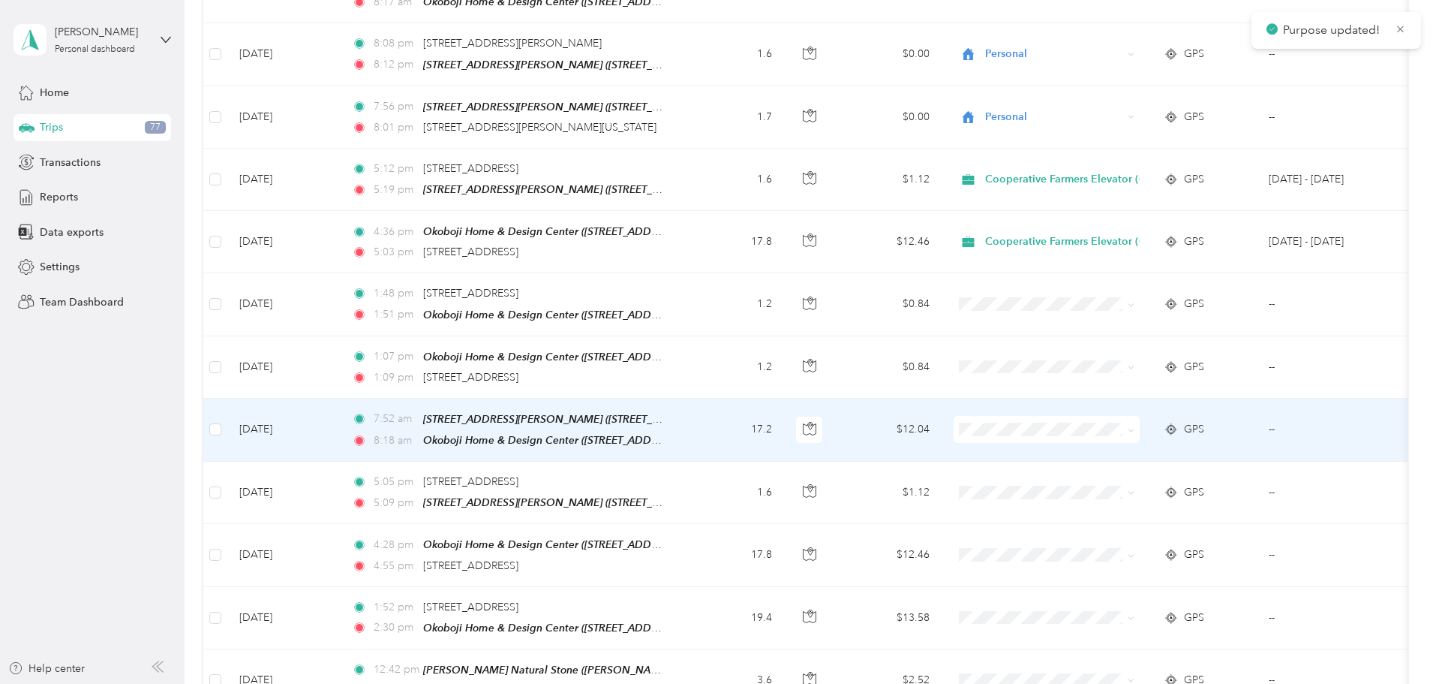
click at [1081, 387] on li "Cooperative Farmers Elevator (CFE)" at bounding box center [1167, 393] width 226 height 26
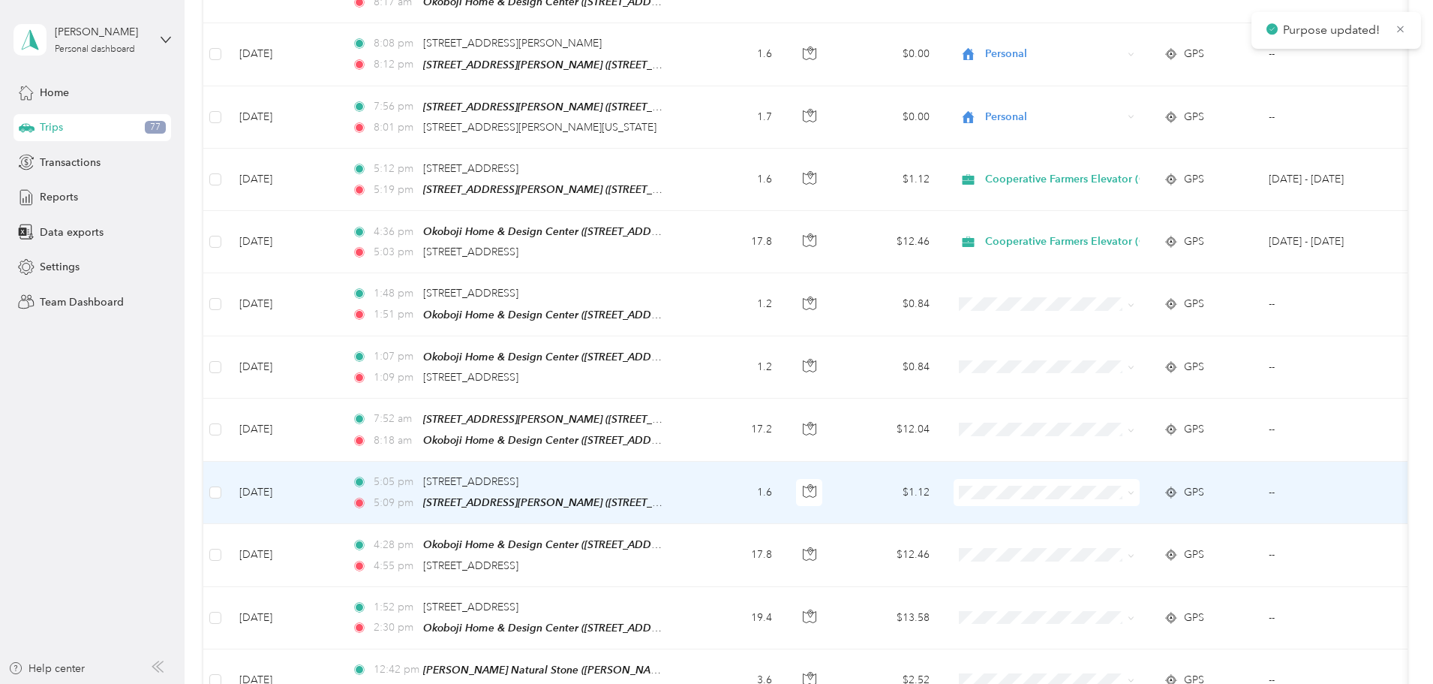
click at [1094, 464] on li "Cooperative Farmers Elevator (CFE)" at bounding box center [1167, 456] width 226 height 26
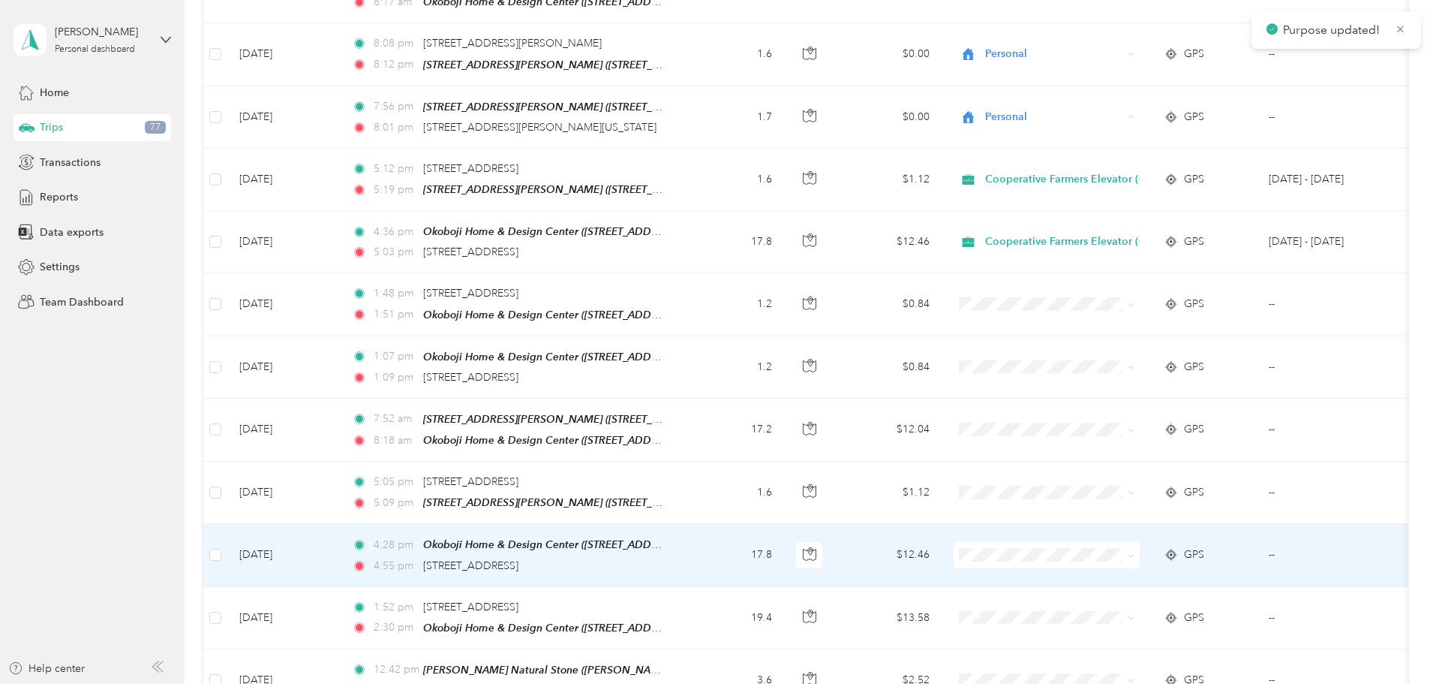
click at [1091, 513] on span "Cooperative Farmers Elevator (CFE)" at bounding box center [1180, 521] width 178 height 16
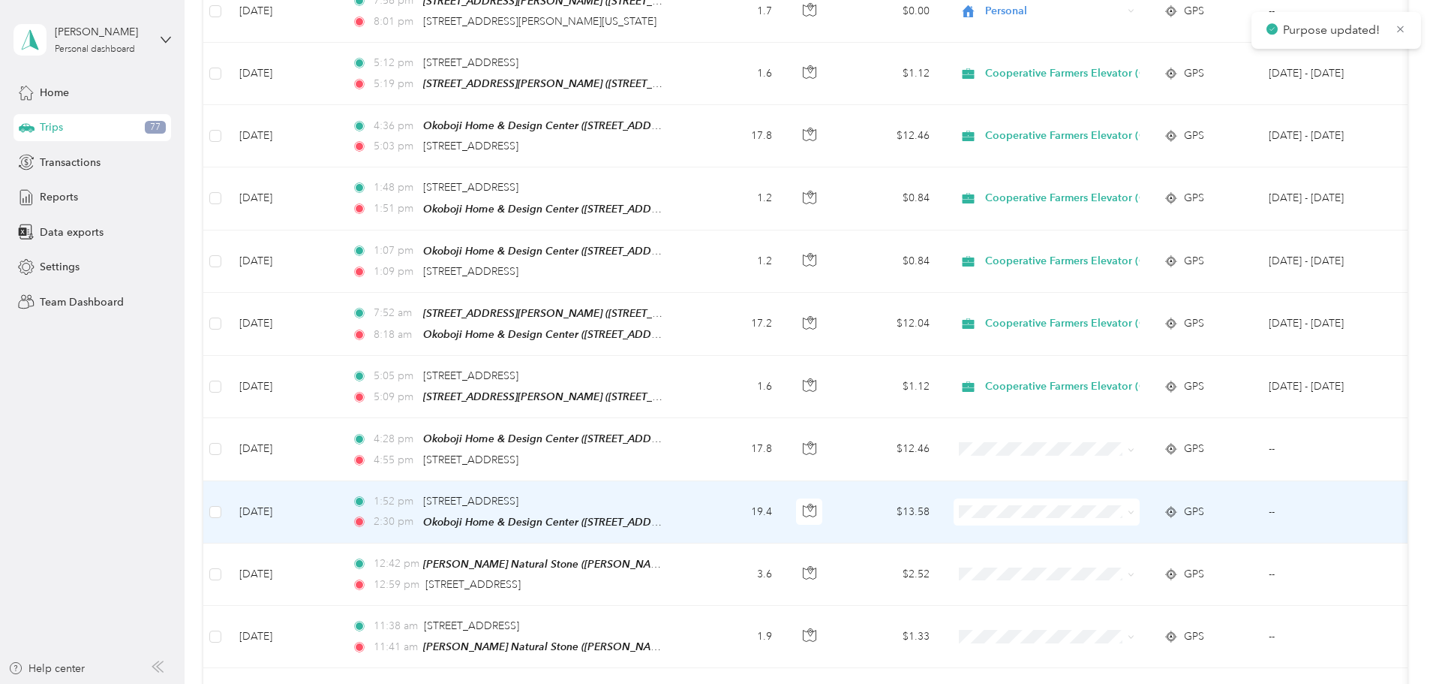
scroll to position [5263, 0]
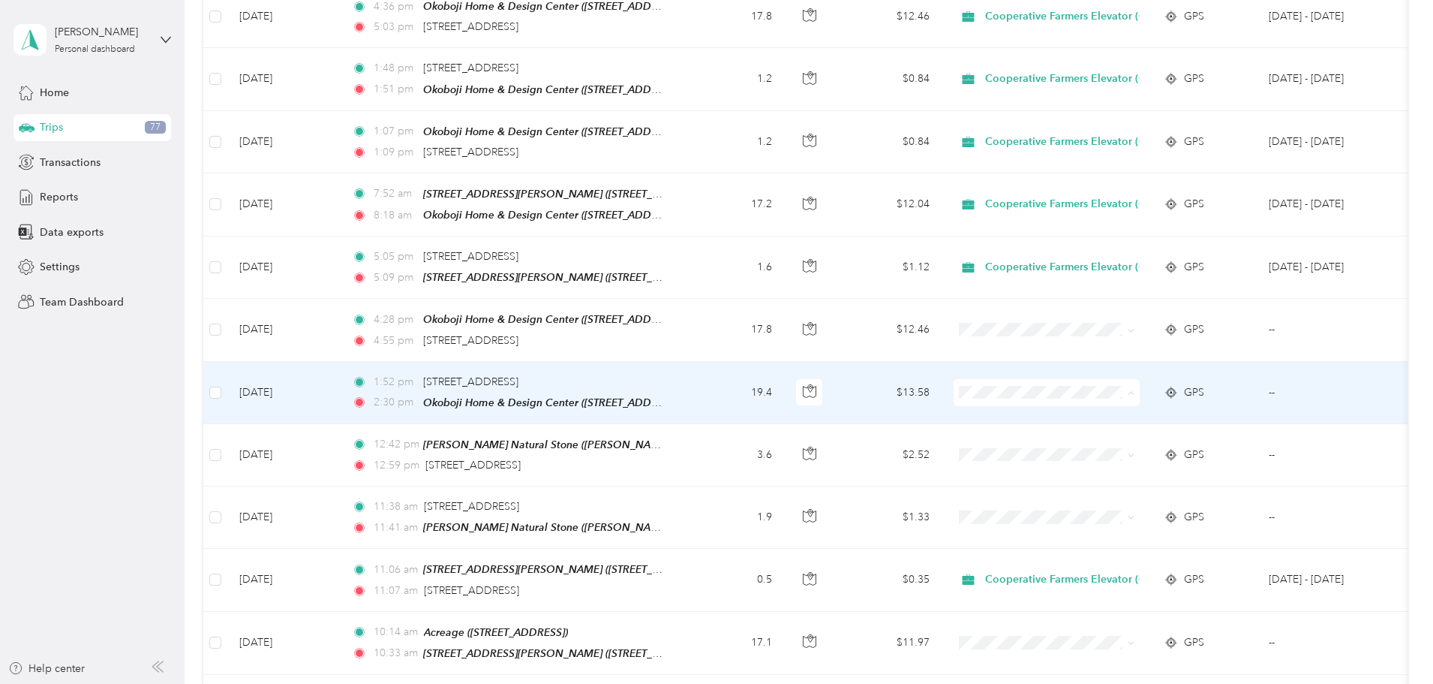
click at [1093, 354] on span "Cooperative Farmers Elevator (CFE)" at bounding box center [1180, 357] width 178 height 16
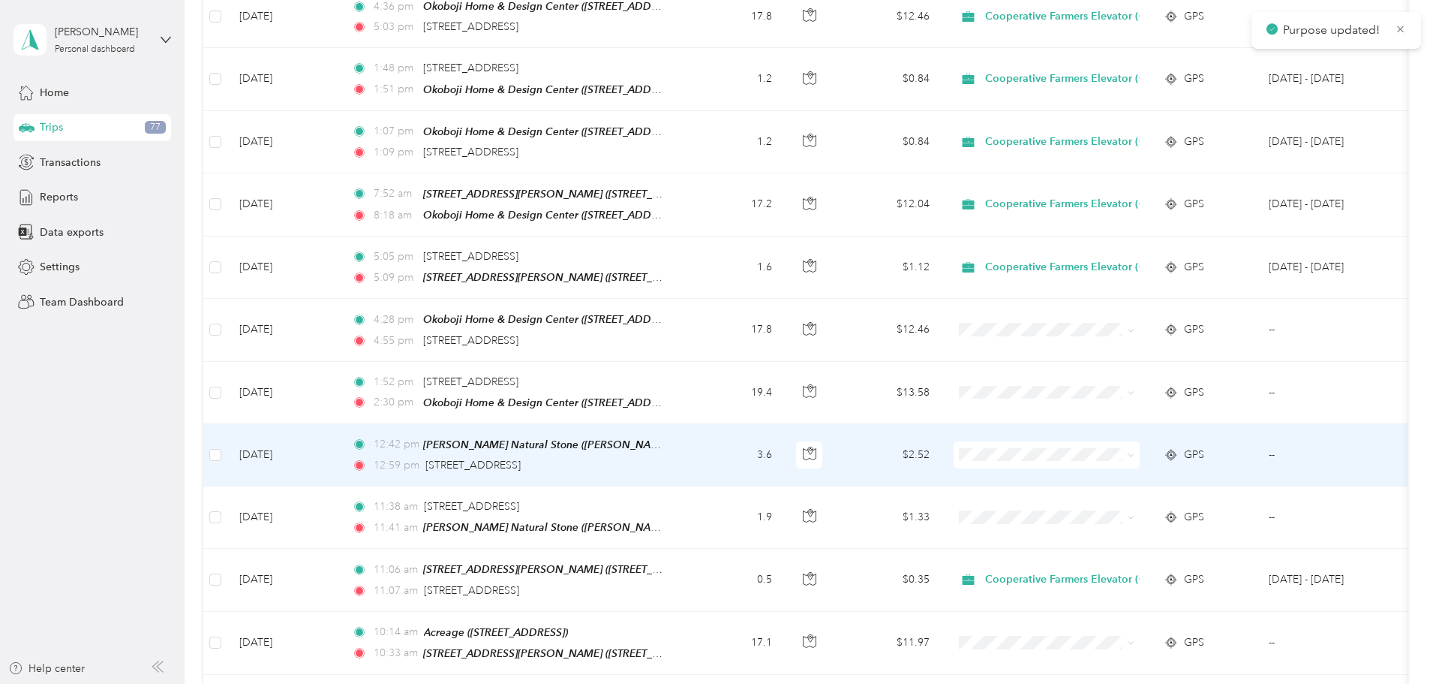
click at [1116, 420] on span "Cooperative Farmers Elevator (CFE)" at bounding box center [1180, 419] width 178 height 16
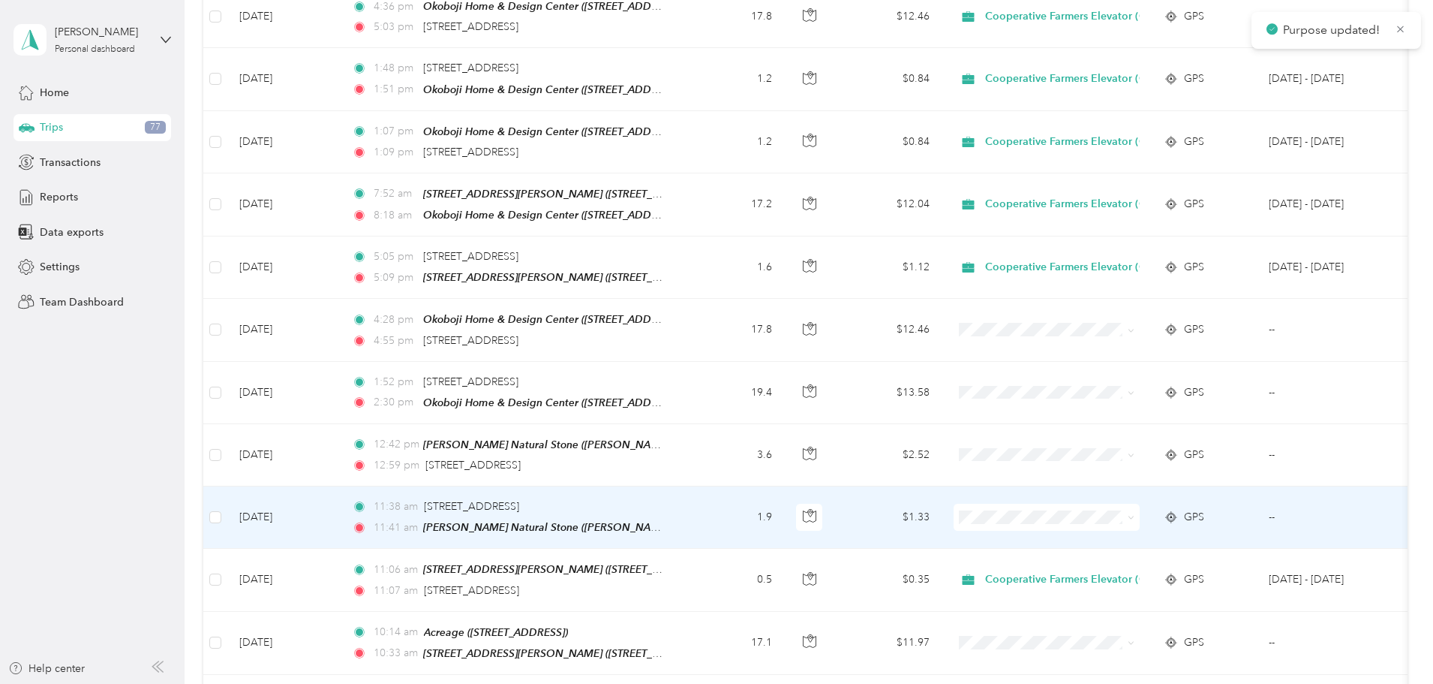
click at [1125, 478] on span "Cooperative Farmers Elevator (CFE)" at bounding box center [1180, 479] width 178 height 16
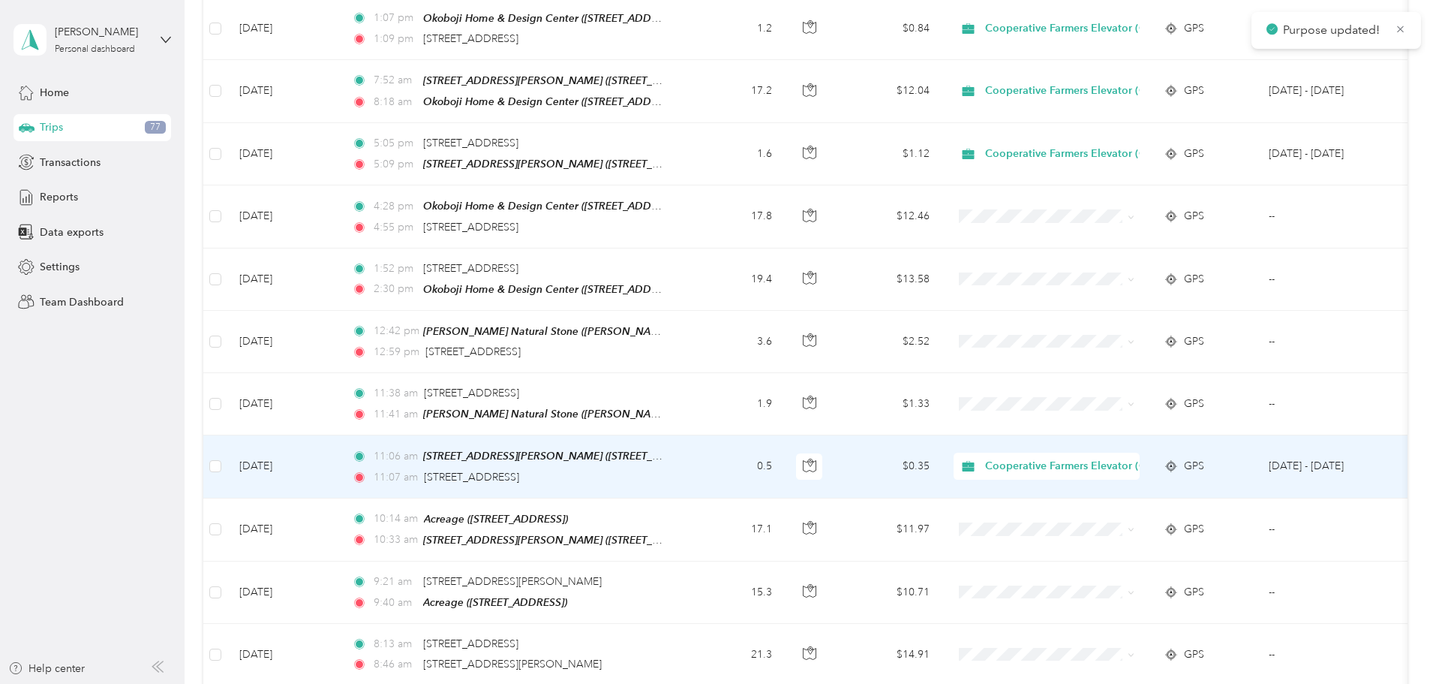
scroll to position [5413, 0]
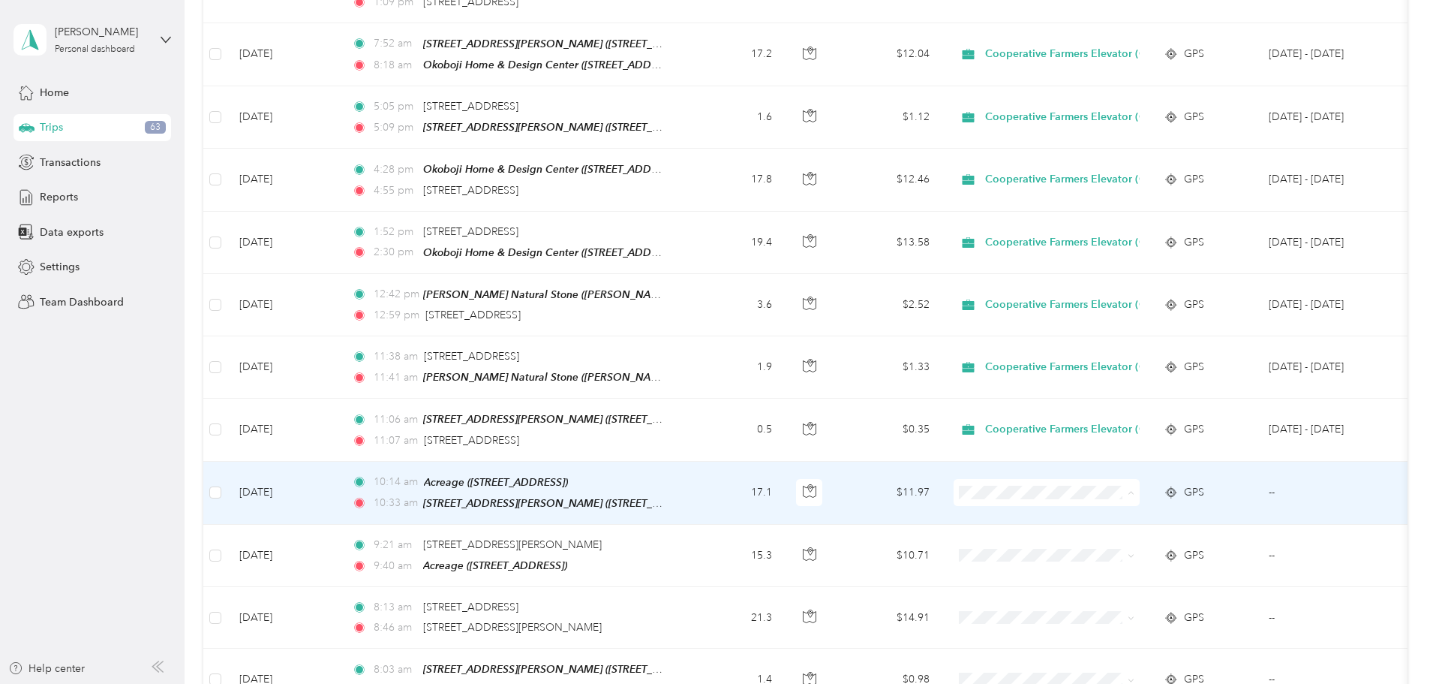
click at [1137, 447] on span "Cooperative Farmers Elevator (CFE)" at bounding box center [1180, 454] width 178 height 16
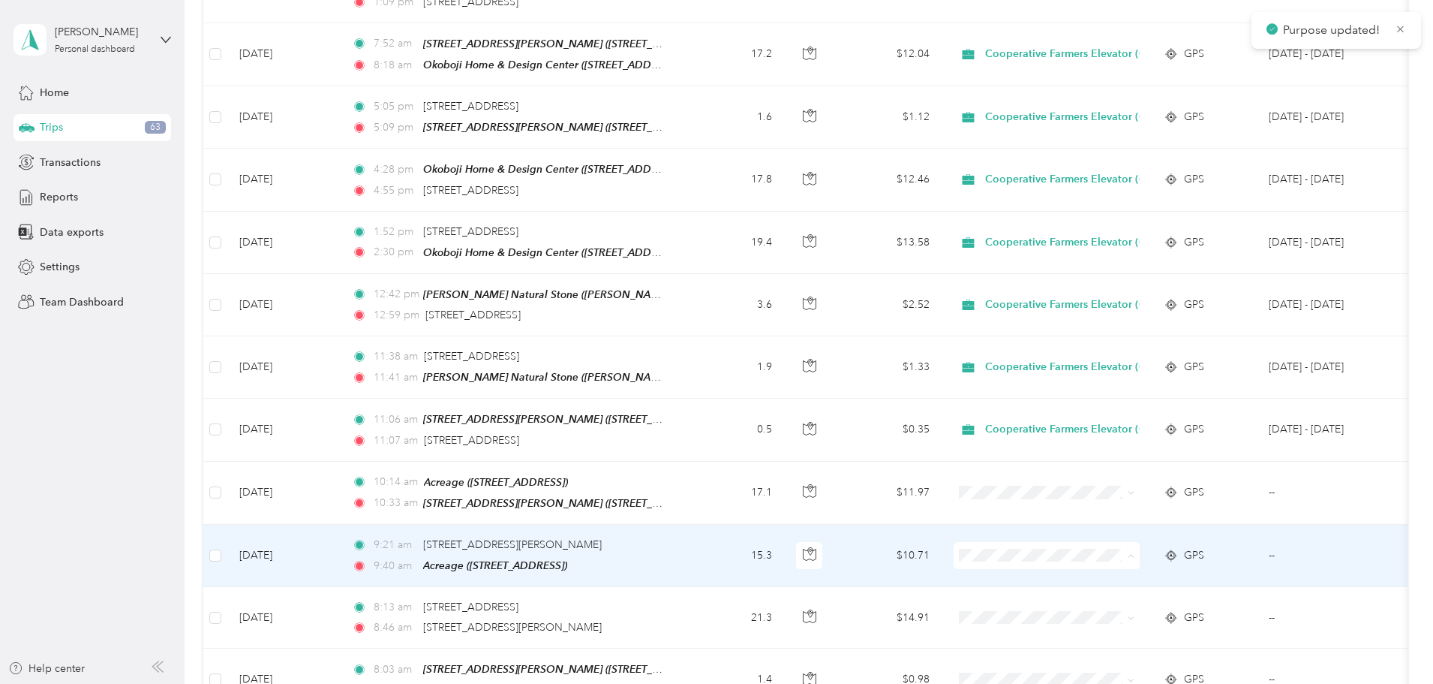
click at [1153, 510] on span "Cooperative Farmers Elevator (CFE)" at bounding box center [1180, 515] width 178 height 16
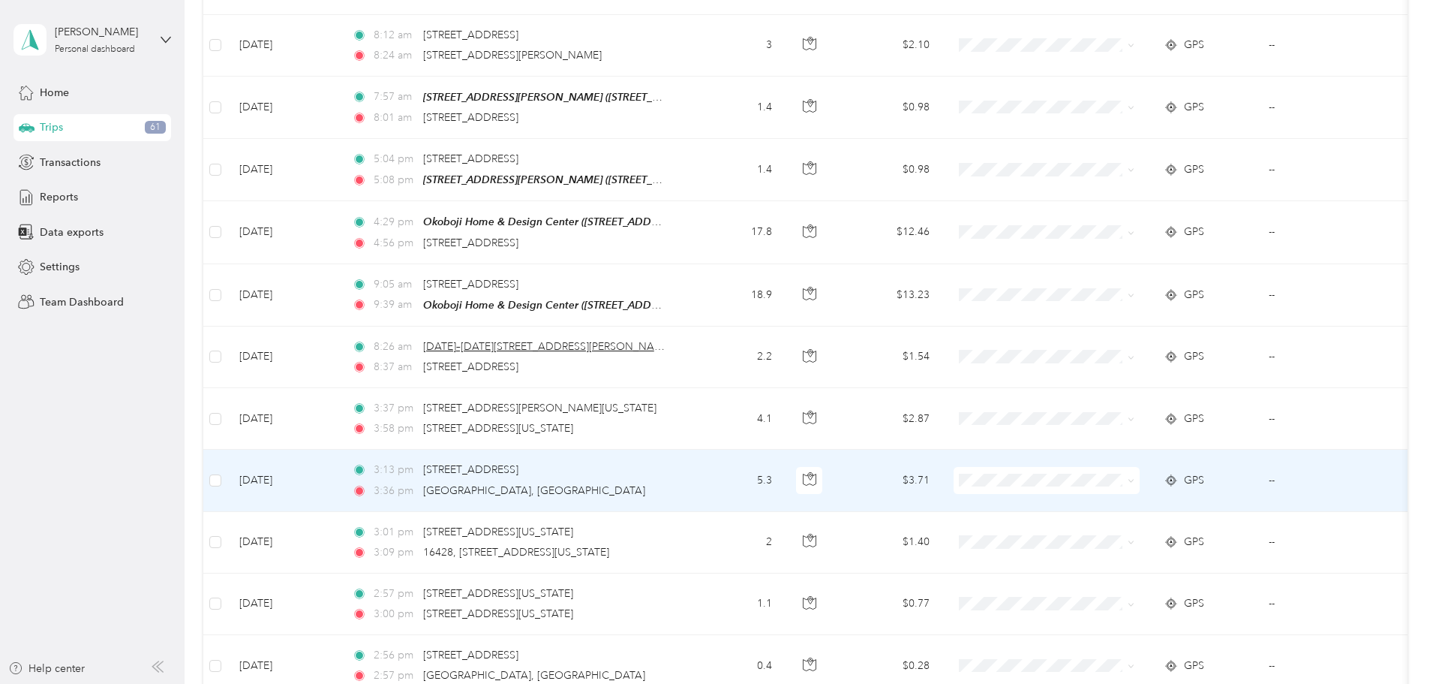
scroll to position [6164, 0]
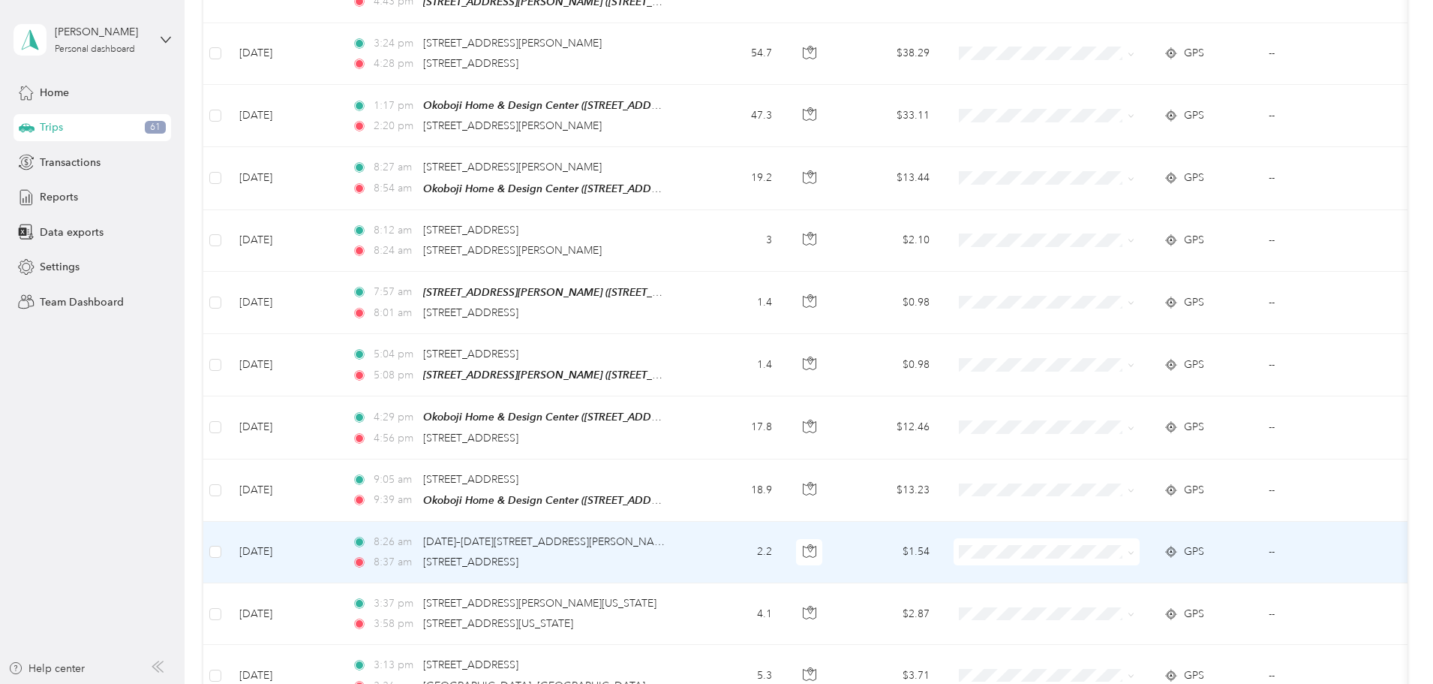
click at [1121, 503] on span "Cooperative Farmers Elevator (CFE)" at bounding box center [1180, 503] width 178 height 16
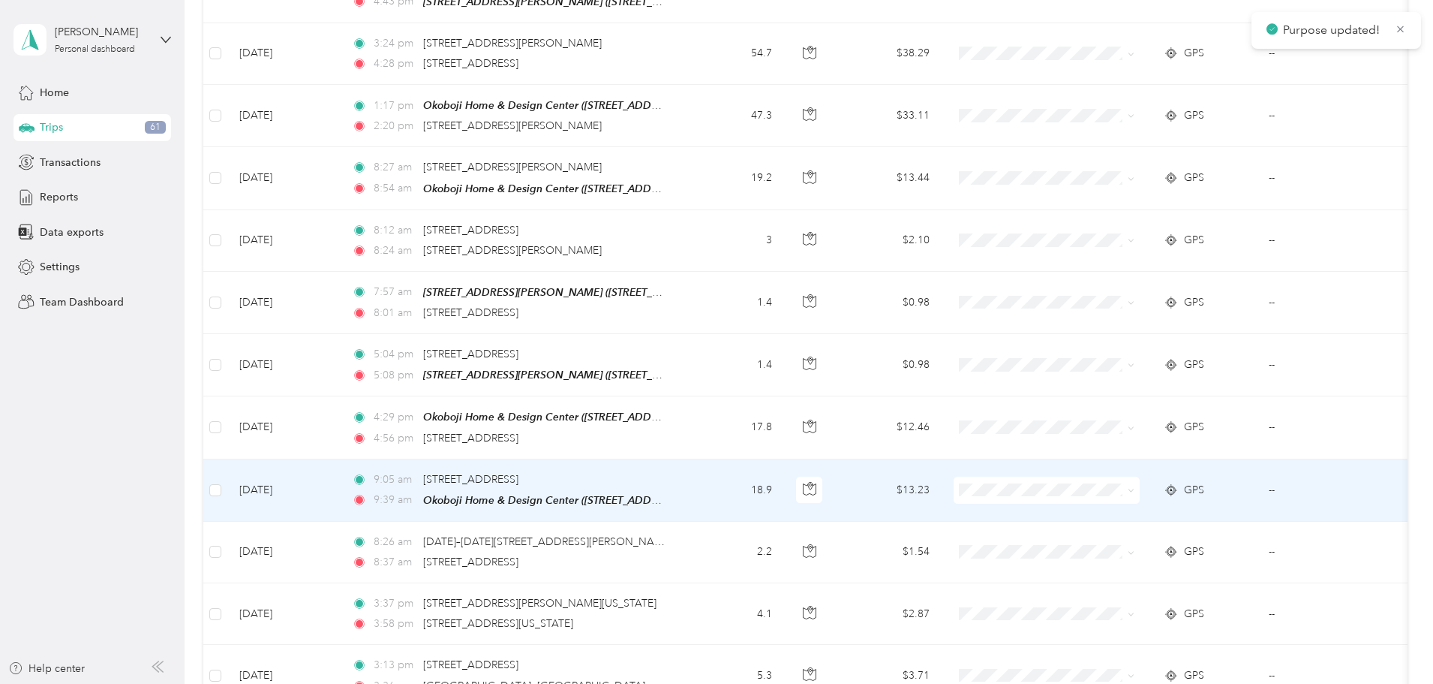
click at [1128, 477] on span at bounding box center [1047, 490] width 186 height 27
click at [1137, 447] on span "Cooperative Farmers Elevator (CFE)" at bounding box center [1180, 444] width 178 height 16
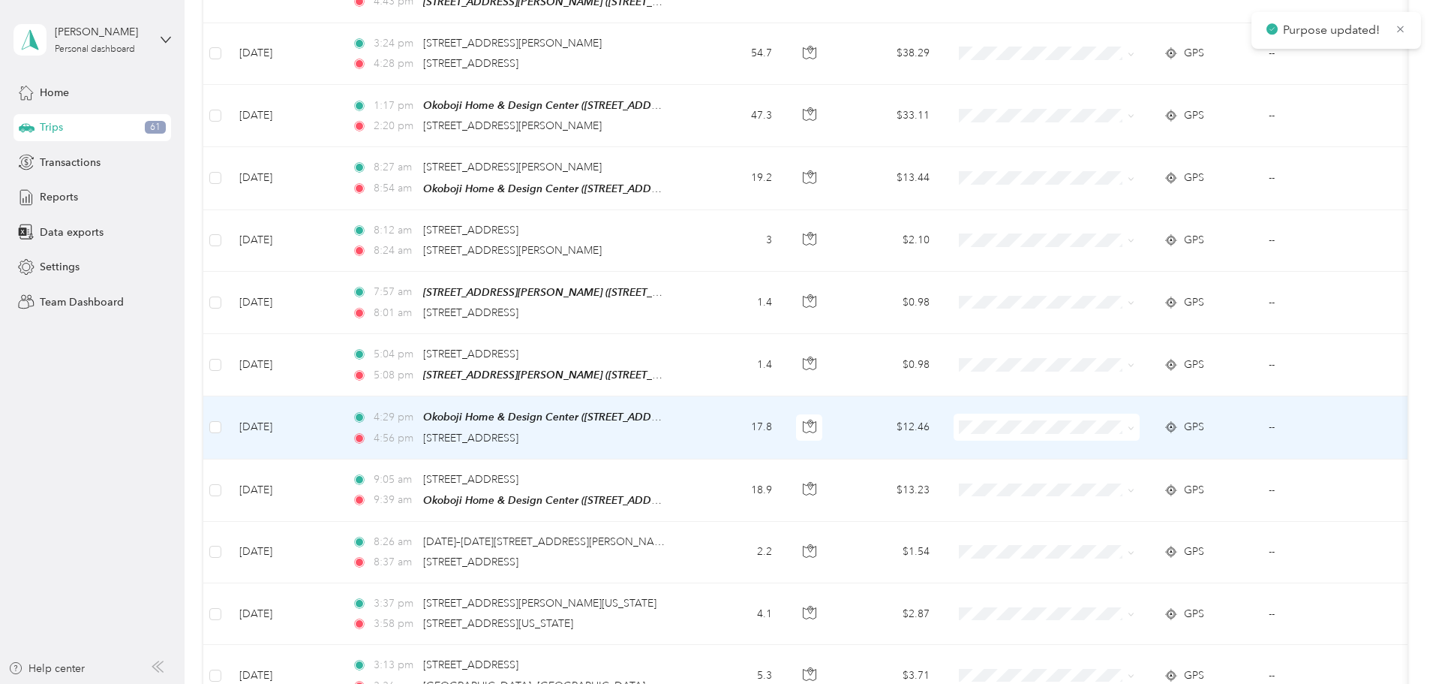
click at [1084, 396] on td at bounding box center [1047, 427] width 210 height 62
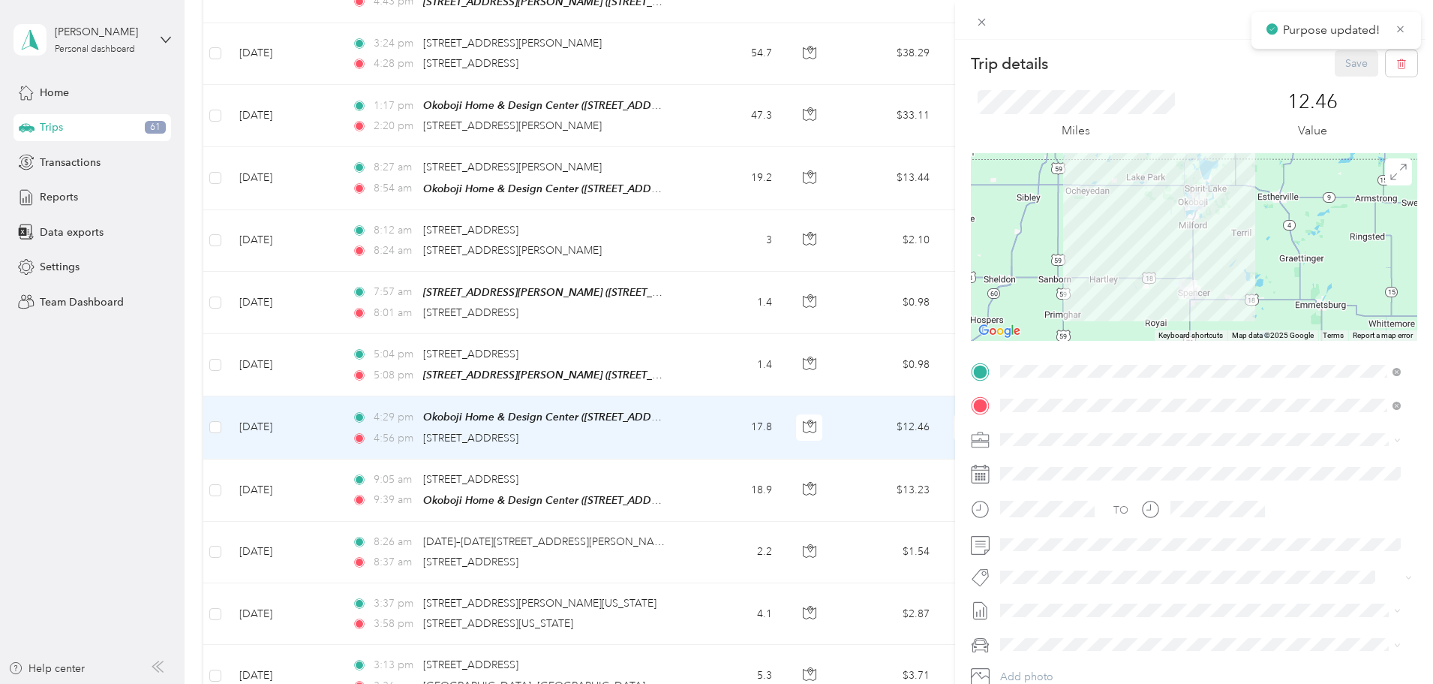
click at [880, 399] on div "Trip details Save This trip cannot be edited because it is either under review,…" at bounding box center [716, 342] width 1433 height 684
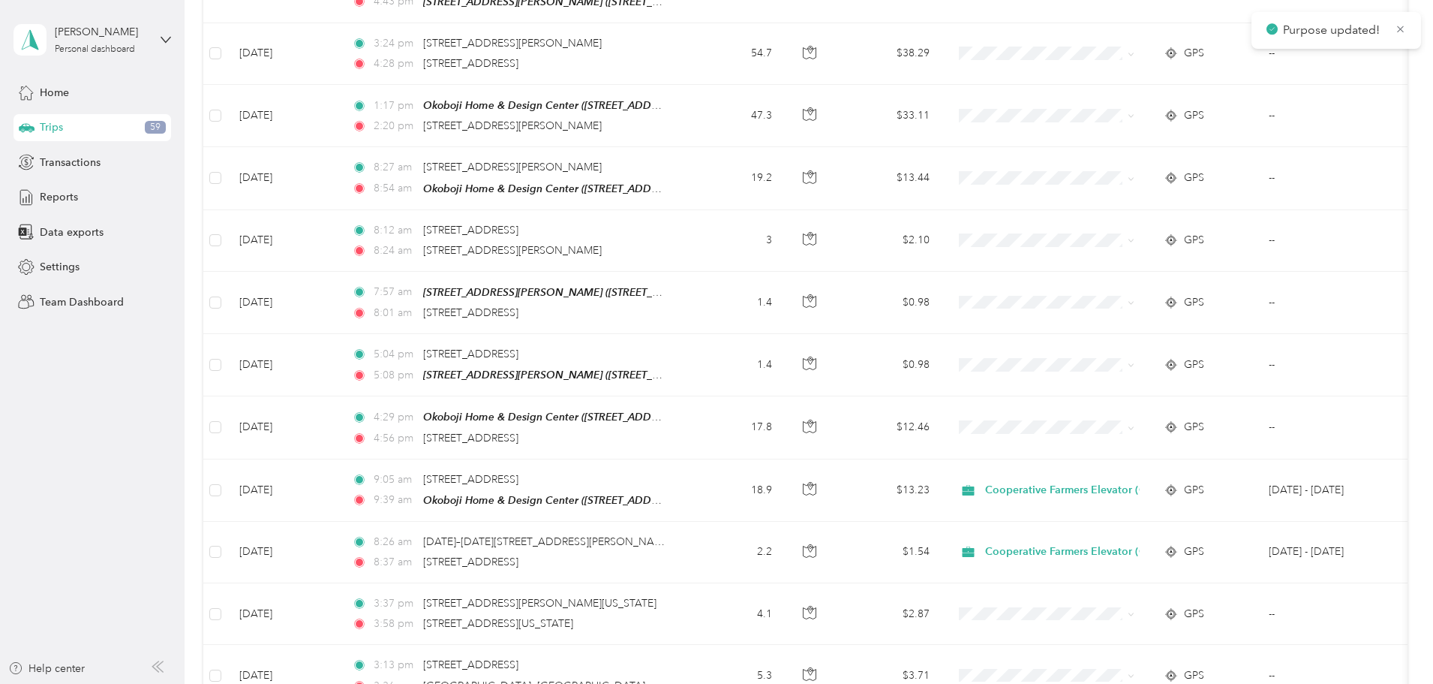
click at [757, 375] on div at bounding box center [716, 342] width 1433 height 684
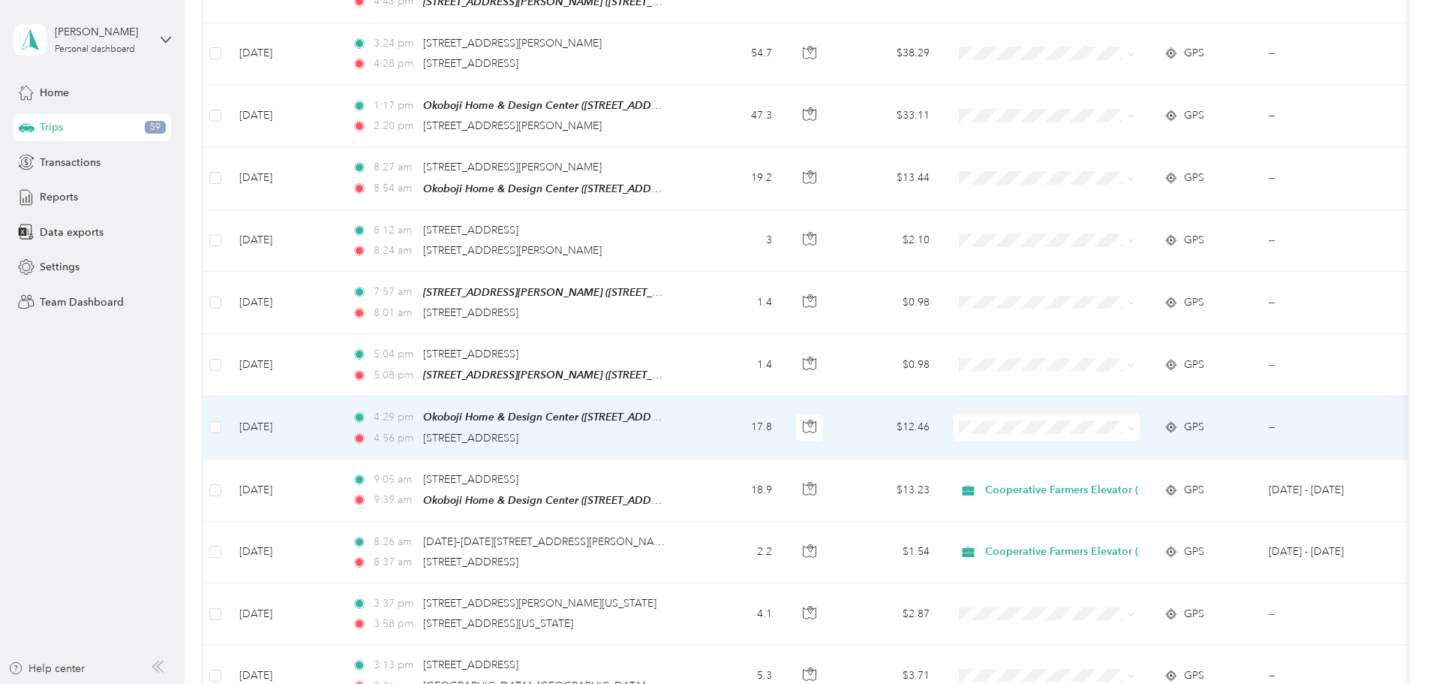
click at [1117, 387] on li "Cooperative Farmers Elevator (CFE)" at bounding box center [1167, 378] width 226 height 26
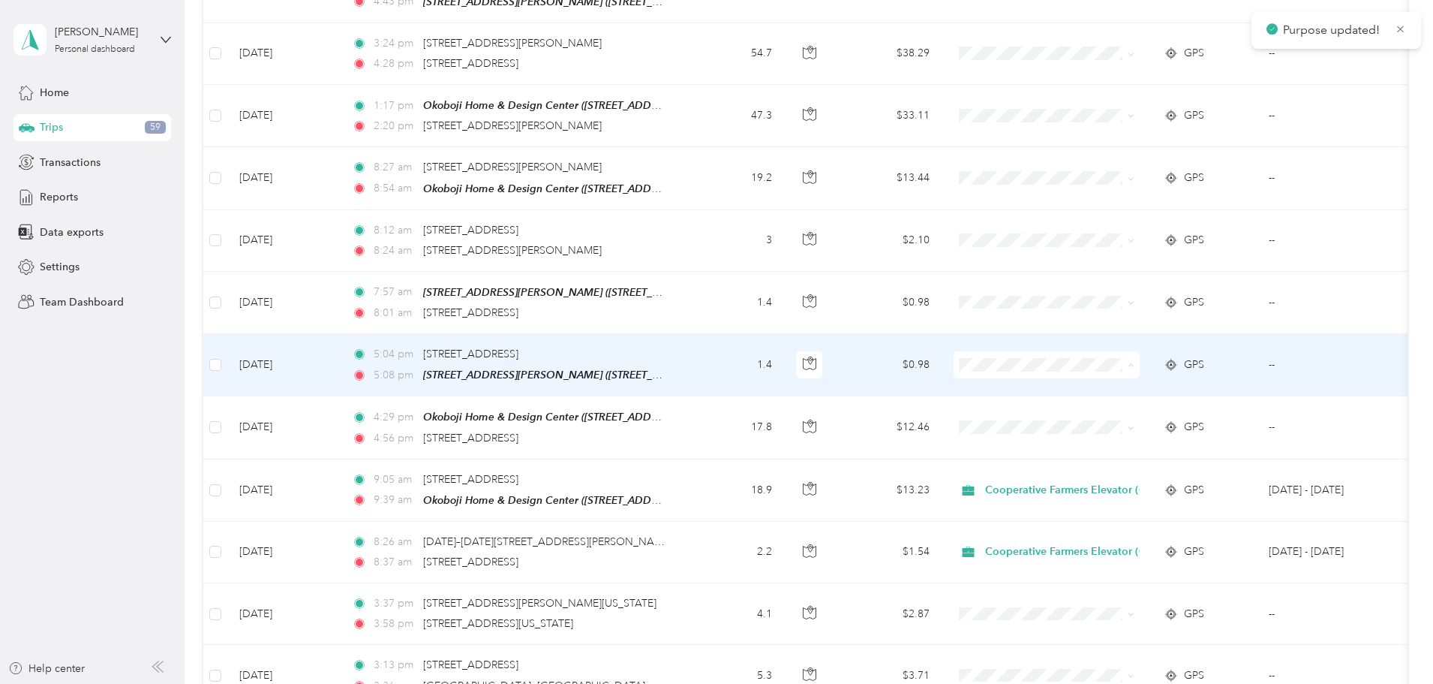
click at [1116, 320] on span "Cooperative Farmers Elevator (CFE)" at bounding box center [1180, 321] width 178 height 16
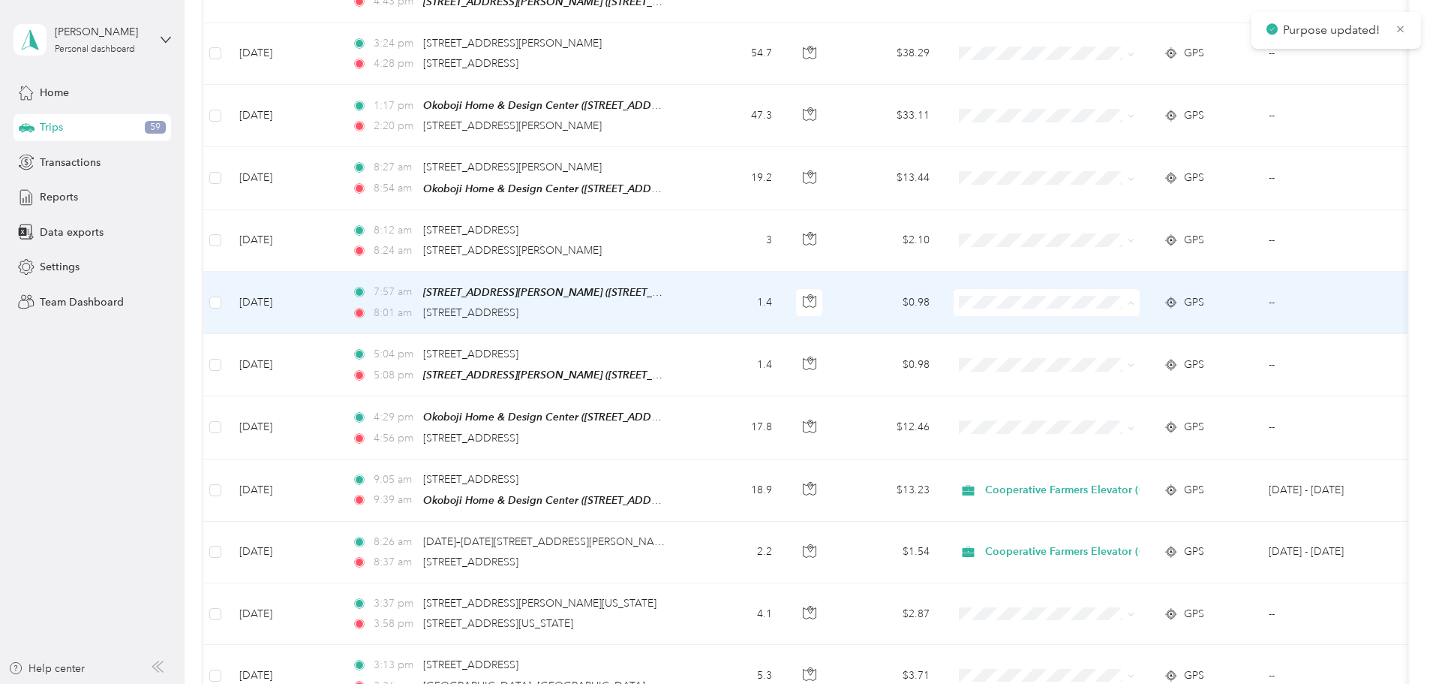
click at [1114, 250] on li "Cooperative Farmers Elevator (CFE)" at bounding box center [1167, 258] width 226 height 26
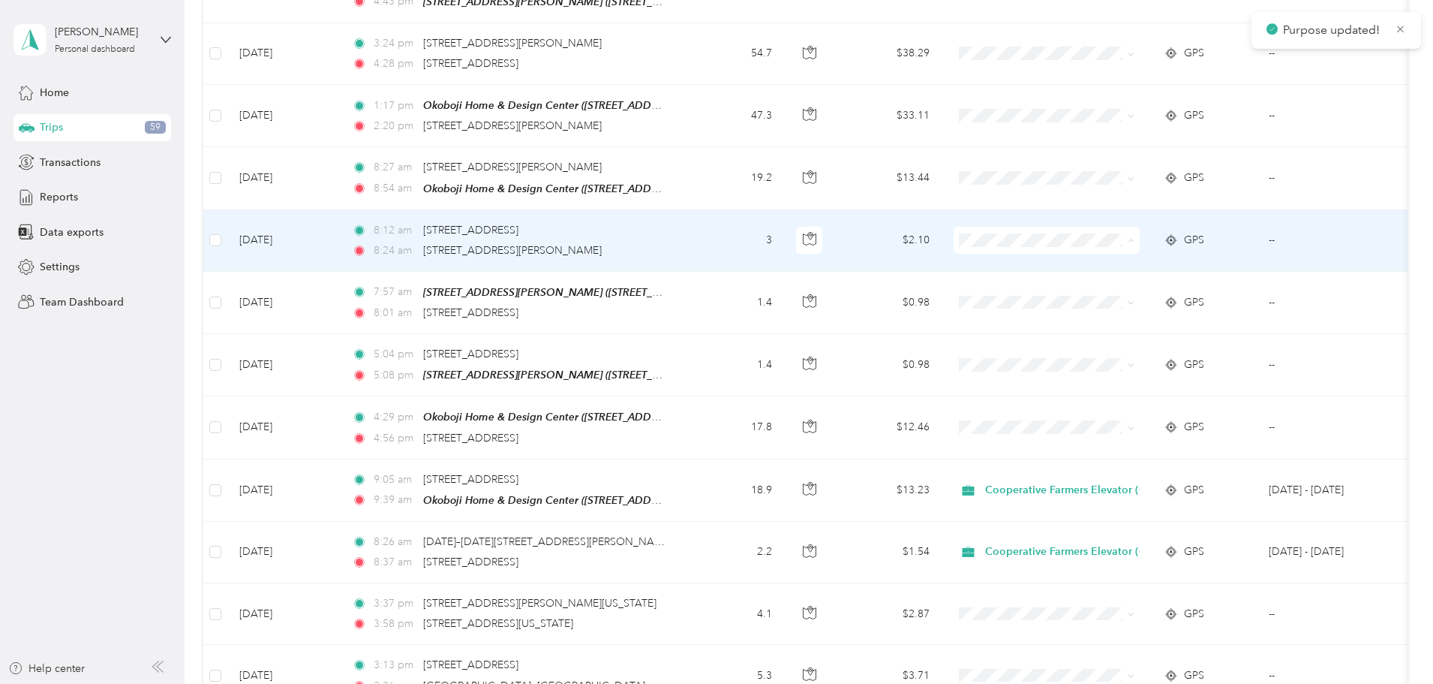
click at [1129, 194] on span "Cooperative Farmers Elevator (CFE)" at bounding box center [1180, 197] width 178 height 16
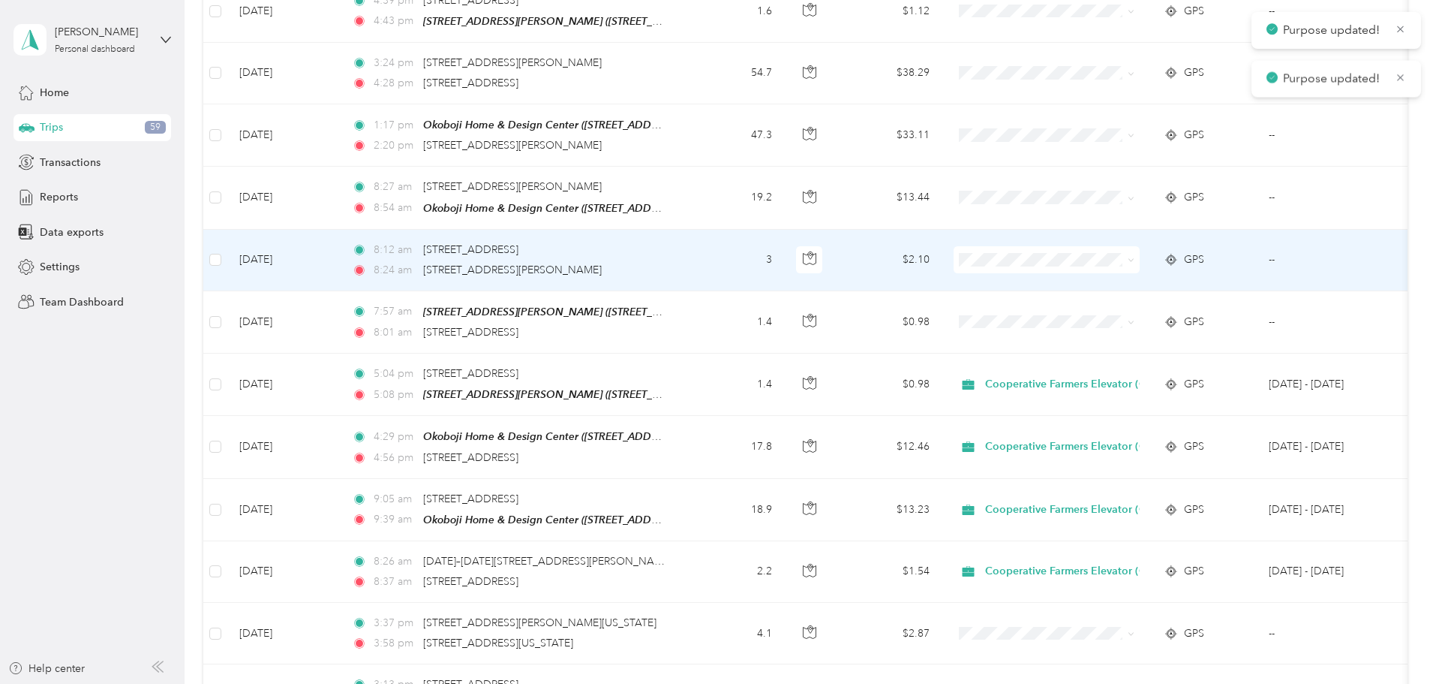
scroll to position [5939, 0]
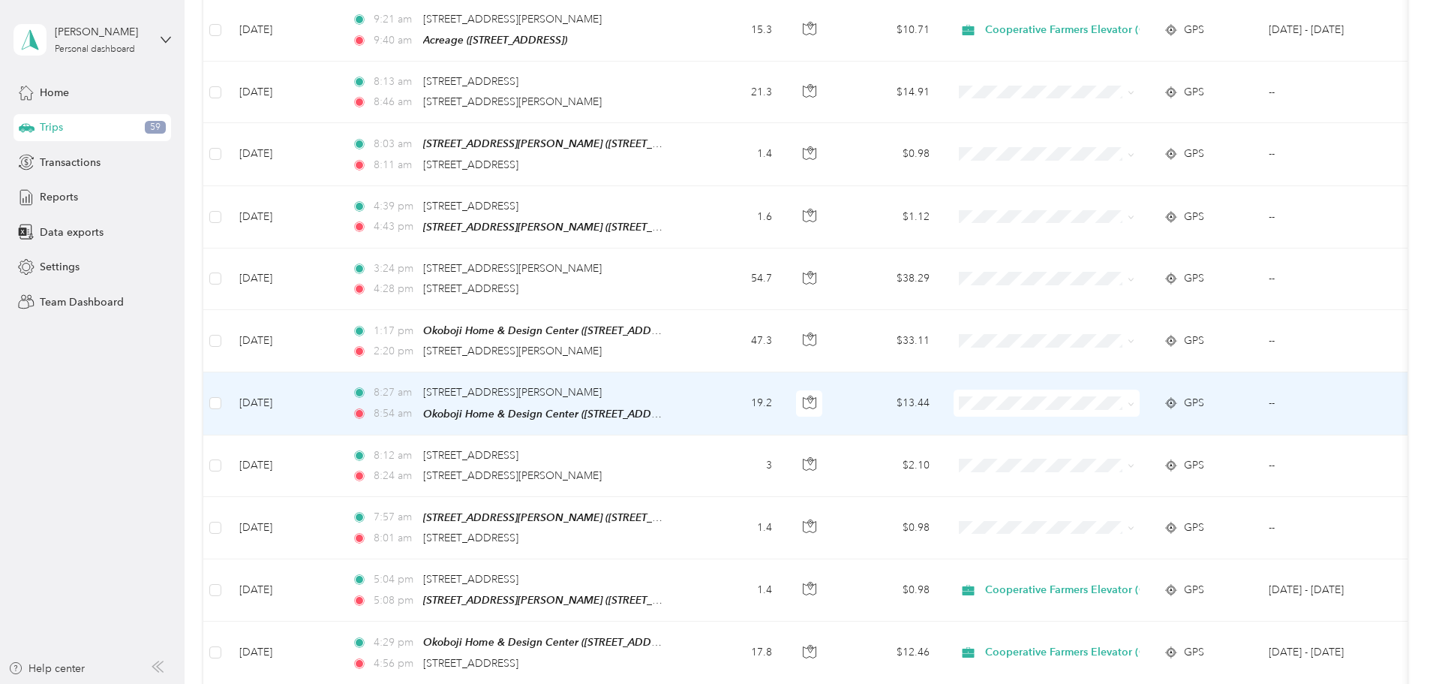
click at [1127, 364] on li "Cooperative Farmers Elevator (CFE)" at bounding box center [1167, 357] width 226 height 26
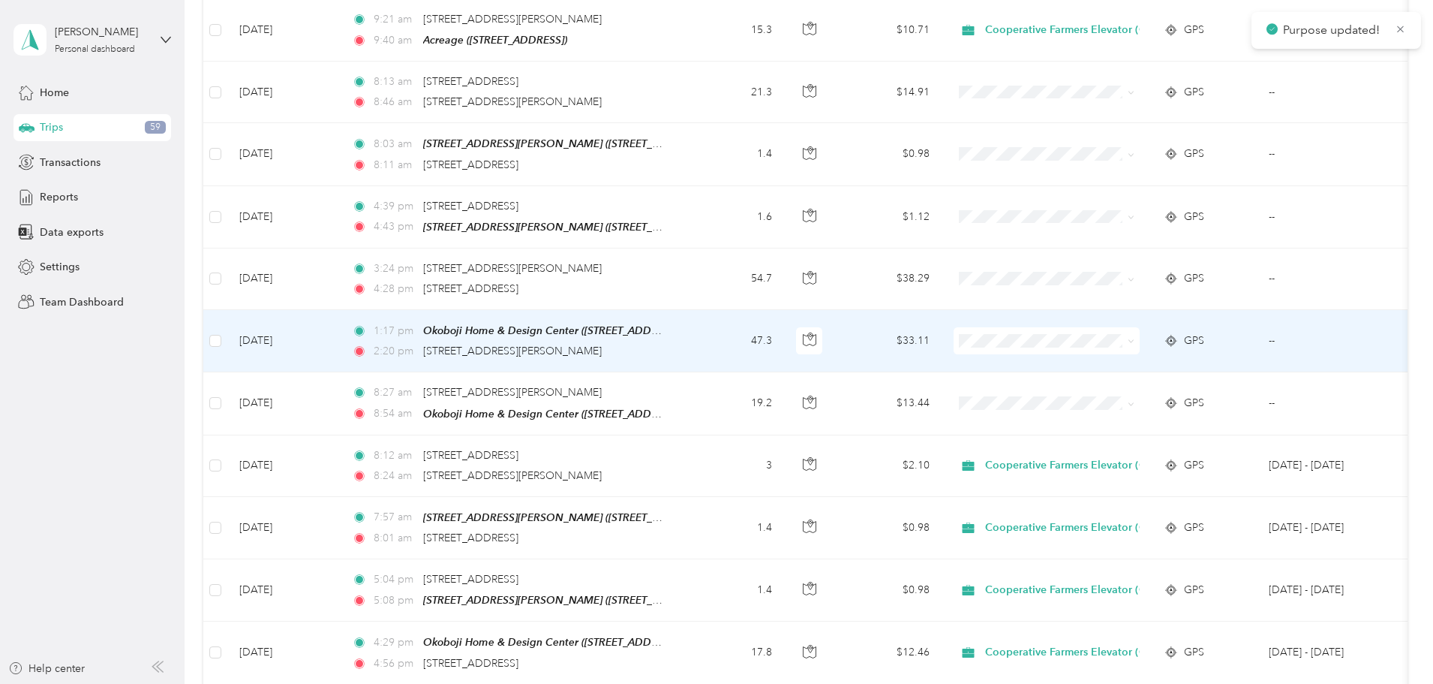
click at [1085, 327] on span at bounding box center [1047, 340] width 186 height 27
click at [1121, 297] on span "Cooperative Farmers Elevator (CFE)" at bounding box center [1180, 299] width 178 height 16
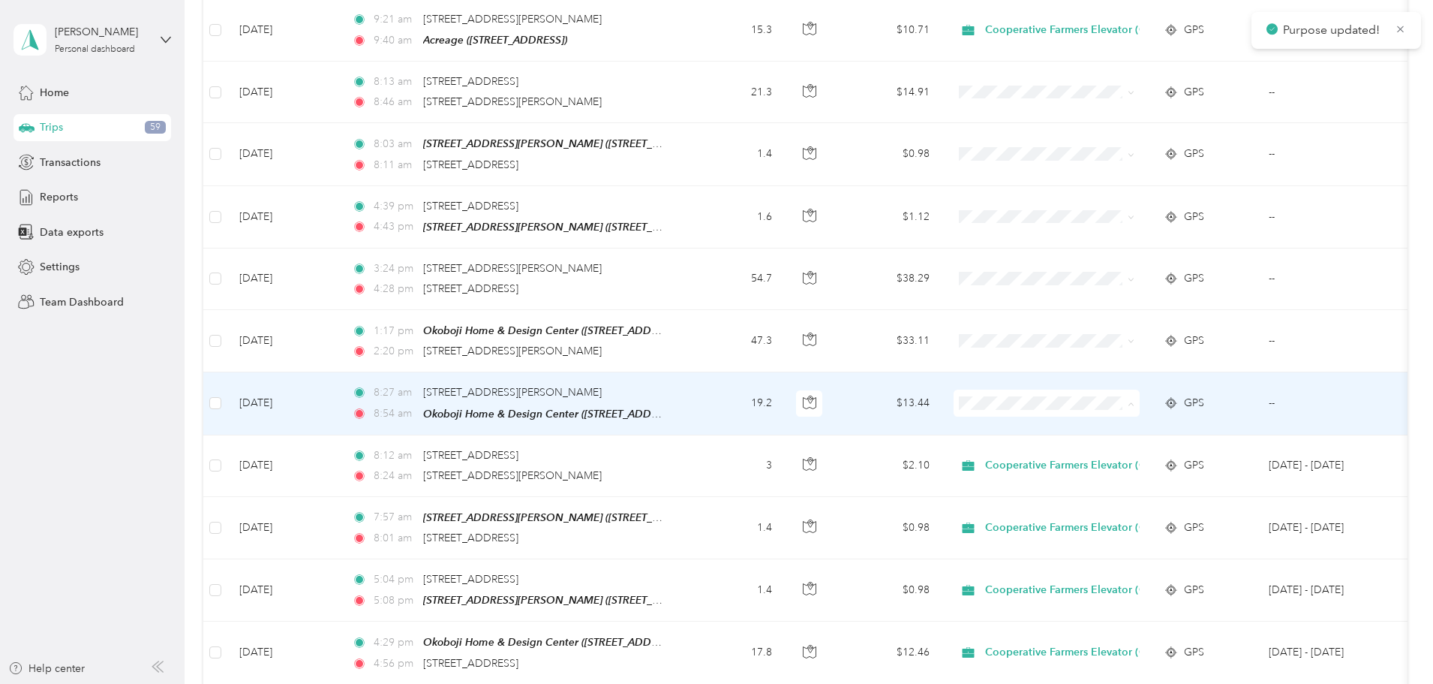
click at [1143, 365] on li "Cooperative Farmers Elevator (CFE)" at bounding box center [1167, 360] width 226 height 26
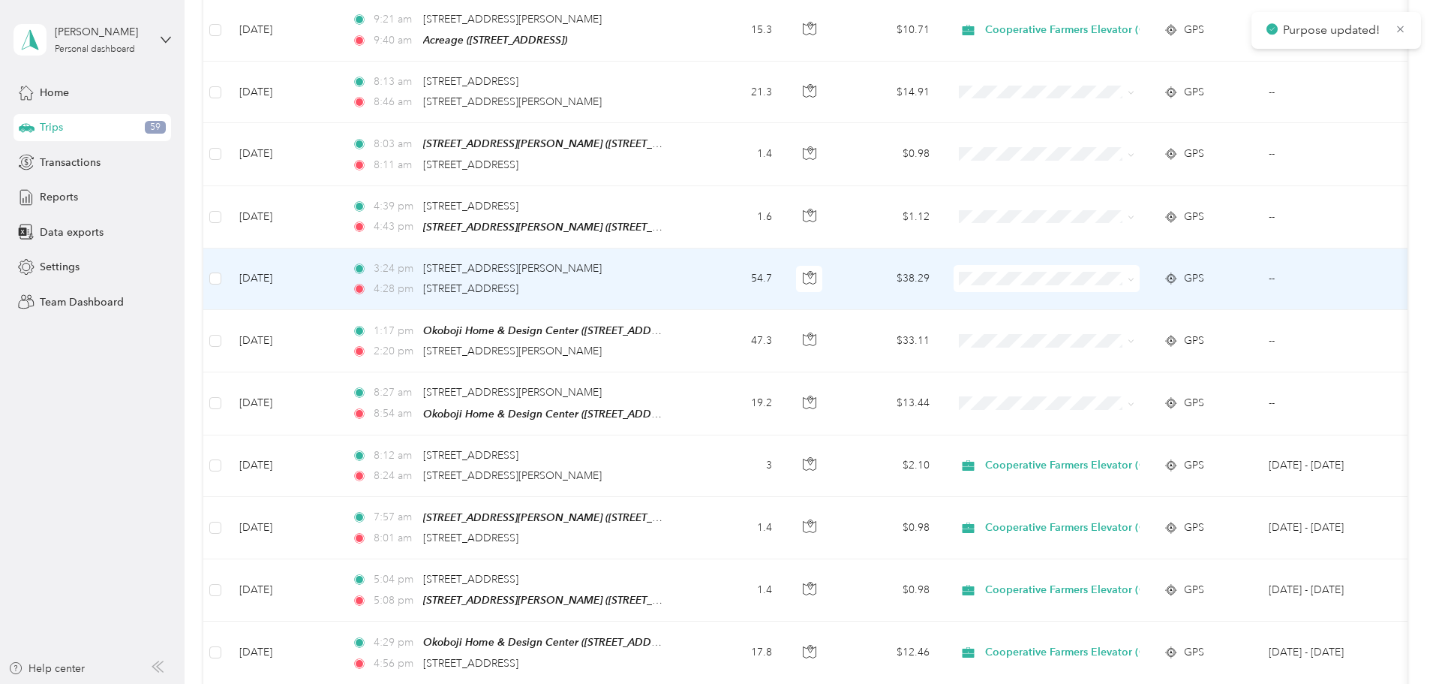
click at [1128, 235] on span "Cooperative Farmers Elevator (CFE)" at bounding box center [1180, 236] width 178 height 16
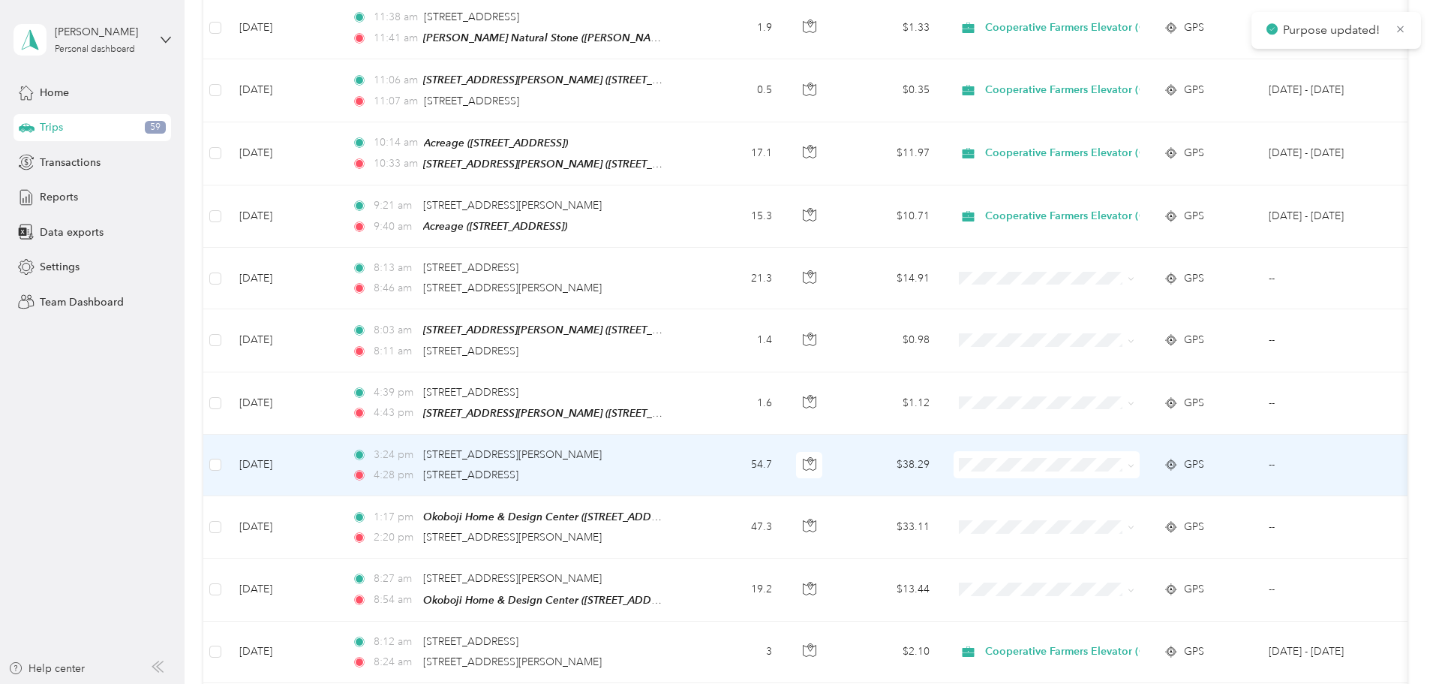
scroll to position [5714, 0]
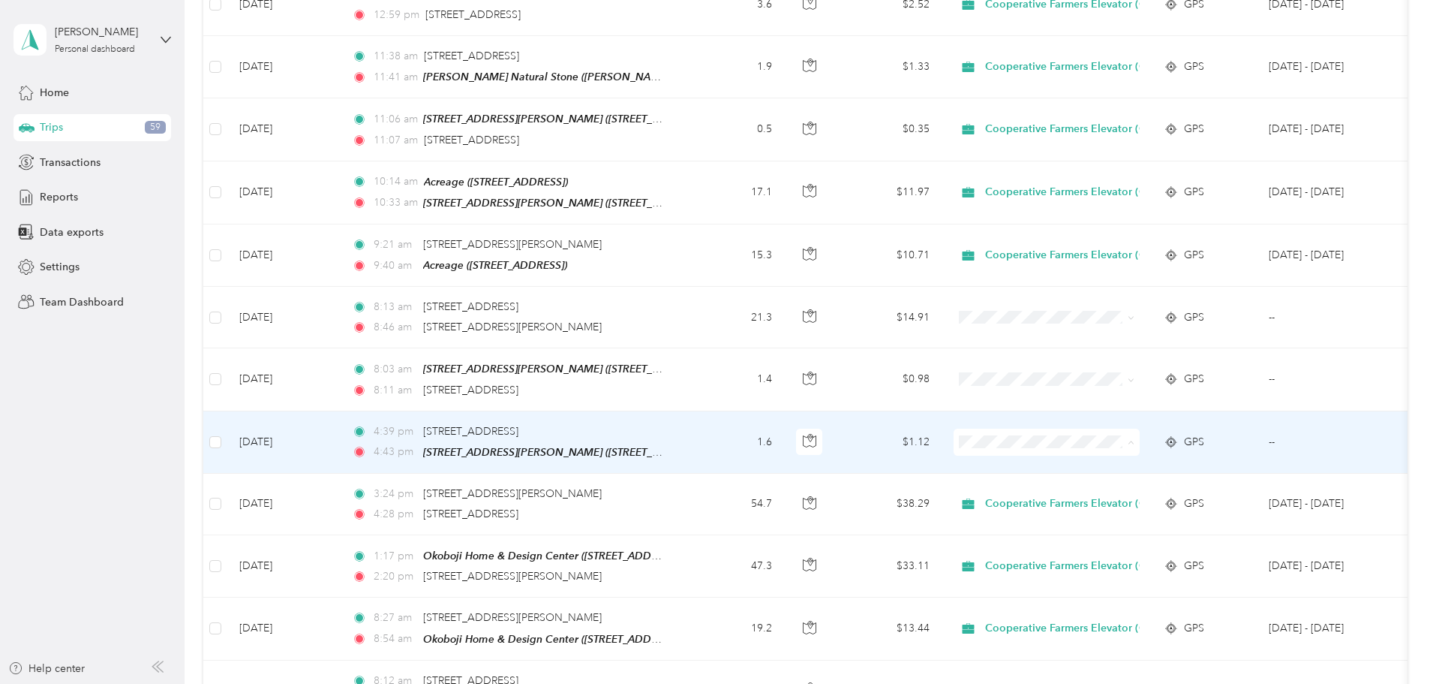
click at [1122, 399] on span "Cooperative Farmers Elevator (CFE)" at bounding box center [1180, 401] width 178 height 16
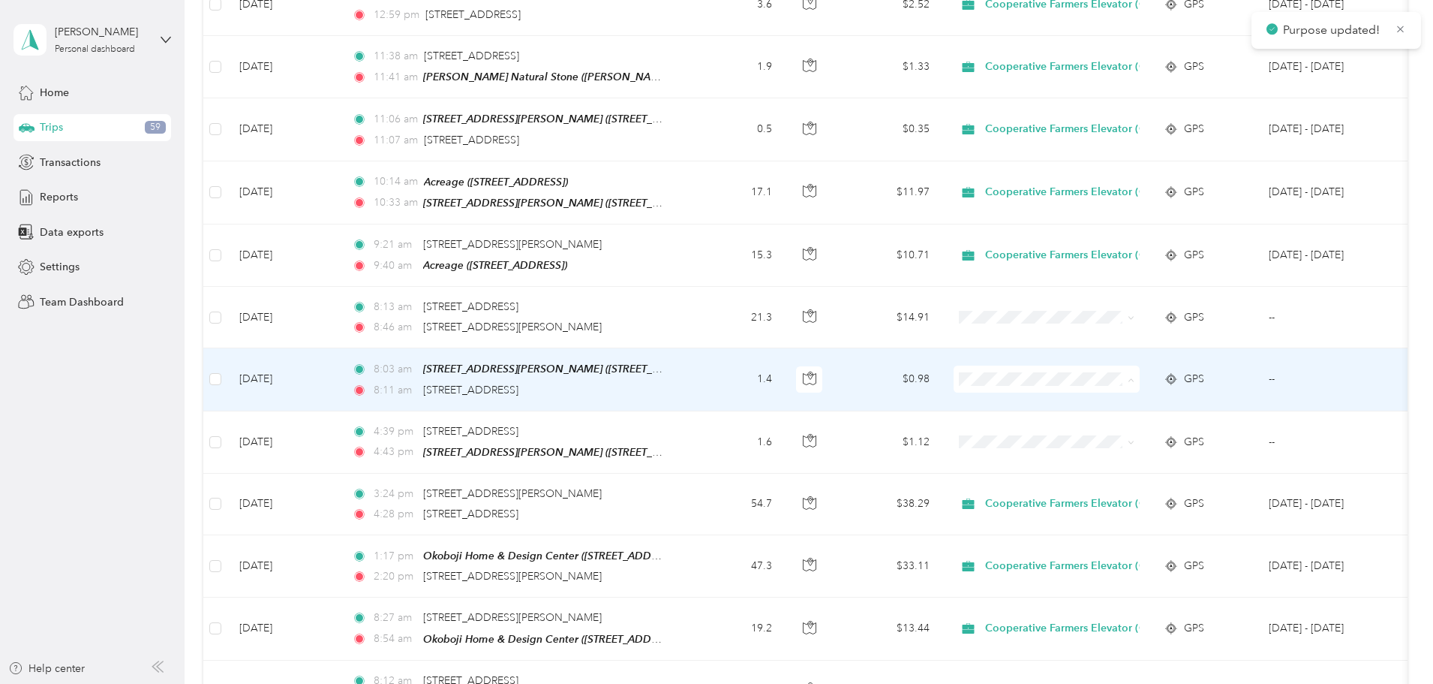
click at [1120, 336] on span "Cooperative Farmers Elevator (CFE)" at bounding box center [1180, 339] width 178 height 16
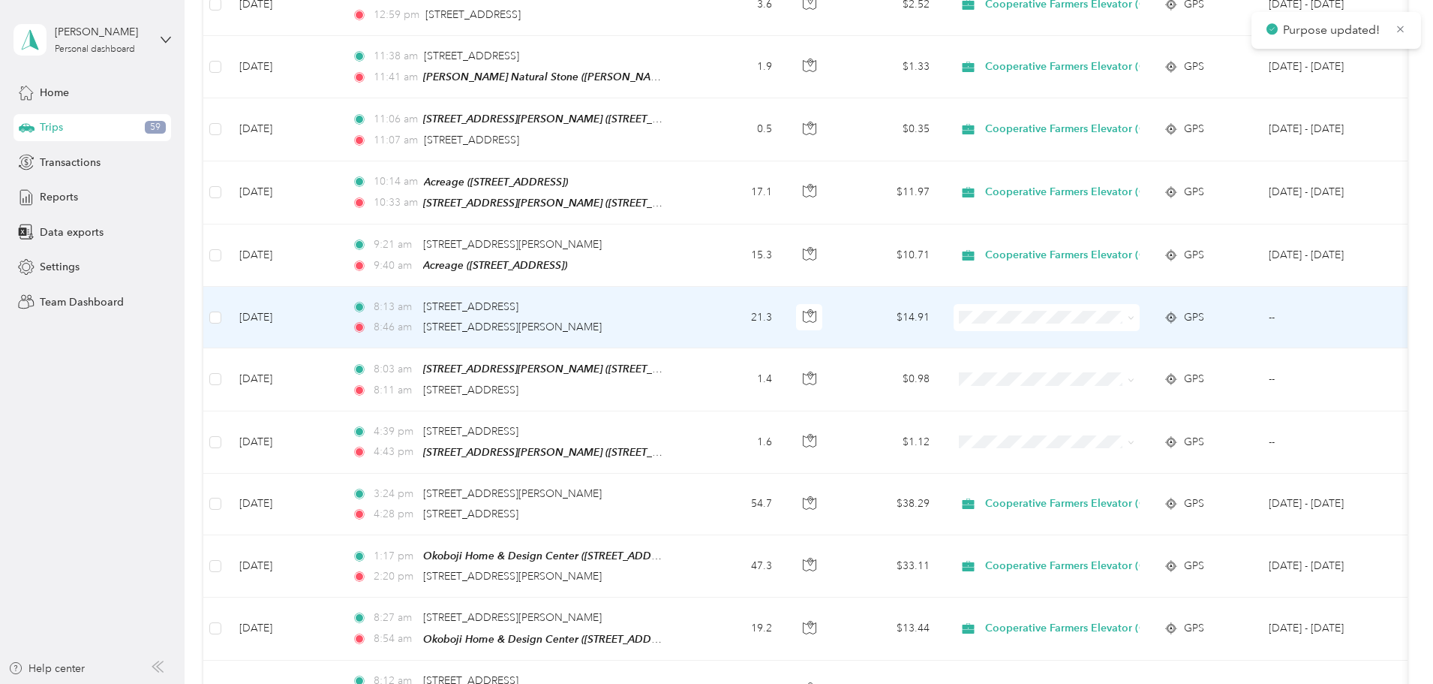
click at [1118, 275] on span "Cooperative Farmers Elevator (CFE)" at bounding box center [1180, 277] width 178 height 16
click at [1097, 275] on span "Cooperative Farmers Elevator (CFE)" at bounding box center [1180, 277] width 178 height 16
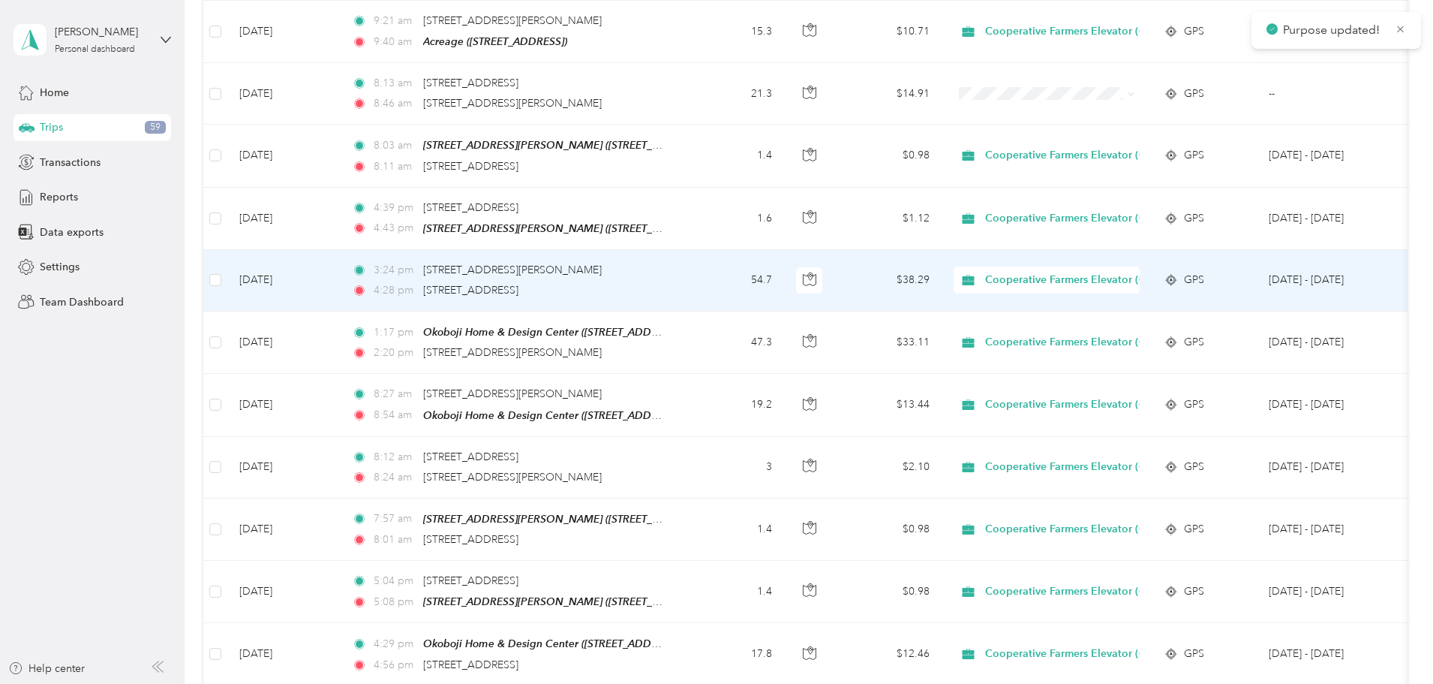
scroll to position [5864, 0]
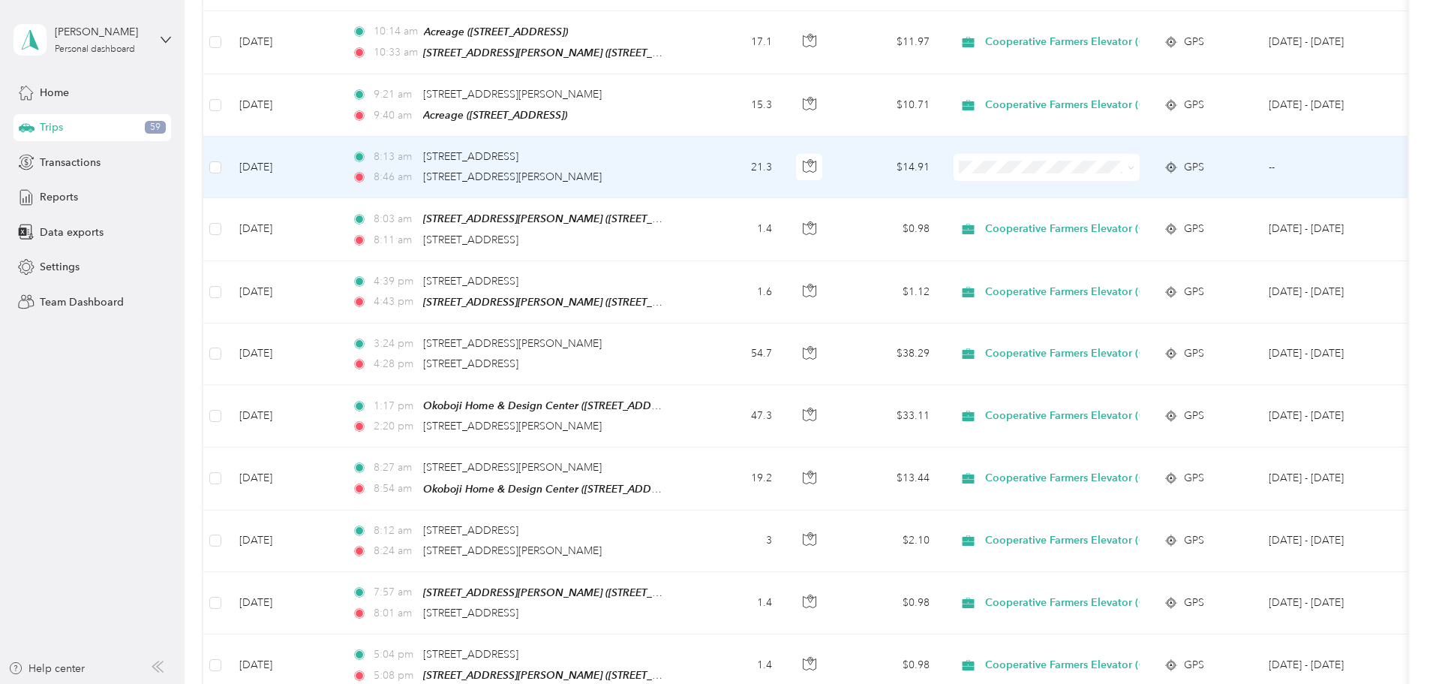
click at [1099, 121] on span "Cooperative Farmers Elevator (CFE)" at bounding box center [1180, 127] width 178 height 16
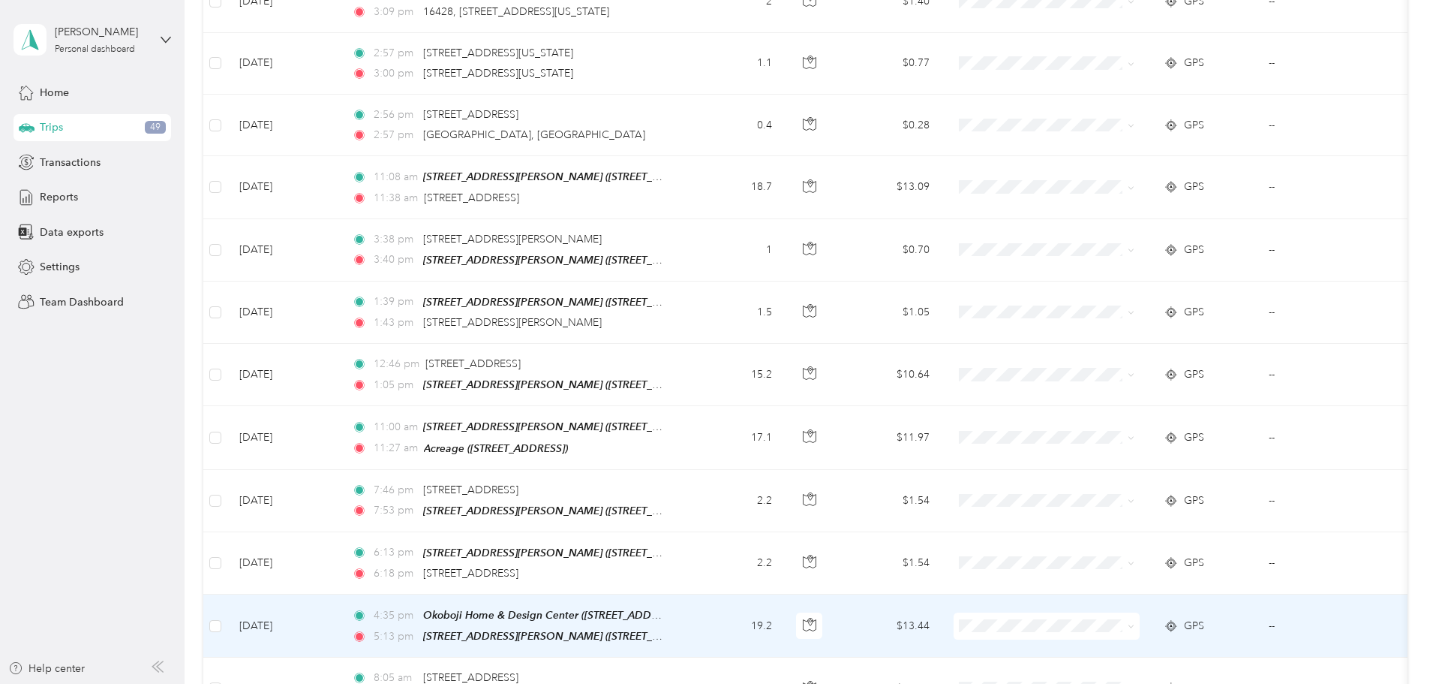
scroll to position [6914, 0]
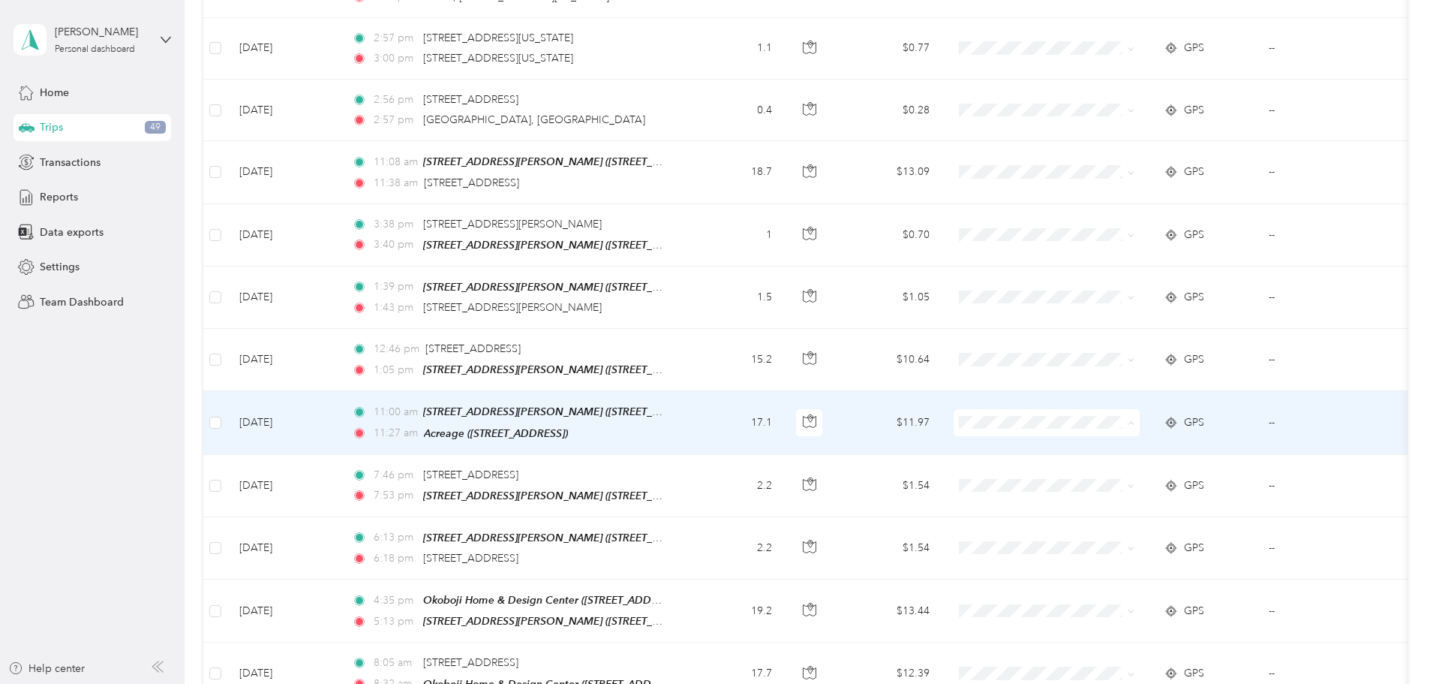
click at [1101, 391] on span "Personal" at bounding box center [1180, 399] width 178 height 16
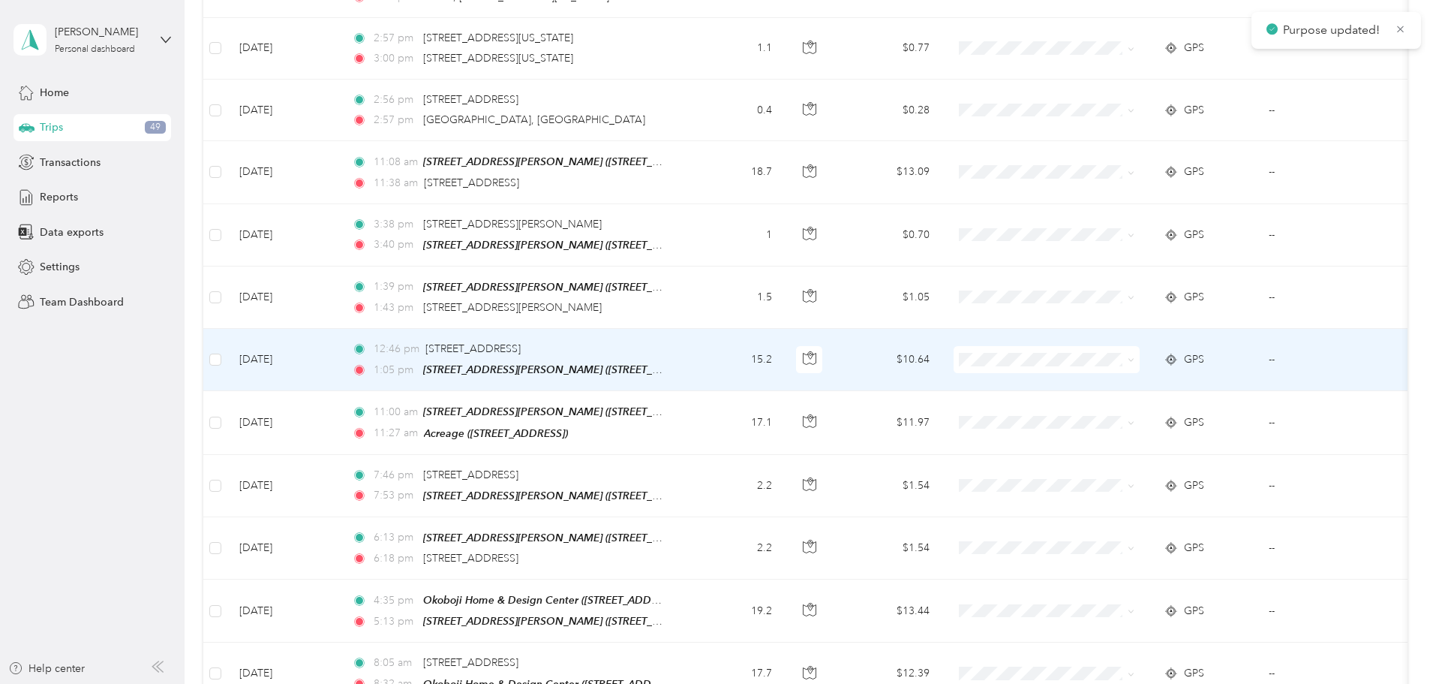
click at [1098, 346] on span at bounding box center [1047, 359] width 186 height 27
click at [1142, 332] on span "Personal" at bounding box center [1180, 333] width 178 height 16
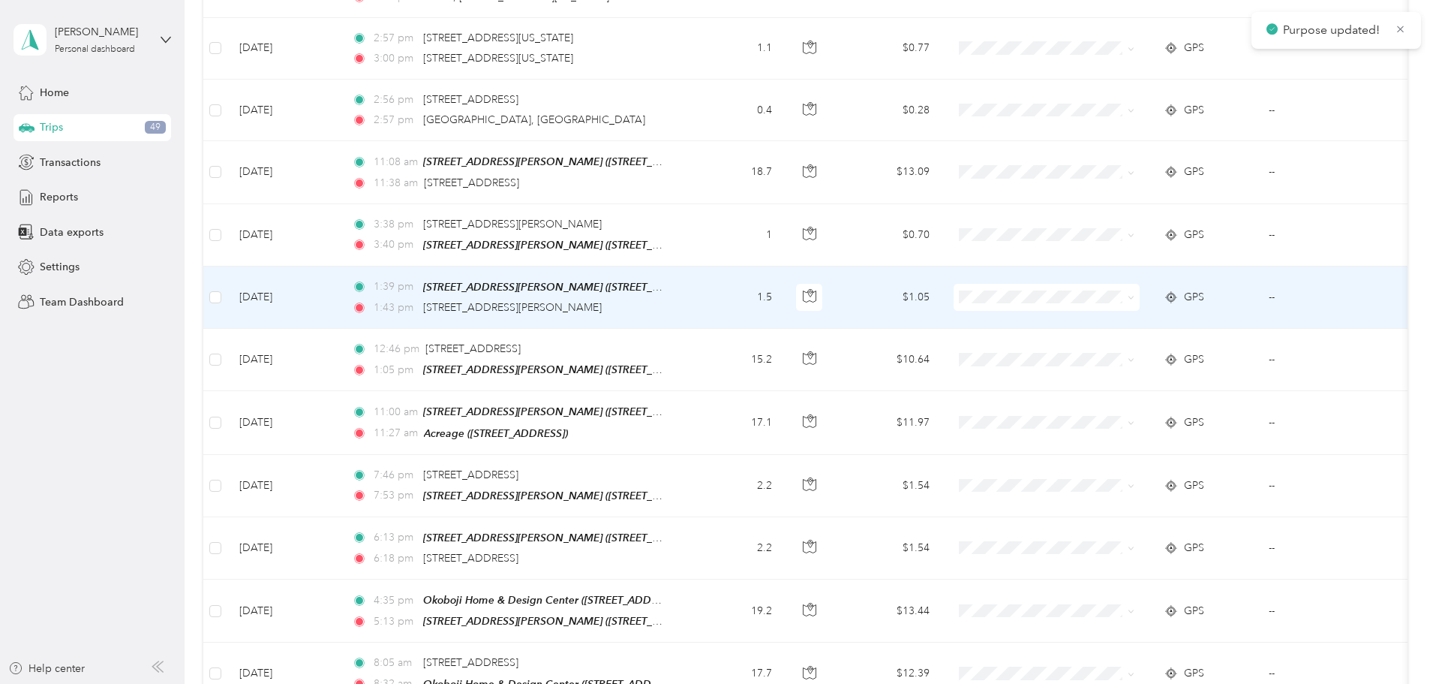
click at [1133, 275] on span "Personal" at bounding box center [1180, 275] width 178 height 16
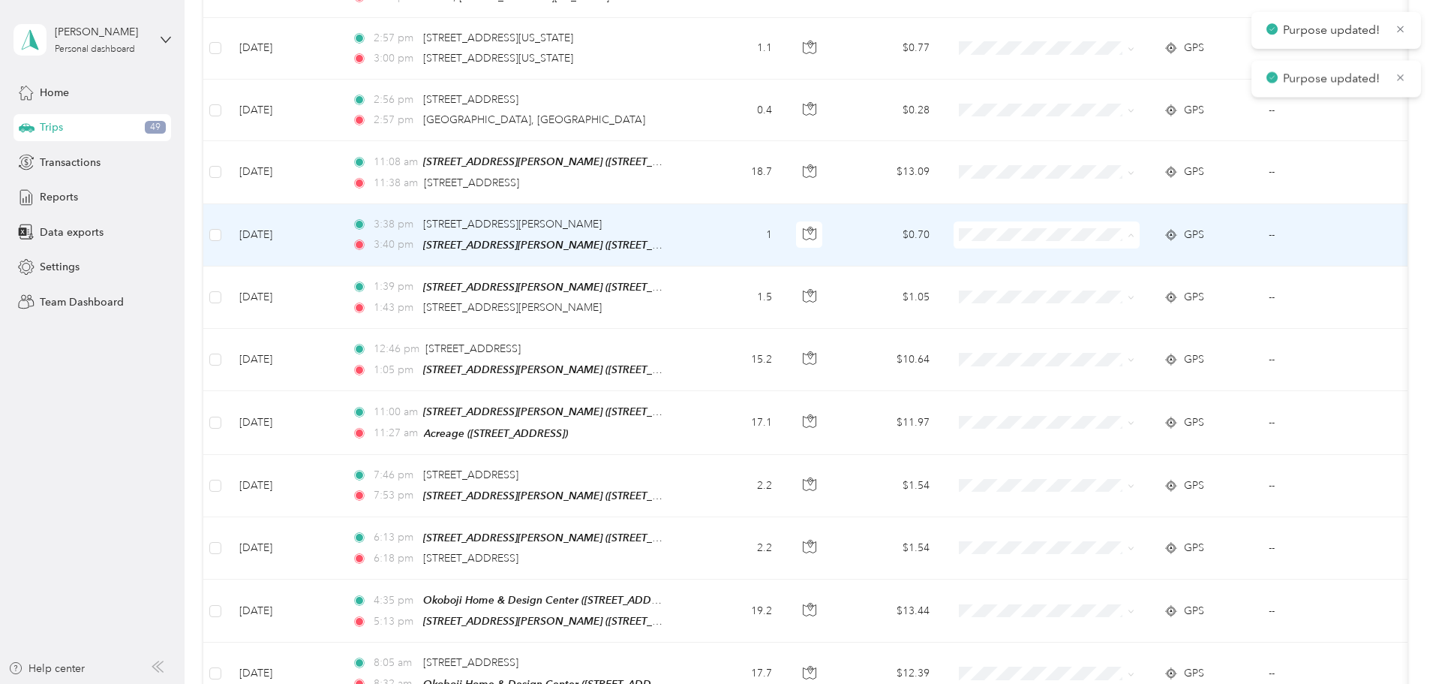
click at [1118, 218] on li "Personal" at bounding box center [1167, 213] width 226 height 26
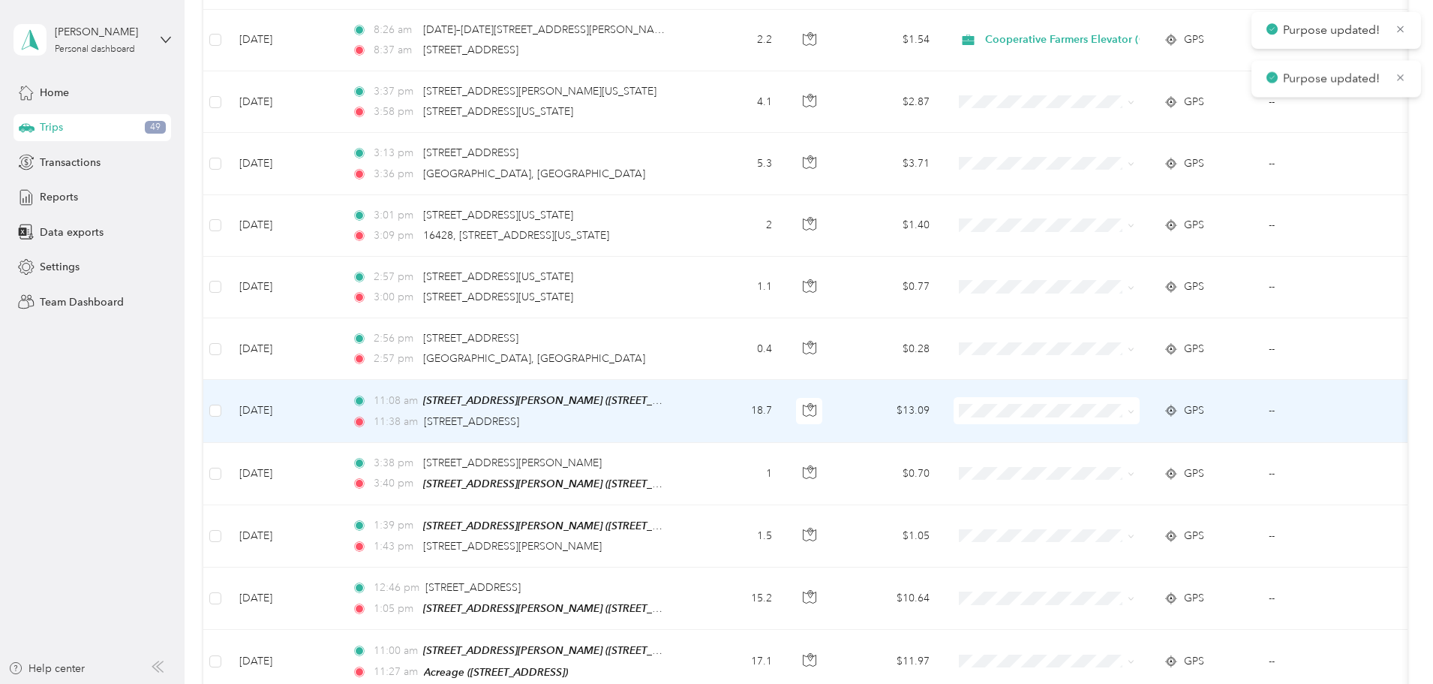
scroll to position [6614, 0]
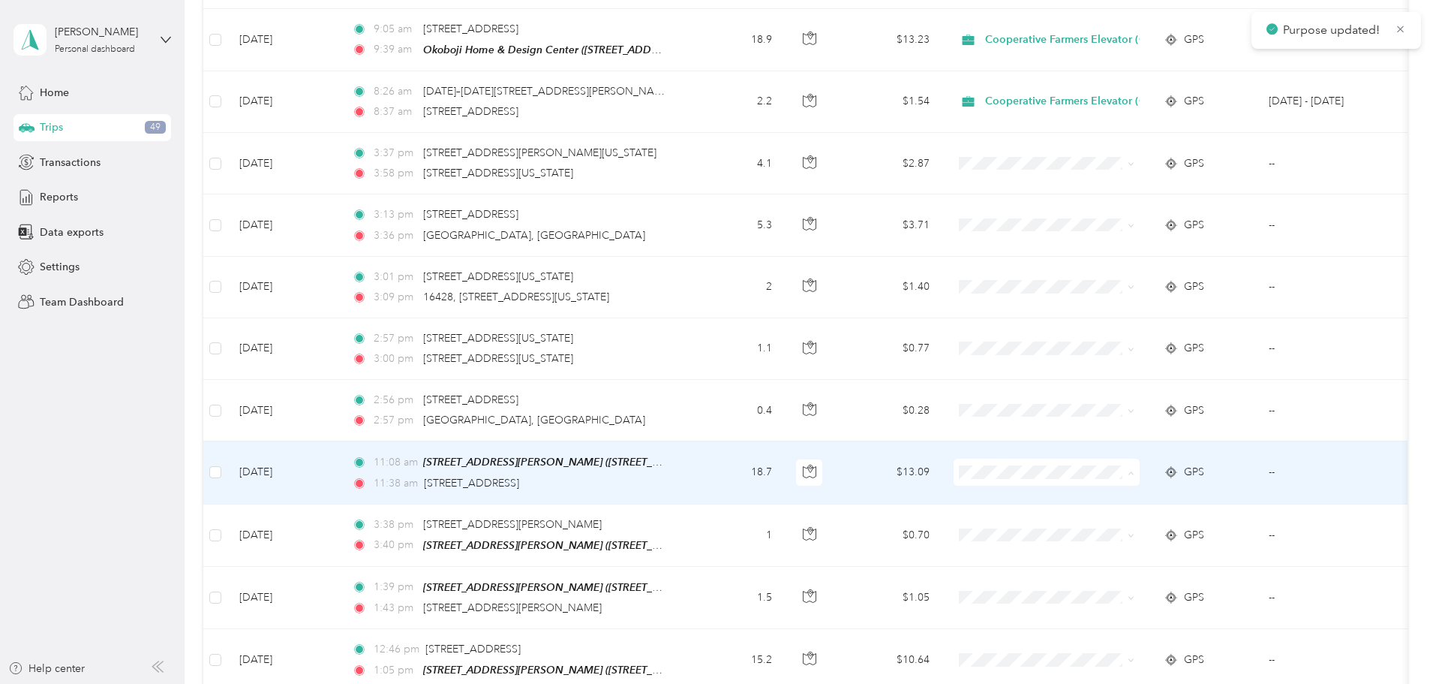
click at [1128, 441] on li "Personal" at bounding box center [1167, 452] width 226 height 26
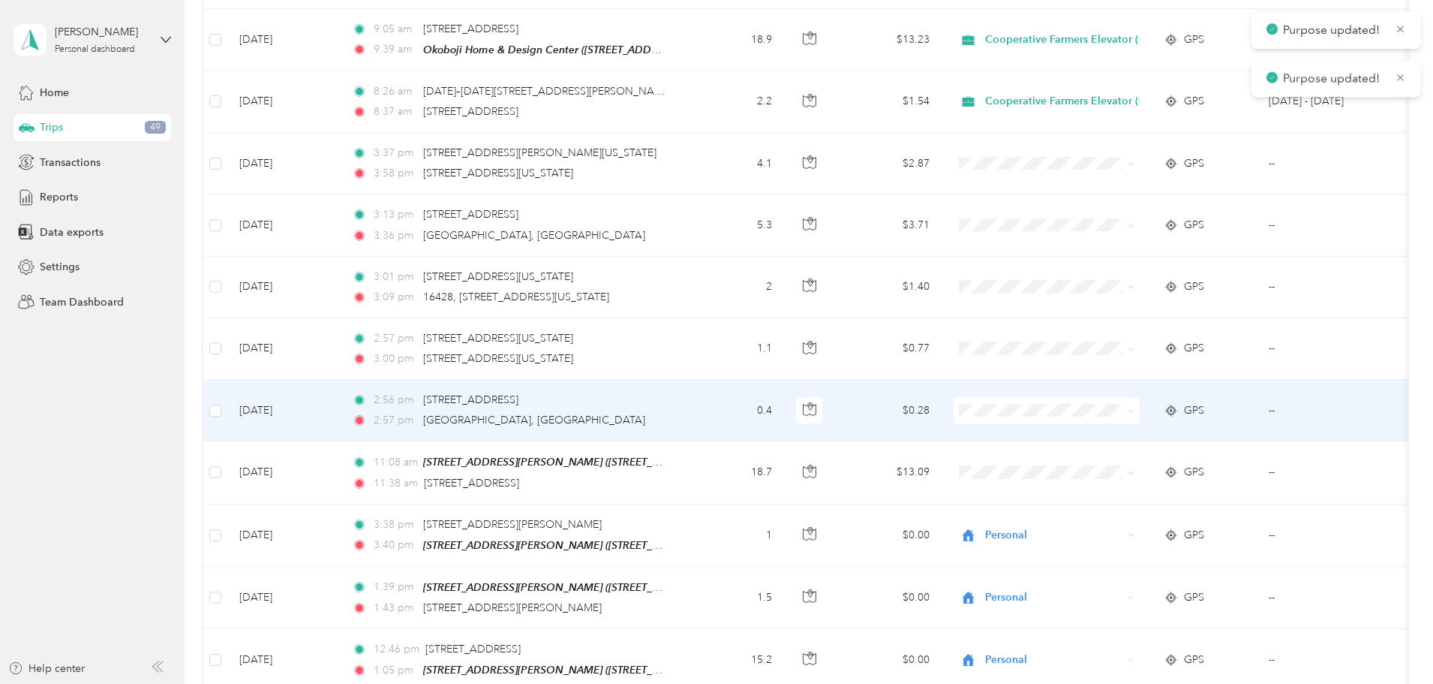
click at [1099, 397] on span at bounding box center [1047, 410] width 186 height 27
click at [1115, 379] on li "Personal" at bounding box center [1167, 391] width 226 height 26
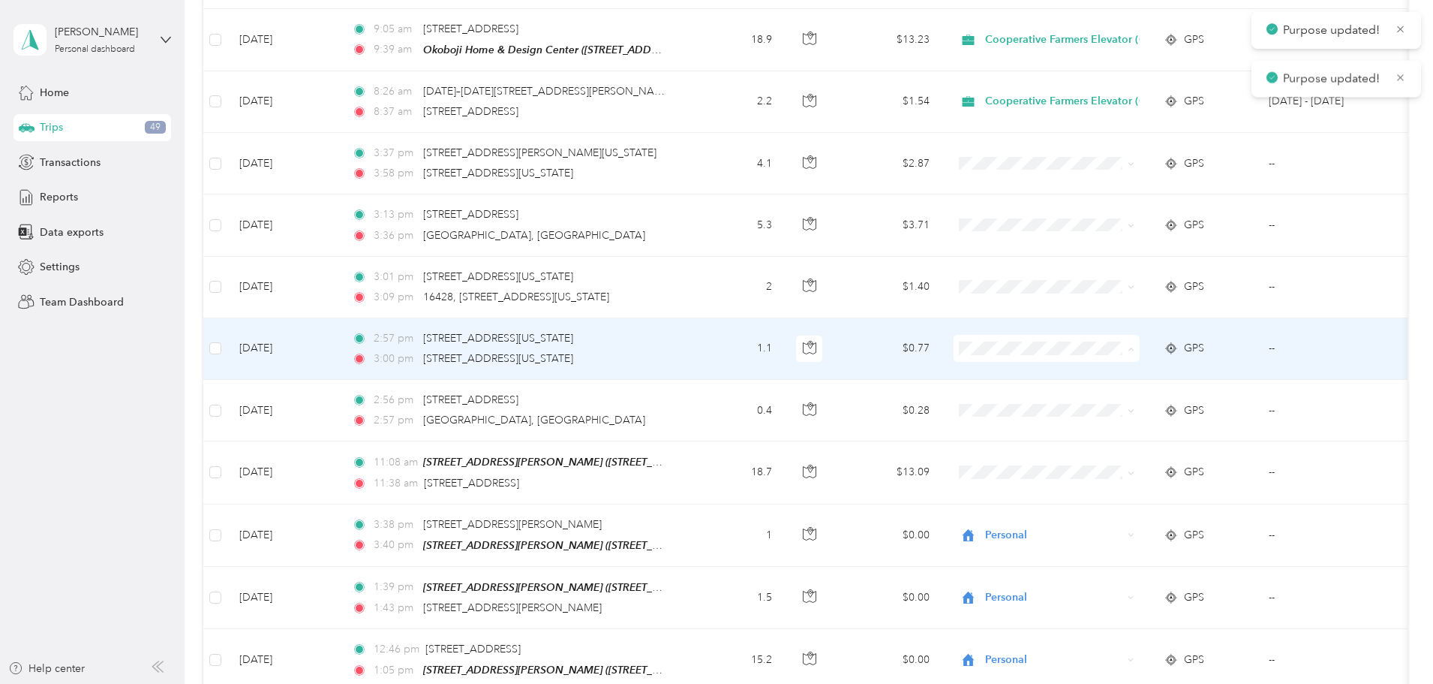
click at [1114, 325] on span "Personal" at bounding box center [1180, 328] width 178 height 16
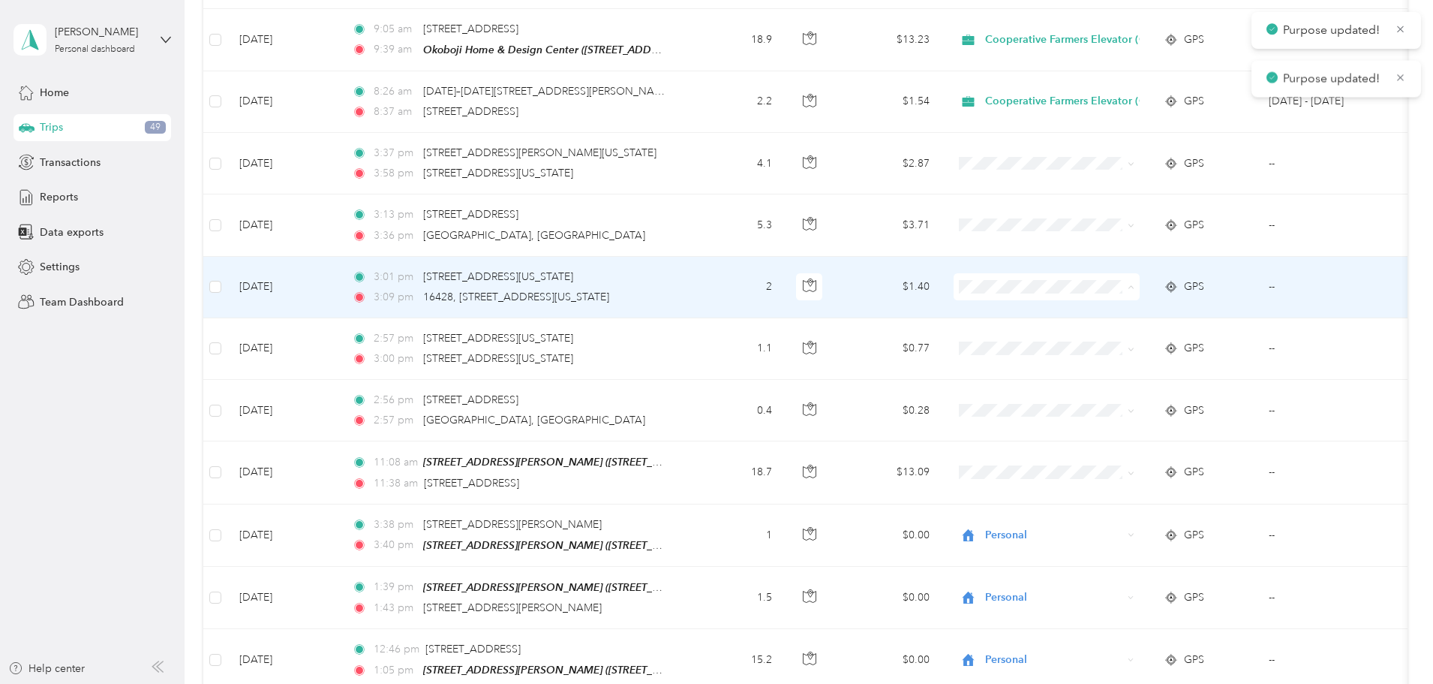
click at [1108, 261] on span "Personal" at bounding box center [1180, 267] width 178 height 16
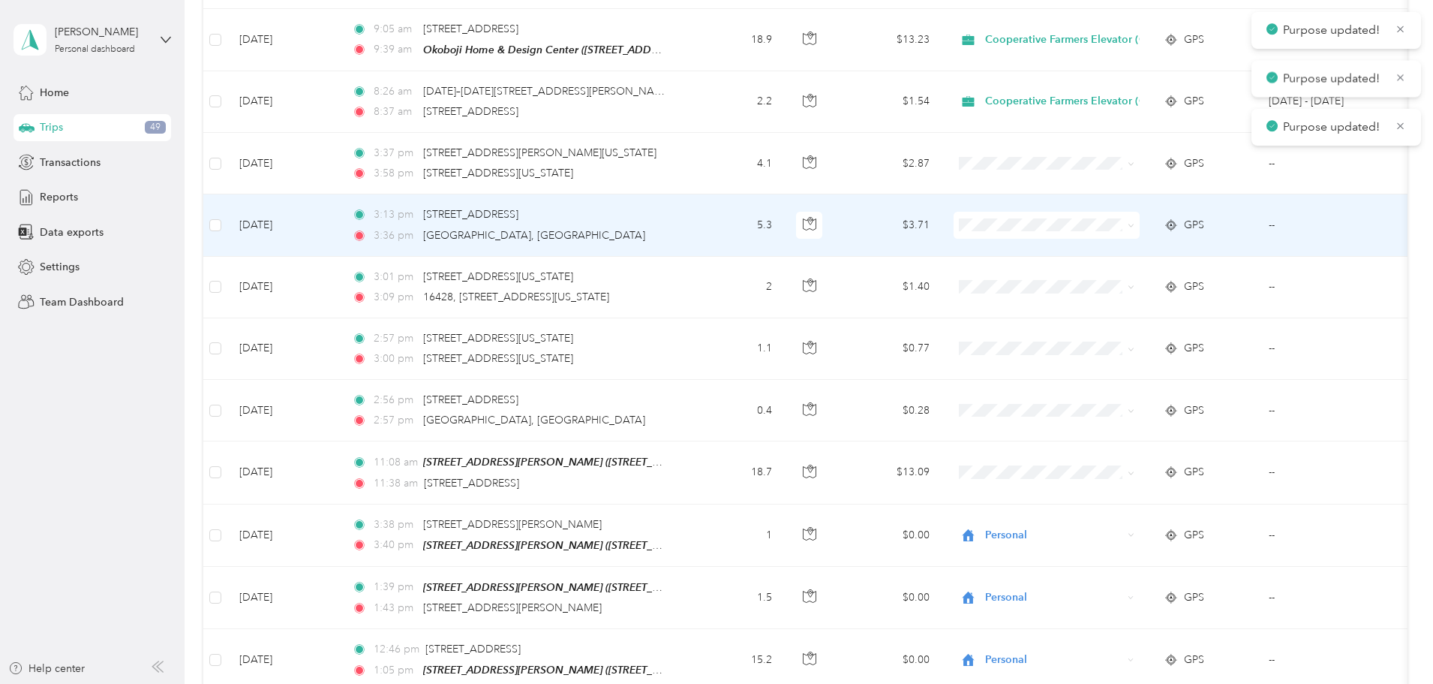
click at [1085, 212] on span at bounding box center [1047, 225] width 186 height 27
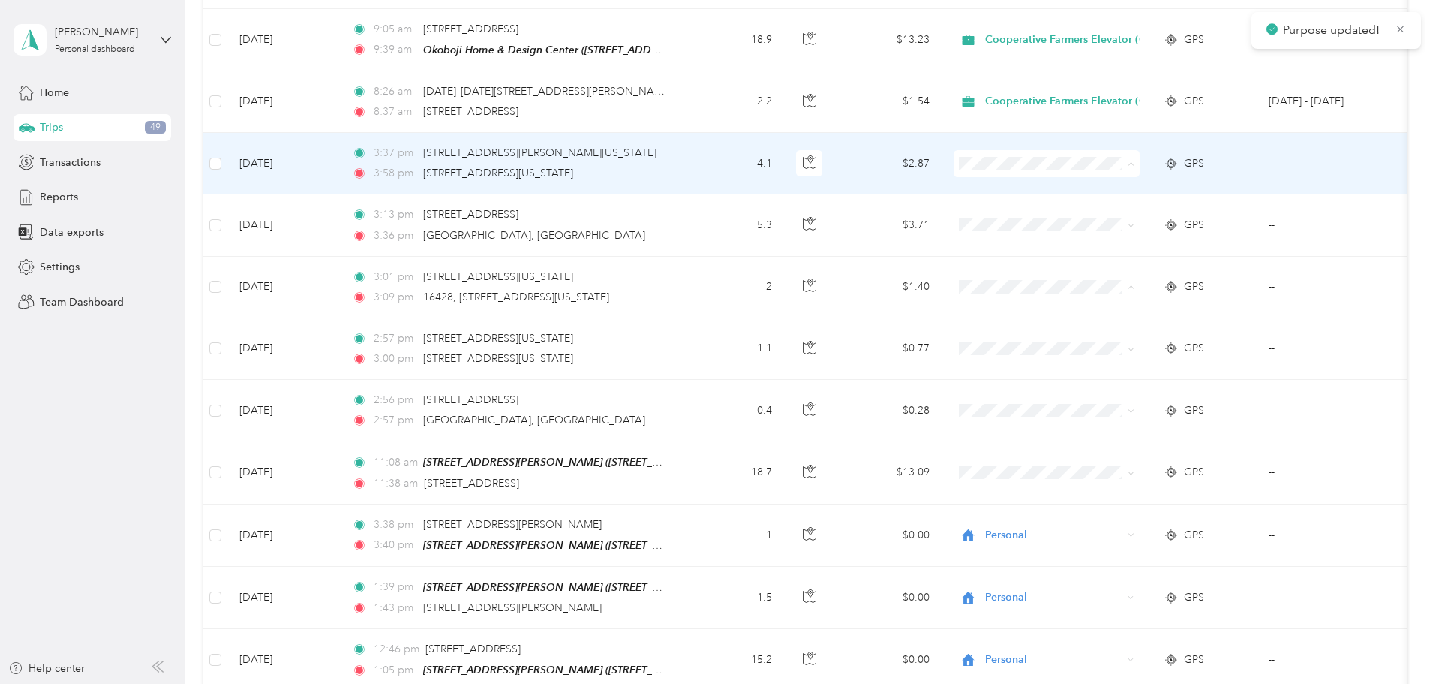
click at [1095, 138] on span "Personal" at bounding box center [1180, 144] width 178 height 16
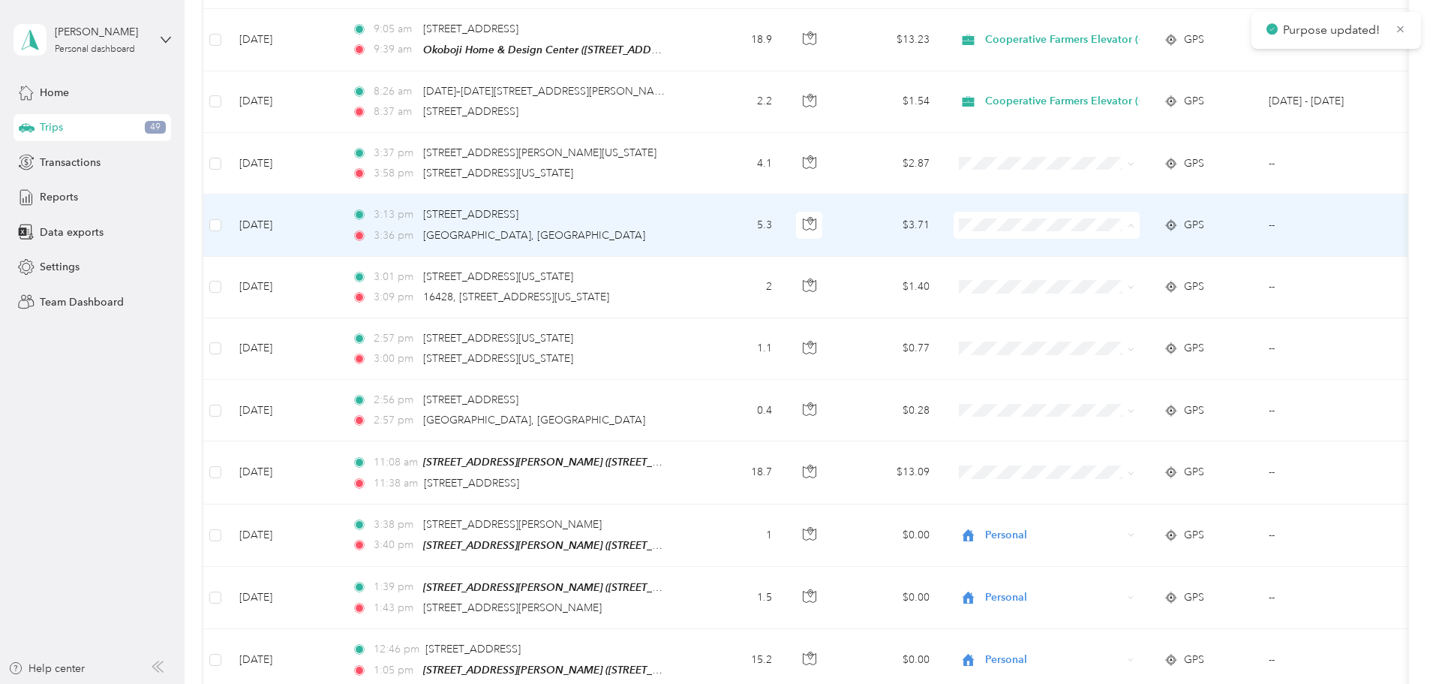
click at [1105, 197] on span "Personal" at bounding box center [1180, 205] width 178 height 16
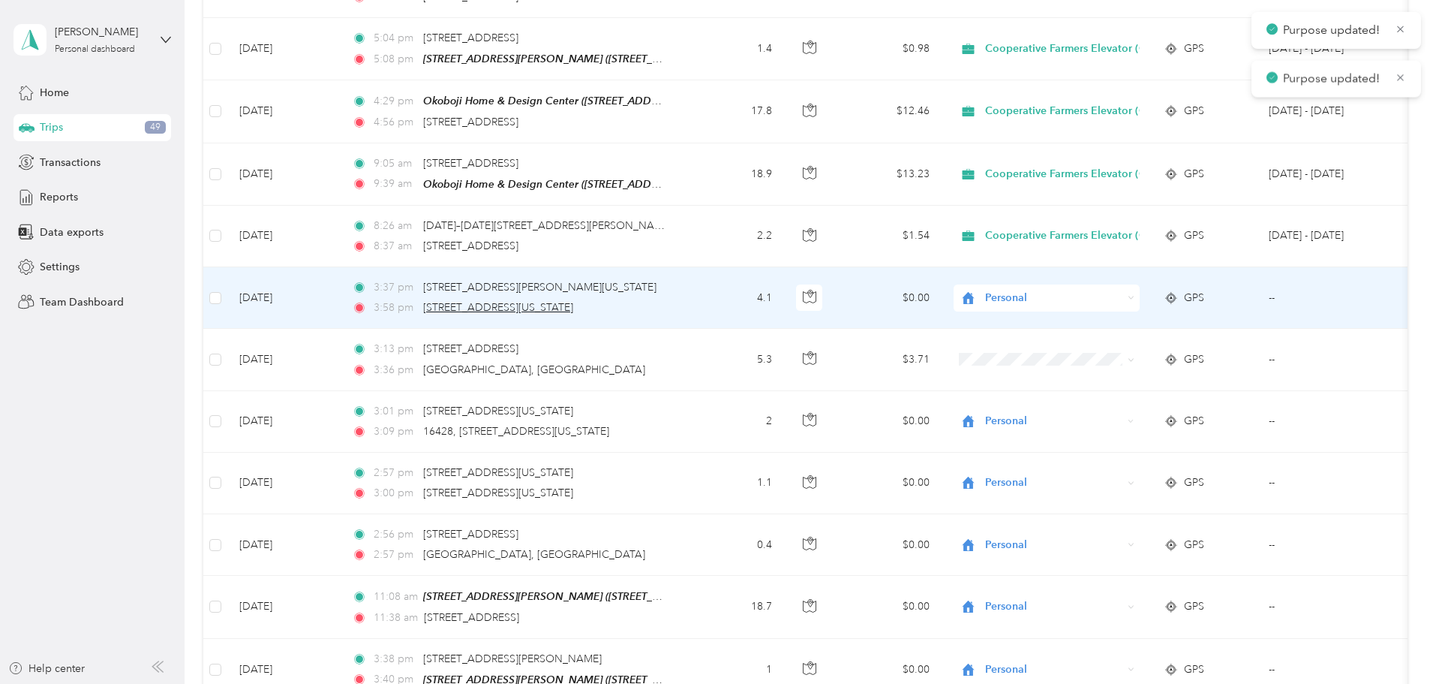
scroll to position [6464, 0]
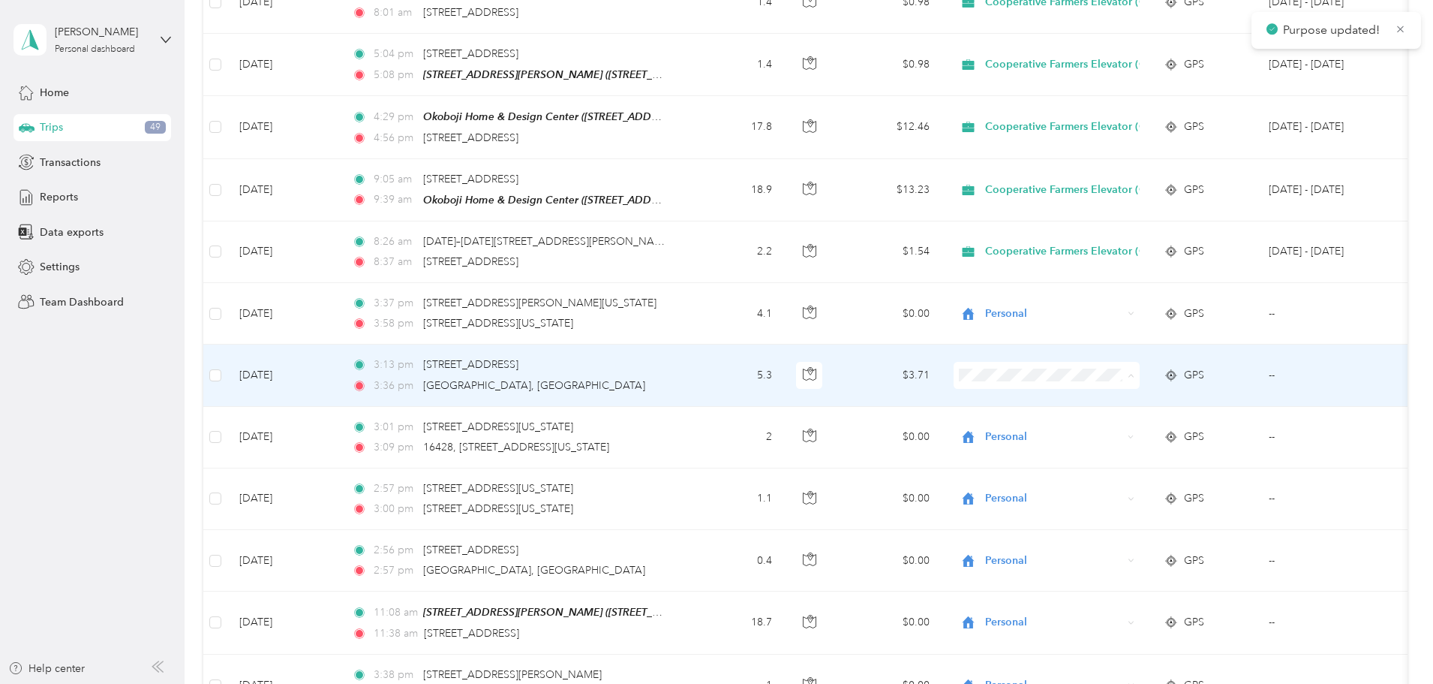
click at [1100, 347] on span "Personal" at bounding box center [1180, 355] width 178 height 16
click at [1117, 348] on span "Personal" at bounding box center [1180, 355] width 178 height 16
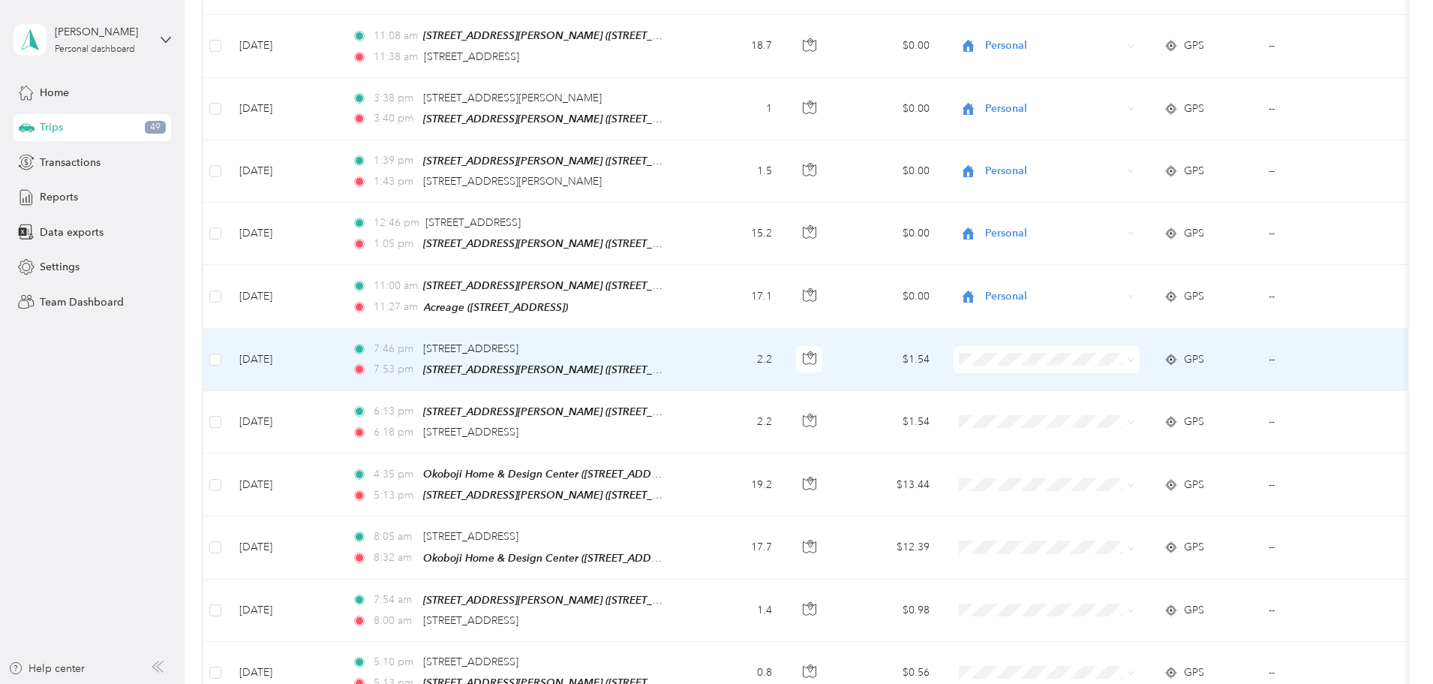
scroll to position [7064, 0]
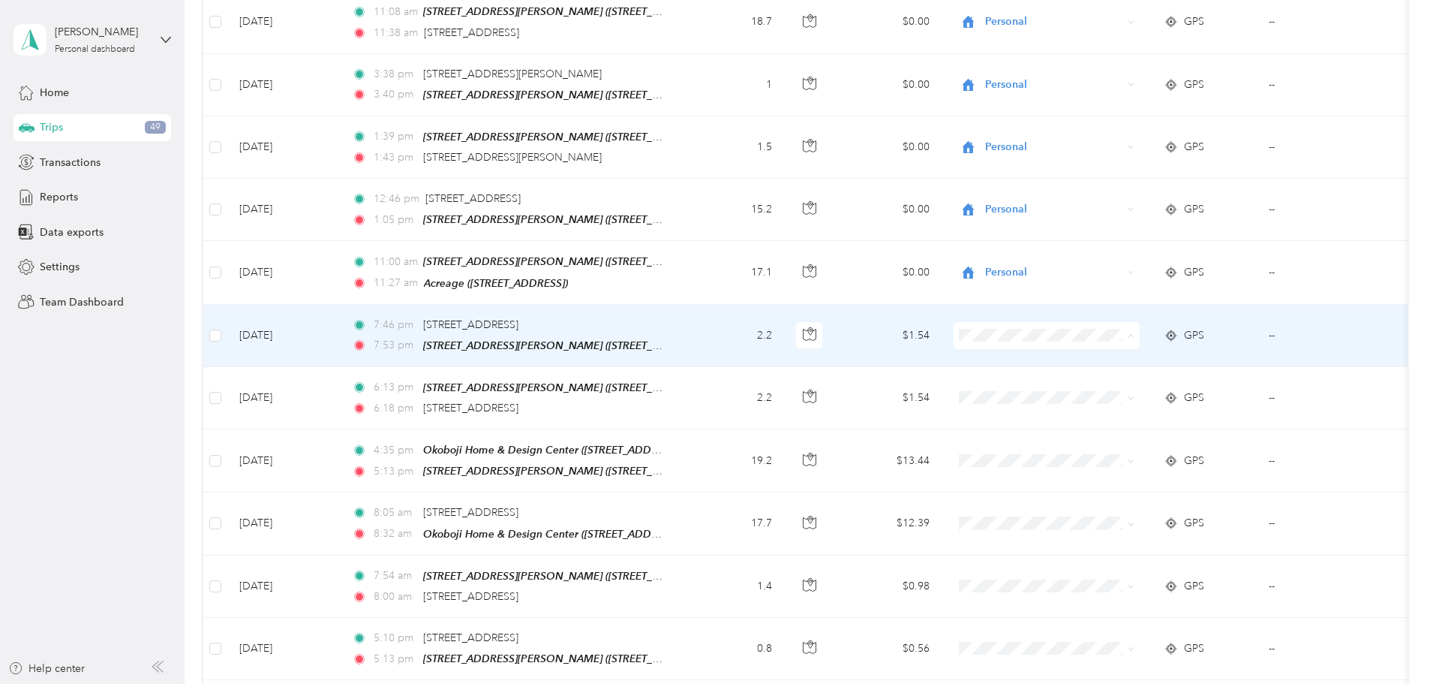
click at [1099, 302] on span "Personal" at bounding box center [1180, 310] width 178 height 16
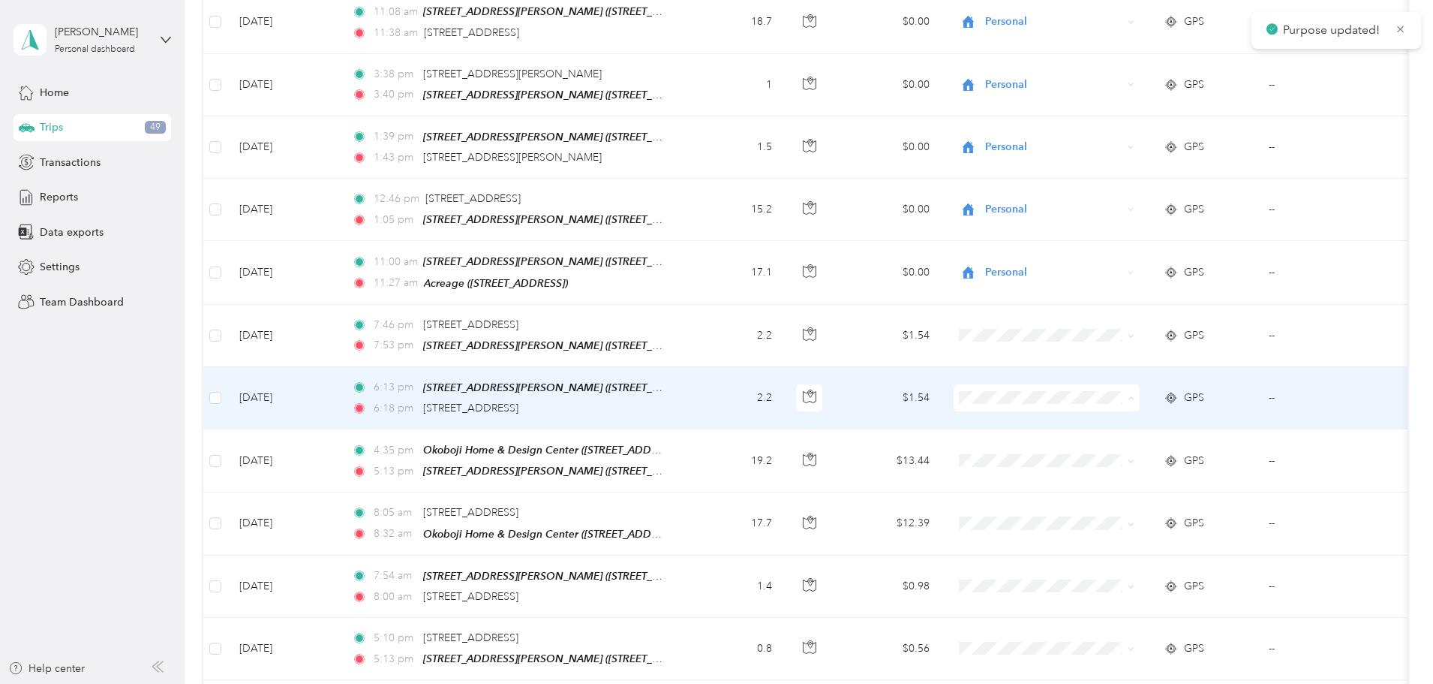
click at [1105, 366] on span "Personal" at bounding box center [1180, 372] width 178 height 16
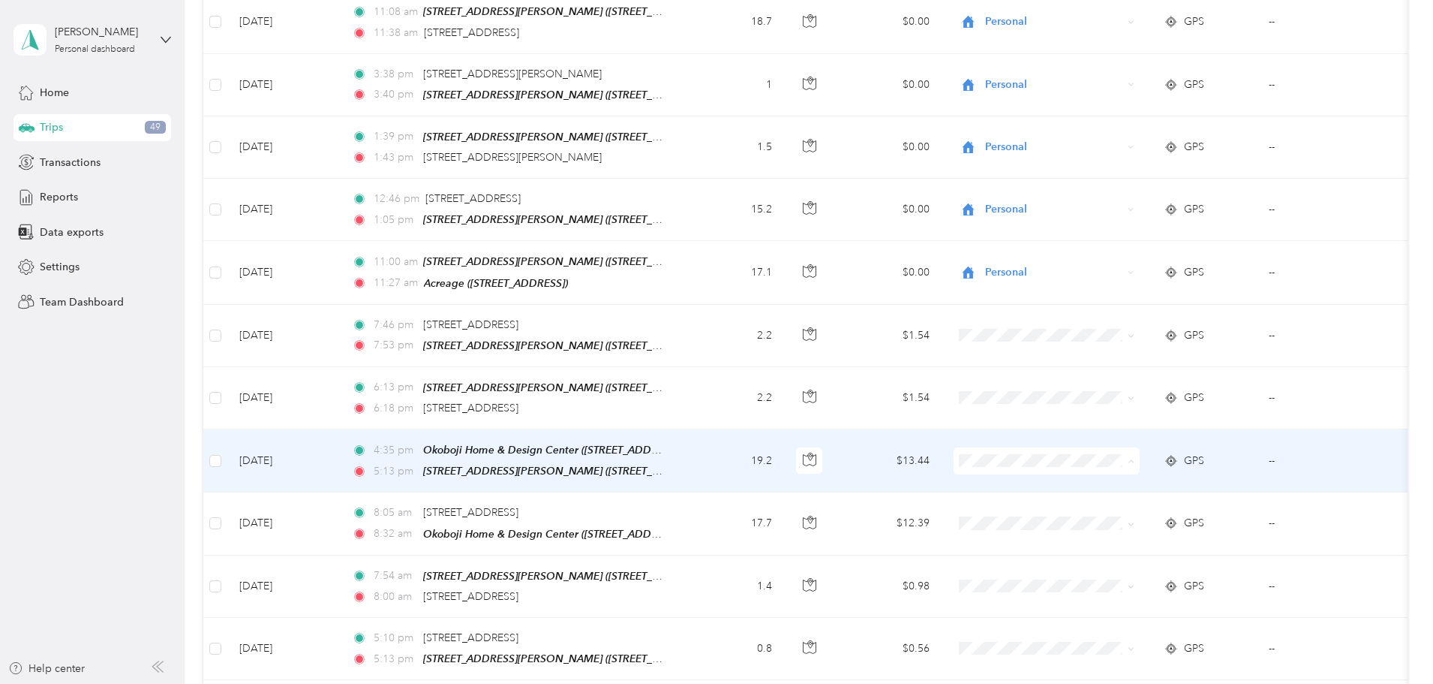
click at [1106, 408] on span "Cooperative Farmers Elevator (CFE)" at bounding box center [1180, 408] width 178 height 16
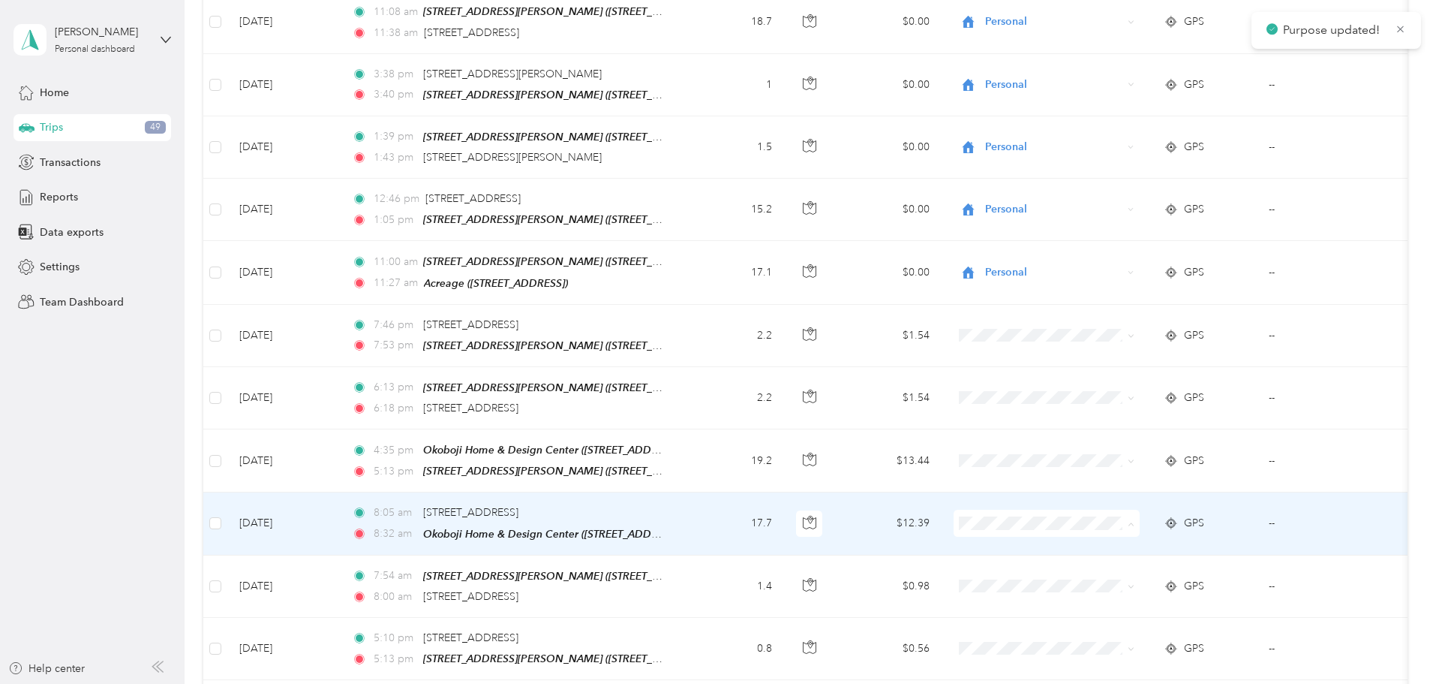
click at [1123, 466] on span "Cooperative Farmers Elevator (CFE)" at bounding box center [1180, 470] width 178 height 16
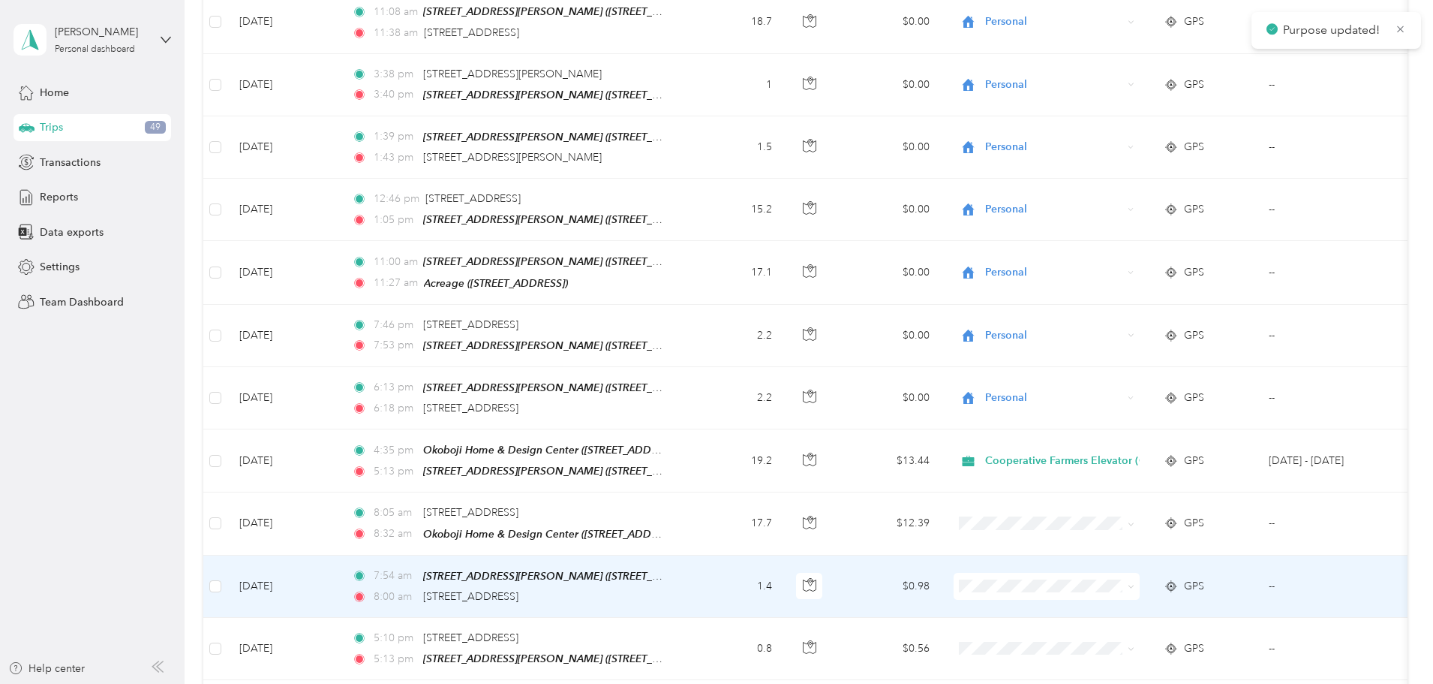
click at [1090, 528] on span "Cooperative Farmers Elevator (CFE)" at bounding box center [1166, 527] width 205 height 16
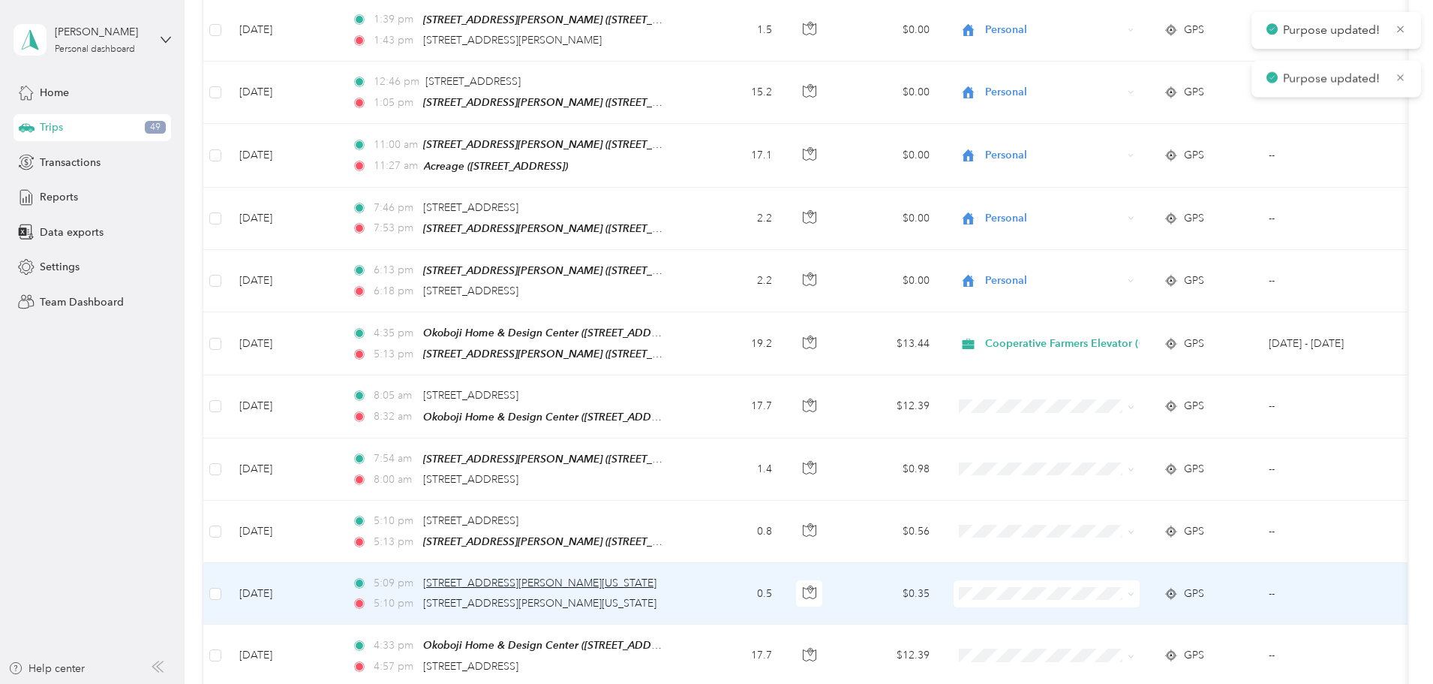
scroll to position [7290, 0]
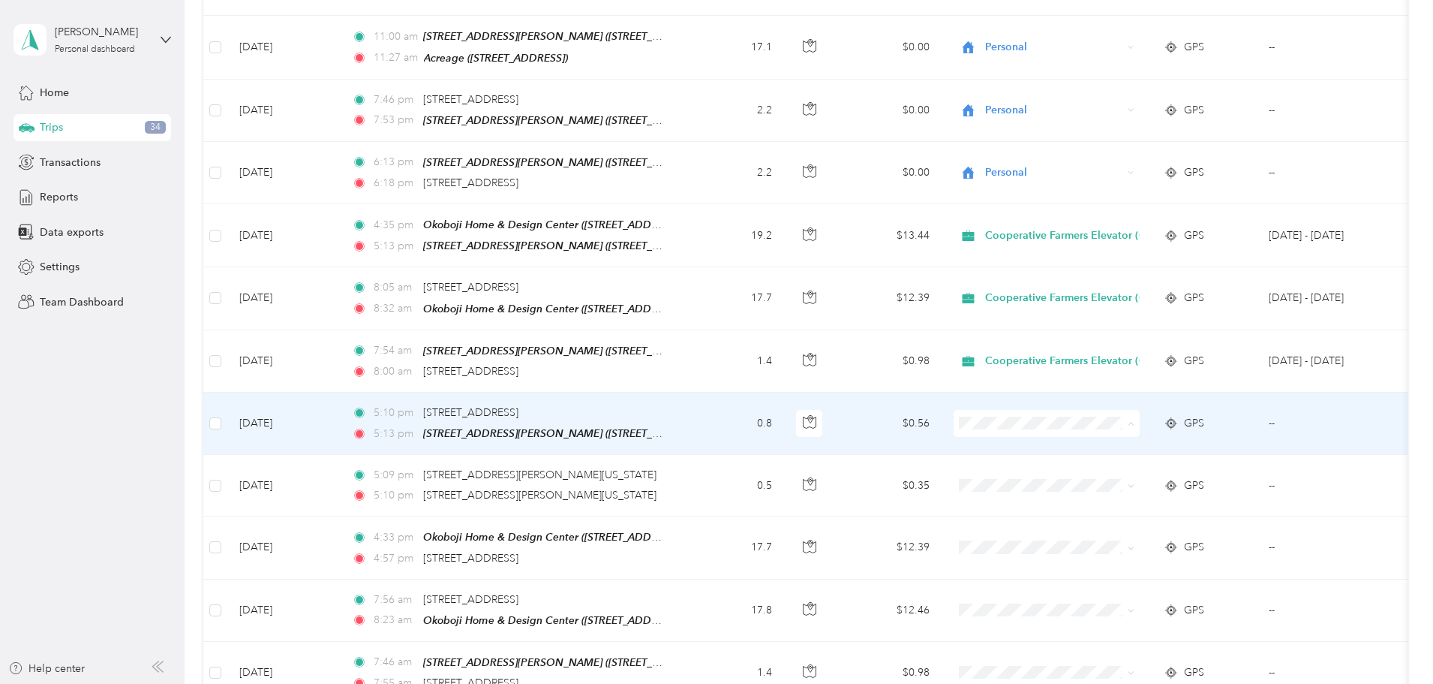
click at [1166, 359] on span "Cooperative Farmers Elevator (CFE)" at bounding box center [1180, 367] width 178 height 16
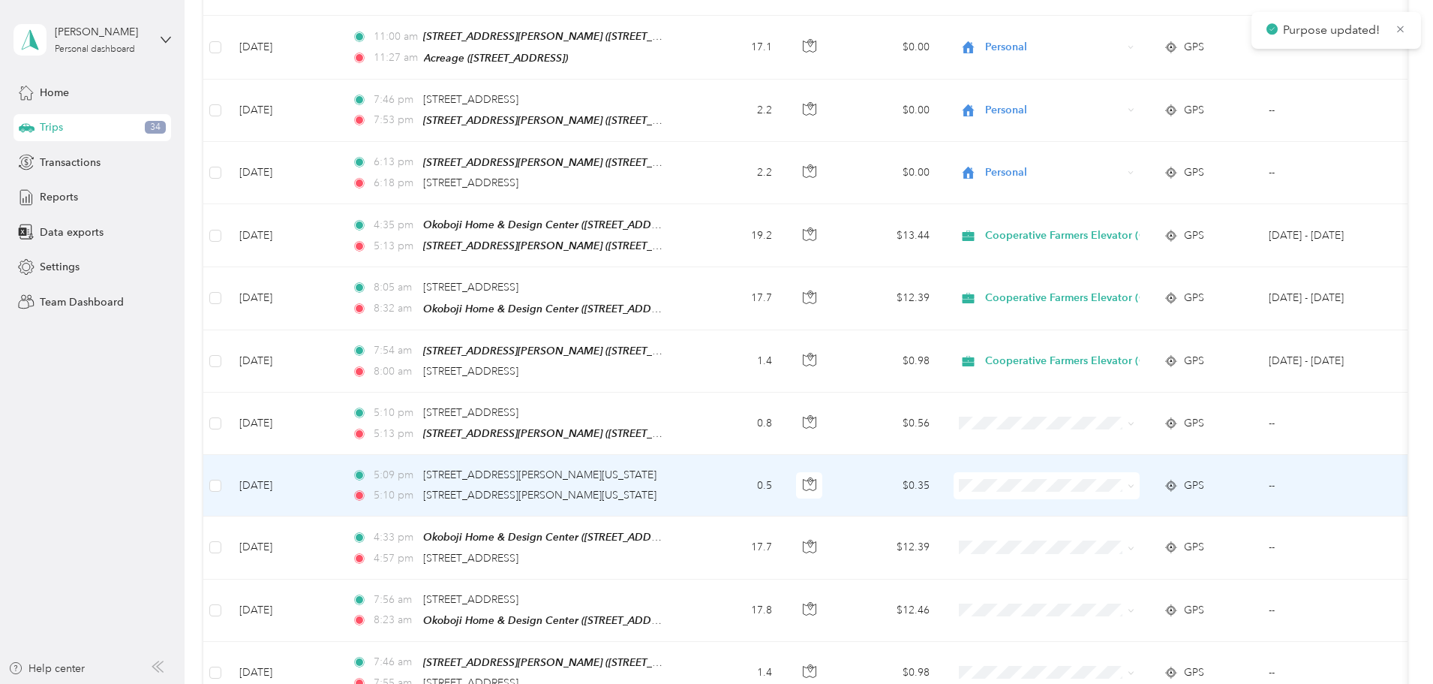
click at [1131, 428] on span "Cooperative Farmers Elevator (CFE)" at bounding box center [1180, 425] width 178 height 16
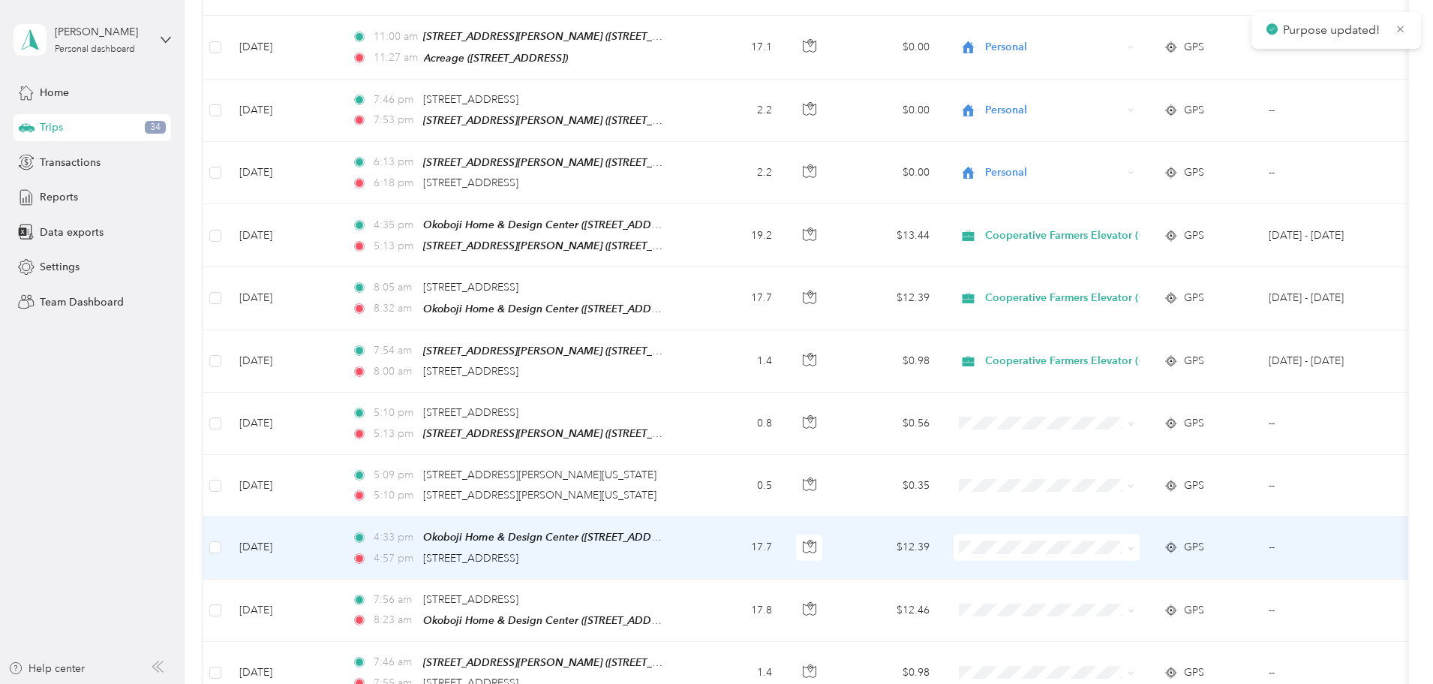
click at [1105, 490] on span "Cooperative Farmers Elevator (CFE)" at bounding box center [1180, 490] width 178 height 16
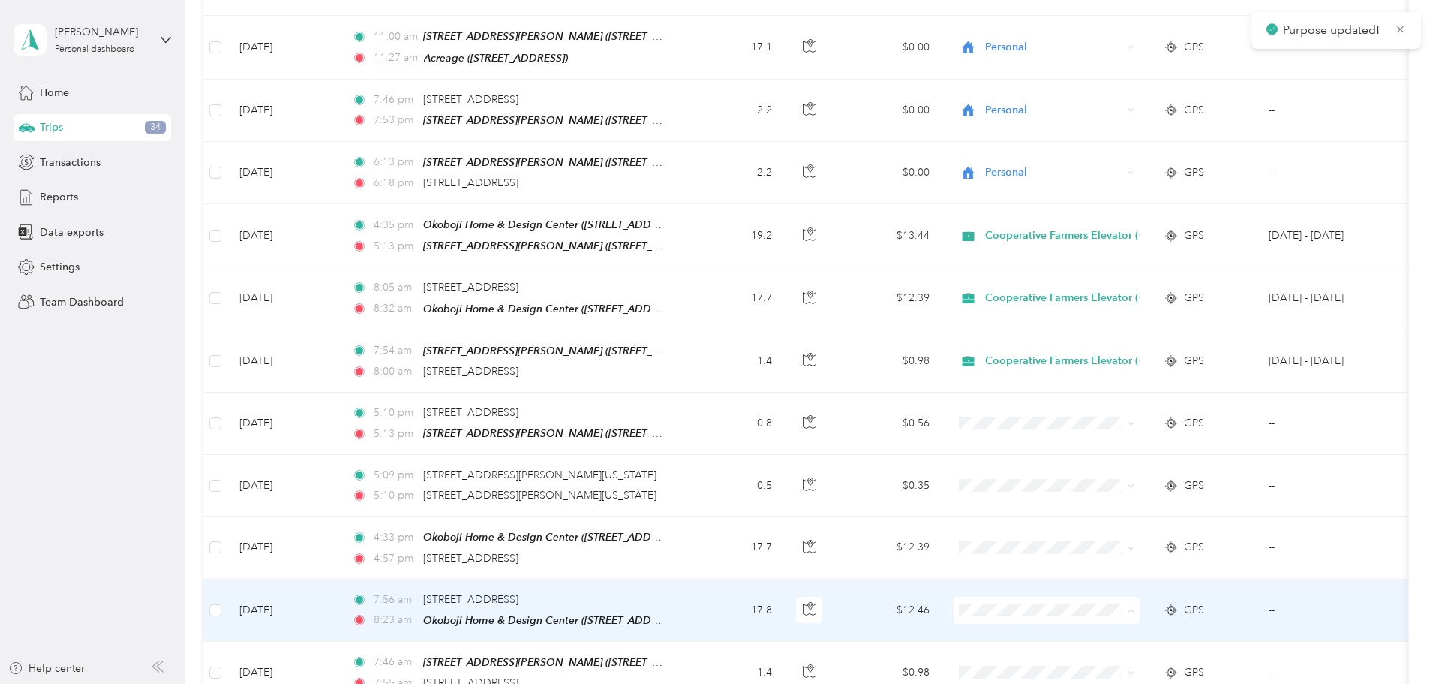
click at [1122, 545] on span "Cooperative Farmers Elevator (CFE)" at bounding box center [1180, 553] width 178 height 16
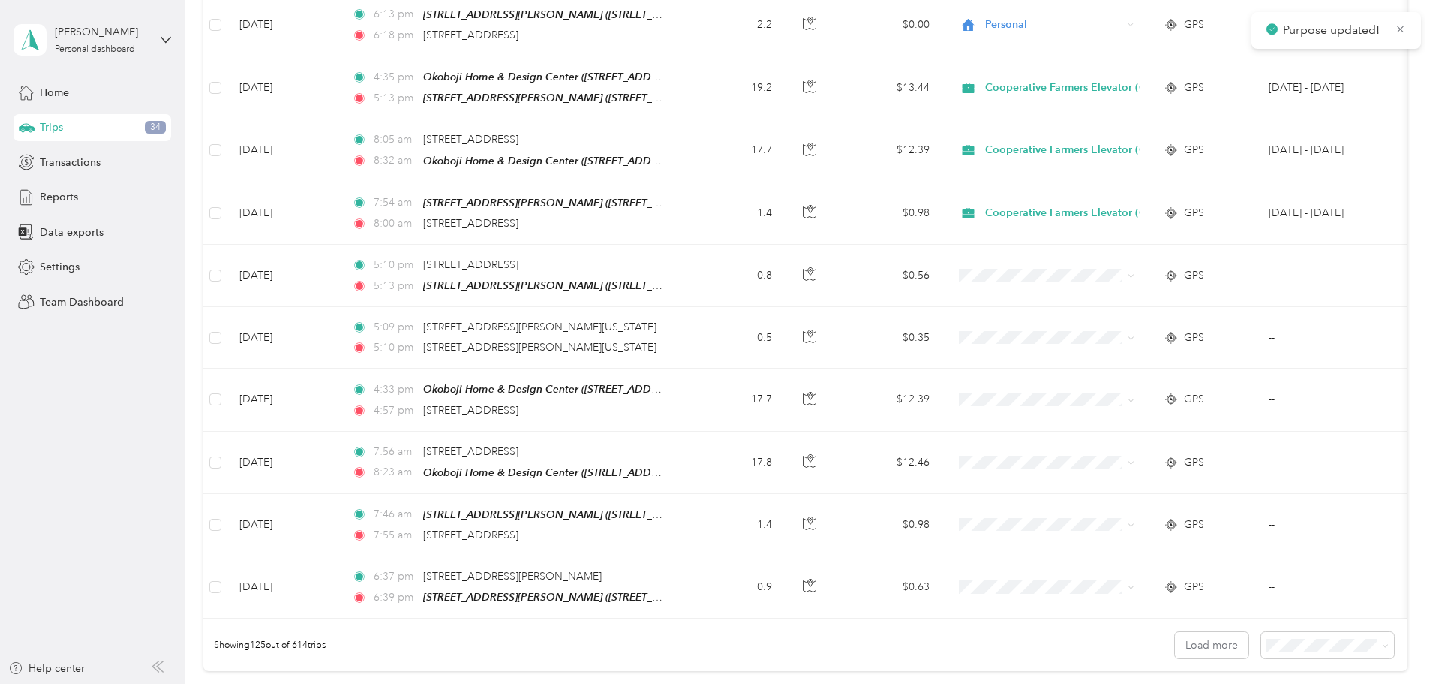
scroll to position [7557, 0]
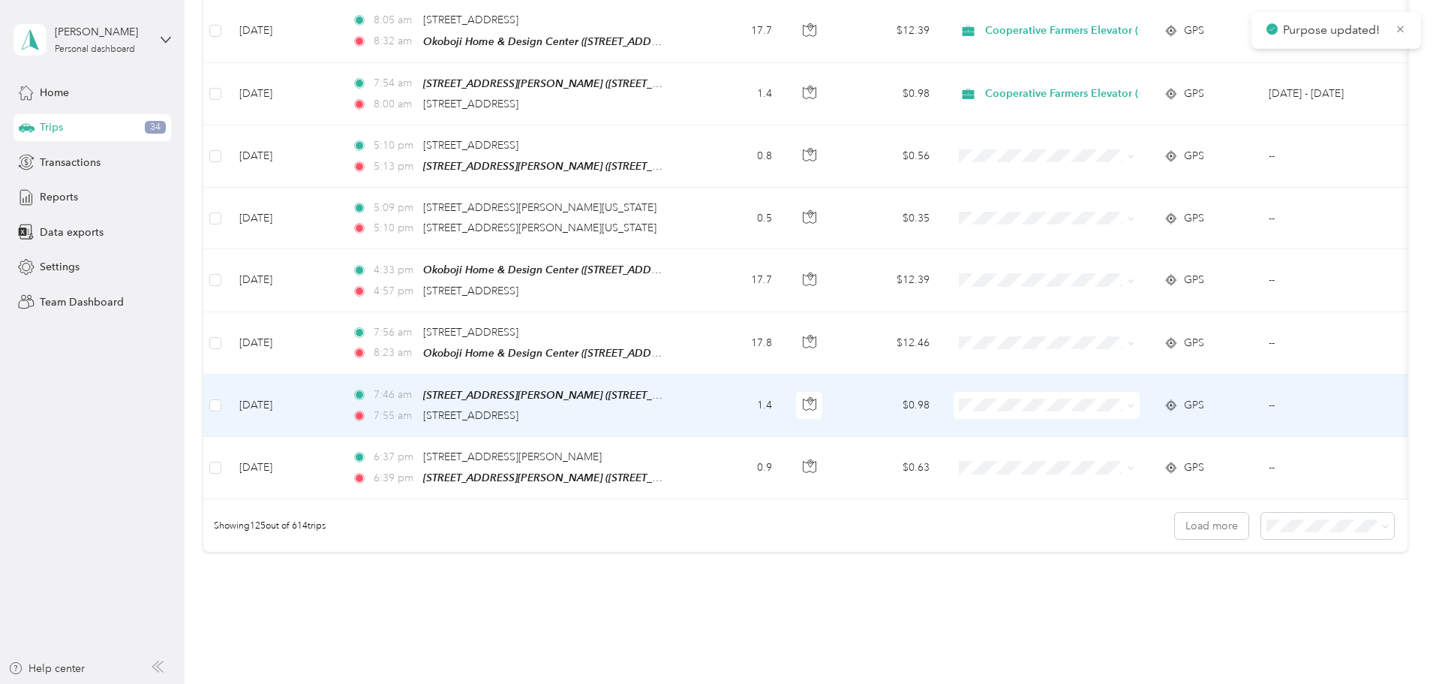
click at [1097, 392] on span at bounding box center [1047, 405] width 186 height 27
click at [1112, 344] on span "Cooperative Farmers Elevator (CFE)" at bounding box center [1180, 347] width 178 height 16
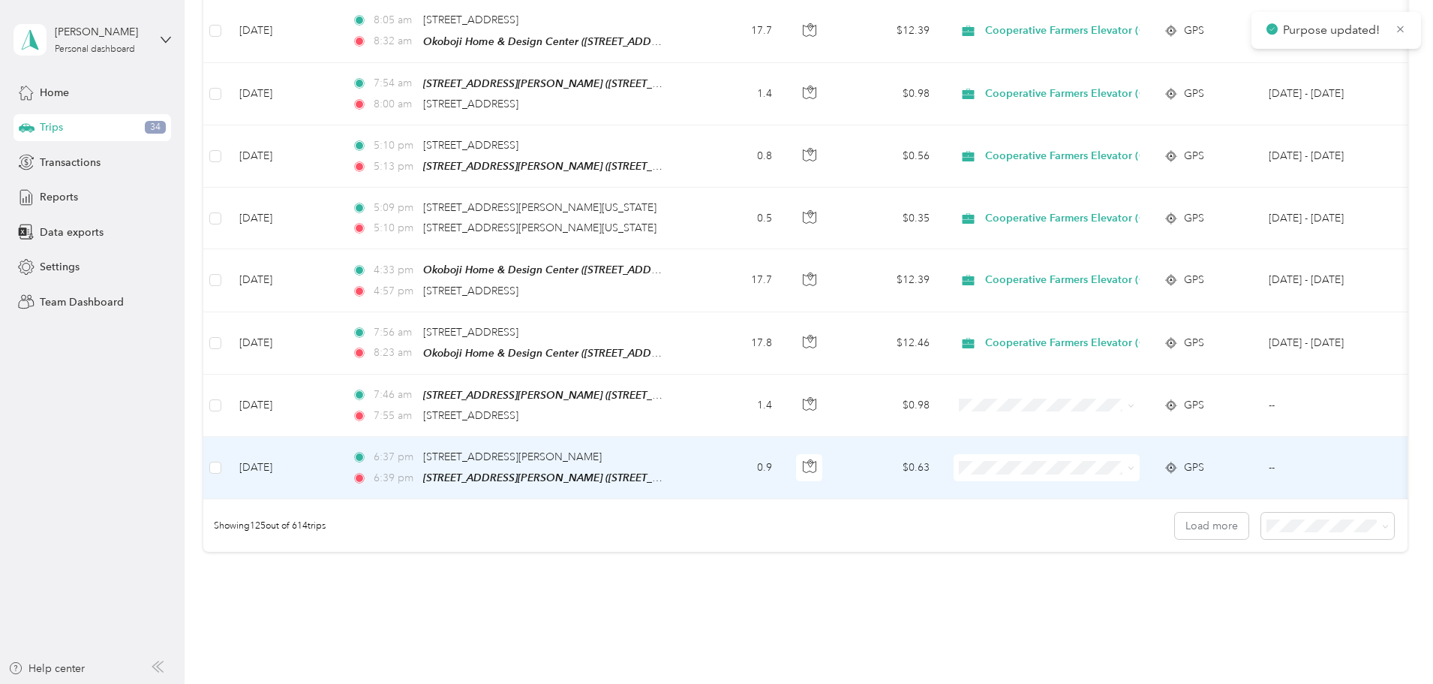
click at [1137, 454] on span at bounding box center [1047, 467] width 186 height 27
click at [1136, 432] on span "Personal" at bounding box center [1180, 434] width 178 height 16
click at [1175, 513] on button "Load more" at bounding box center [1212, 526] width 74 height 26
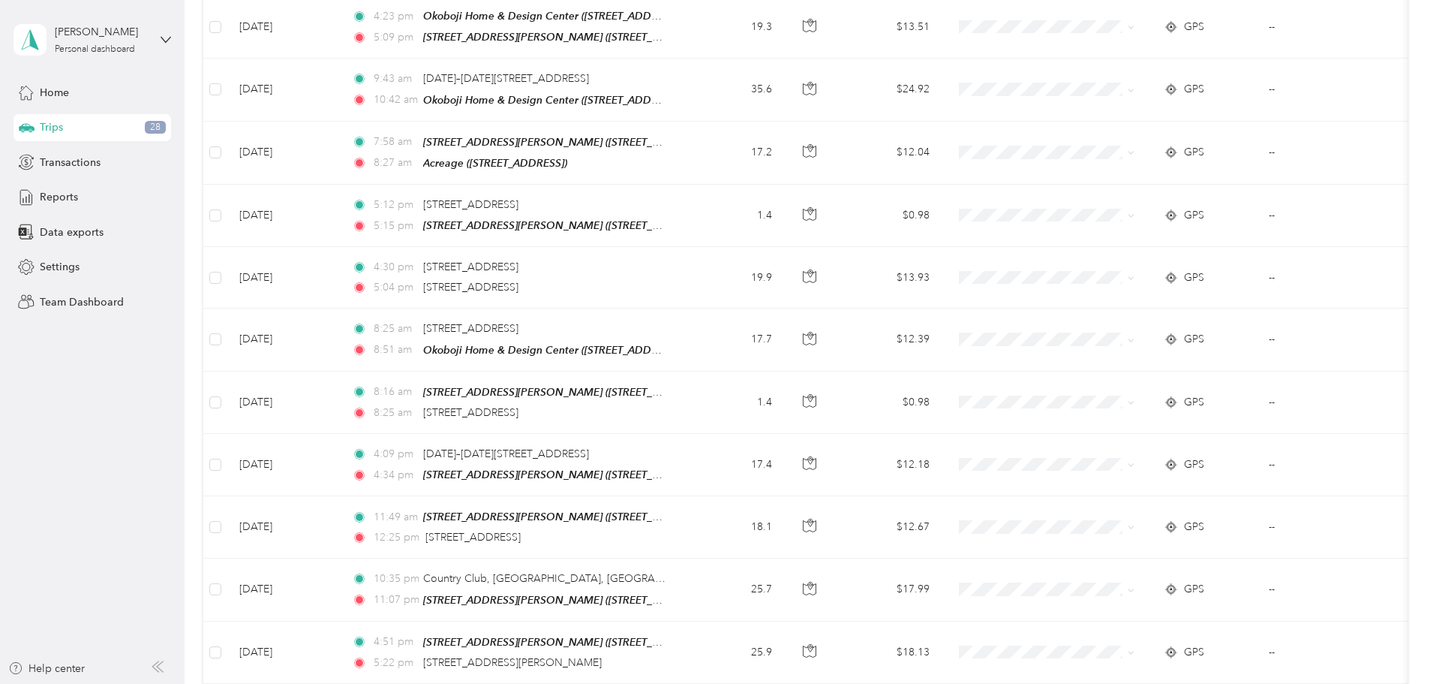
scroll to position [8532, 0]
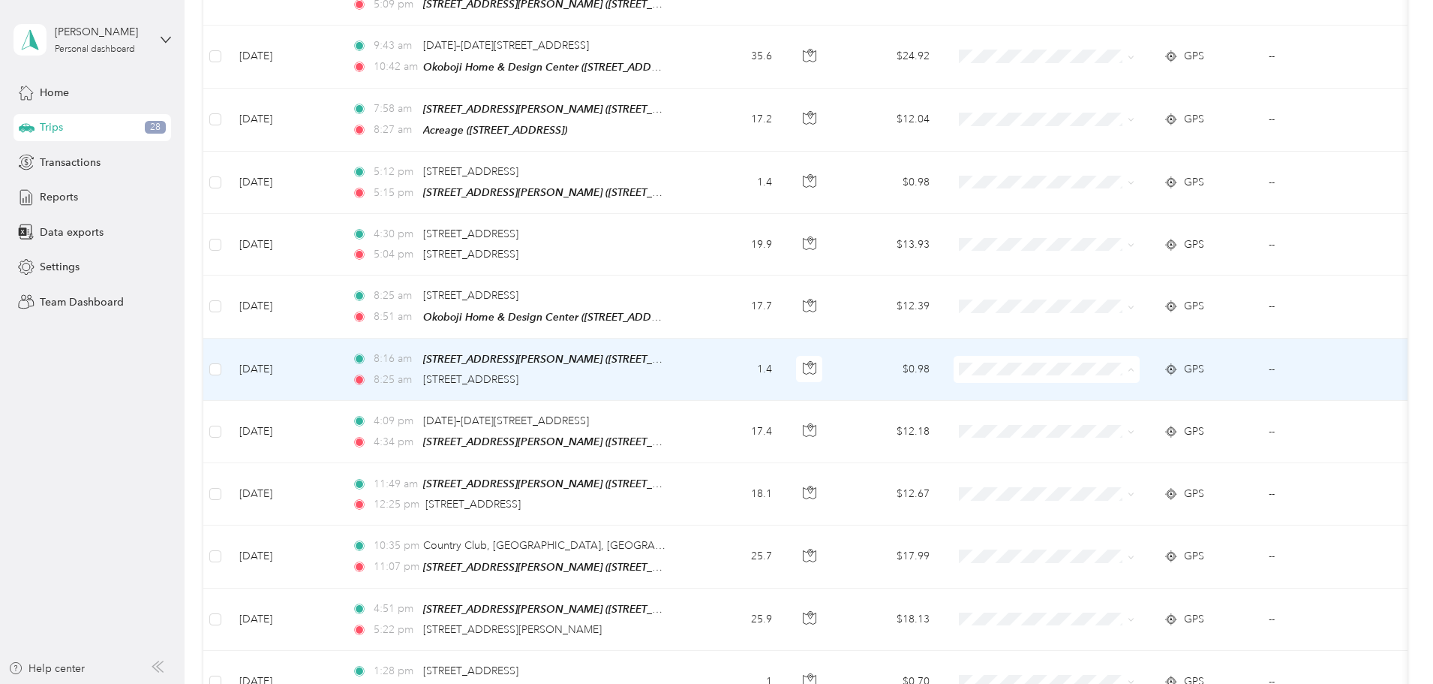
click at [1114, 290] on span "Cooperative Farmers Elevator (CFE)" at bounding box center [1180, 298] width 178 height 16
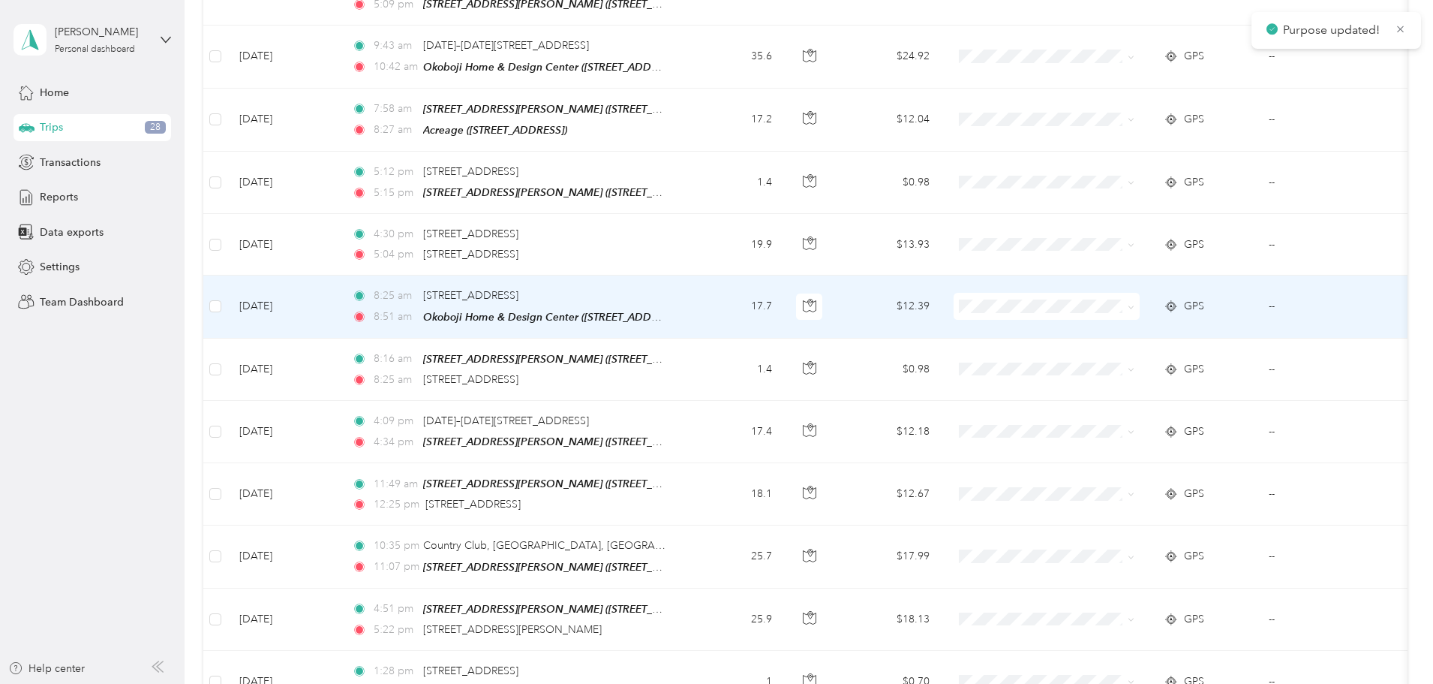
click at [1103, 232] on span "Cooperative Farmers Elevator (CFE)" at bounding box center [1180, 233] width 178 height 16
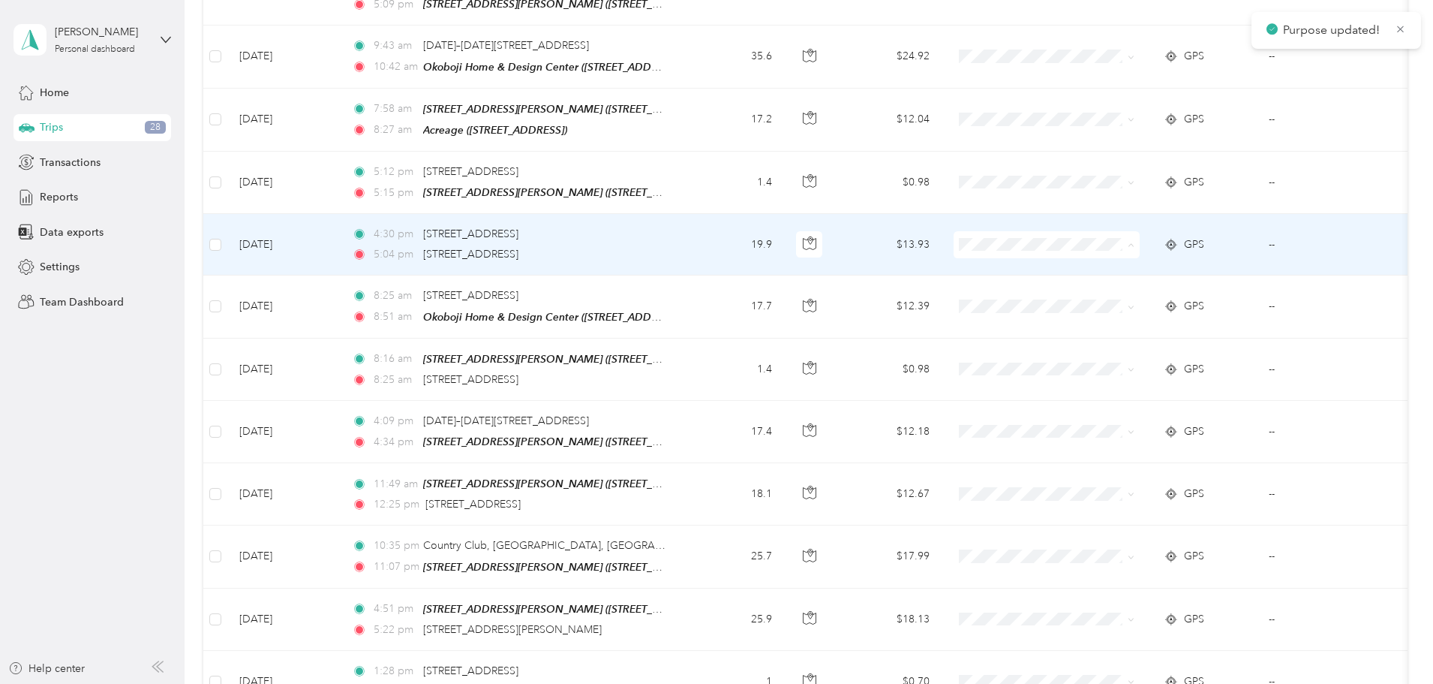
click at [1089, 167] on span "Cooperative Farmers Elevator (CFE)" at bounding box center [1166, 175] width 205 height 16
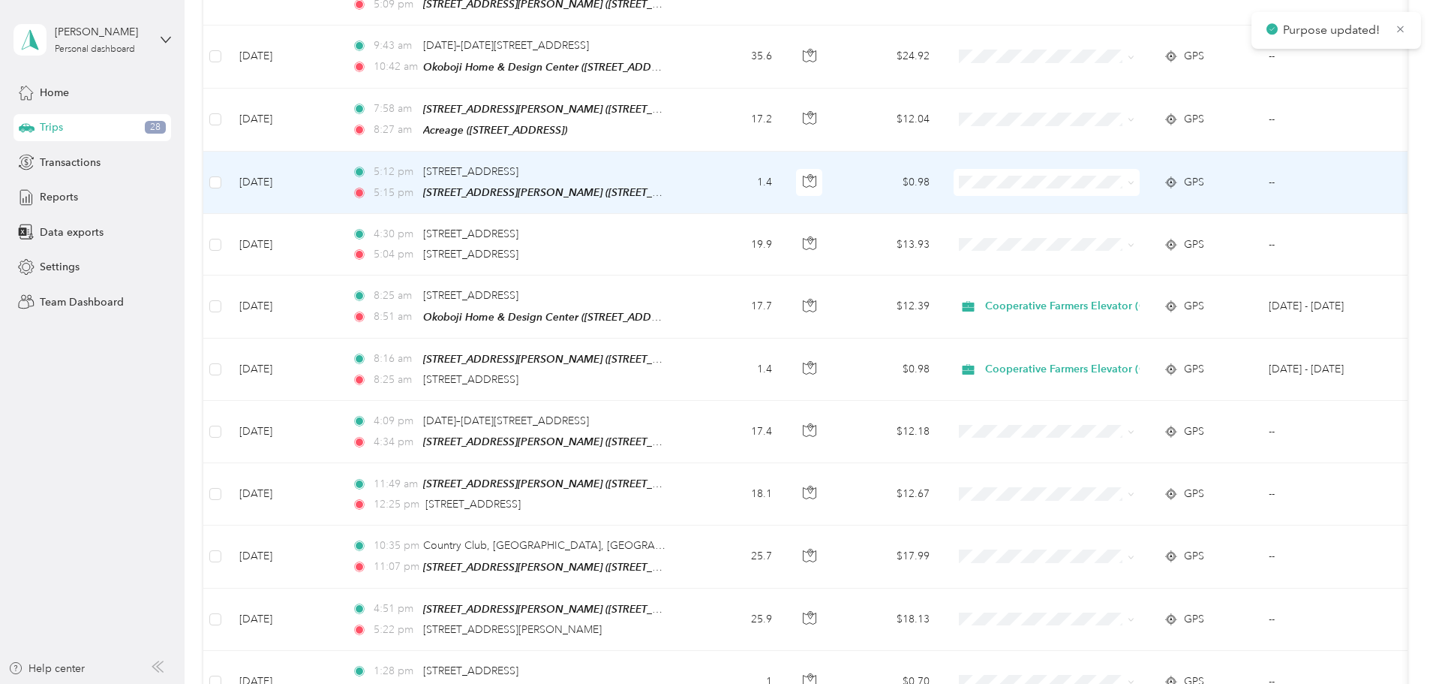
click at [1120, 108] on span "Cooperative Farmers Elevator (CFE)" at bounding box center [1180, 112] width 178 height 16
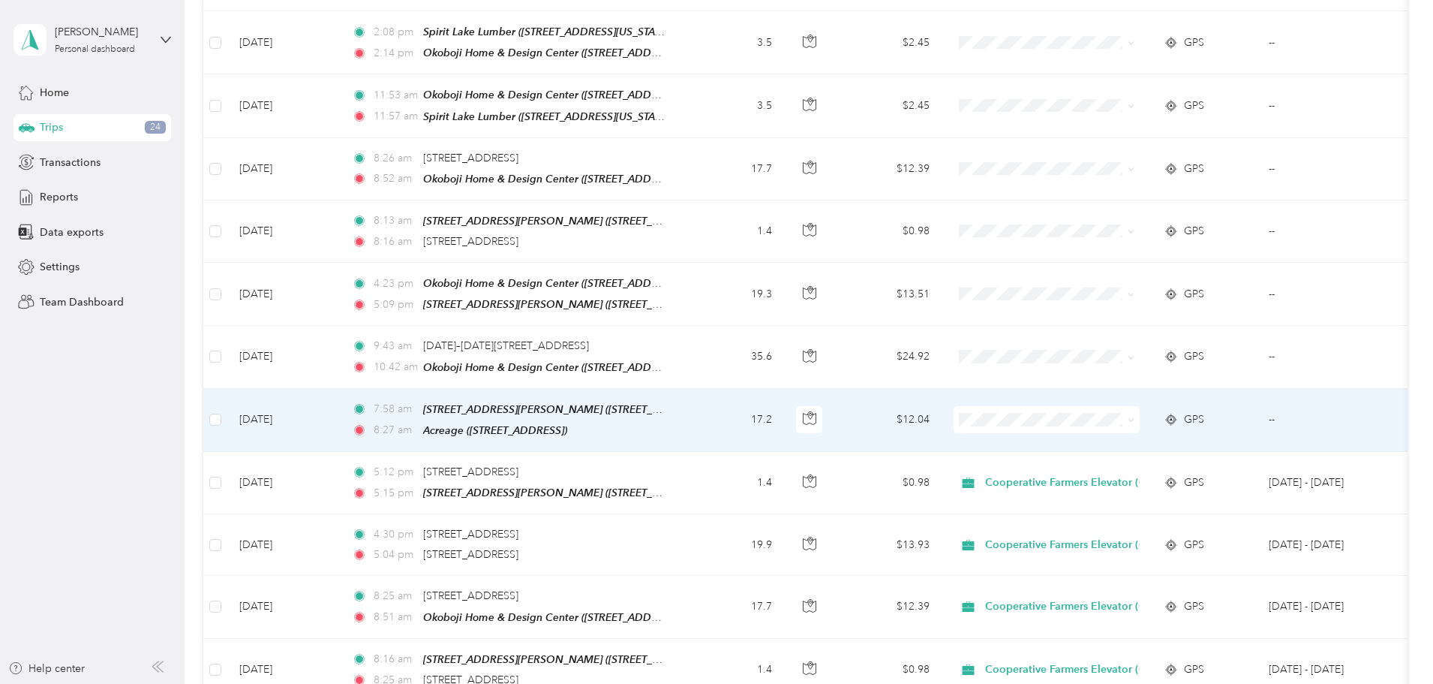
scroll to position [8157, 0]
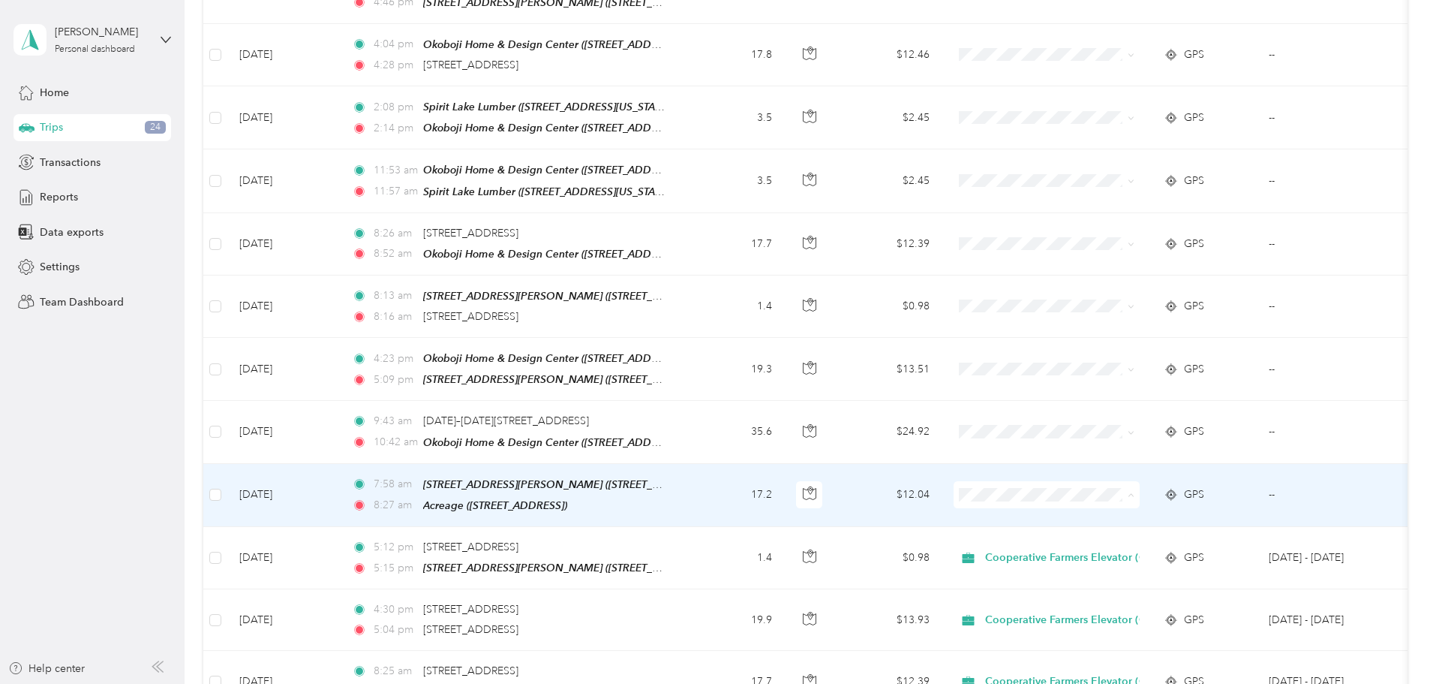
click at [1148, 421] on span "Cooperative Farmers Elevator (CFE)" at bounding box center [1180, 426] width 178 height 16
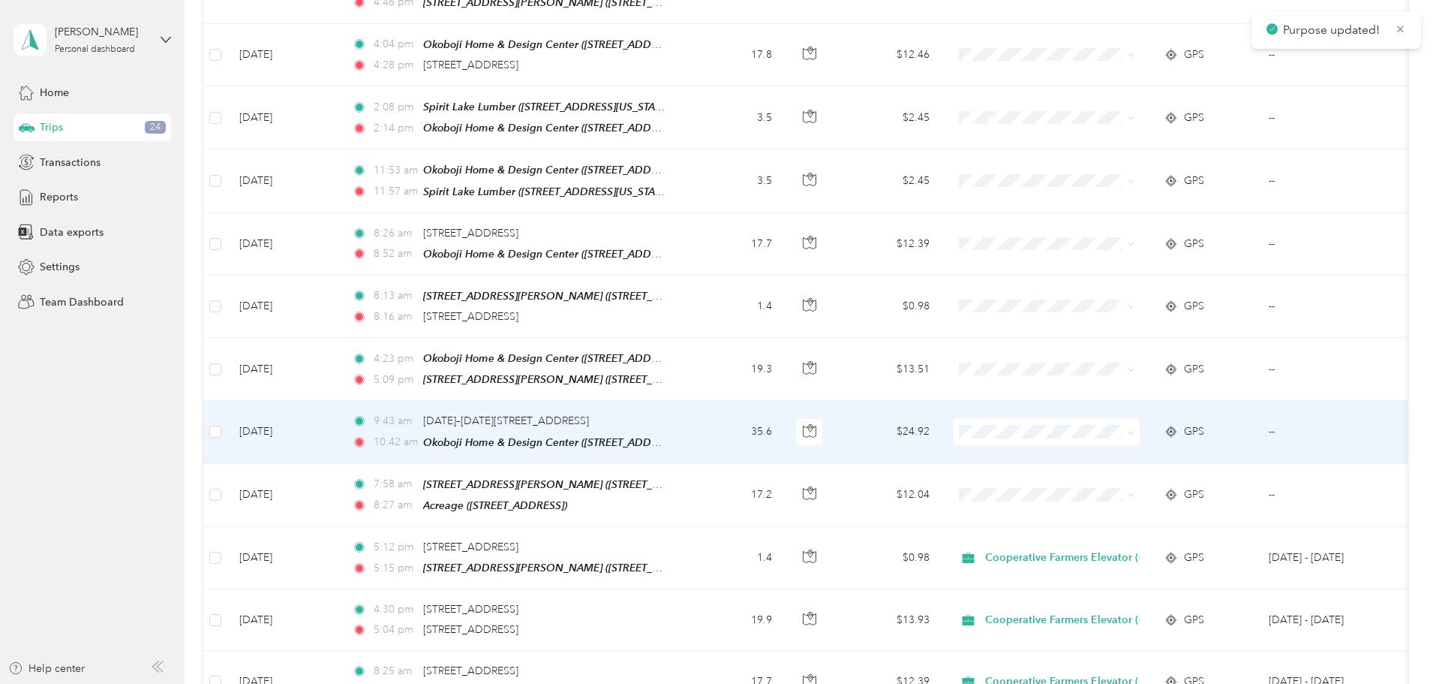
click at [1140, 361] on span "Cooperative Farmers Elevator (CFE)" at bounding box center [1180, 361] width 178 height 16
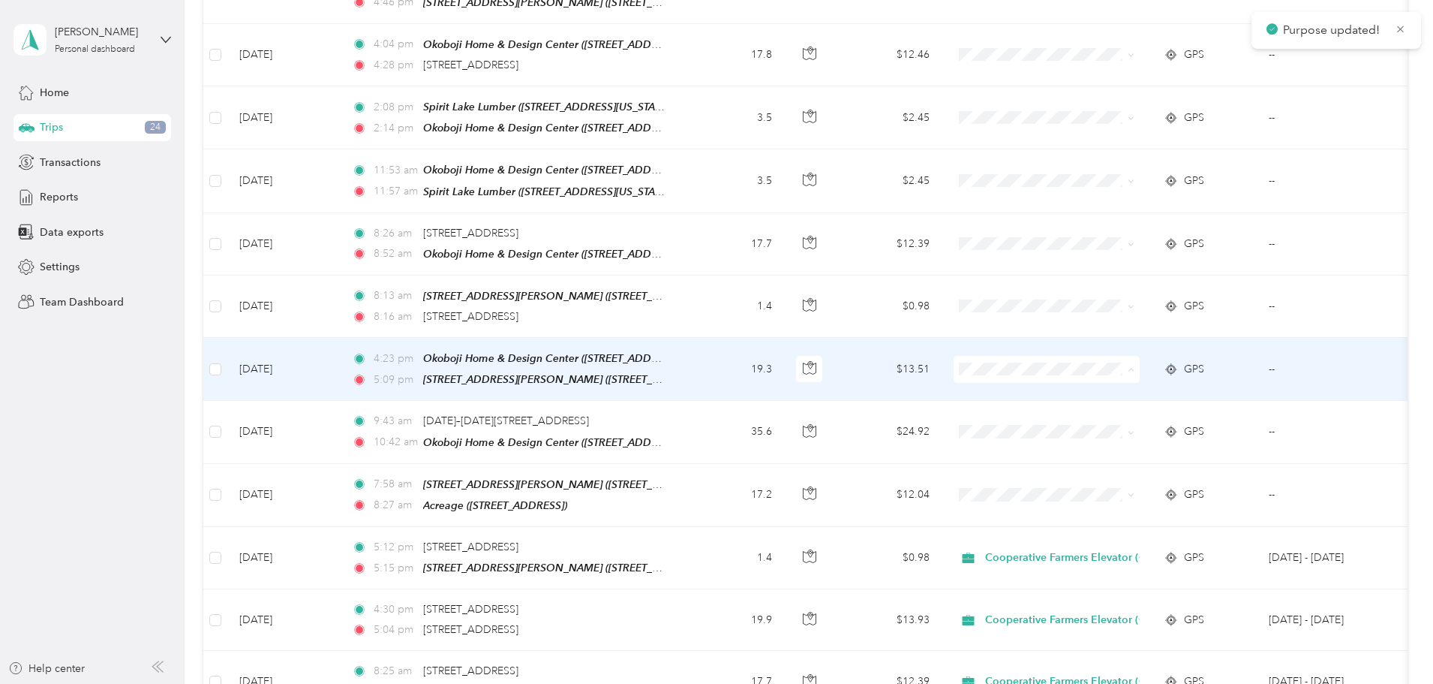
click at [1126, 296] on span "Cooperative Farmers Elevator (CFE)" at bounding box center [1180, 303] width 178 height 16
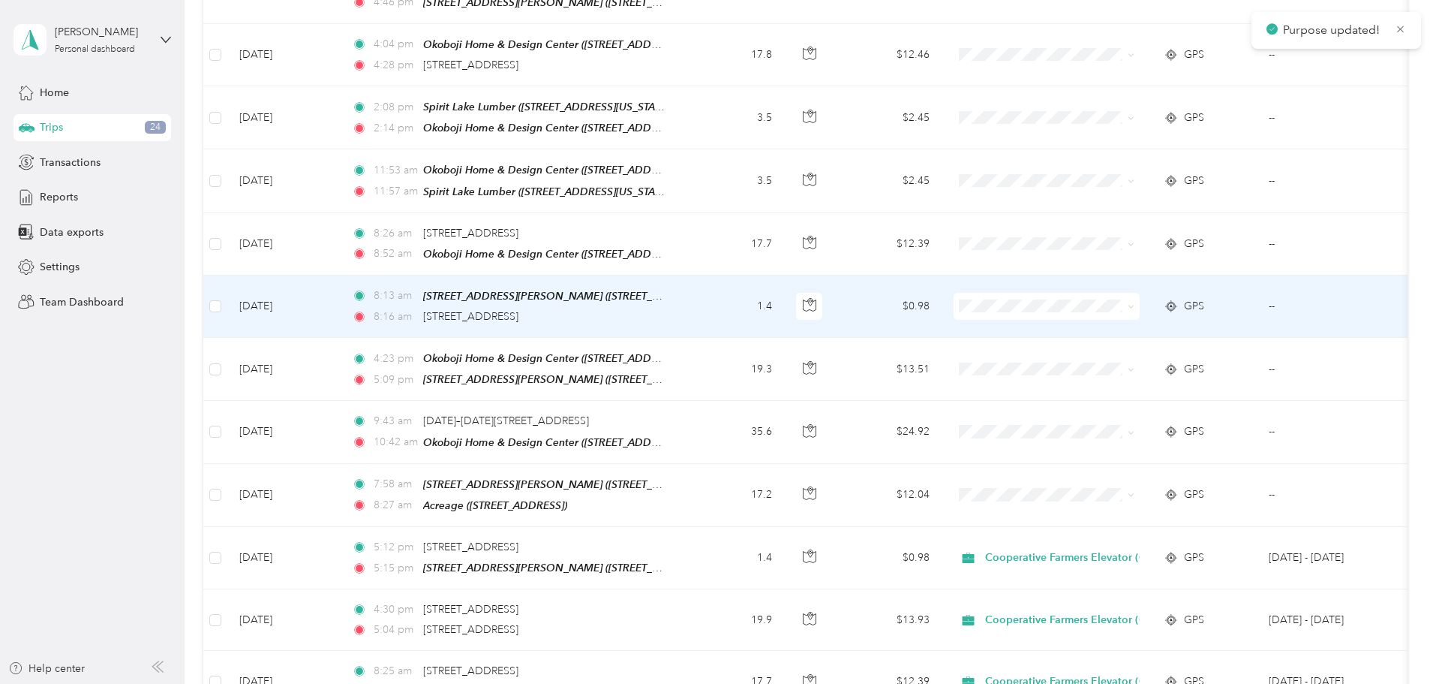
click at [1109, 293] on span at bounding box center [1047, 306] width 186 height 27
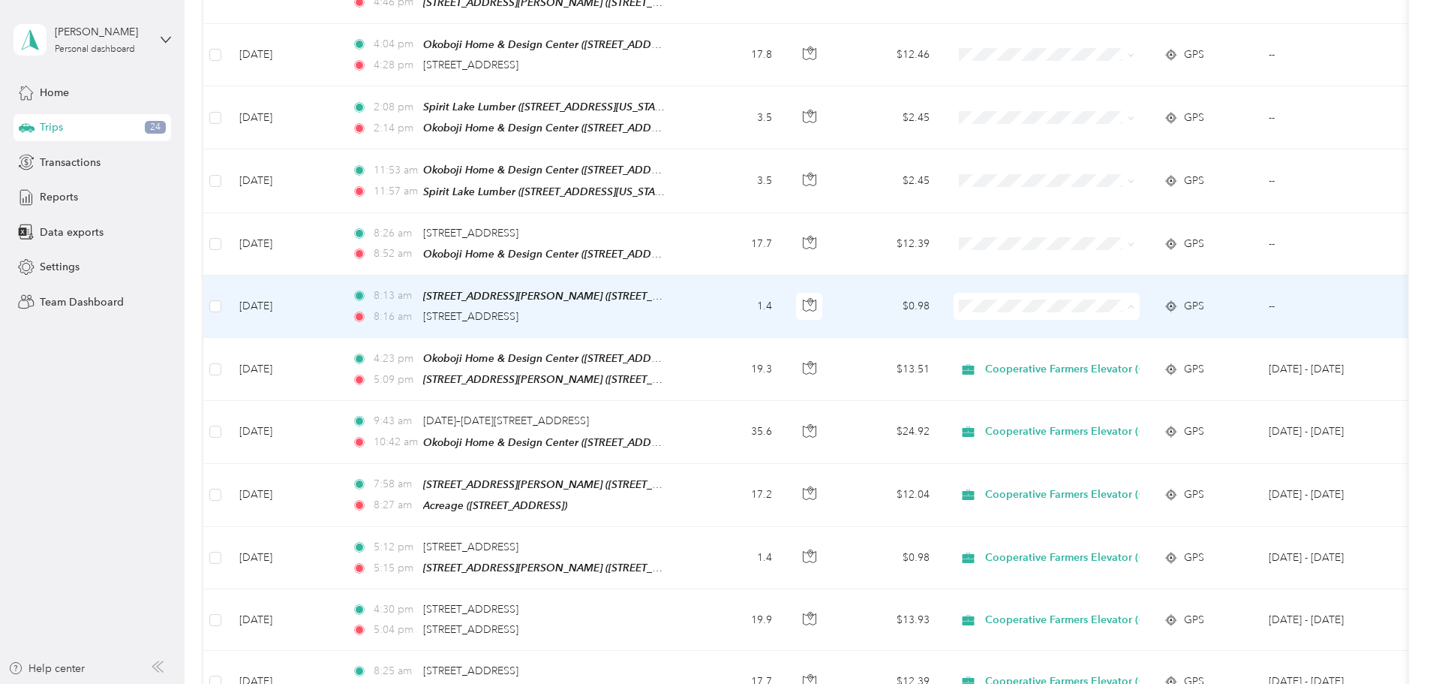
click at [1133, 239] on span "Cooperative Farmers Elevator (CFE)" at bounding box center [1180, 241] width 178 height 16
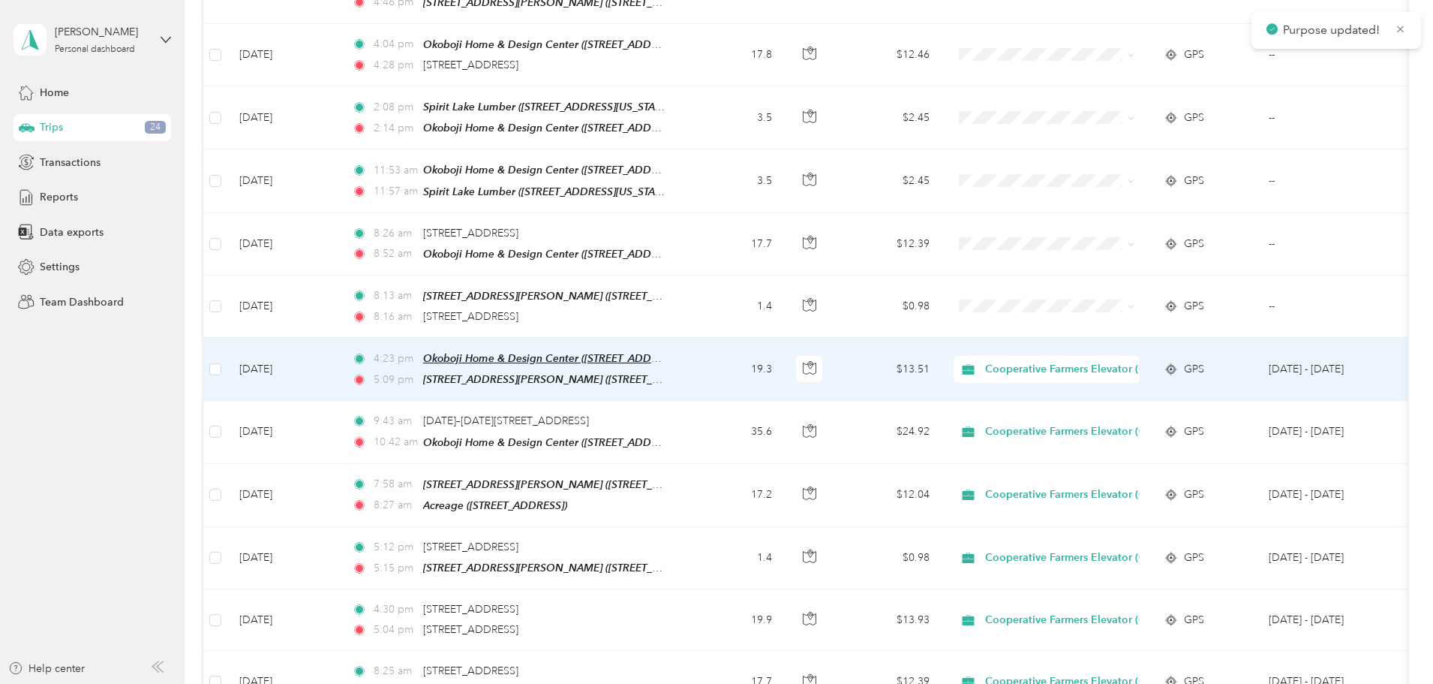
scroll to position [8007, 0]
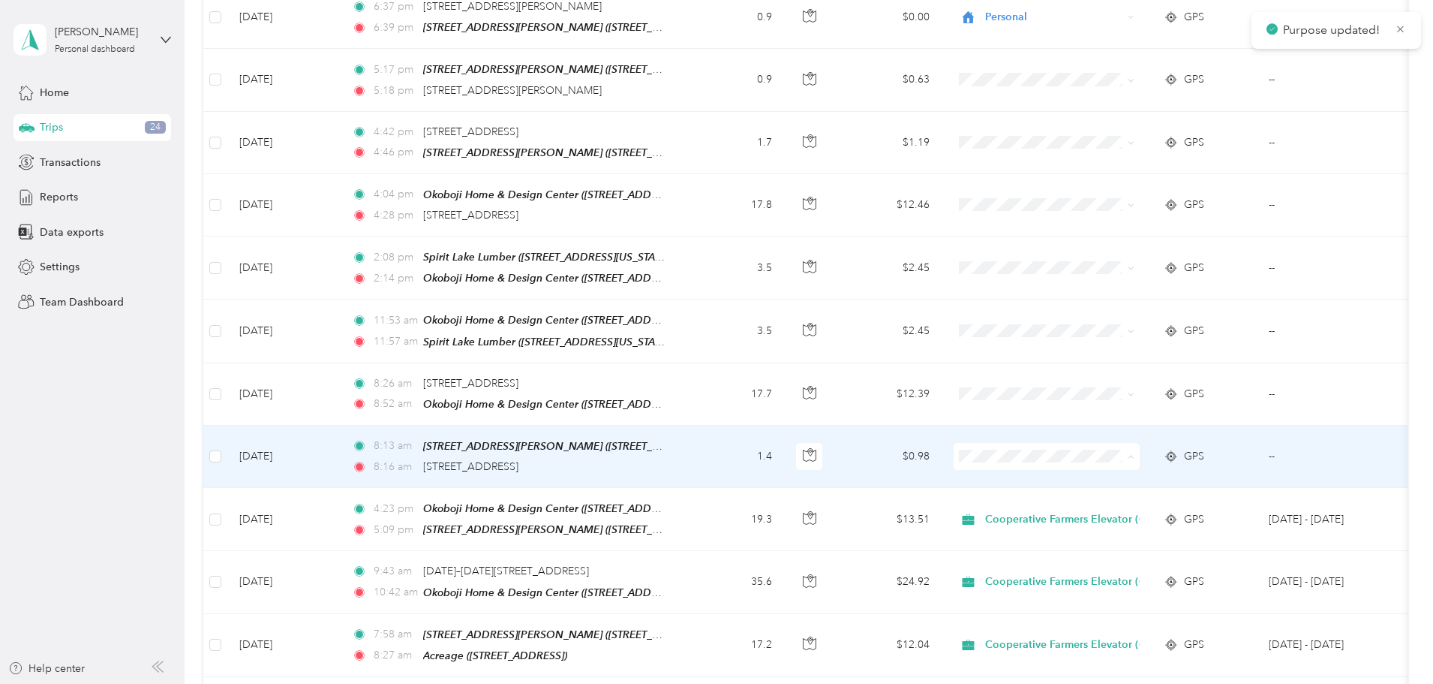
click at [1121, 387] on span "Cooperative Farmers Elevator (CFE)" at bounding box center [1180, 391] width 178 height 16
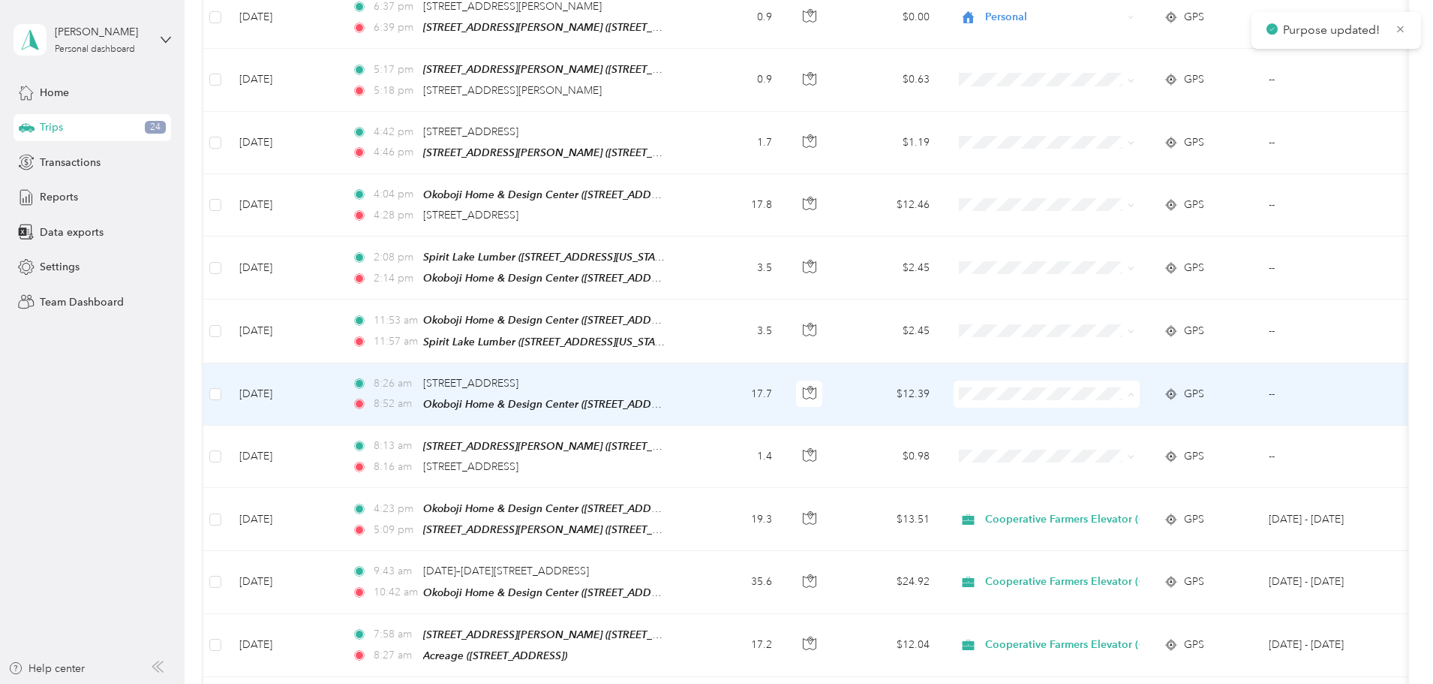
click at [1139, 336] on ol "Cooperative Farmers Elevator (CFE) Personal" at bounding box center [1167, 342] width 226 height 53
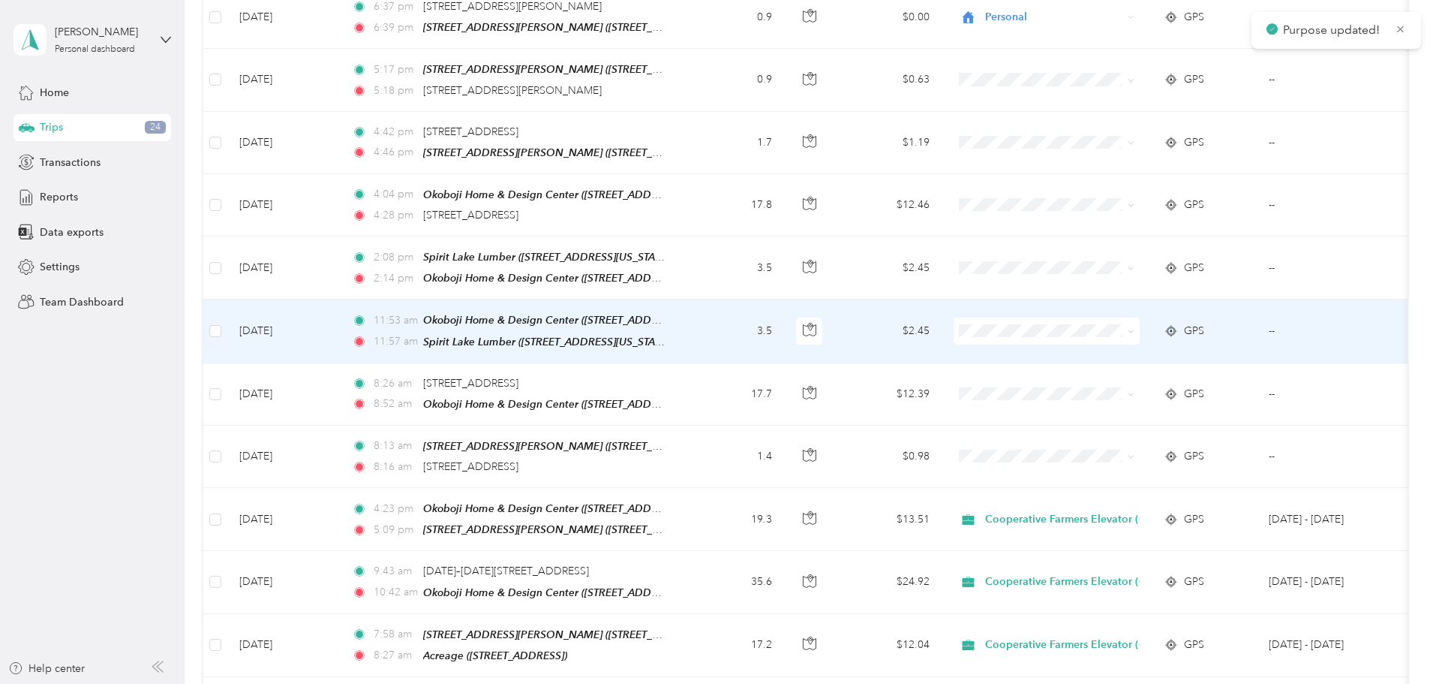
click at [1108, 264] on span "Cooperative Farmers Elevator (CFE)" at bounding box center [1180, 268] width 178 height 16
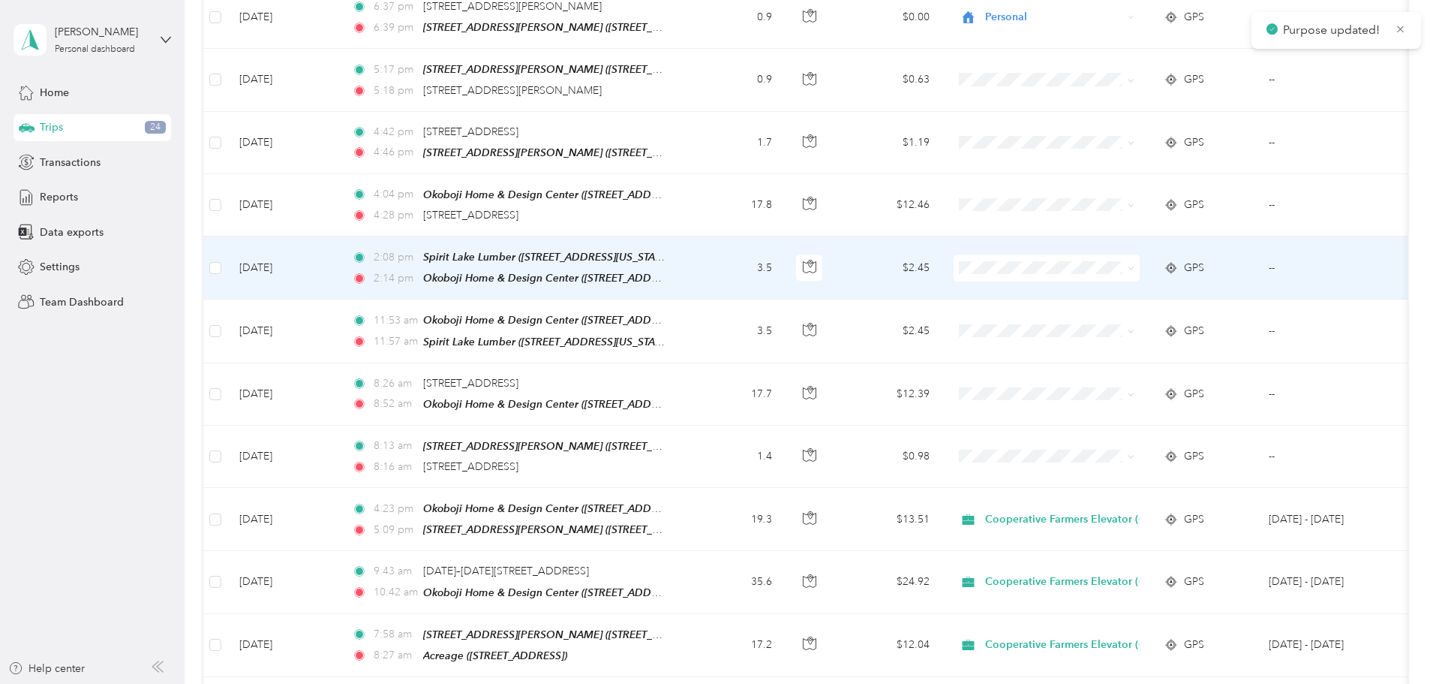
click at [1108, 203] on span "Cooperative Farmers Elevator (CFE)" at bounding box center [1180, 206] width 178 height 16
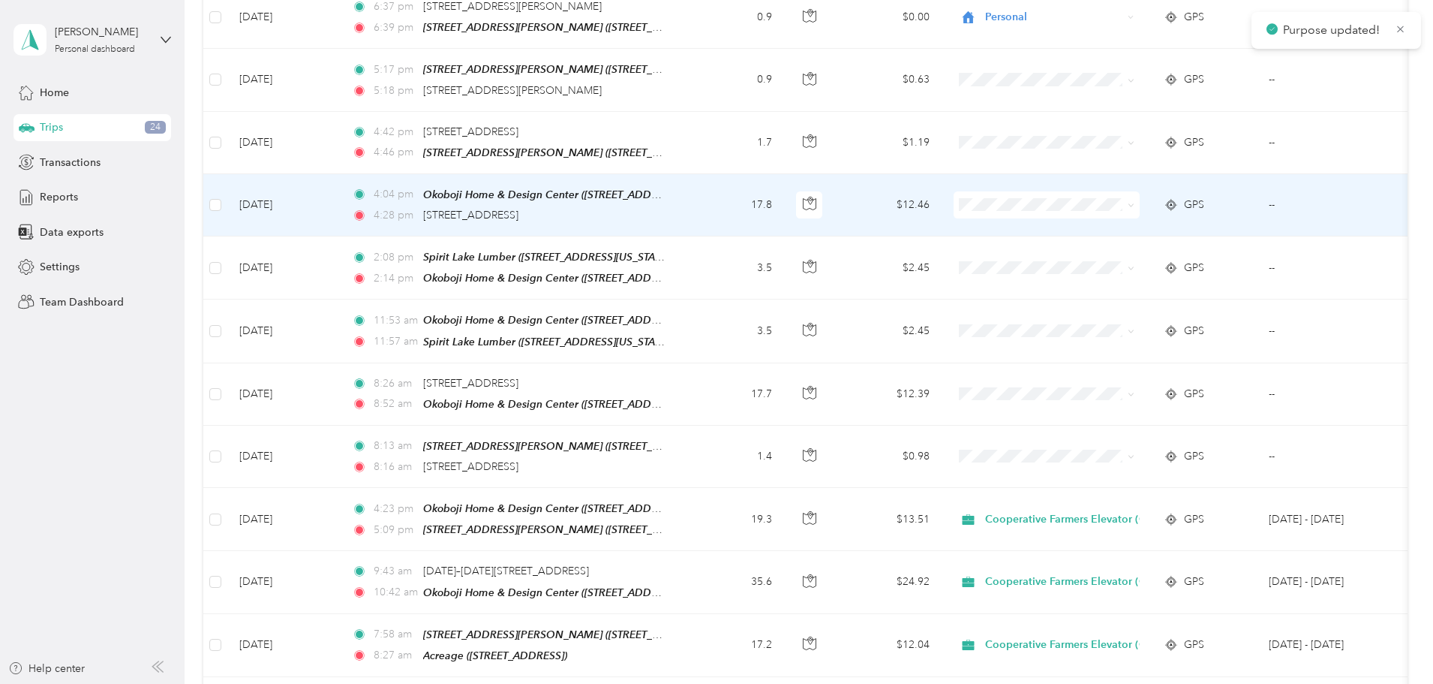
scroll to position [7707, 0]
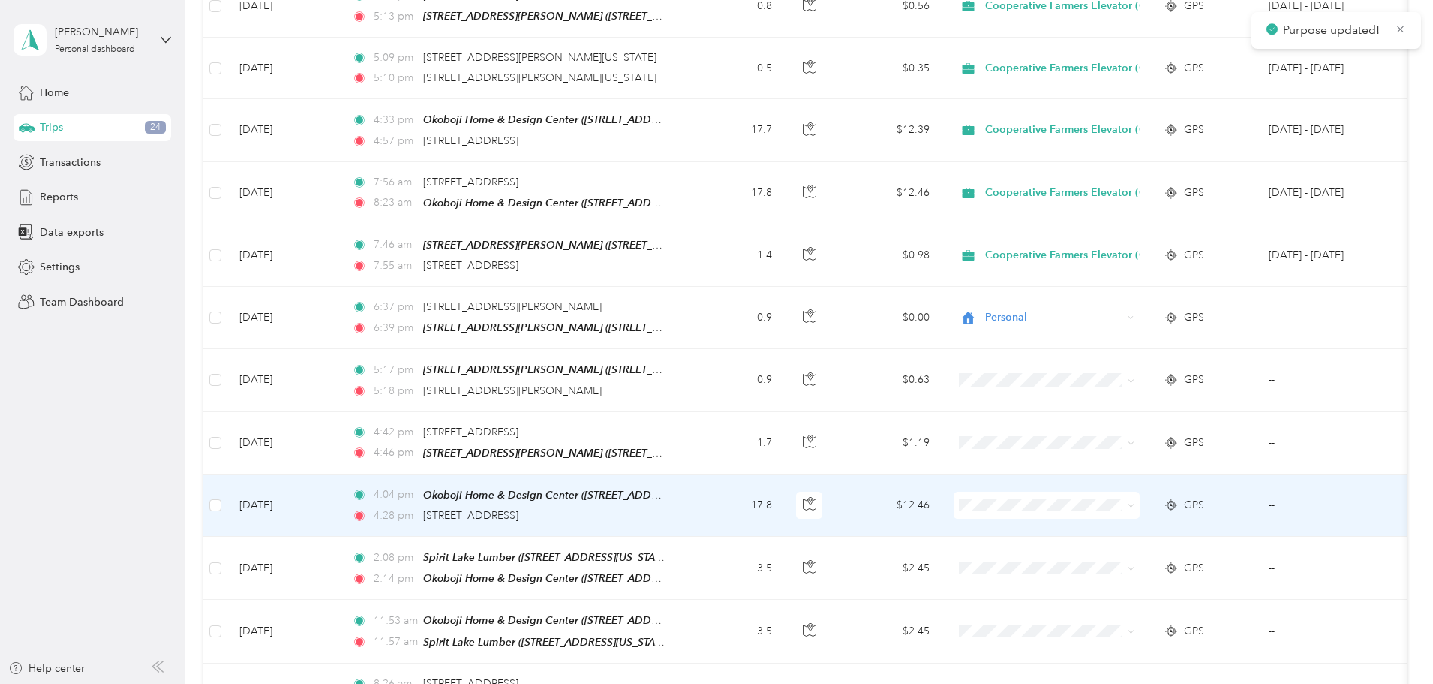
click at [1106, 492] on span at bounding box center [1047, 505] width 186 height 27
click at [1126, 492] on span at bounding box center [1047, 505] width 186 height 27
click at [1193, 440] on span "Cooperative Farmers Elevator (CFE)" at bounding box center [1180, 444] width 178 height 16
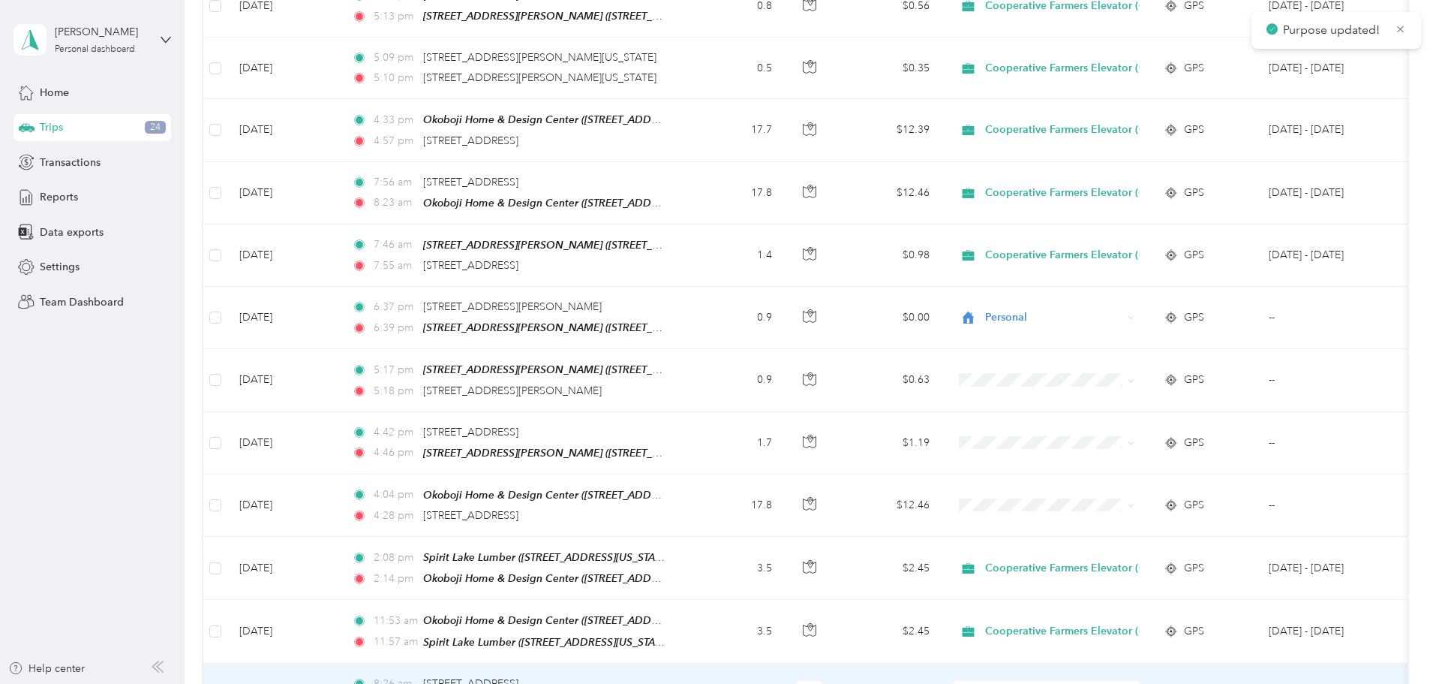
click at [1145, 629] on span "Cooperative Farmers Elevator (CFE)" at bounding box center [1180, 629] width 178 height 16
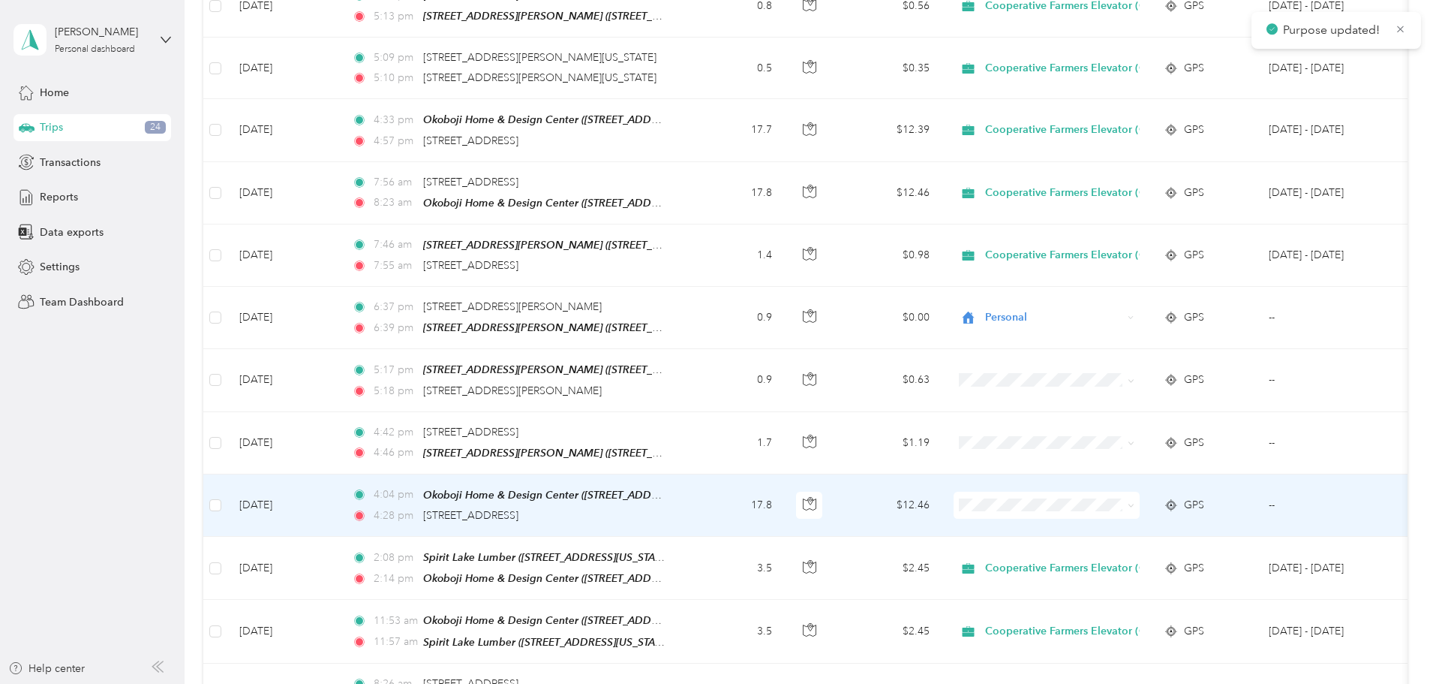
click at [1133, 440] on span "Cooperative Farmers Elevator (CFE)" at bounding box center [1180, 442] width 178 height 16
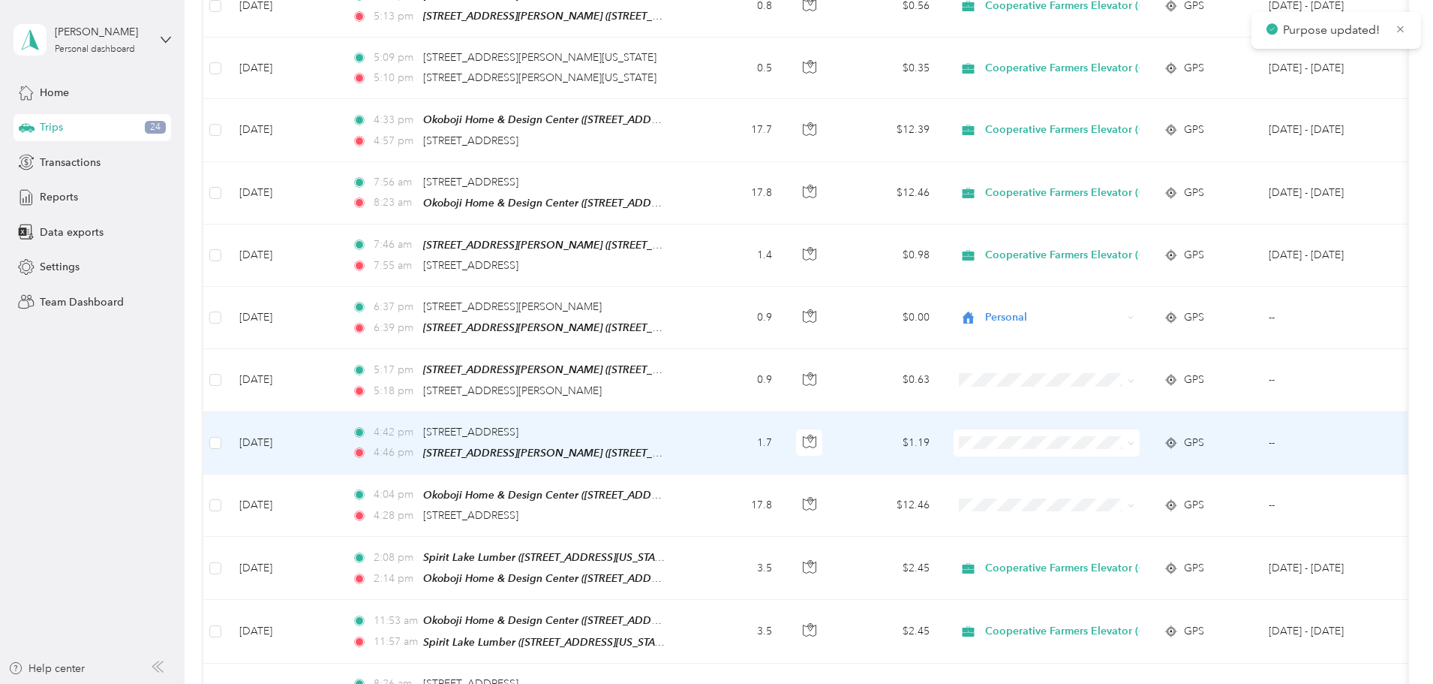
click at [1131, 379] on span "Cooperative Farmers Elevator (CFE)" at bounding box center [1180, 382] width 178 height 16
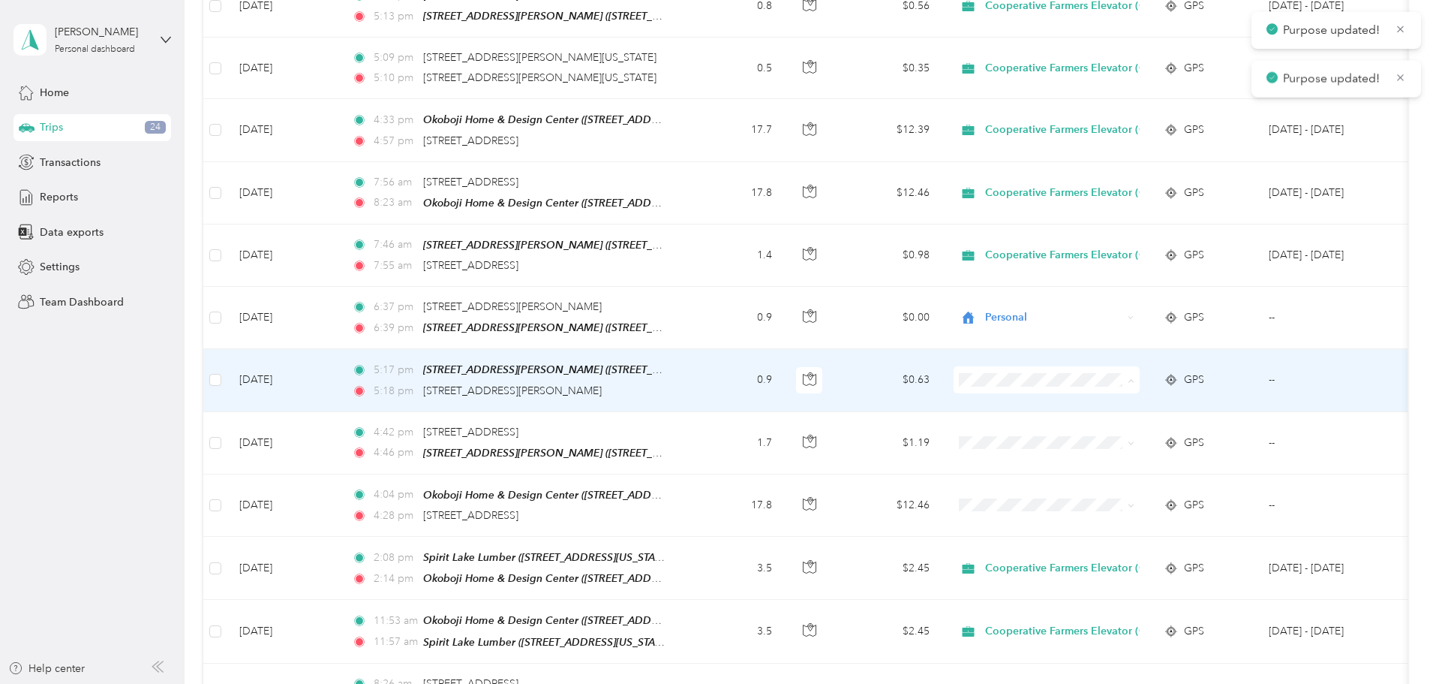
click at [1115, 331] on ol "Cooperative Farmers Elevator (CFE) Personal" at bounding box center [1167, 334] width 226 height 53
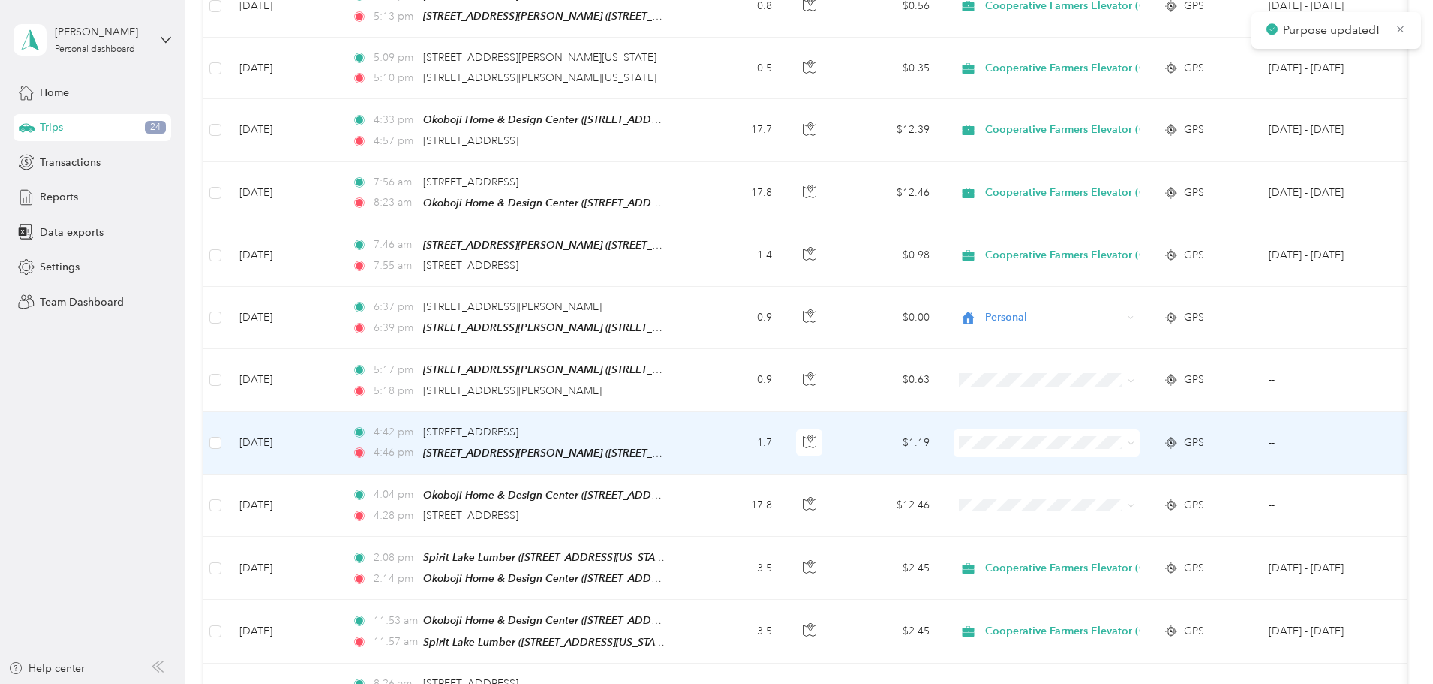
scroll to position [7782, 0]
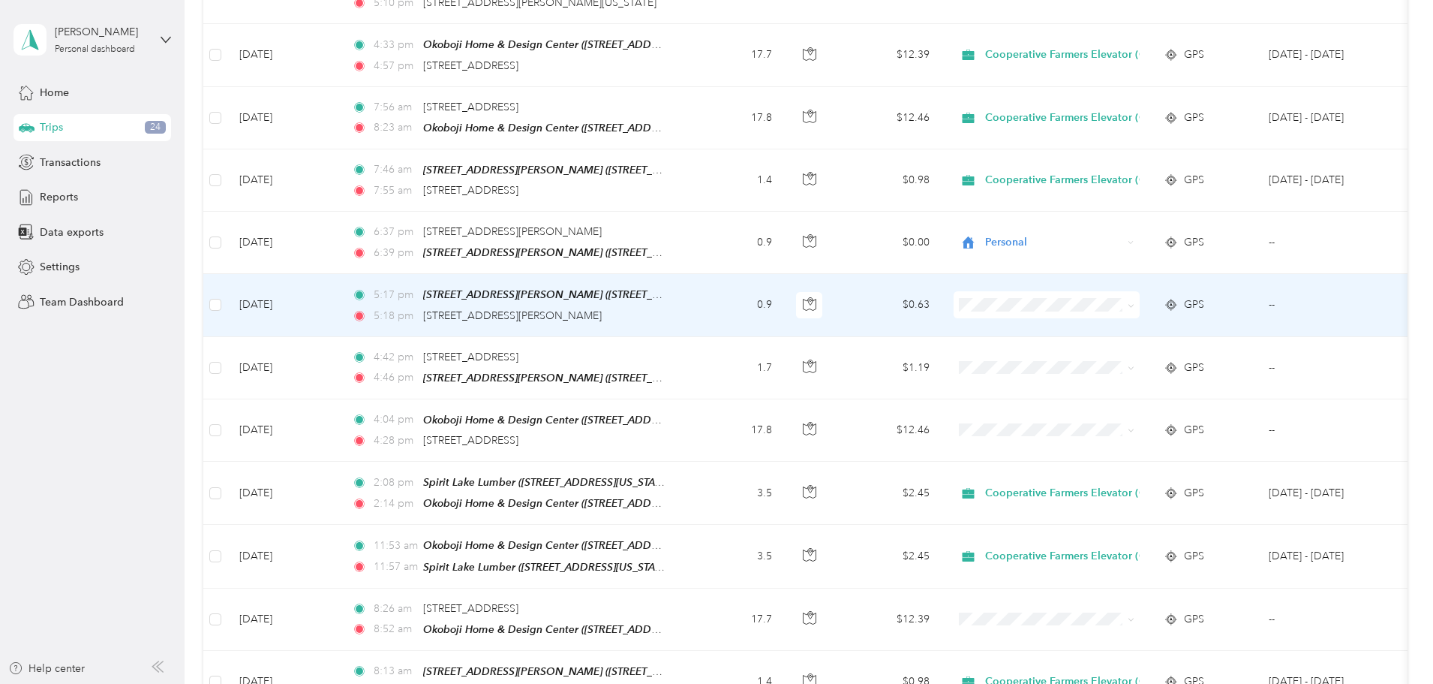
click at [1144, 241] on span "Cooperative Farmers Elevator (CFE)" at bounding box center [1180, 245] width 178 height 16
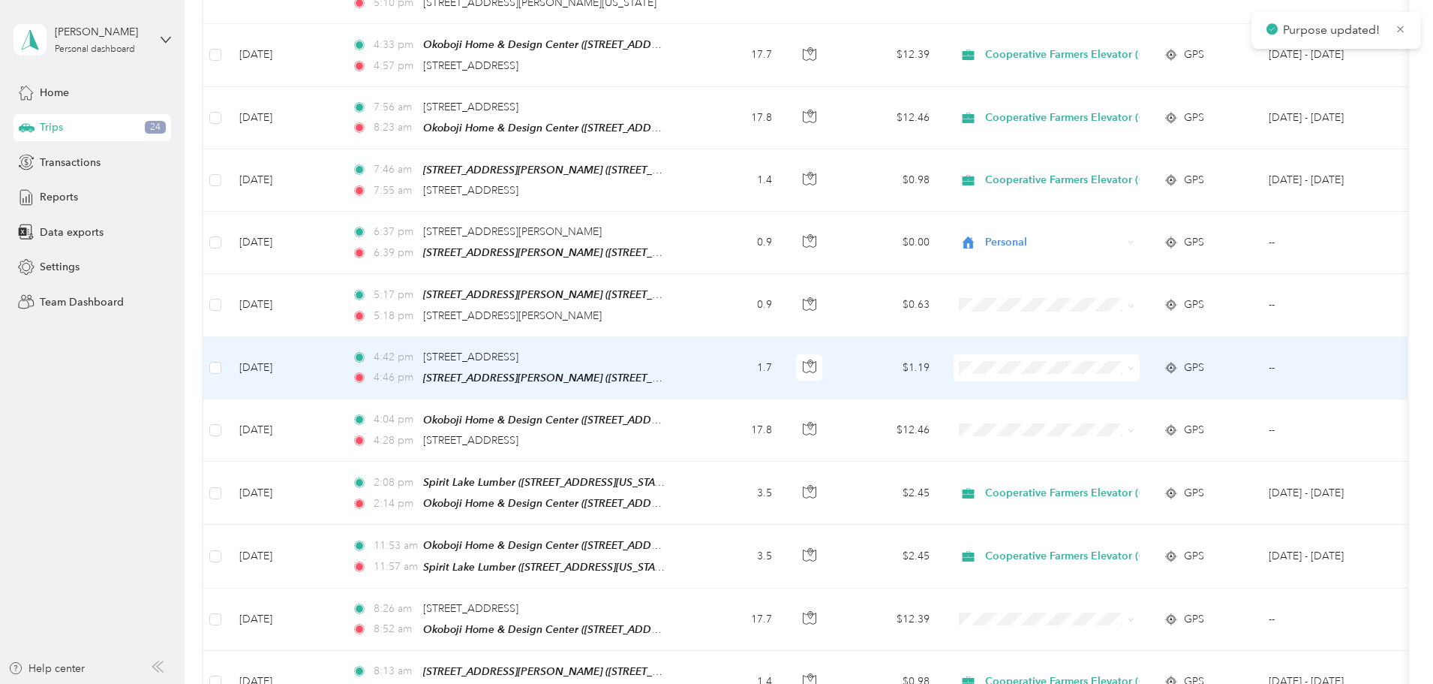
click at [1127, 305] on span "Cooperative Farmers Elevator (CFE)" at bounding box center [1180, 306] width 178 height 16
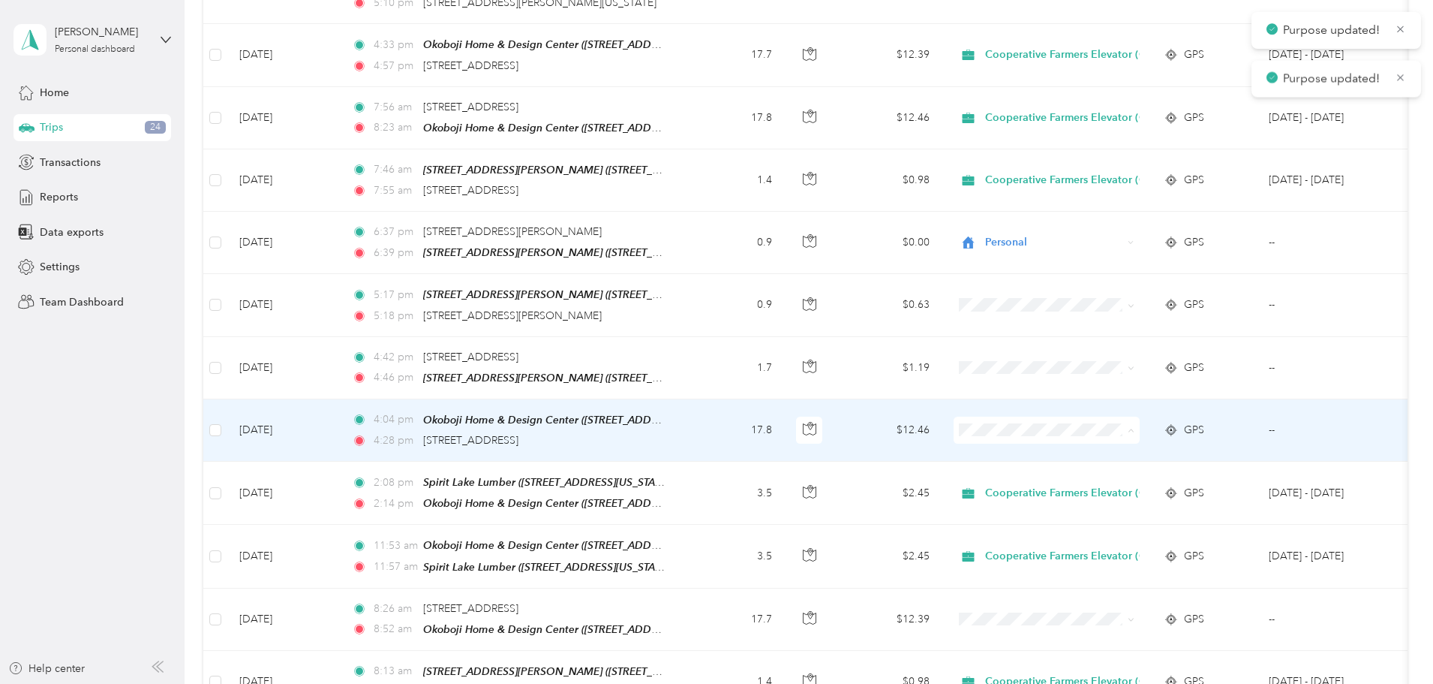
click at [1135, 365] on span "Cooperative Farmers Elevator (CFE)" at bounding box center [1180, 369] width 178 height 16
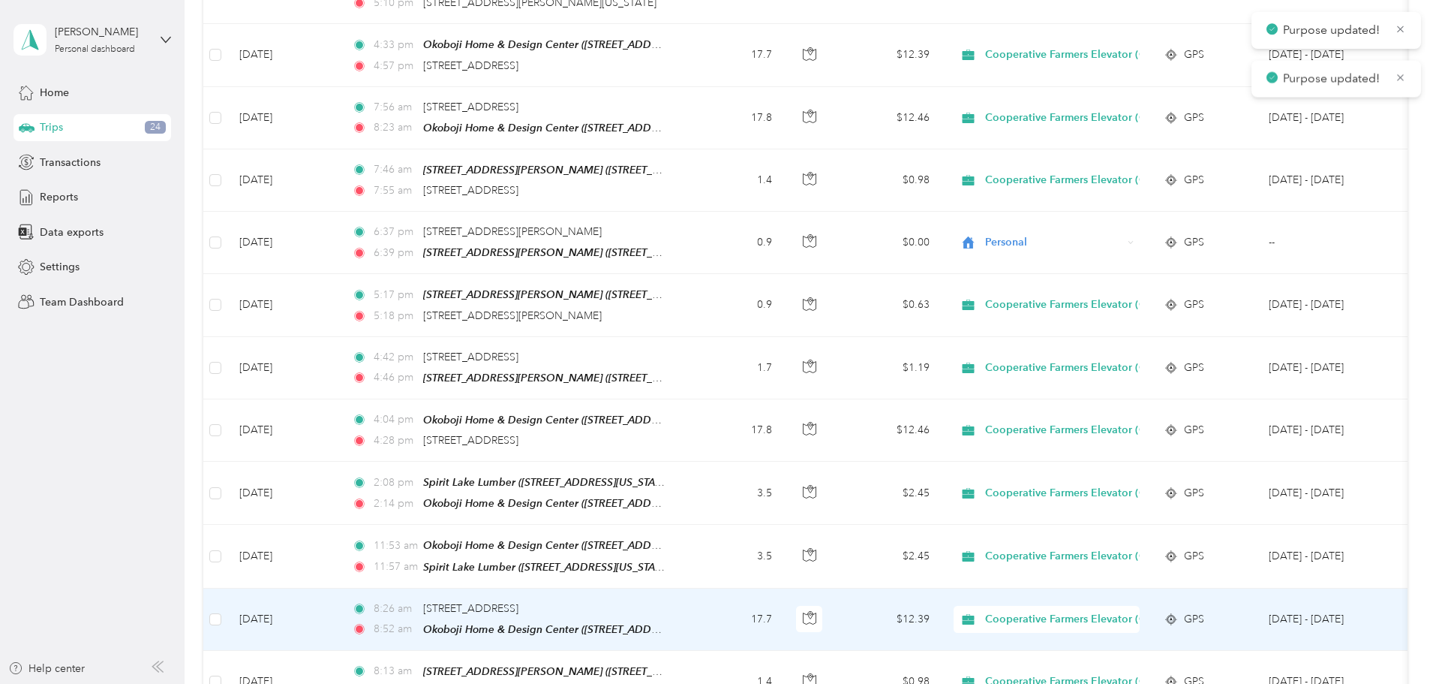
click at [1115, 611] on span "Cooperative Farmers Elevator (CFE)" at bounding box center [1074, 619] width 178 height 17
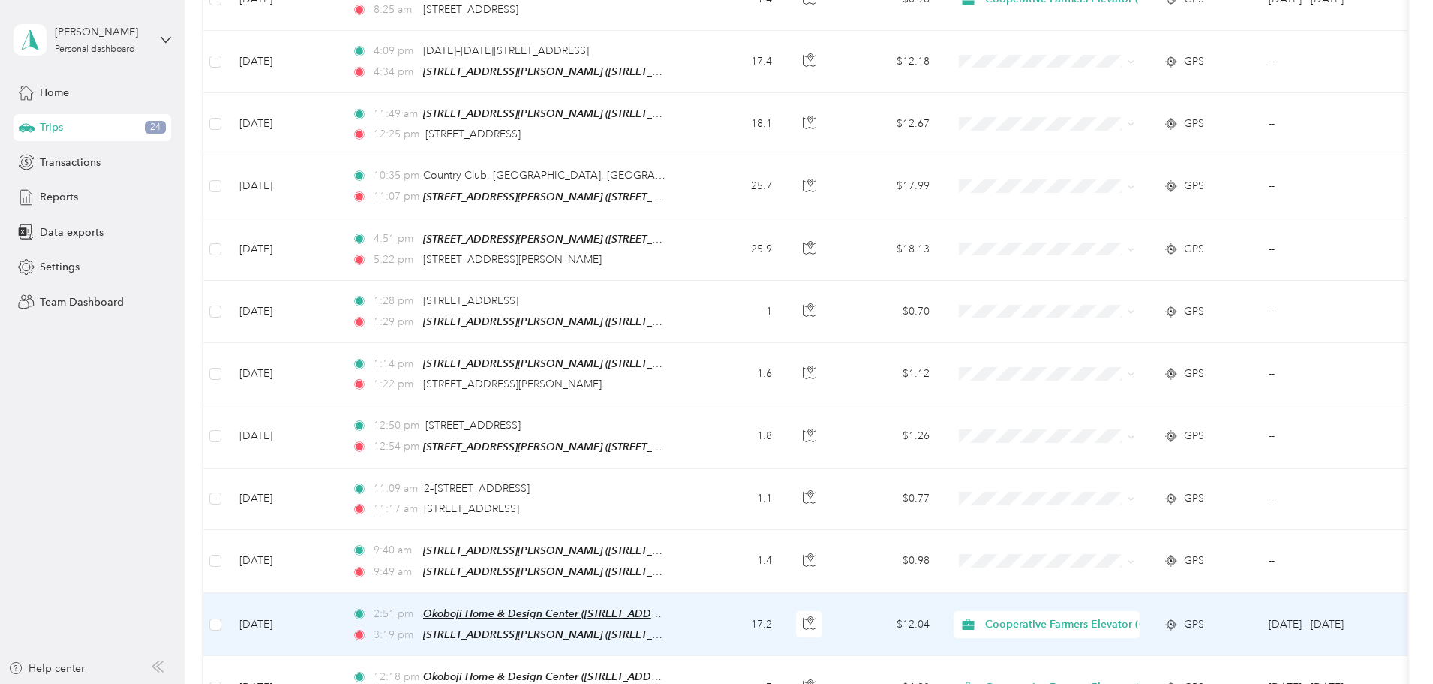
scroll to position [8908, 0]
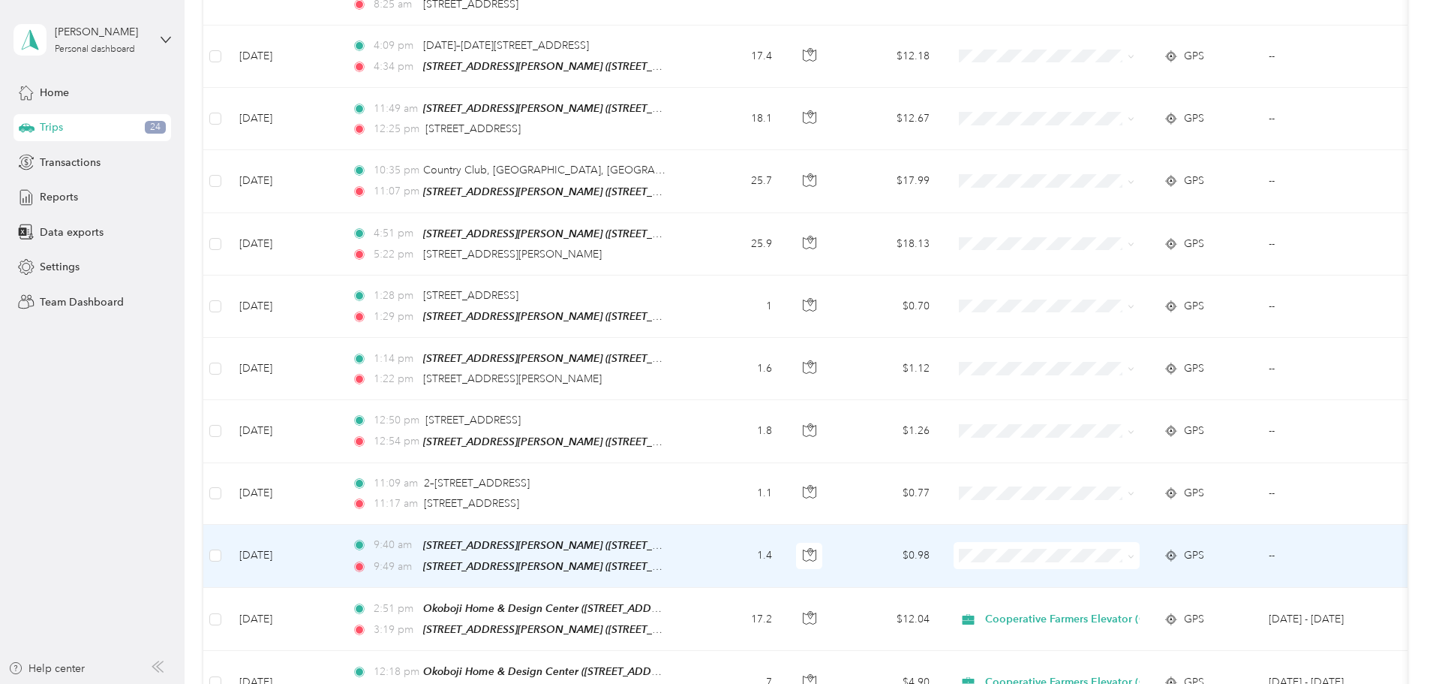
click at [1163, 500] on span "Personal" at bounding box center [1180, 501] width 178 height 16
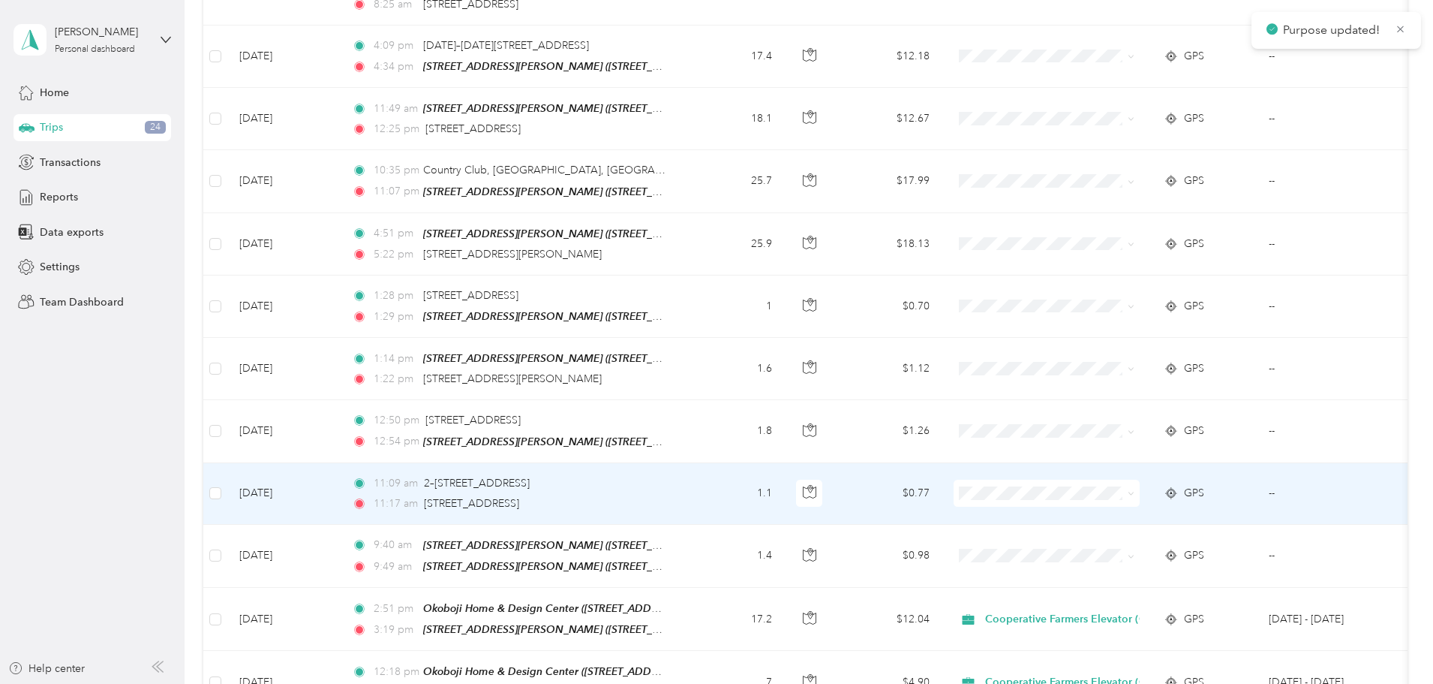
click at [1124, 480] on span at bounding box center [1047, 493] width 186 height 27
click at [1122, 440] on span "Personal" at bounding box center [1180, 443] width 178 height 16
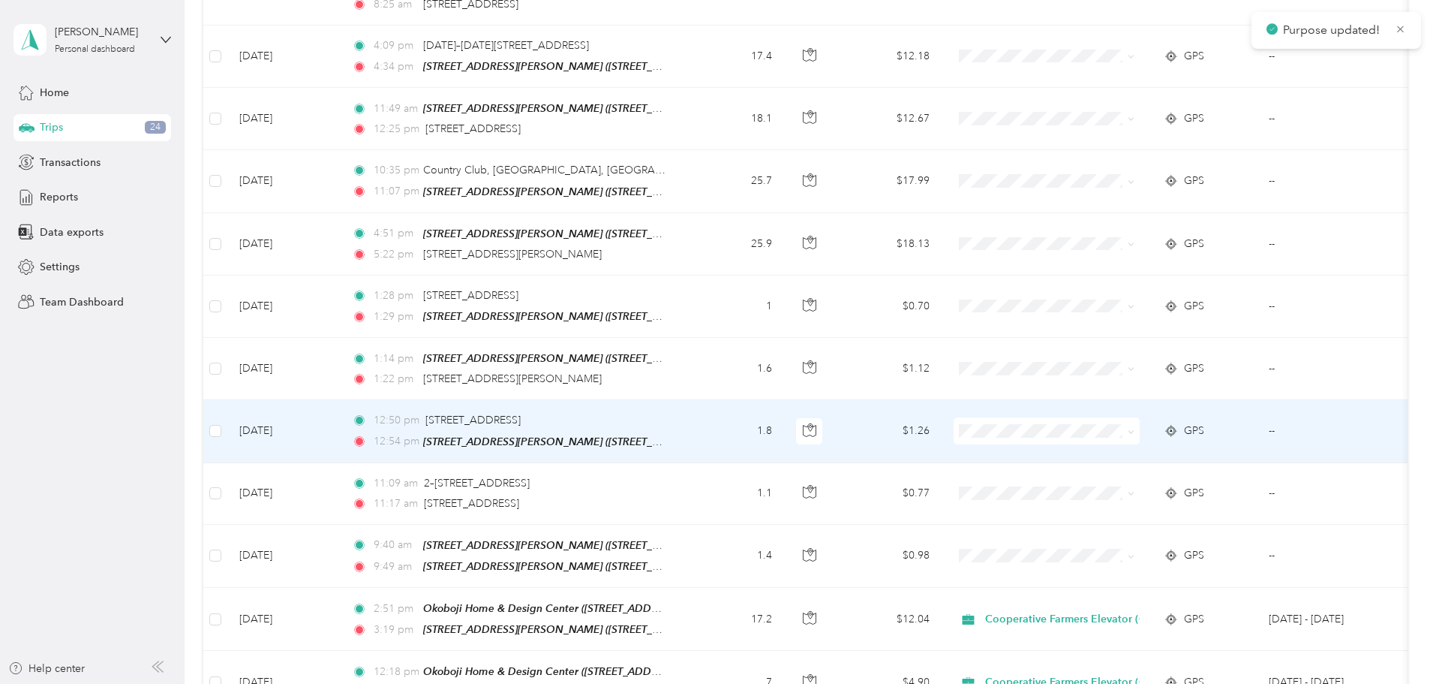
click at [1099, 382] on span "Personal" at bounding box center [1180, 381] width 178 height 16
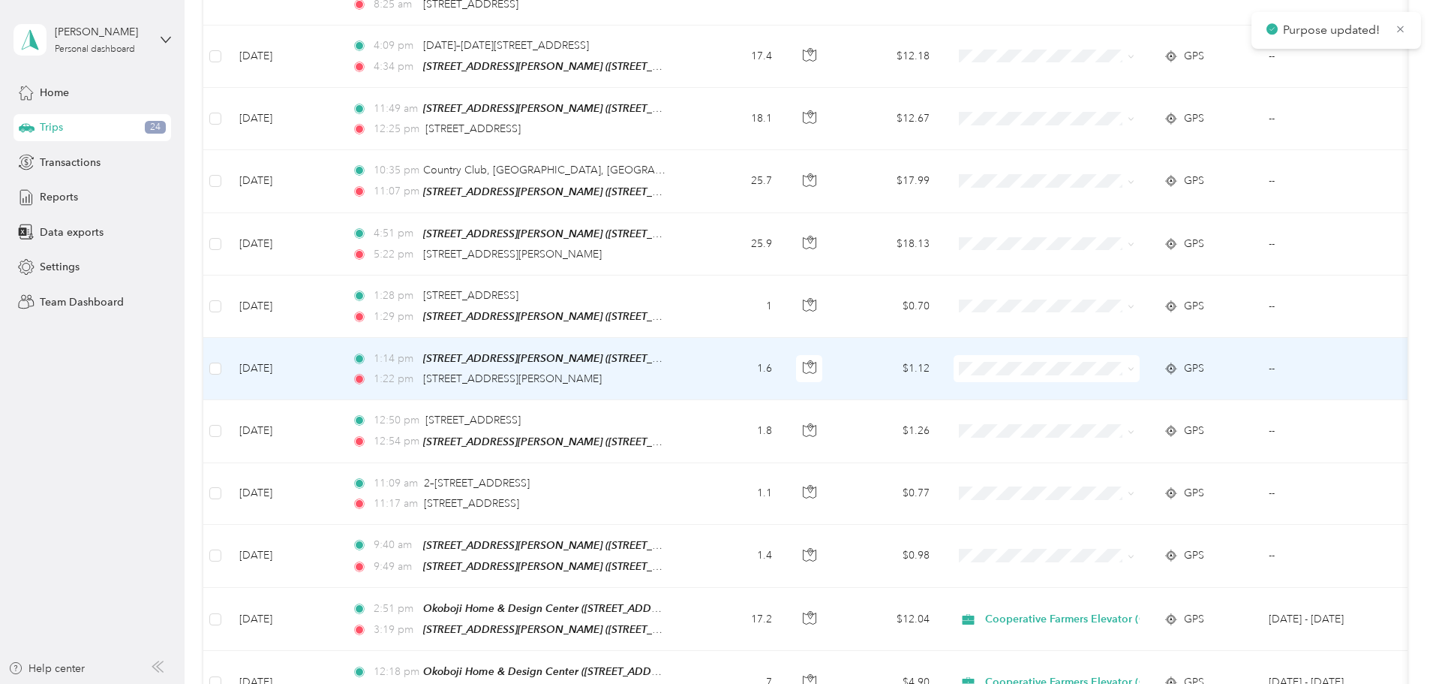
click at [1088, 355] on span at bounding box center [1047, 368] width 186 height 27
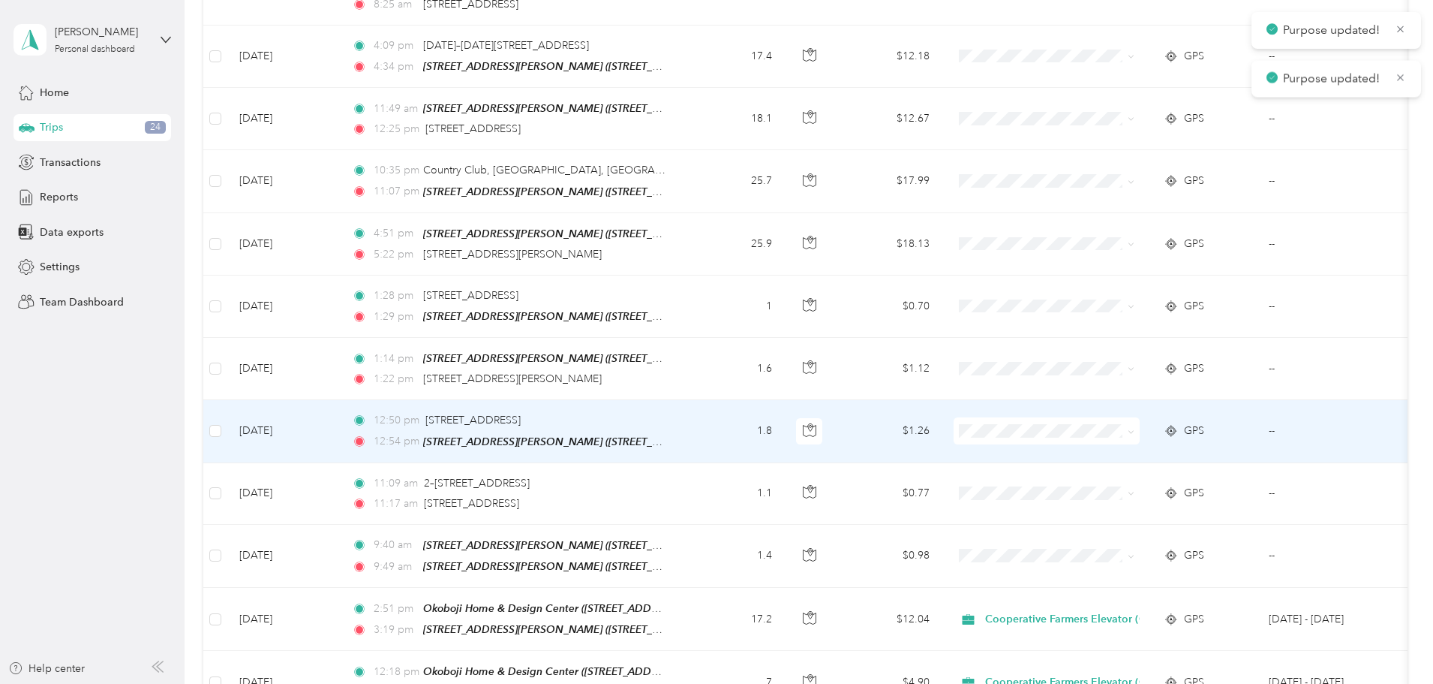
click at [1091, 355] on span at bounding box center [1047, 368] width 186 height 27
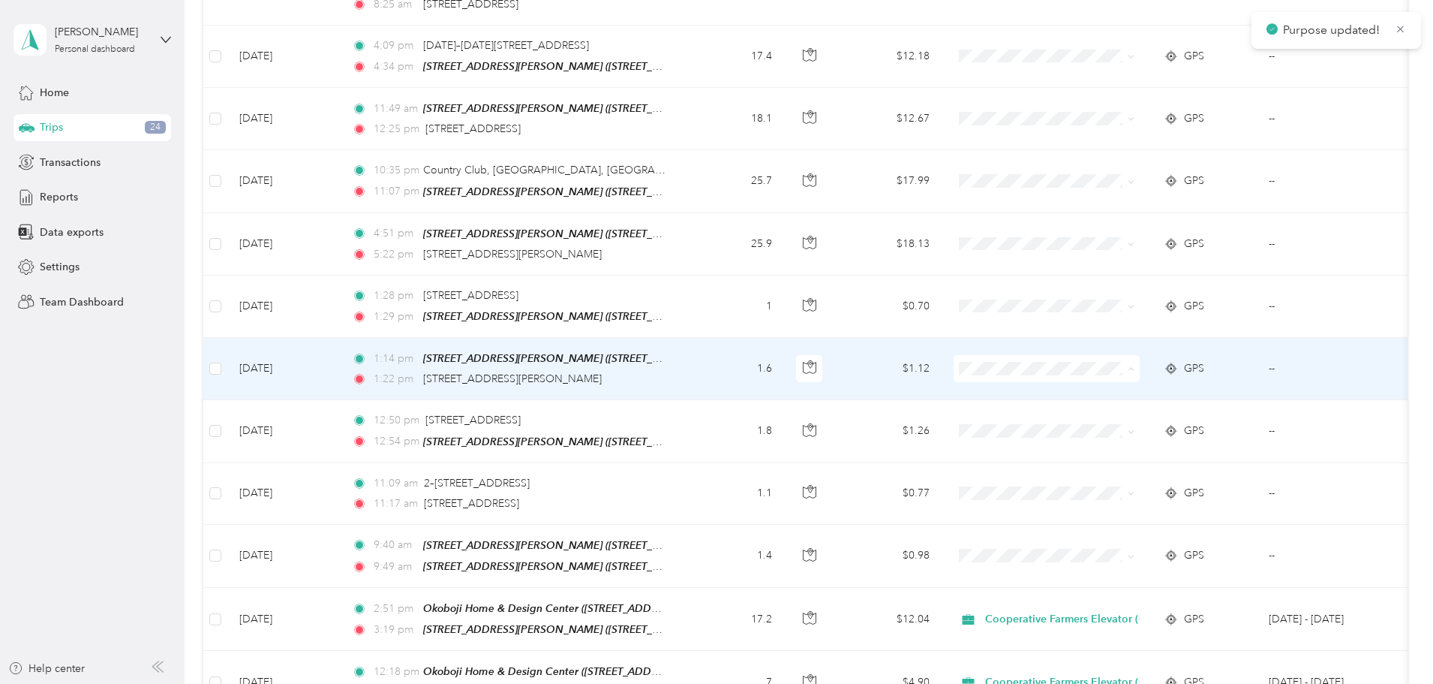
click at [1118, 314] on span "Personal" at bounding box center [1180, 319] width 178 height 16
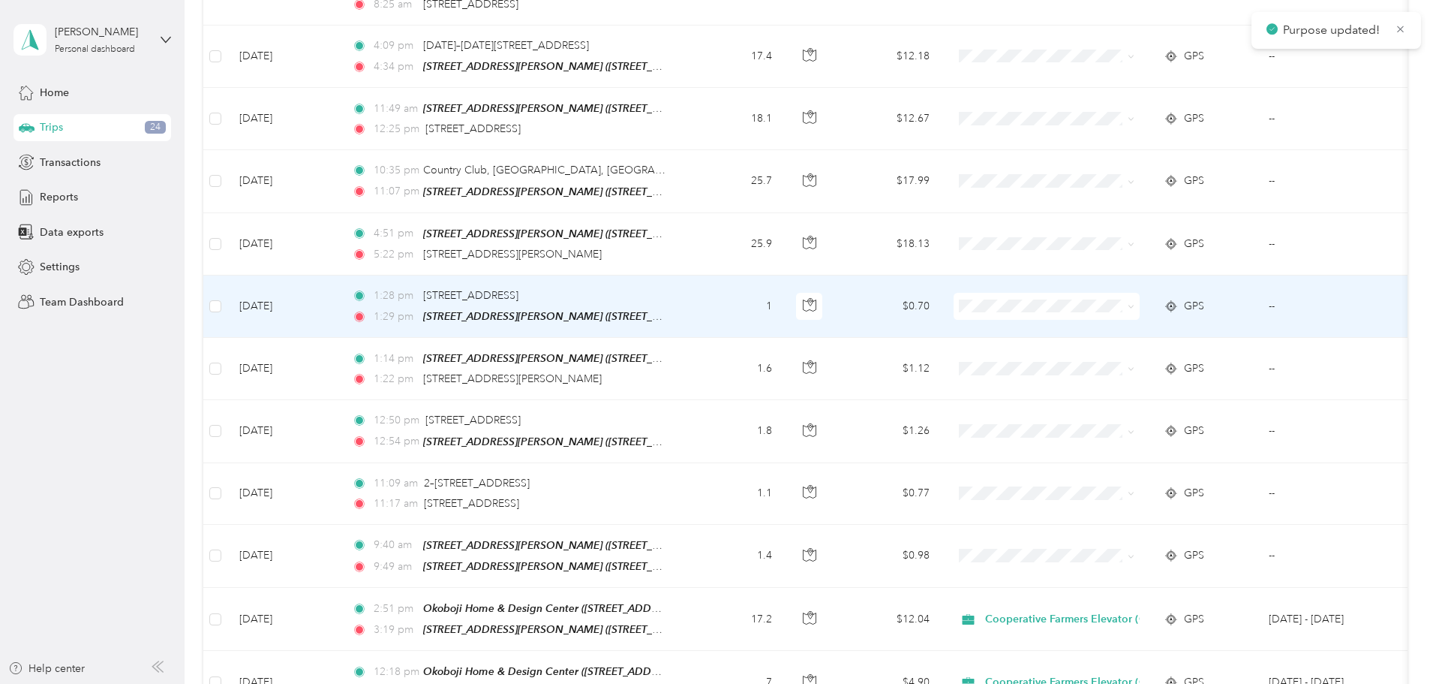
click at [1108, 247] on li "Personal" at bounding box center [1167, 251] width 226 height 26
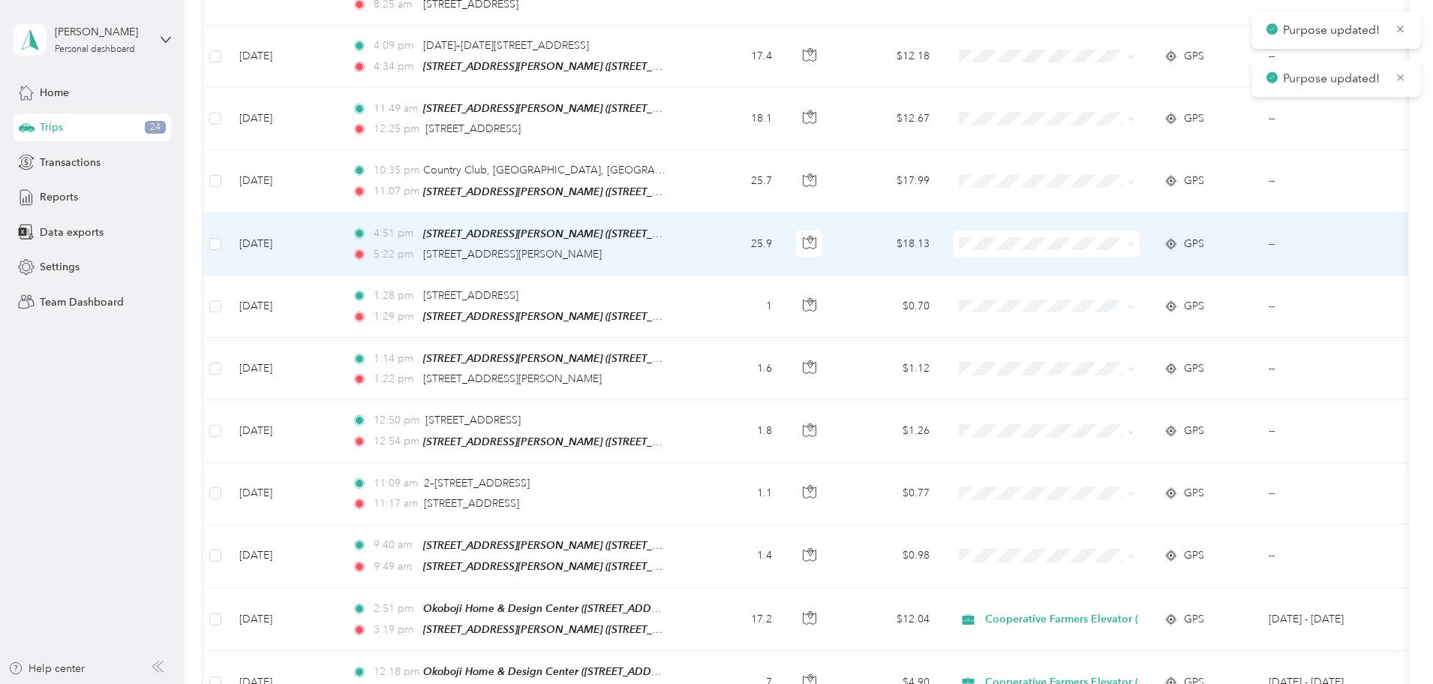
click at [1103, 230] on span at bounding box center [1047, 243] width 186 height 27
click at [1105, 213] on td at bounding box center [1047, 244] width 210 height 62
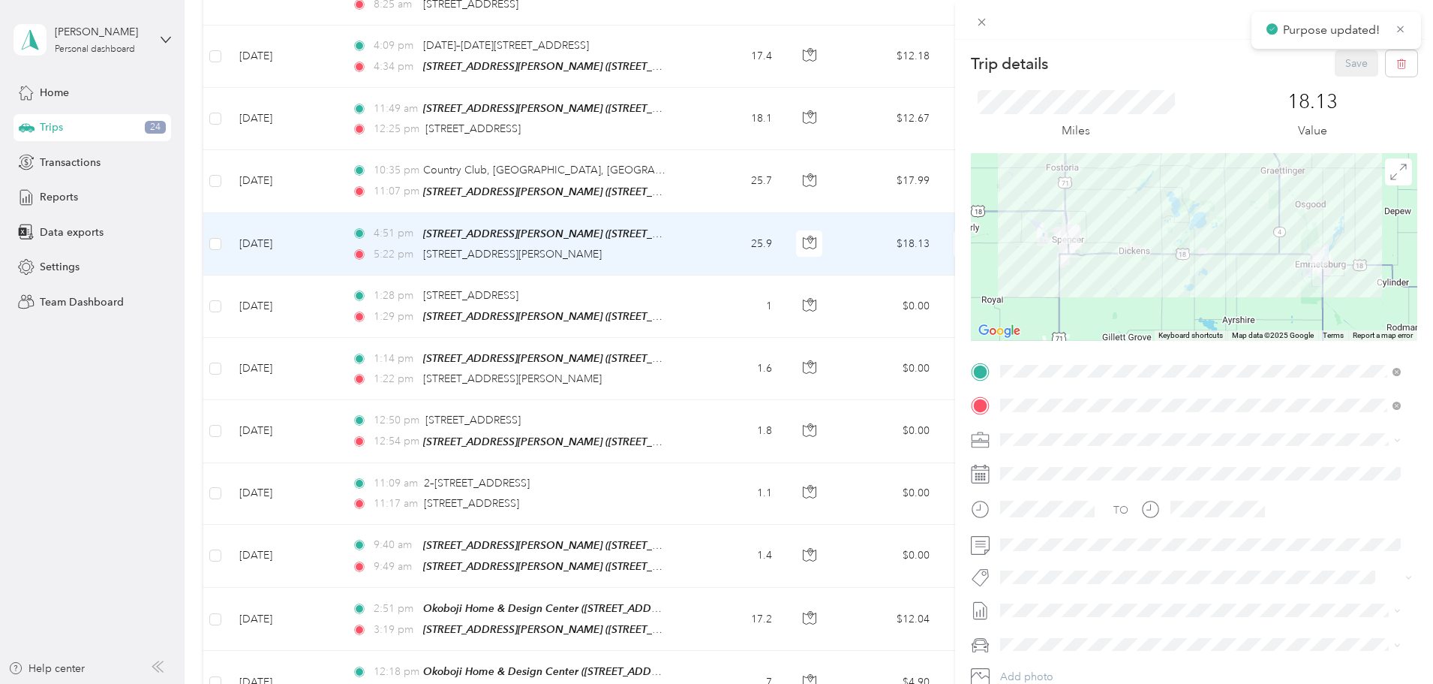
click at [893, 104] on div "Trip details Save This trip cannot be edited because it is either under review,…" at bounding box center [716, 342] width 1433 height 684
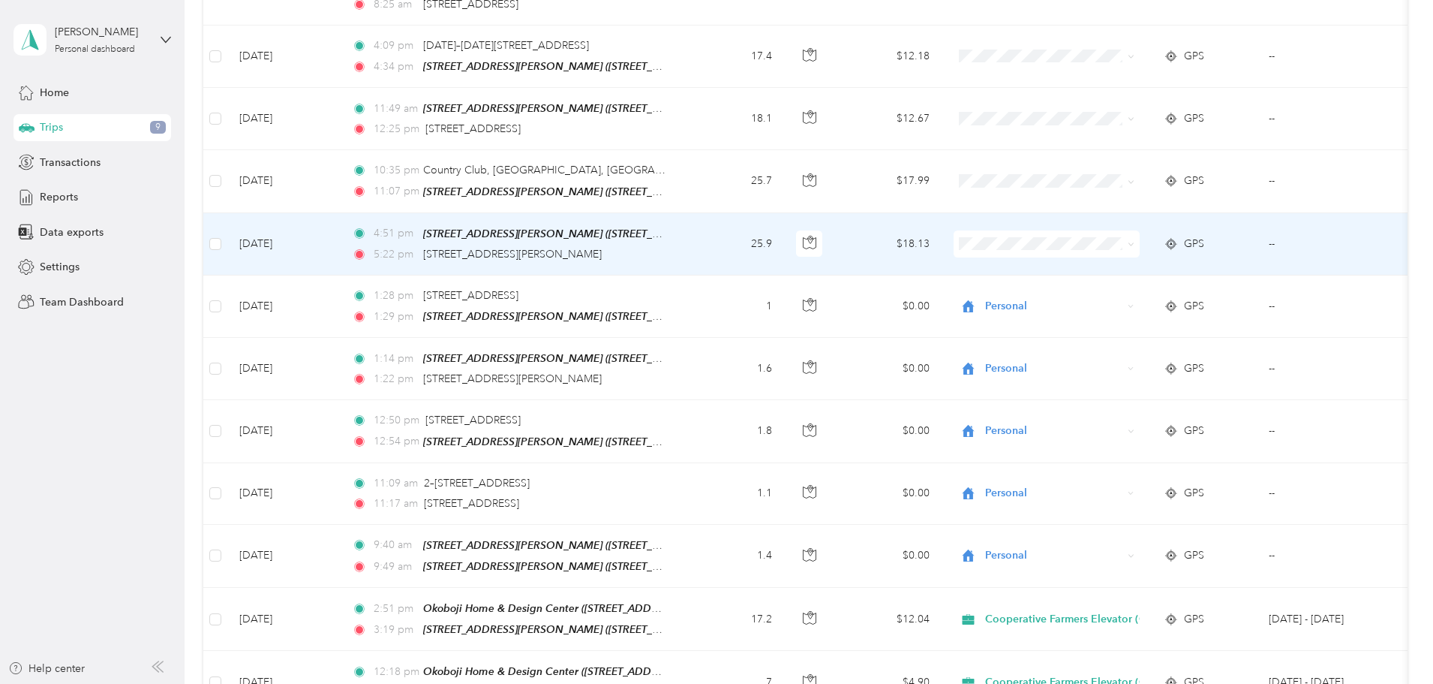
click at [1112, 213] on td at bounding box center [1047, 244] width 210 height 62
click at [1111, 683] on div at bounding box center [713, 684] width 1426 height 0
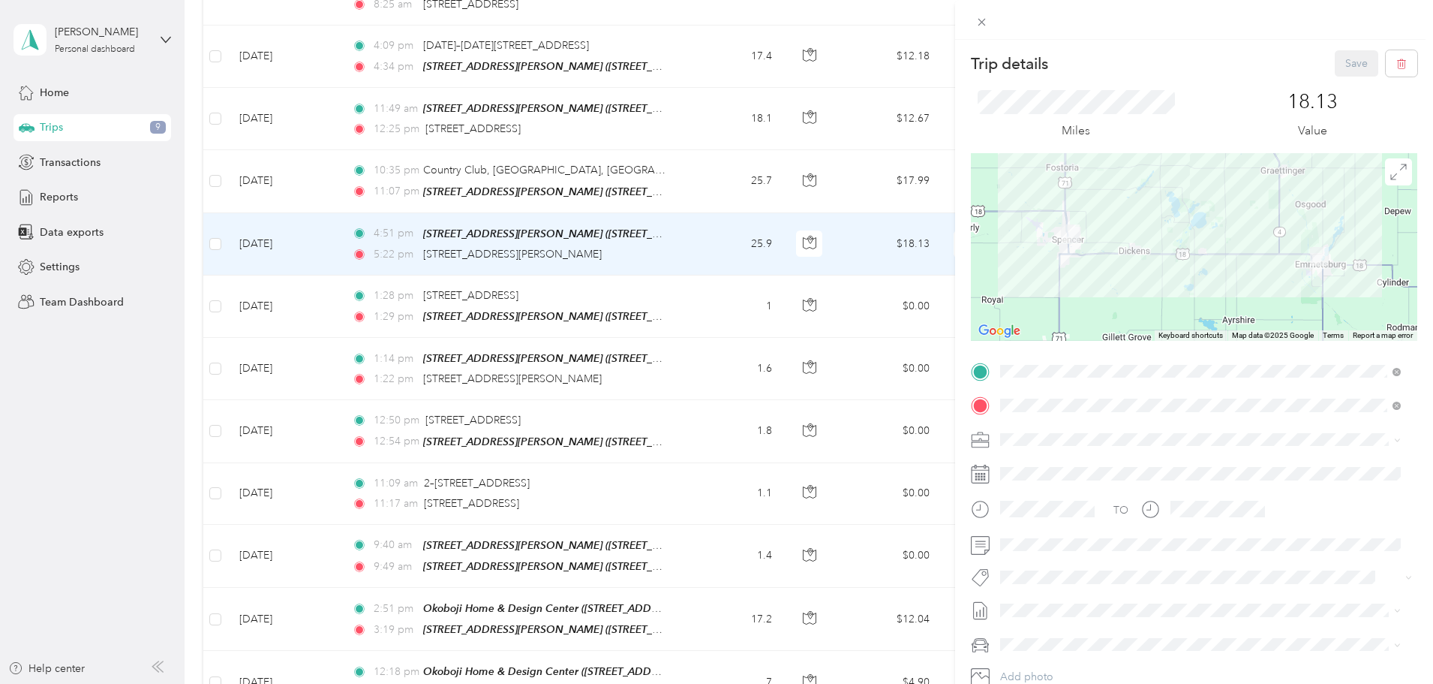
click at [902, 244] on div "Trip details Save This trip cannot be edited because it is either under review,…" at bounding box center [716, 342] width 1433 height 684
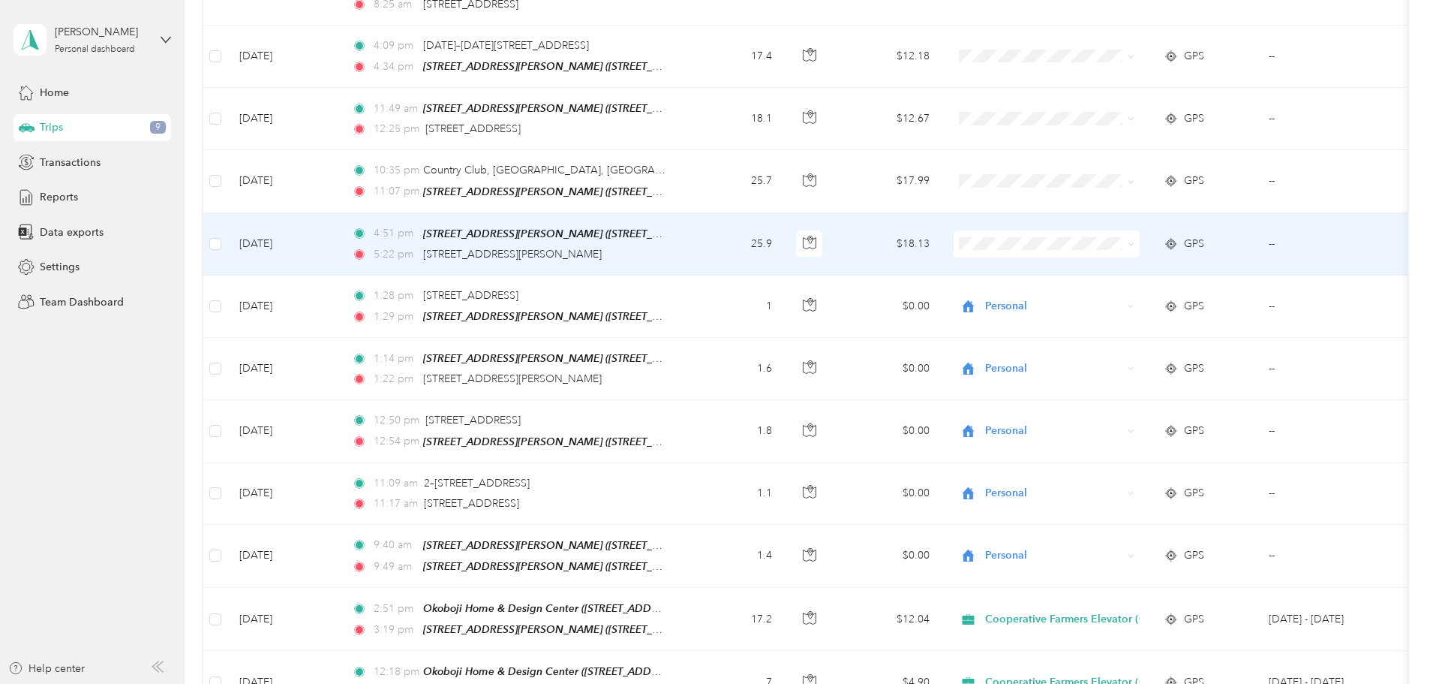
click at [1100, 213] on td at bounding box center [1047, 244] width 210 height 62
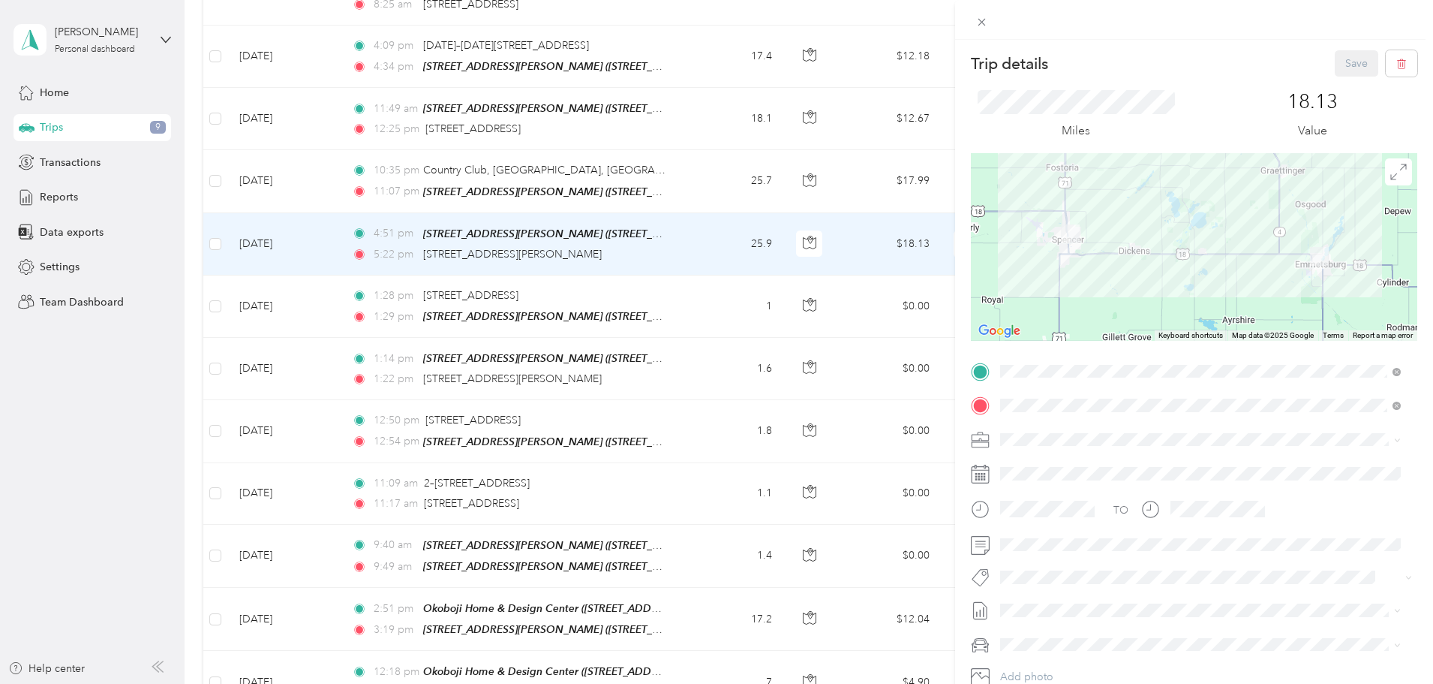
click at [703, 269] on div "Trip details Save This trip cannot be edited because it is either under review,…" at bounding box center [716, 342] width 1433 height 684
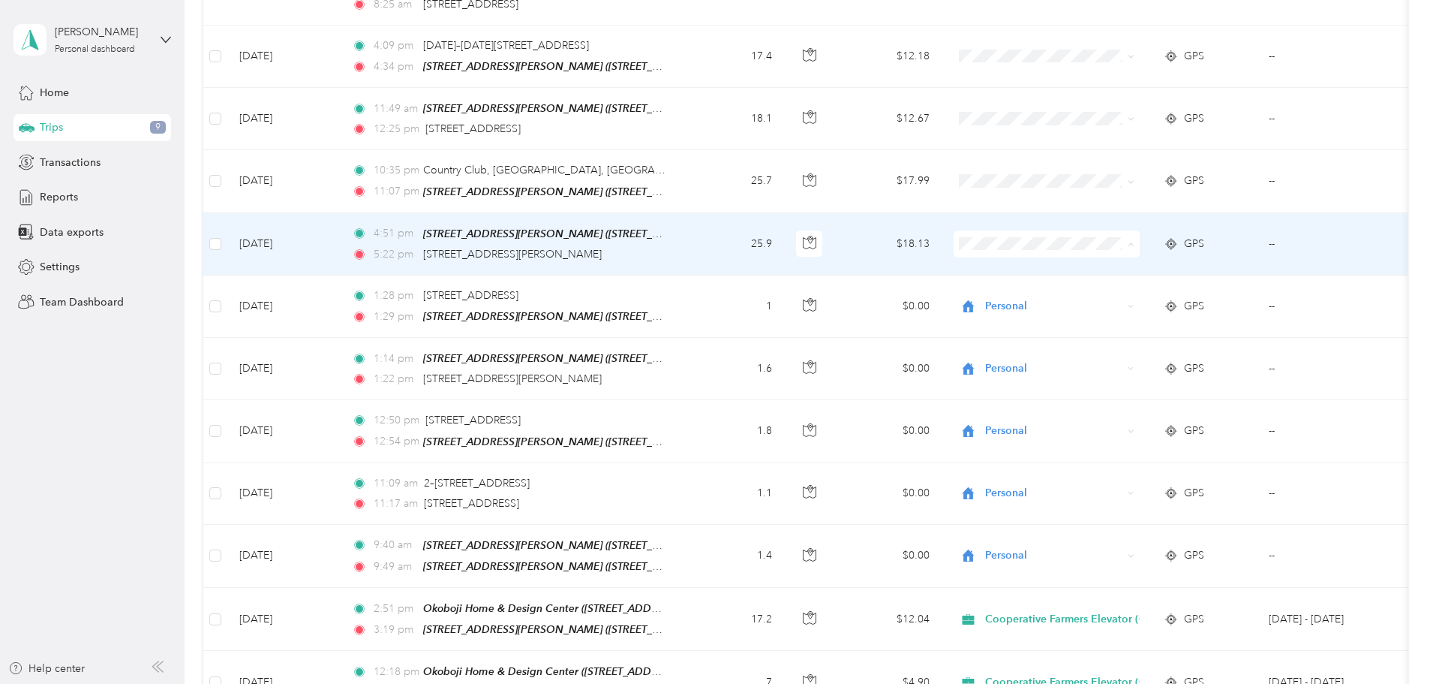
click at [1124, 190] on span "Personal" at bounding box center [1180, 196] width 178 height 16
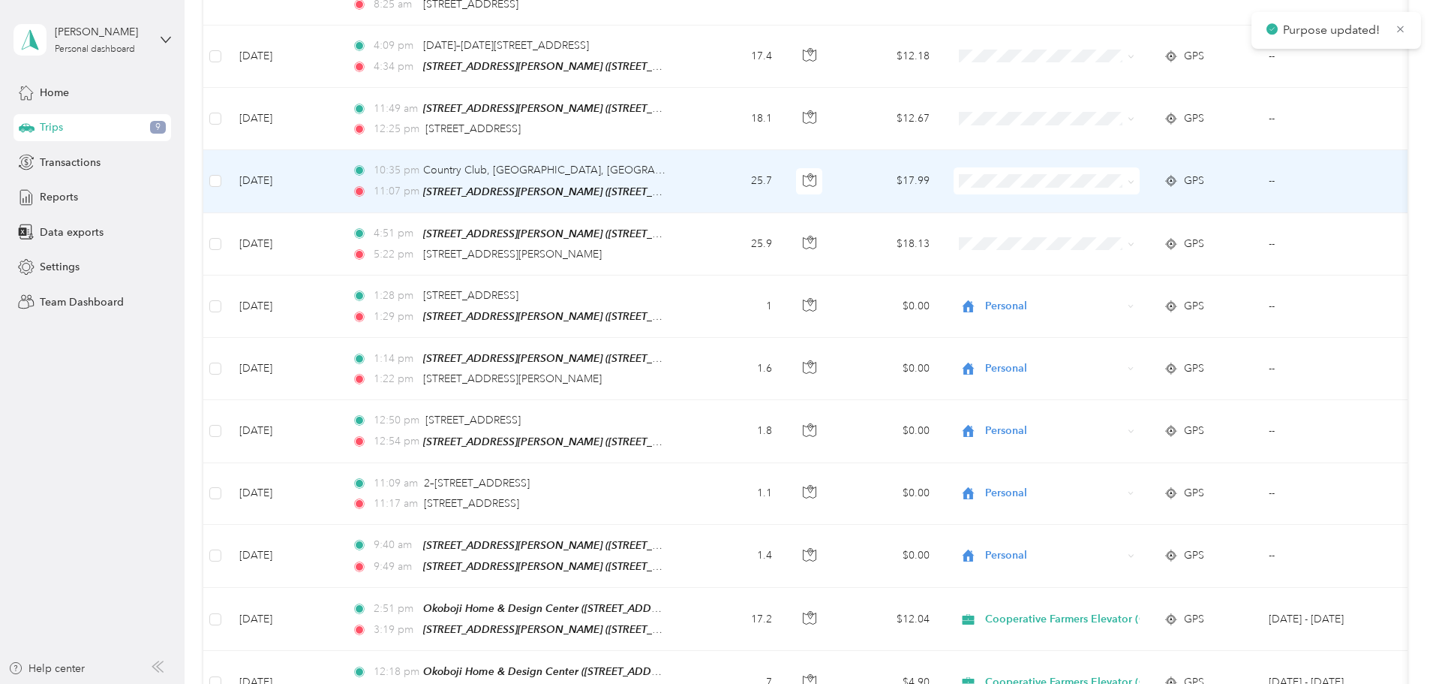
click at [1087, 128] on span "Personal" at bounding box center [1166, 133] width 205 height 16
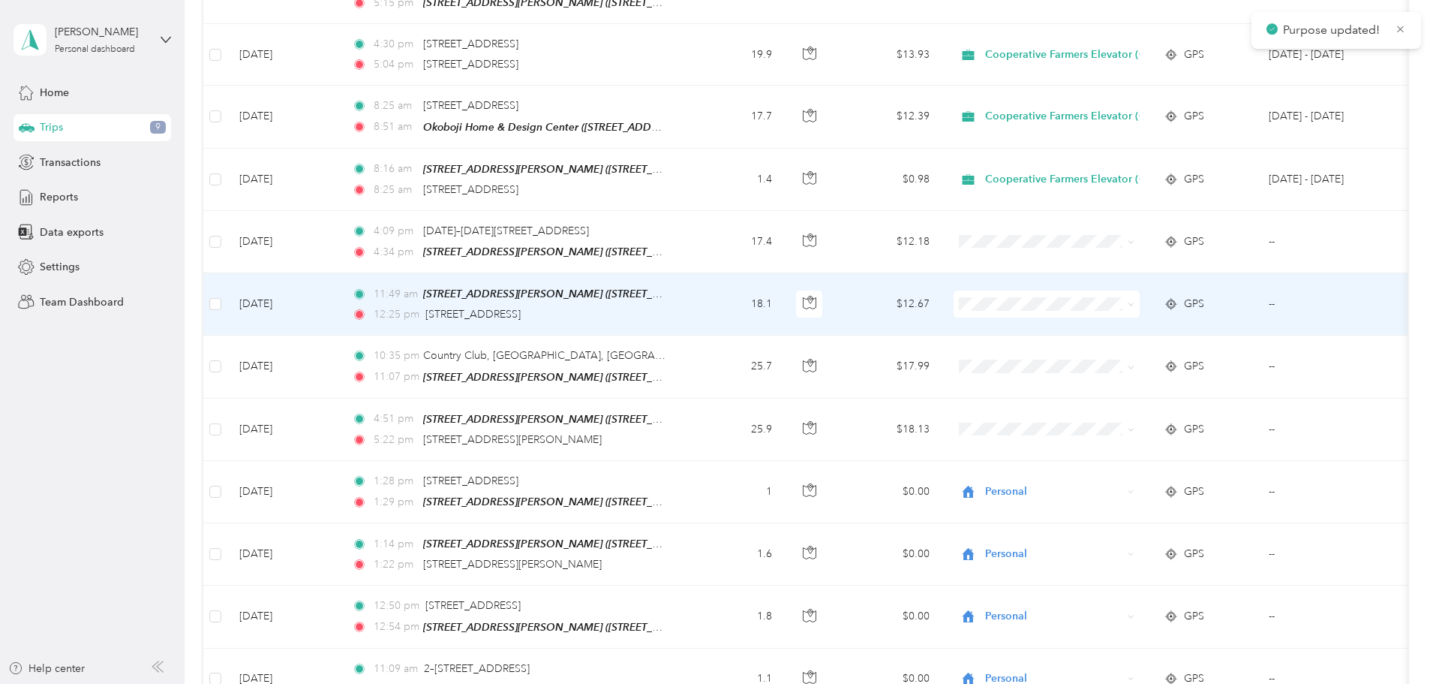
scroll to position [8607, 0]
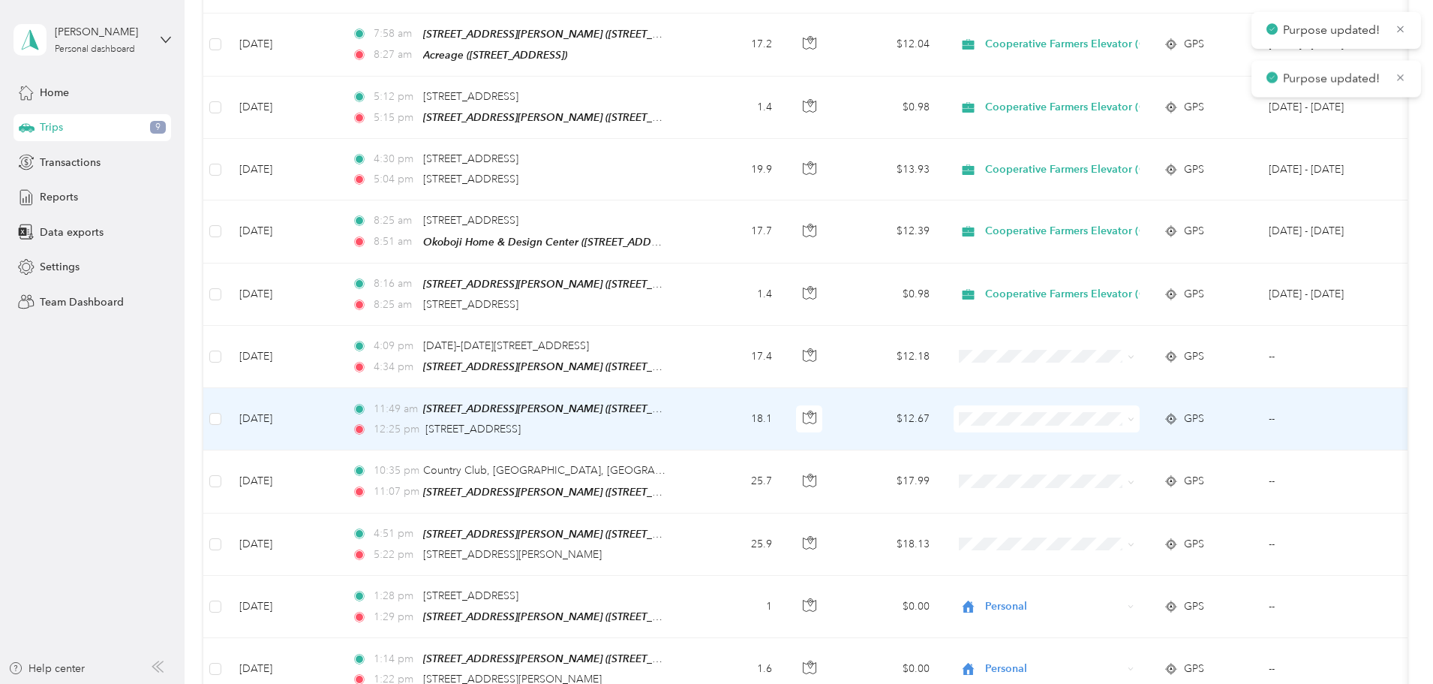
click at [1086, 405] on span at bounding box center [1047, 418] width 186 height 27
click at [1091, 405] on span at bounding box center [1047, 418] width 186 height 27
click at [1114, 368] on span "Personal" at bounding box center [1180, 373] width 178 height 16
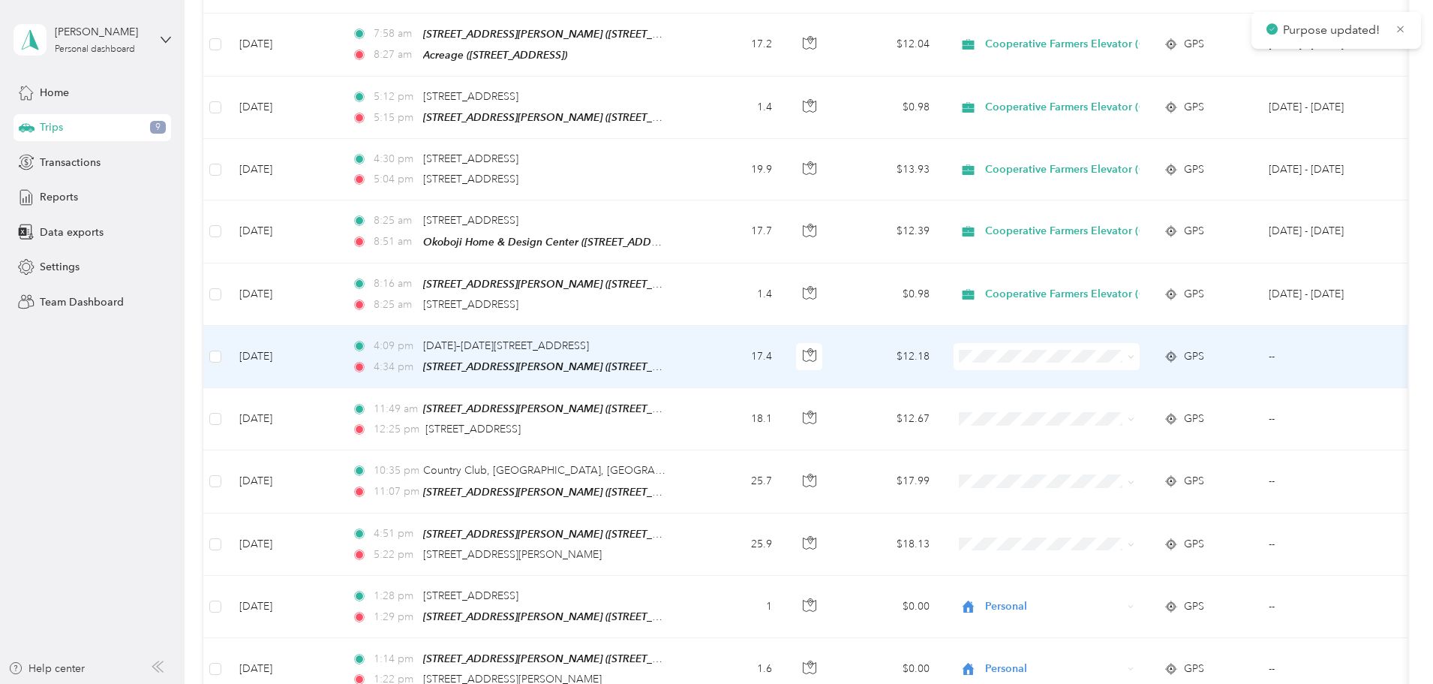
click at [1123, 304] on span "Personal" at bounding box center [1180, 308] width 178 height 16
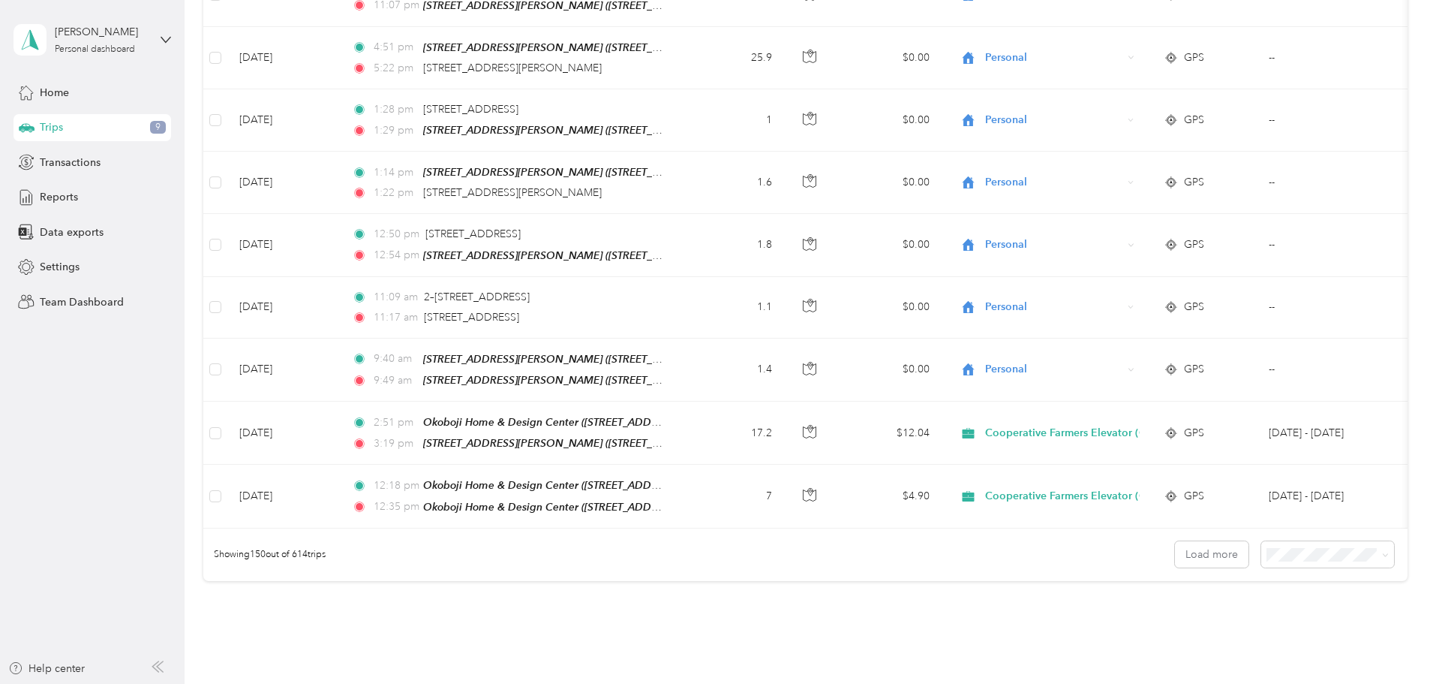
scroll to position [9100, 0]
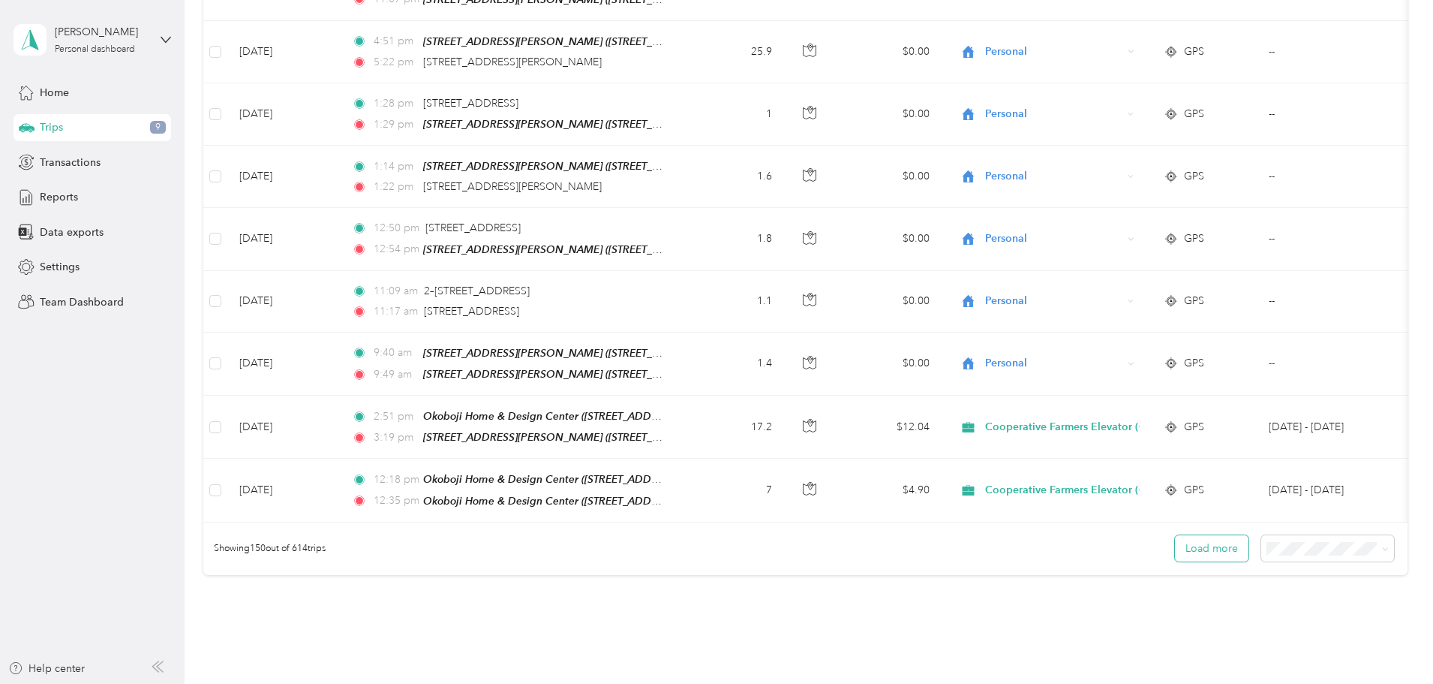
click at [1175, 535] on button "Load more" at bounding box center [1212, 548] width 74 height 26
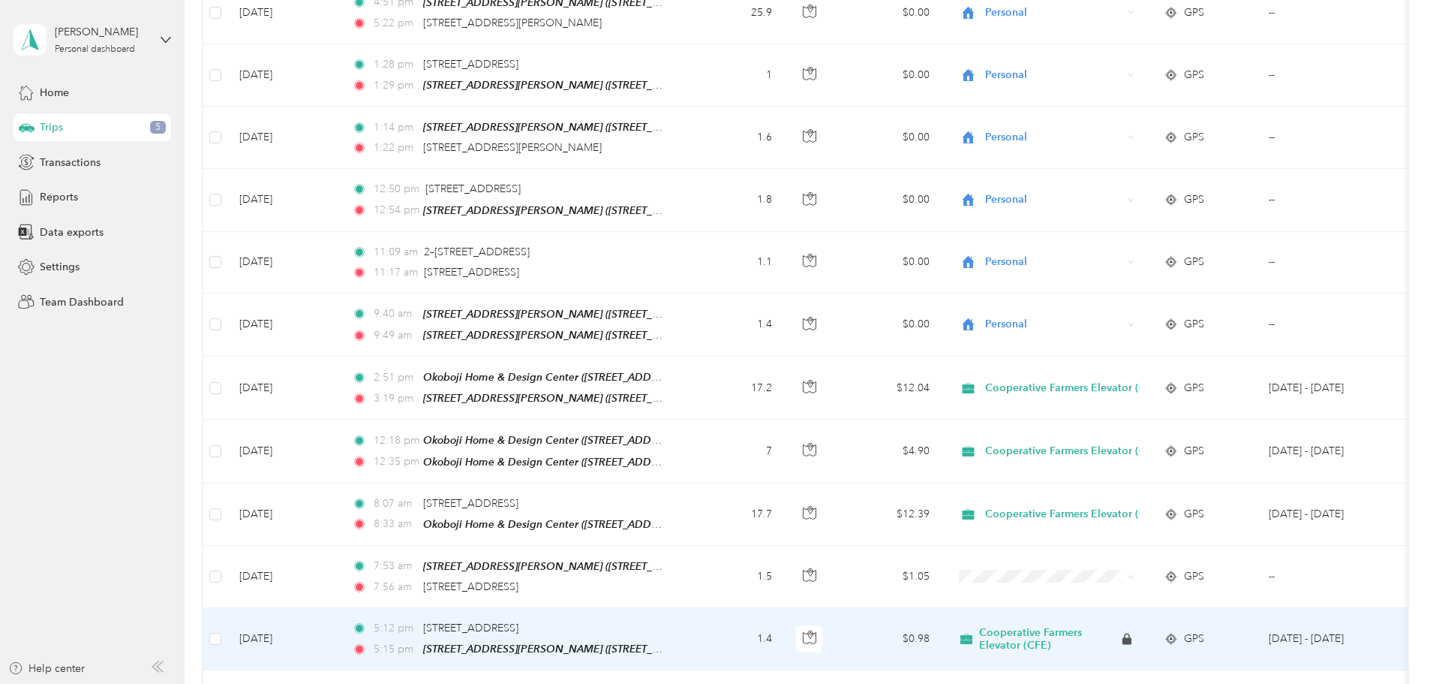
scroll to position [9250, 0]
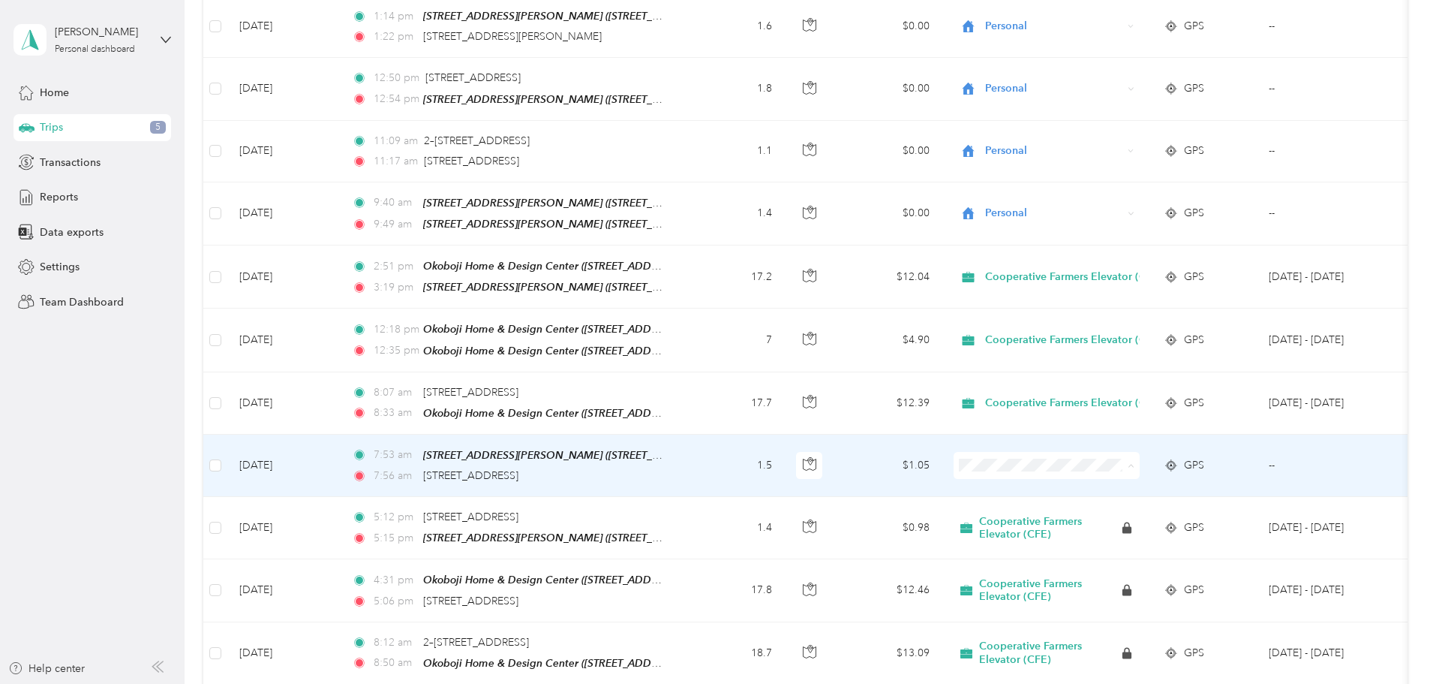
click at [1114, 404] on span "Personal" at bounding box center [1180, 409] width 178 height 16
click at [1120, 379] on span "Cooperative Farmers Elevator (CFE)" at bounding box center [1180, 376] width 178 height 16
click at [1121, 452] on span at bounding box center [1047, 465] width 186 height 27
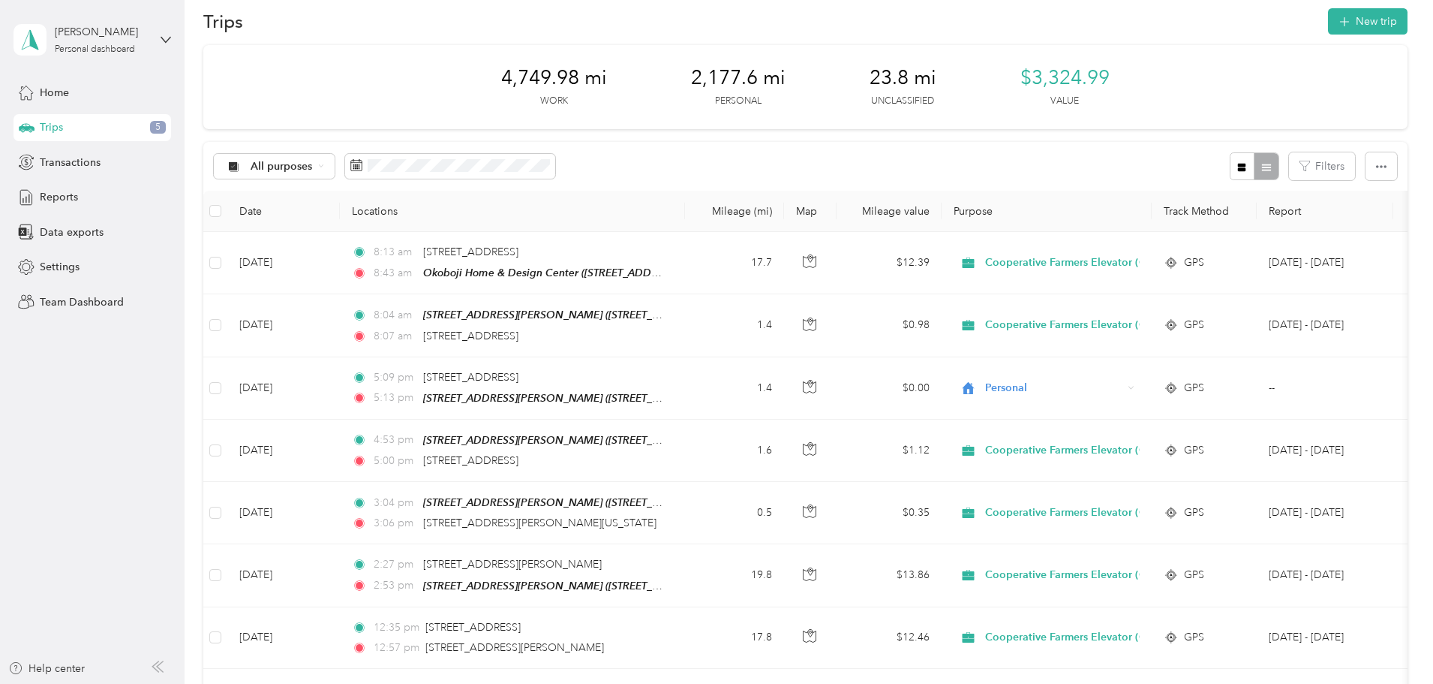
scroll to position [0, 0]
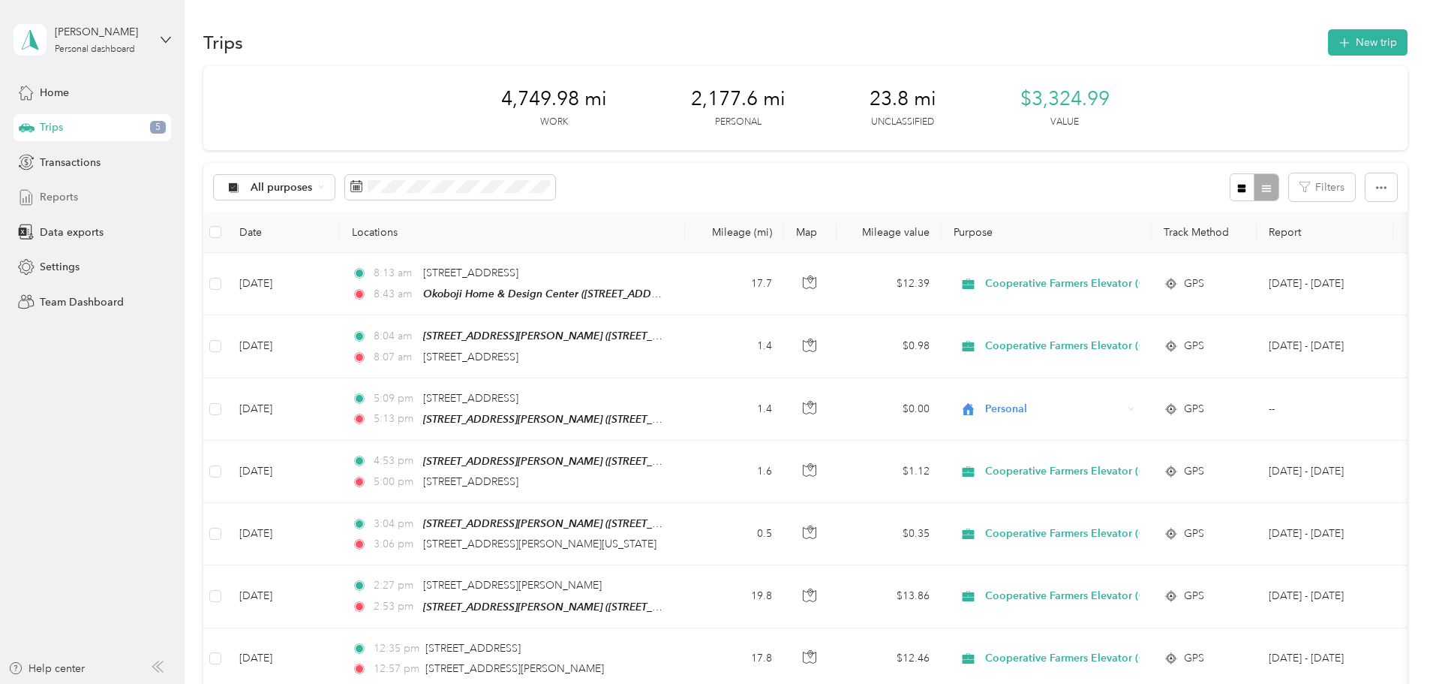
click at [59, 194] on span "Reports" at bounding box center [59, 197] width 38 height 16
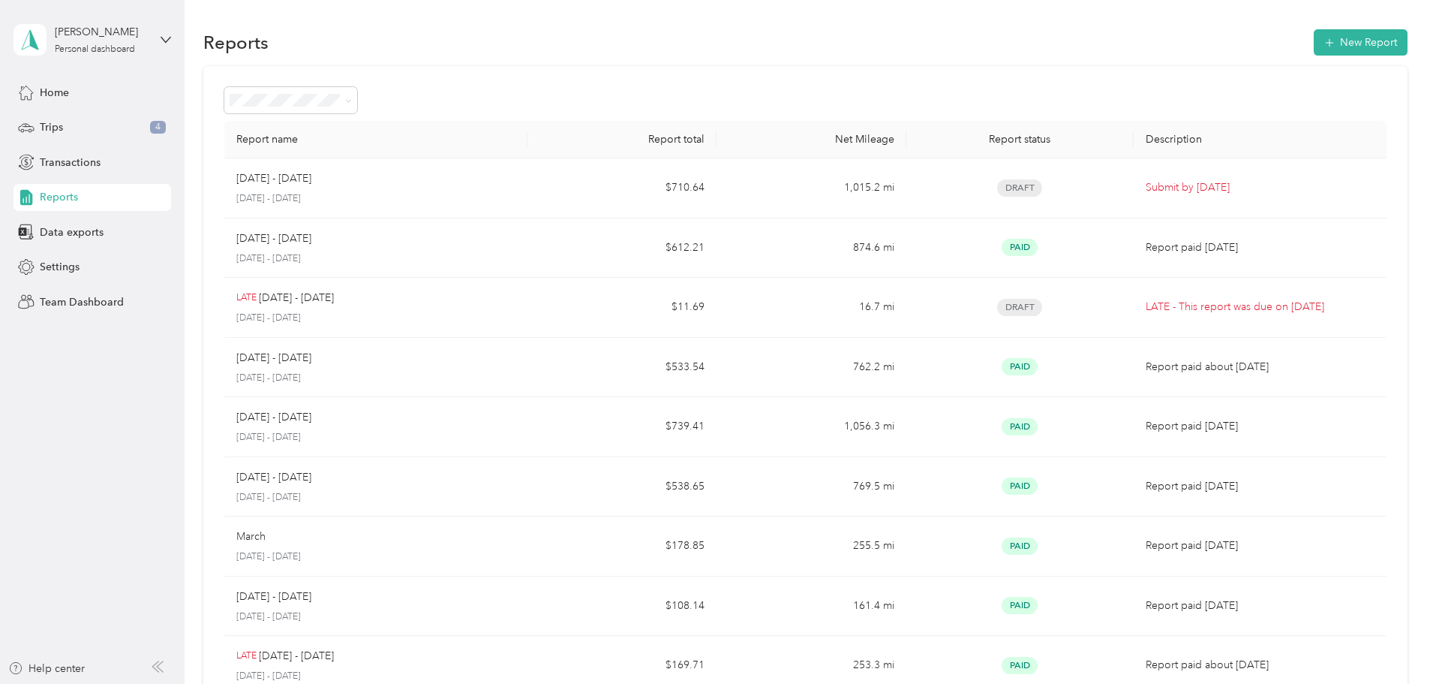
click at [1386, 362] on div "Report name Report total Net Mileage Report status Description [DATE] - [DATE] …" at bounding box center [805, 442] width 1205 height 753
